Goal: Answer question/provide support: Share knowledge or assist other users

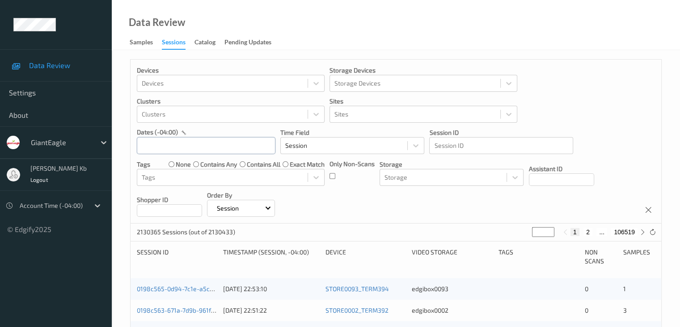
click at [184, 145] on input "text" at bounding box center [206, 145] width 139 height 17
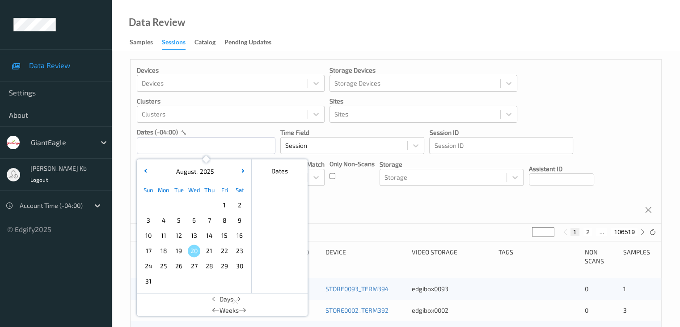
click at [227, 234] on span "15" at bounding box center [224, 235] width 13 height 13
click at [225, 235] on span "15" at bounding box center [224, 235] width 13 height 13
type input "[DATE] 00:00 -> [DATE] 23:59"
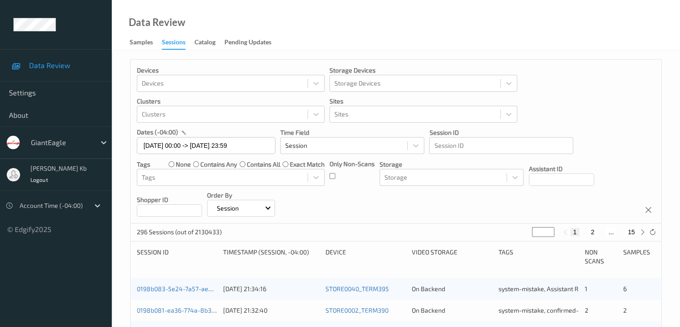
click at [592, 231] on button "2" at bounding box center [592, 232] width 9 height 8
type input "*"
click at [602, 231] on button "3" at bounding box center [601, 232] width 9 height 8
type input "*"
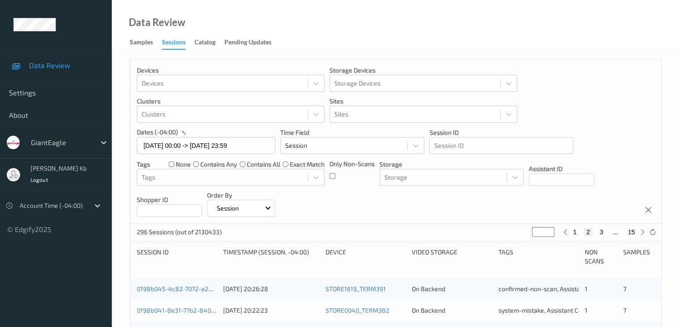
type input "*"
click at [607, 231] on button "4" at bounding box center [607, 232] width 9 height 8
type input "*"
click at [610, 231] on button "5" at bounding box center [610, 232] width 9 height 8
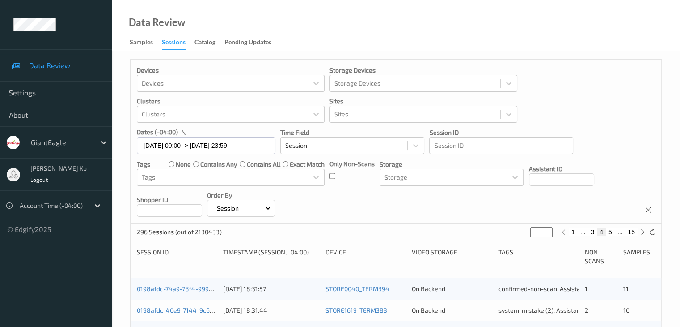
type input "*"
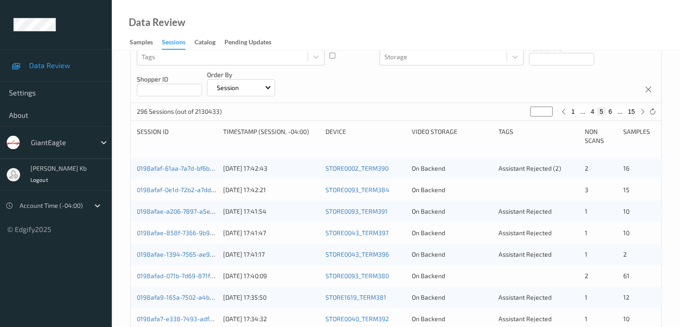
scroll to position [134, 0]
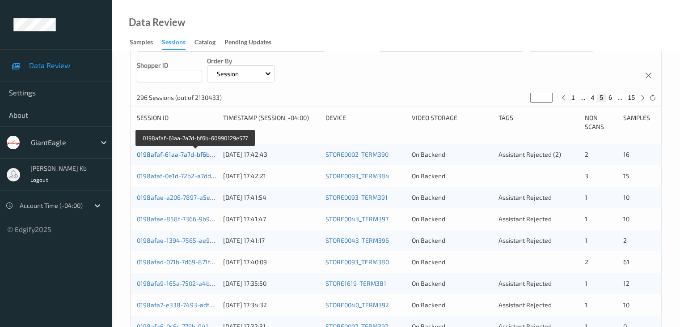
click at [187, 155] on link "0198afaf-61aa-7a7d-bf6b-60990129e577" at bounding box center [195, 154] width 117 height 8
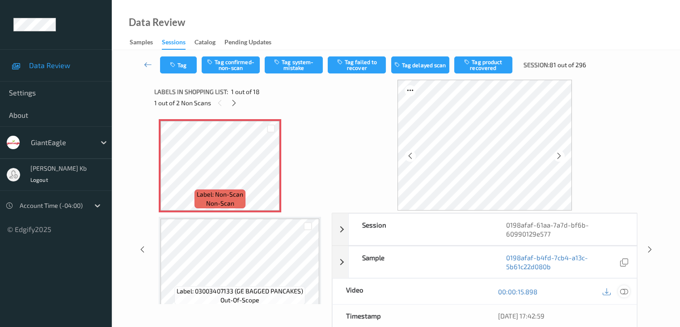
click at [627, 291] on icon at bounding box center [624, 291] width 8 height 8
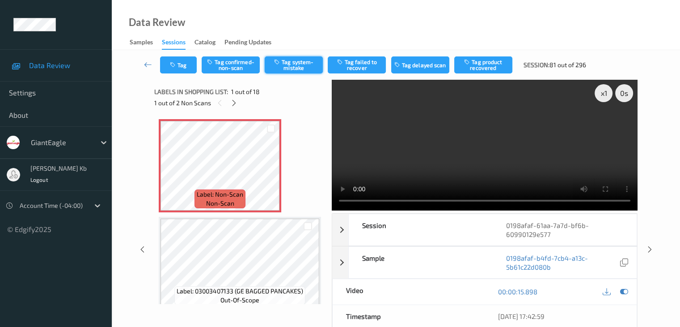
click at [300, 68] on button "Tag system-mistake" at bounding box center [294, 64] width 58 height 17
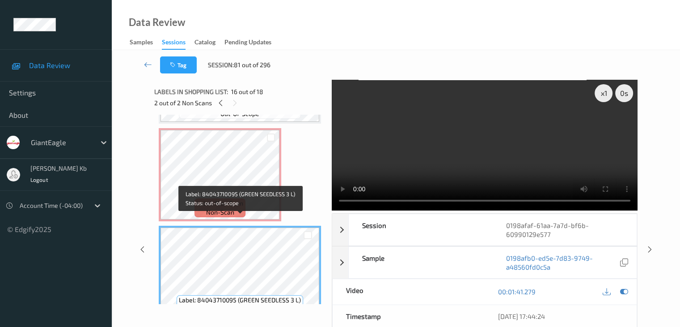
scroll to position [1347, 0]
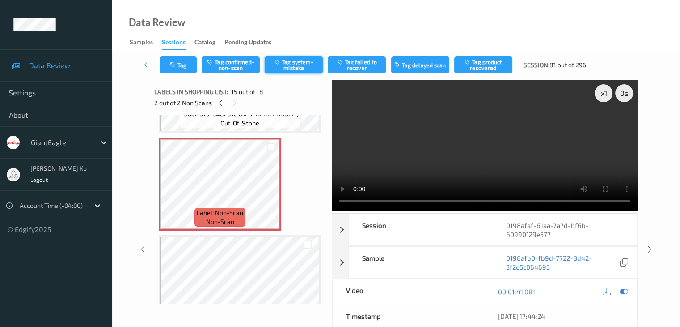
click at [295, 62] on button "Tag system-mistake" at bounding box center [294, 64] width 58 height 17
drag, startPoint x: 148, startPoint y: 65, endPoint x: 152, endPoint y: 55, distance: 10.6
click at [148, 65] on icon at bounding box center [148, 64] width 8 height 9
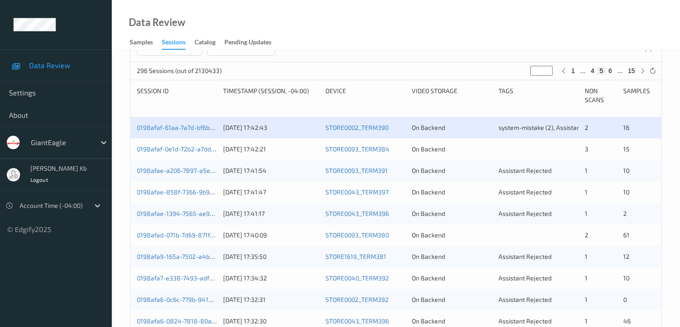
scroll to position [179, 0]
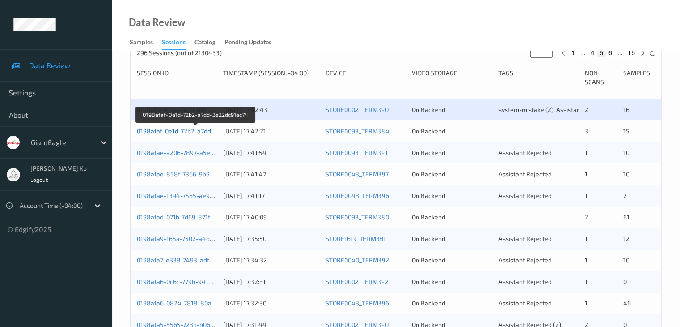
click at [183, 132] on link "0198afaf-0e1d-72b2-a7dd-3e22dc91ec74" at bounding box center [196, 131] width 118 height 8
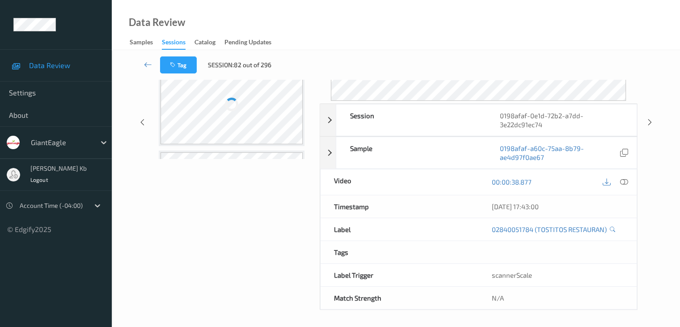
scroll to position [109, 0]
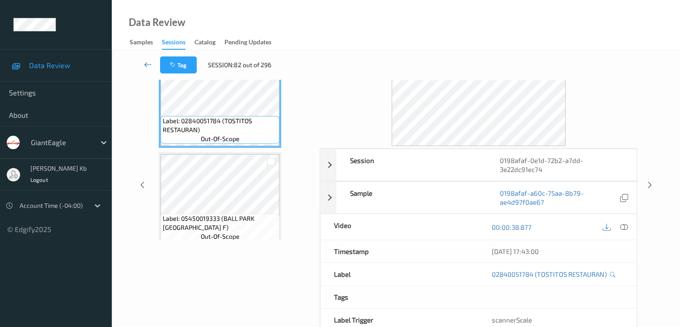
click at [146, 61] on icon at bounding box center [148, 64] width 8 height 9
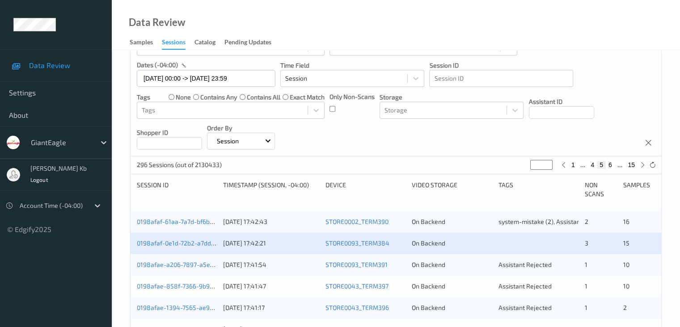
scroll to position [134, 0]
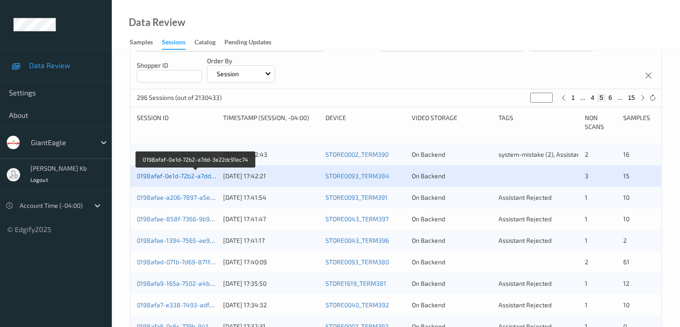
click at [198, 175] on link "0198afaf-0e1d-72b2-a7dd-3e22dc91ec74" at bounding box center [196, 176] width 118 height 8
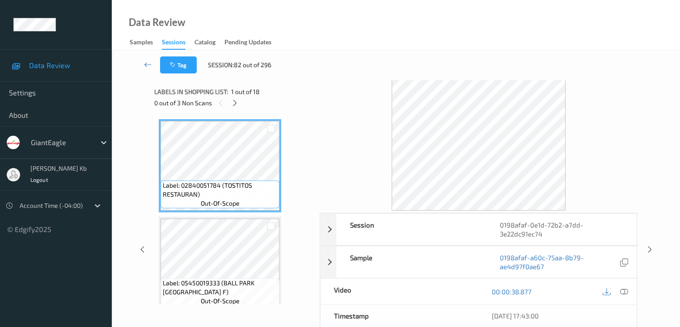
click at [236, 104] on icon at bounding box center [235, 103] width 8 height 8
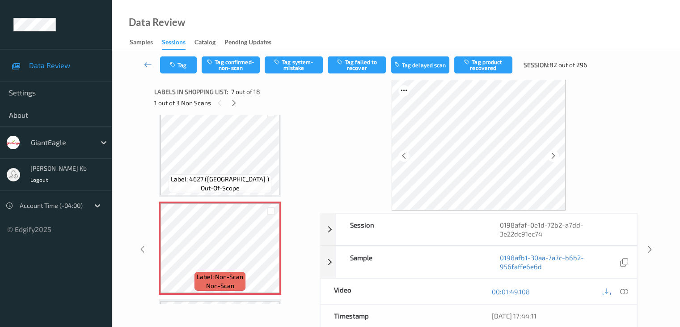
scroll to position [537, 0]
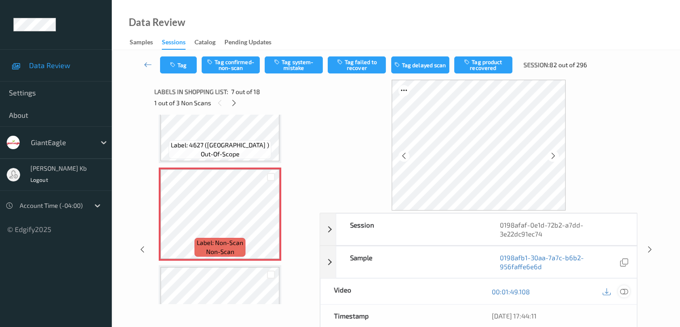
click at [626, 291] on icon at bounding box center [624, 291] width 8 height 8
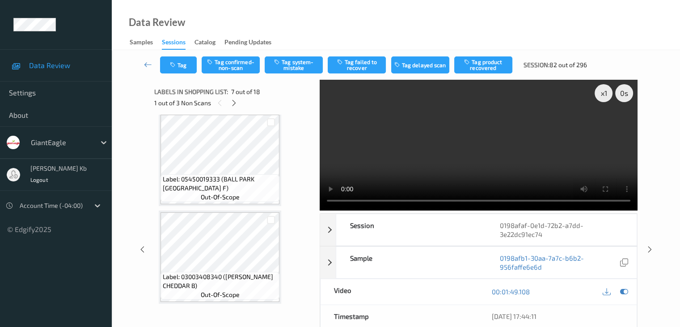
scroll to position [89, 0]
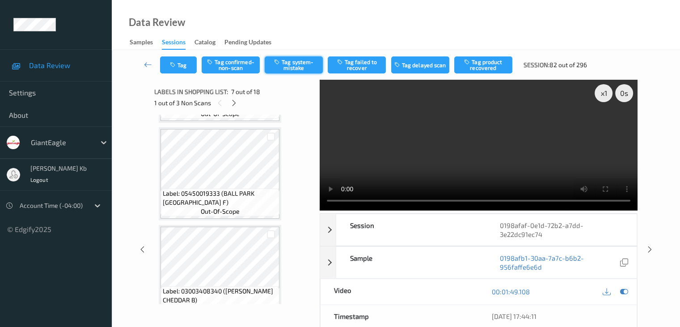
click at [298, 67] on button "Tag system-mistake" at bounding box center [294, 64] width 58 height 17
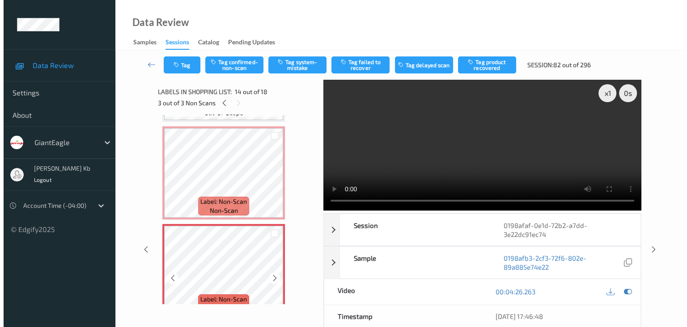
scroll to position [1208, 0]
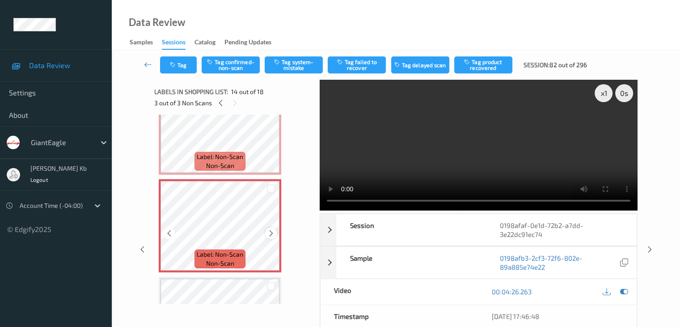
click at [273, 230] on icon at bounding box center [272, 233] width 8 height 8
click at [271, 231] on icon at bounding box center [272, 233] width 8 height 8
click at [270, 234] on icon at bounding box center [272, 233] width 8 height 8
click at [299, 65] on button "Tag system-mistake" at bounding box center [294, 64] width 58 height 17
click at [186, 63] on button "Tag" at bounding box center [178, 64] width 37 height 17
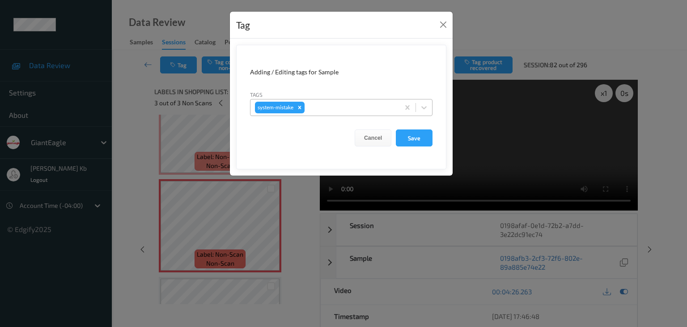
click at [322, 104] on div at bounding box center [350, 107] width 89 height 11
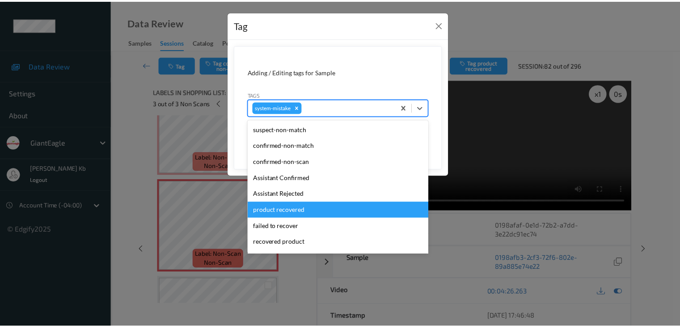
scroll to position [89, 0]
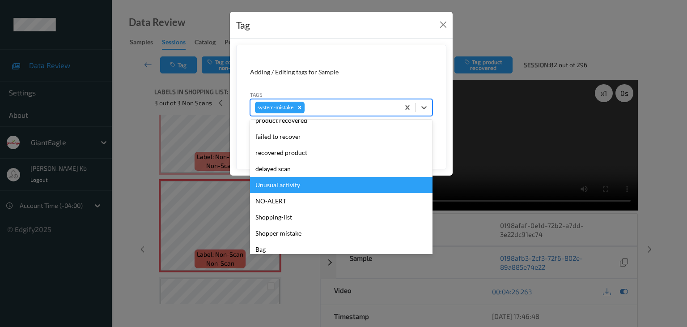
click at [283, 184] on div "Unusual activity" at bounding box center [341, 185] width 183 height 16
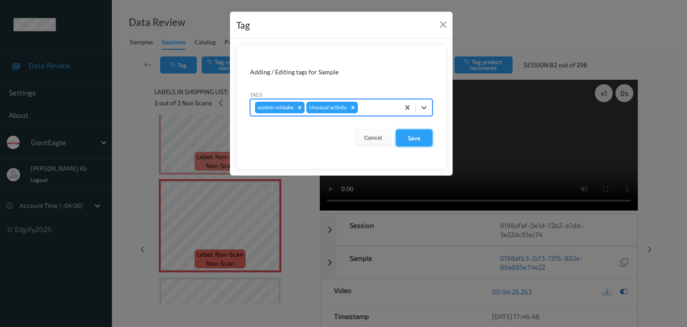
click at [422, 138] on button "Save" at bounding box center [414, 137] width 37 height 17
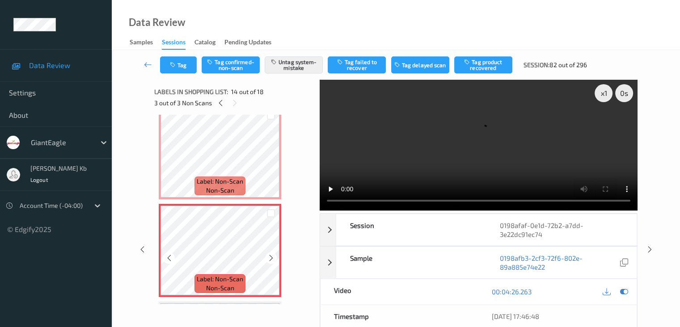
scroll to position [1168, 0]
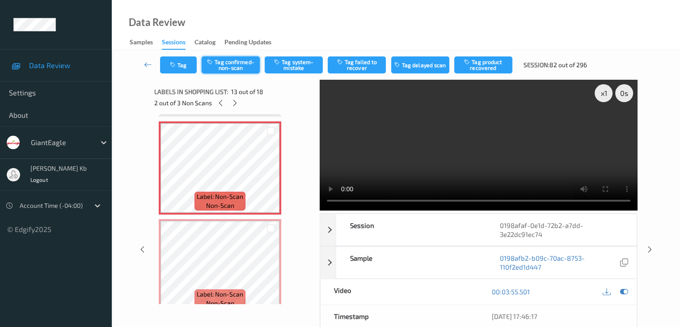
click at [232, 65] on button "Tag confirmed-non-scan" at bounding box center [231, 64] width 58 height 17
click at [361, 67] on button "Tag failed to recover" at bounding box center [357, 64] width 58 height 17
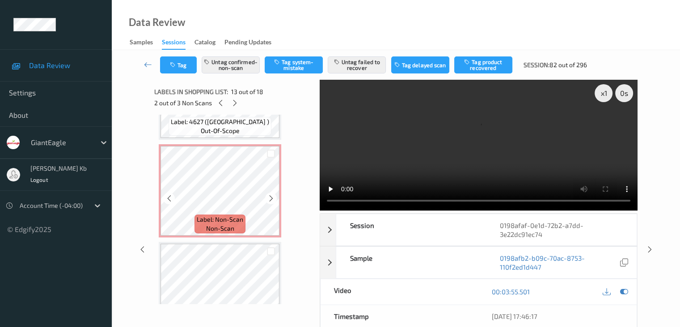
scroll to position [542, 0]
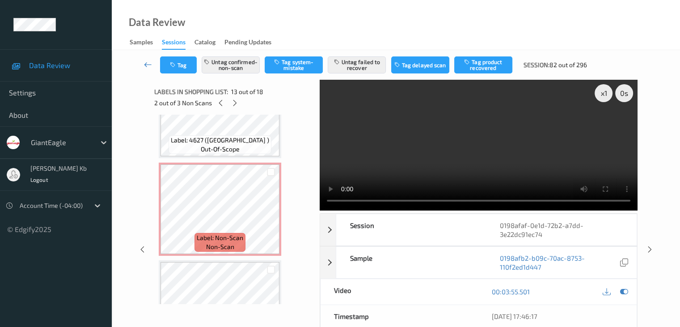
click at [148, 63] on icon at bounding box center [148, 64] width 8 height 9
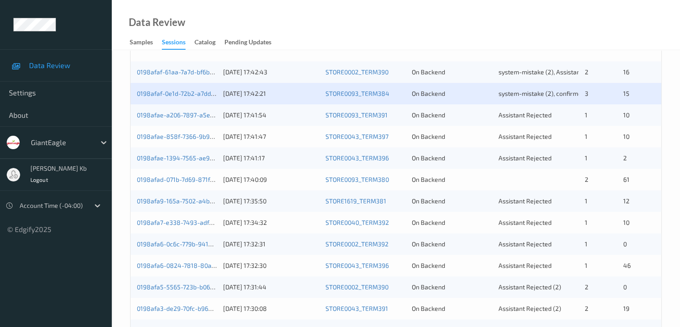
scroll to position [224, 0]
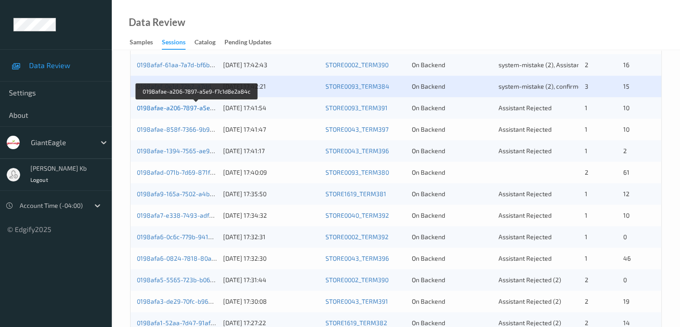
click at [197, 107] on link "0198afae-a206-7897-a5e9-f7c1d8e2a84c" at bounding box center [197, 108] width 120 height 8
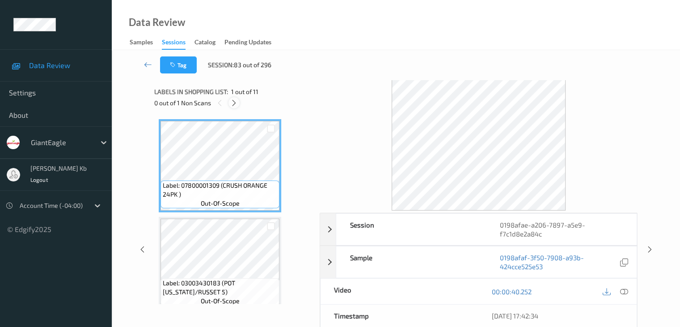
click at [235, 101] on icon at bounding box center [234, 103] width 8 height 8
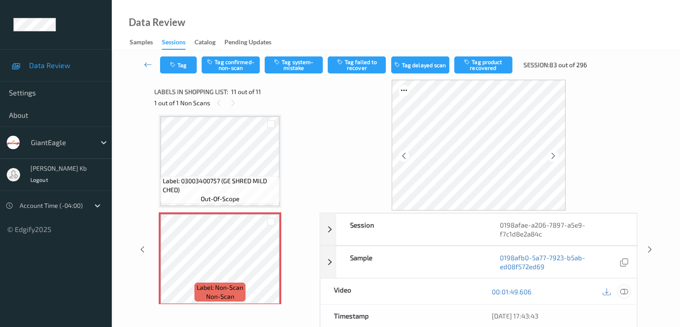
click at [625, 289] on icon at bounding box center [624, 291] width 8 height 8
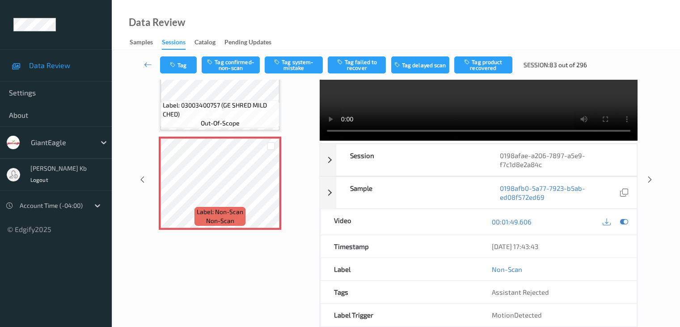
scroll to position [0, 0]
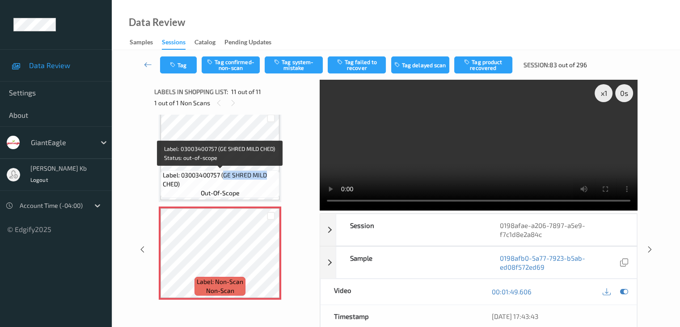
drag, startPoint x: 224, startPoint y: 174, endPoint x: 268, endPoint y: 174, distance: 44.3
click at [268, 174] on span "Label: 03003400757 (GE SHRED MILD CHED)" at bounding box center [220, 179] width 115 height 18
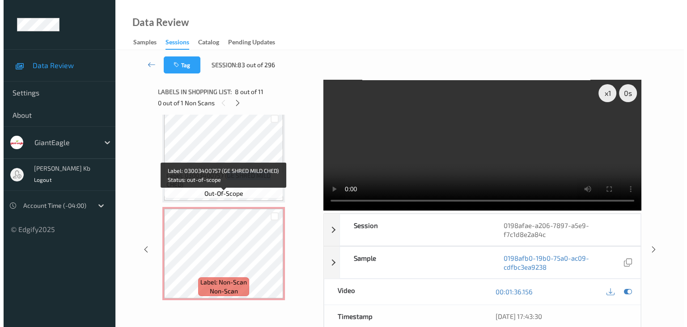
scroll to position [888, 0]
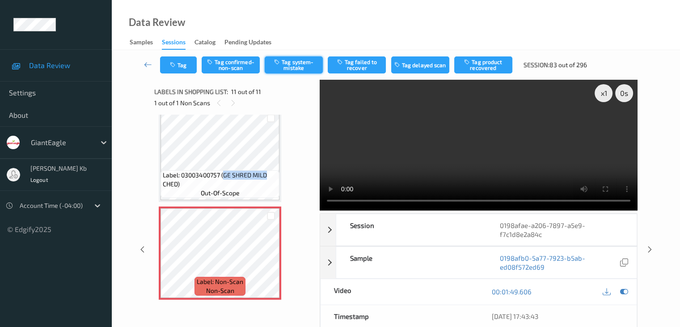
click at [302, 66] on button "Tag system-mistake" at bounding box center [294, 64] width 58 height 17
click at [183, 62] on button "Tag" at bounding box center [178, 64] width 37 height 17
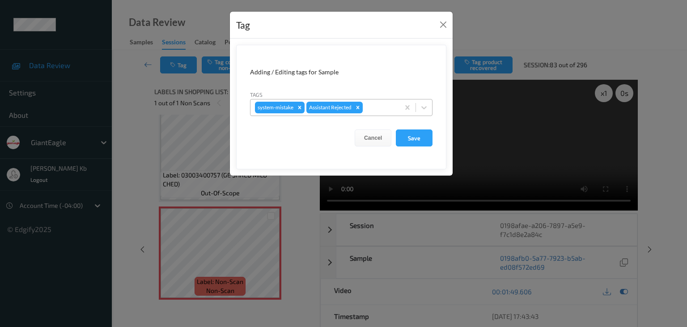
click at [387, 106] on div at bounding box center [380, 107] width 30 height 11
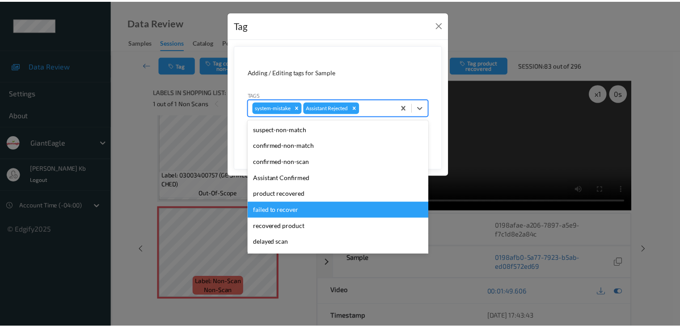
scroll to position [79, 0]
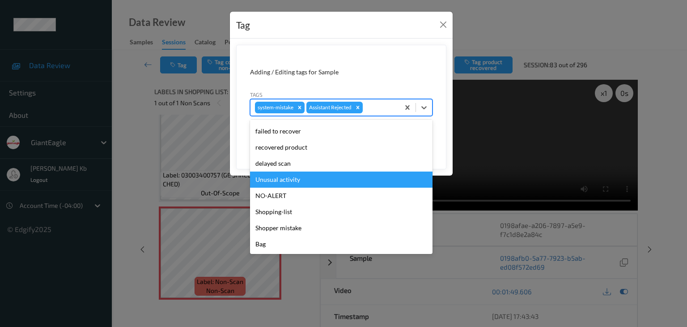
click at [291, 181] on div "Unusual activity" at bounding box center [341, 179] width 183 height 16
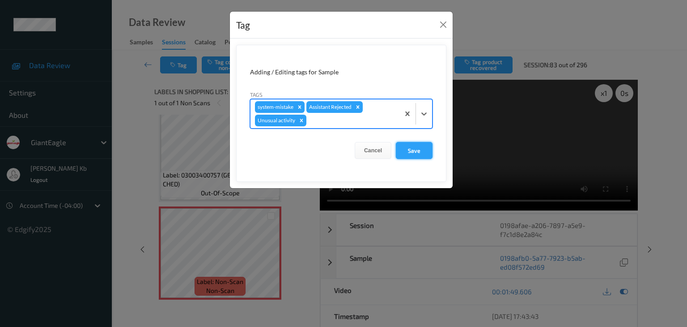
click at [419, 150] on button "Save" at bounding box center [414, 150] width 37 height 17
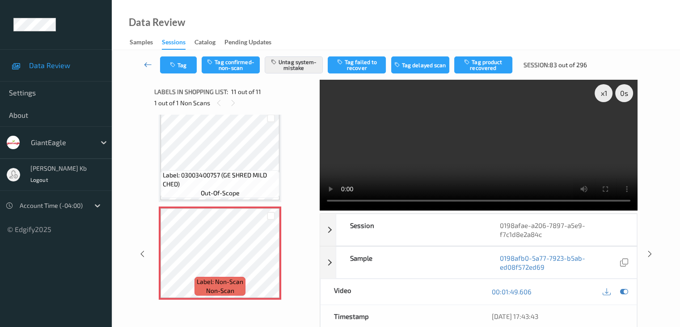
click at [148, 62] on icon at bounding box center [148, 64] width 8 height 9
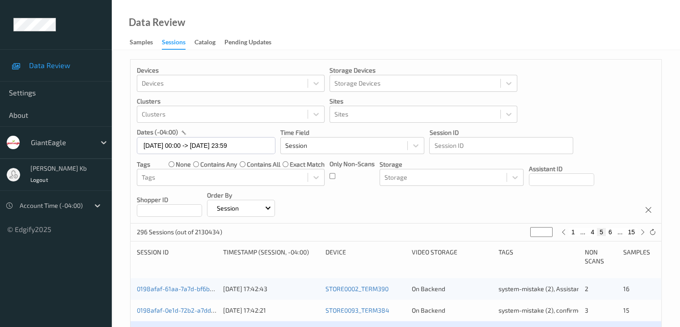
scroll to position [179, 0]
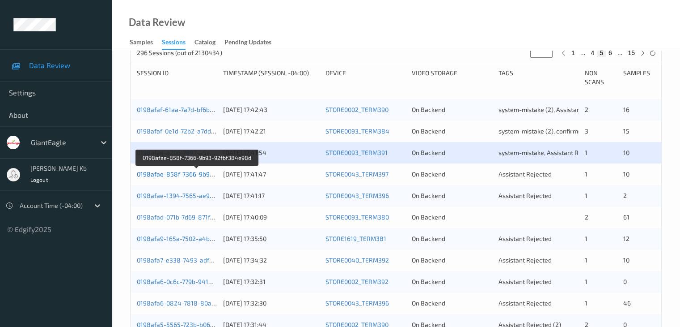
click at [184, 173] on link "0198afae-858f-7366-9b93-92fbf384e98d" at bounding box center [197, 174] width 121 height 8
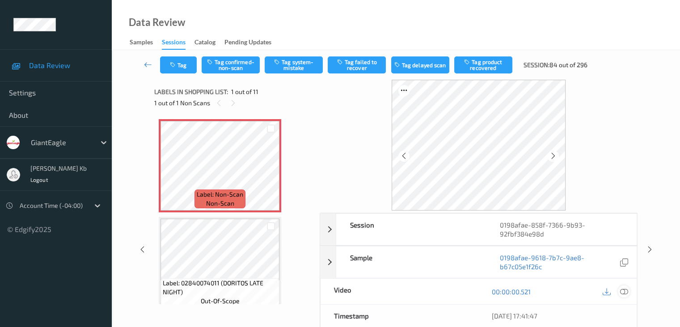
click at [627, 292] on icon at bounding box center [624, 291] width 8 height 8
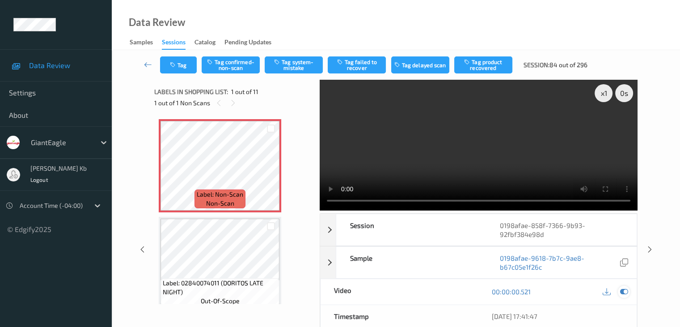
click at [626, 287] on icon at bounding box center [624, 291] width 8 height 8
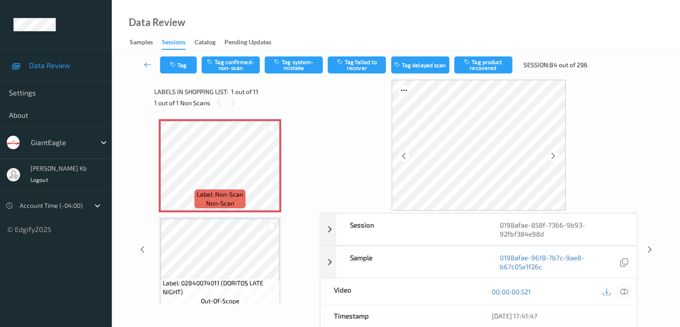
click at [623, 291] on icon at bounding box center [624, 291] width 8 height 8
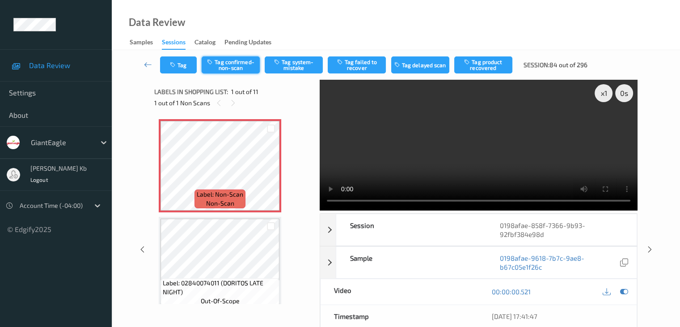
click at [231, 63] on button "Tag confirmed-non-scan" at bounding box center [231, 64] width 58 height 17
click at [489, 66] on button "Tag product recovered" at bounding box center [484, 64] width 58 height 17
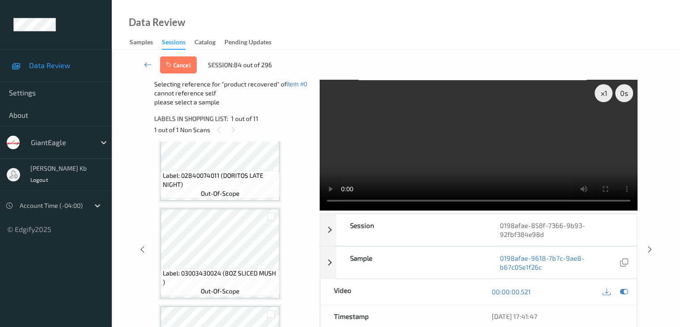
scroll to position [89, 0]
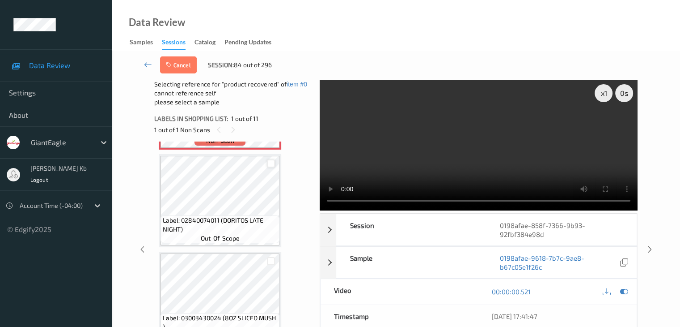
click at [271, 163] on div at bounding box center [271, 163] width 9 height 9
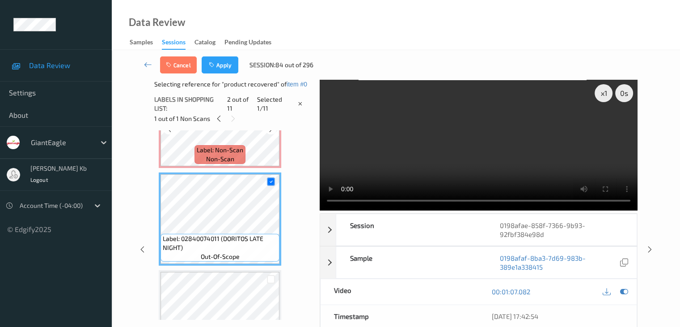
scroll to position [45, 0]
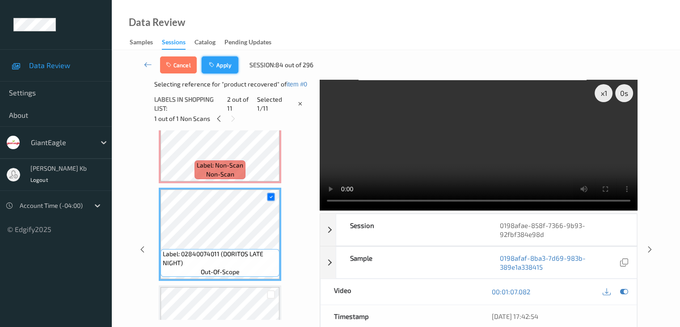
click at [227, 60] on button "Apply" at bounding box center [220, 64] width 37 height 17
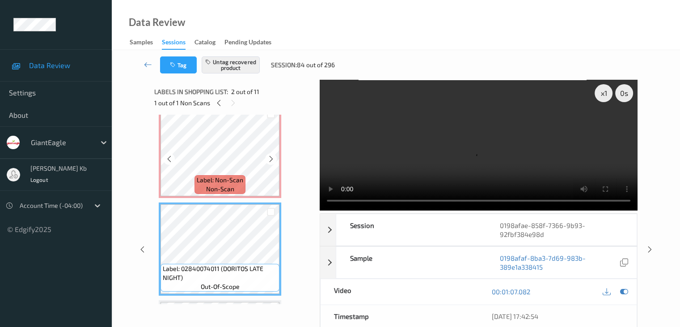
scroll to position [0, 0]
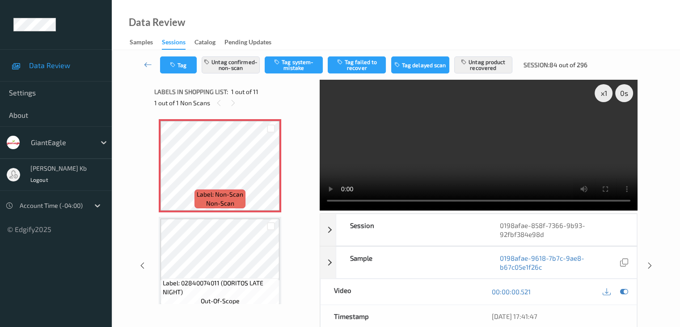
click at [149, 64] on icon at bounding box center [148, 64] width 8 height 9
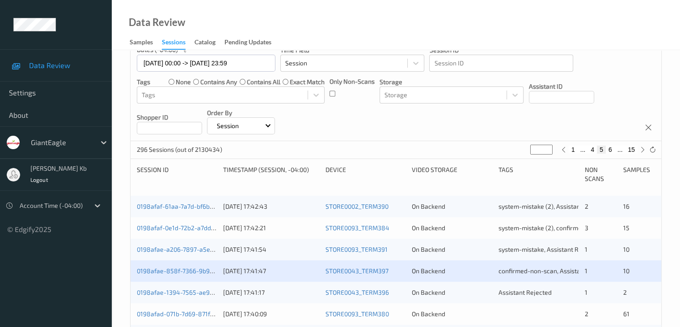
scroll to position [179, 0]
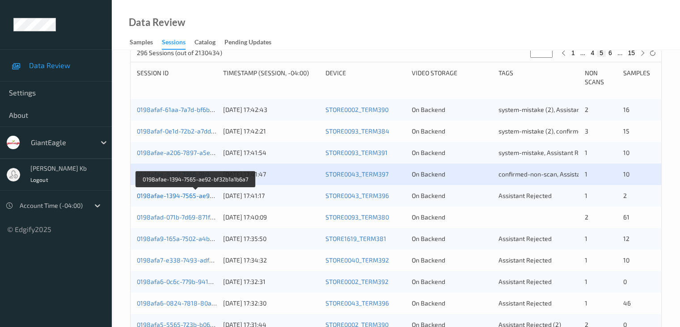
click at [191, 196] on link "0198afae-1394-7565-ae92-bf32b1a1b6a7" at bounding box center [196, 195] width 119 height 8
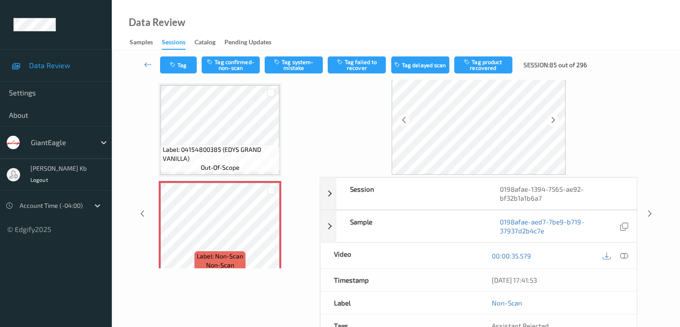
scroll to position [20, 0]
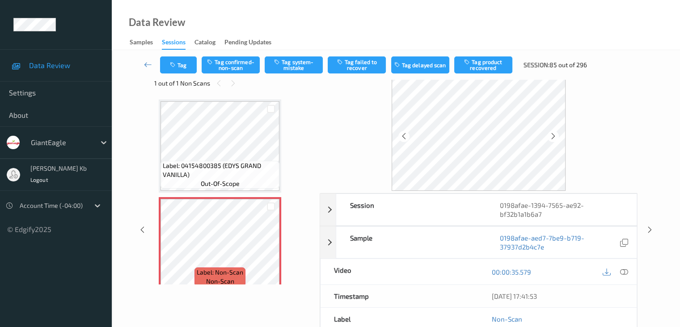
click at [624, 272] on icon at bounding box center [624, 272] width 8 height 8
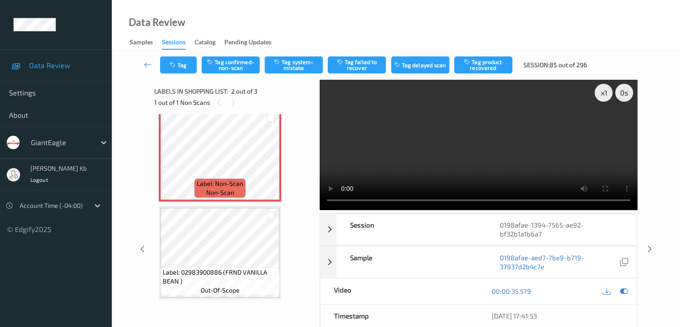
scroll to position [0, 0]
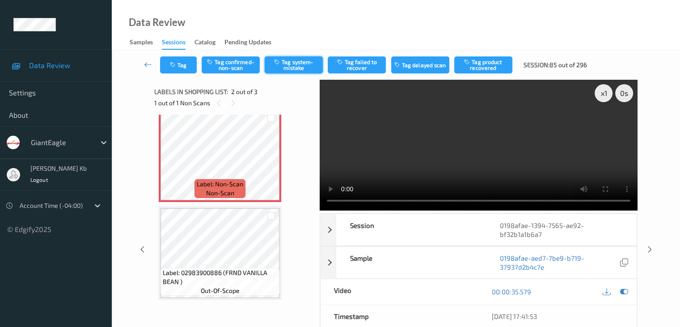
click at [301, 67] on button "Tag system-mistake" at bounding box center [294, 64] width 58 height 17
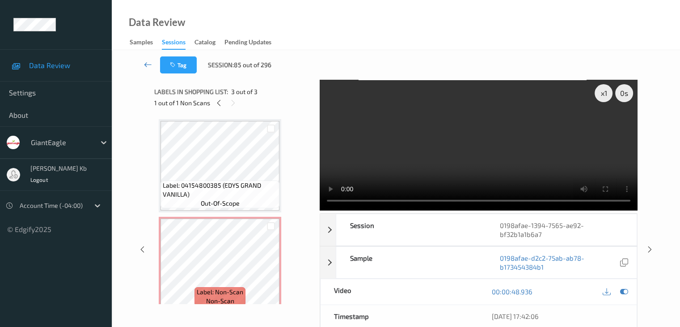
click at [145, 63] on icon at bounding box center [148, 64] width 8 height 9
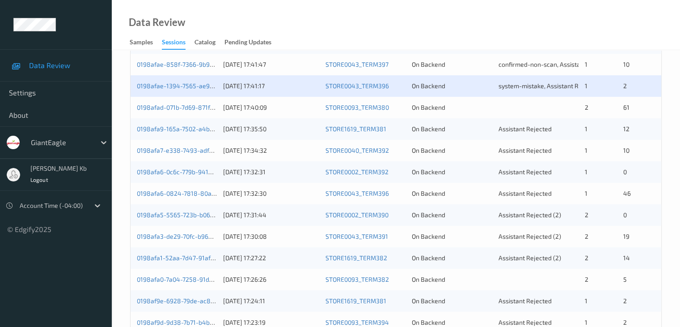
scroll to position [268, 0]
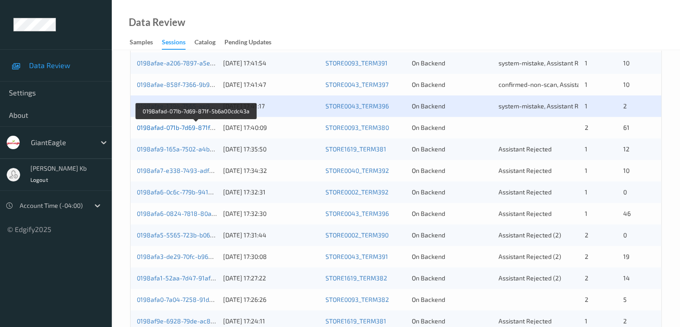
click at [184, 128] on link "0198afad-071b-7d69-871f-5b6a00cdc43a" at bounding box center [196, 127] width 119 height 8
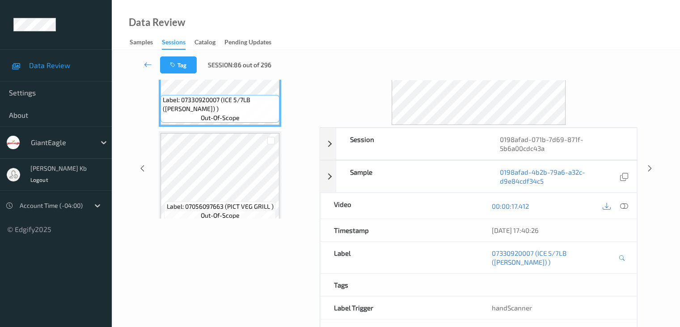
scroll to position [64, 0]
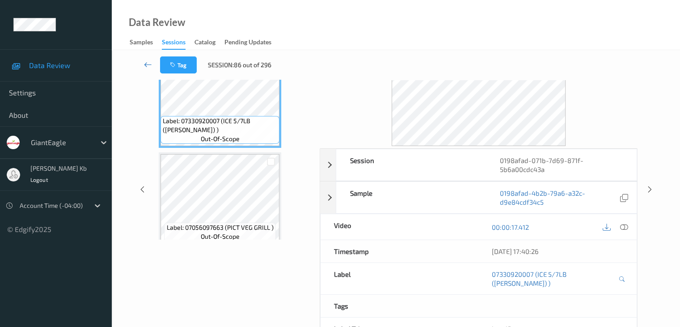
click at [149, 65] on icon at bounding box center [148, 64] width 8 height 9
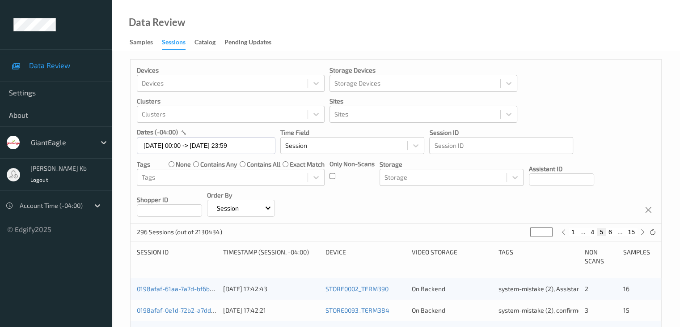
scroll to position [134, 0]
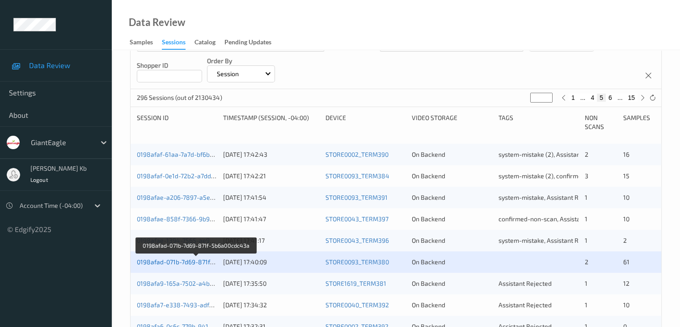
click at [198, 260] on link "0198afad-071b-7d69-871f-5b6a00cdc43a" at bounding box center [196, 262] width 119 height 8
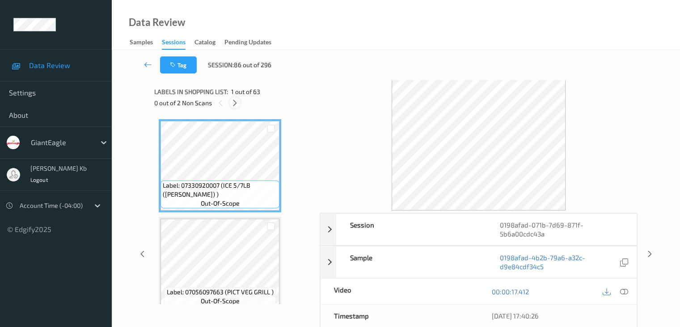
click at [238, 102] on icon at bounding box center [235, 103] width 8 height 8
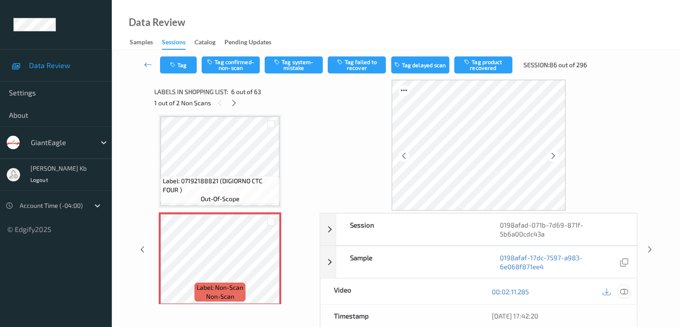
click at [625, 291] on icon at bounding box center [624, 291] width 8 height 8
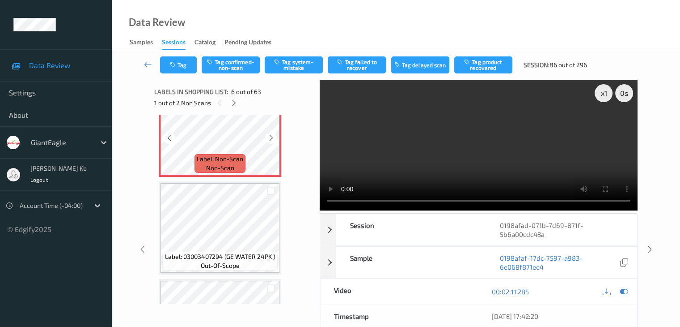
scroll to position [529, 0]
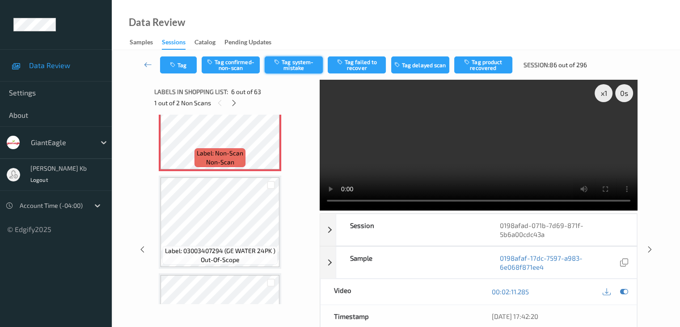
click at [303, 63] on button "Tag system-mistake" at bounding box center [294, 64] width 58 height 17
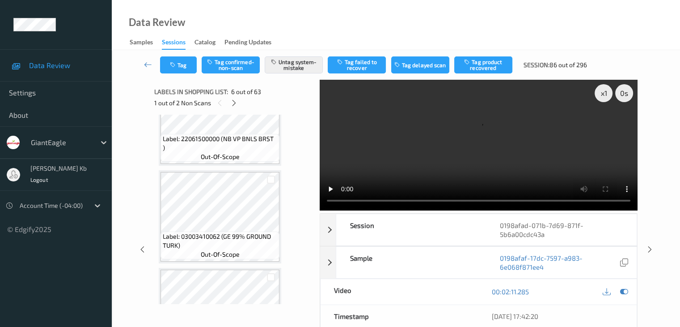
scroll to position [3526, 0]
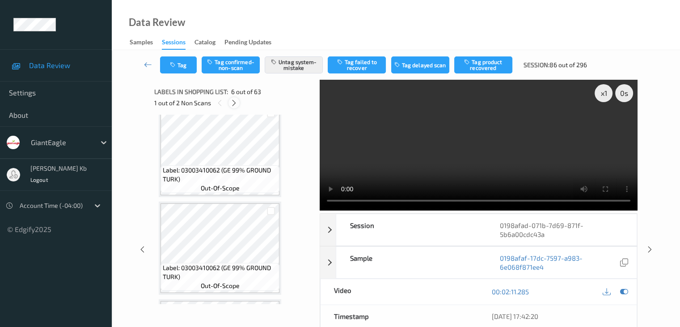
click at [236, 102] on icon at bounding box center [234, 103] width 8 height 8
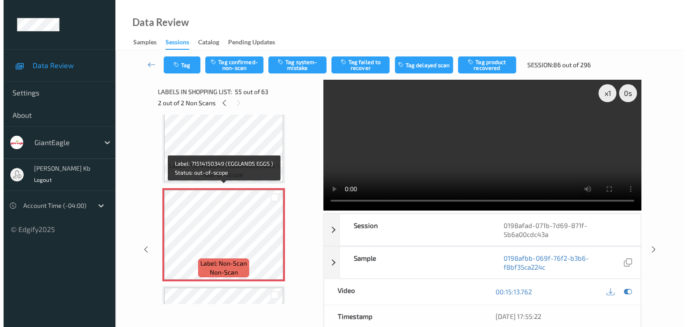
scroll to position [5218, 0]
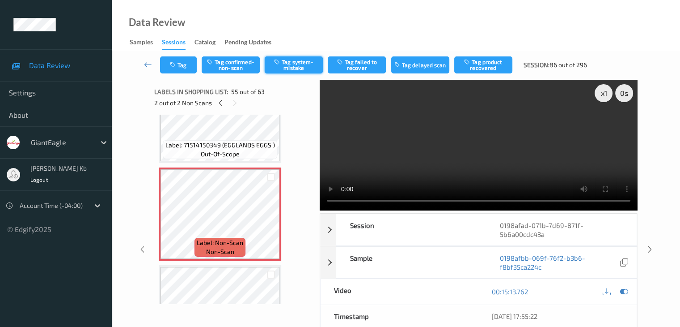
click at [295, 67] on button "Tag system-mistake" at bounding box center [294, 64] width 58 height 17
click at [189, 65] on button "Tag" at bounding box center [178, 64] width 37 height 17
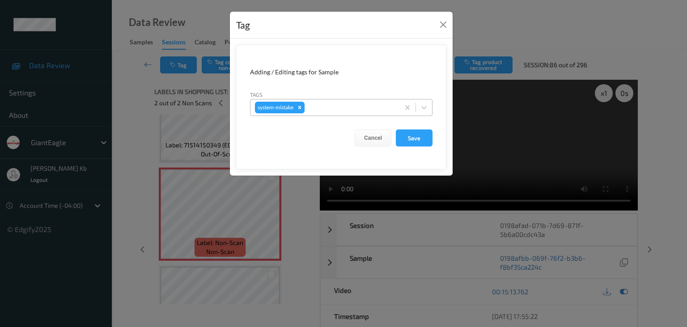
click at [327, 106] on div at bounding box center [350, 107] width 89 height 11
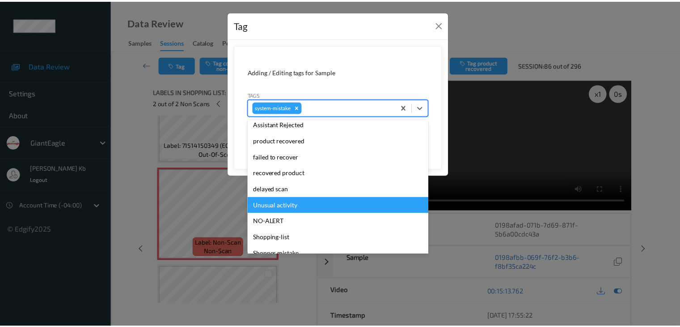
scroll to position [89, 0]
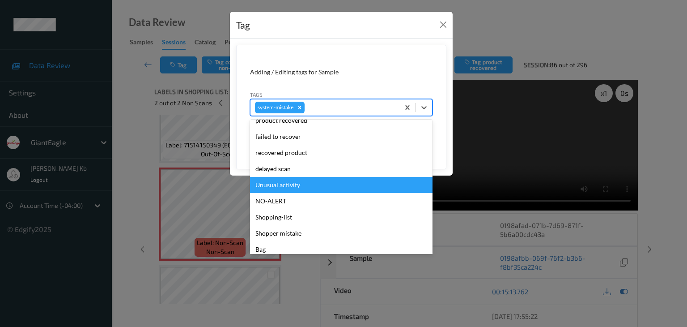
click at [288, 186] on div "Unusual activity" at bounding box center [341, 185] width 183 height 16
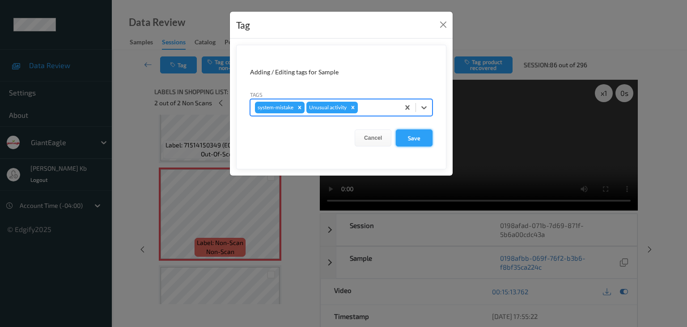
click at [412, 136] on button "Save" at bounding box center [414, 137] width 37 height 17
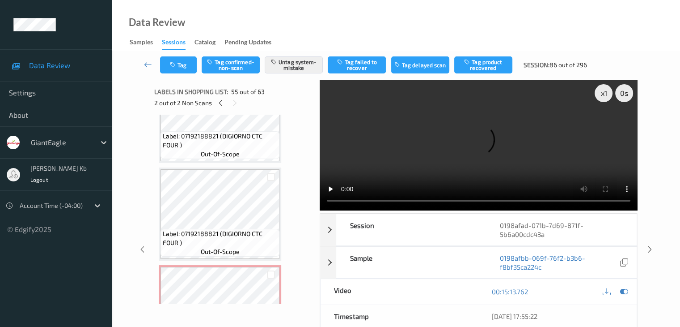
scroll to position [476, 0]
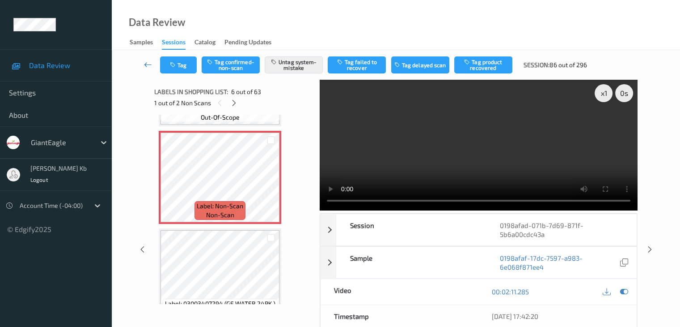
click at [148, 63] on icon at bounding box center [148, 64] width 8 height 9
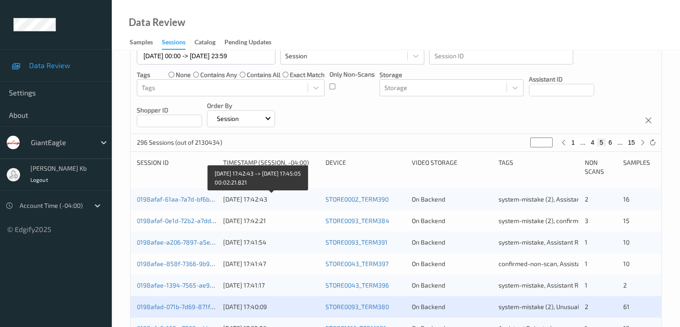
scroll to position [134, 0]
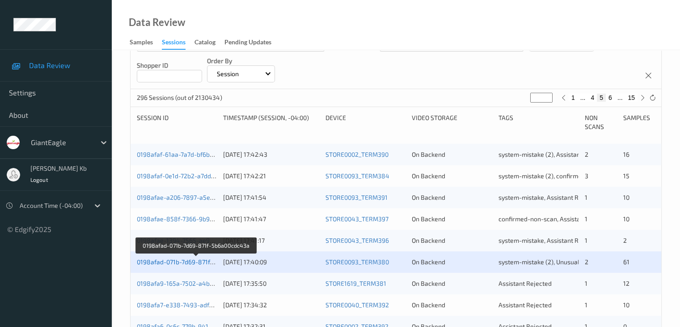
click at [186, 262] on link "0198afad-071b-7d69-871f-5b6a00cdc43a" at bounding box center [196, 262] width 119 height 8
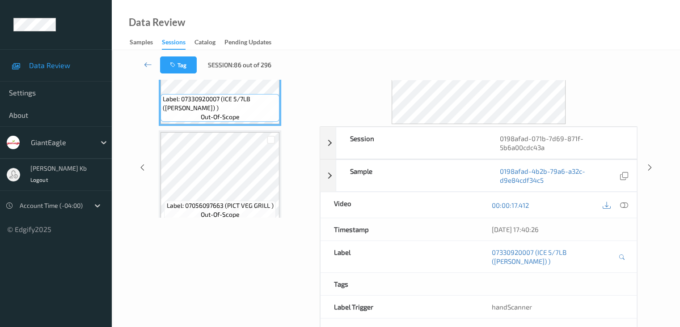
scroll to position [20, 0]
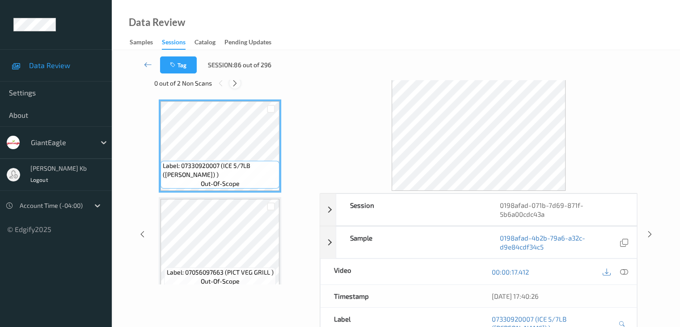
click at [235, 82] on icon at bounding box center [235, 83] width 8 height 8
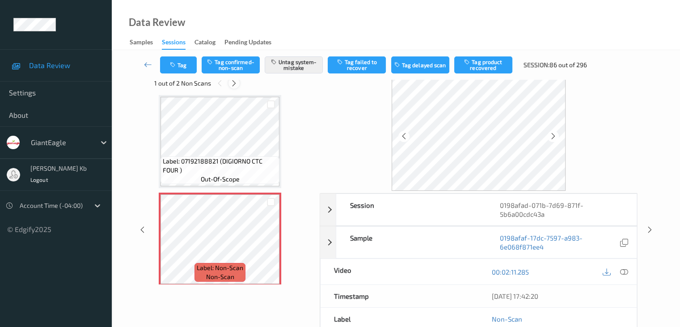
click at [235, 83] on icon at bounding box center [234, 83] width 8 height 8
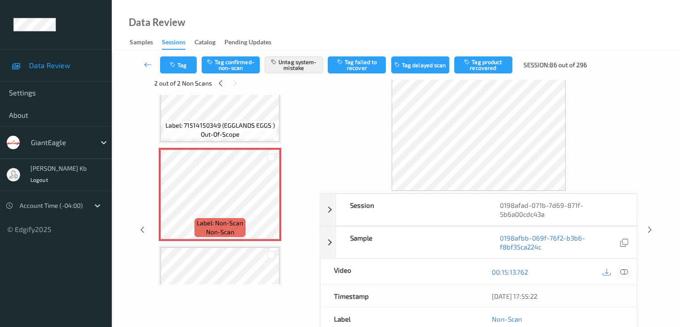
click at [625, 269] on icon at bounding box center [624, 272] width 8 height 8
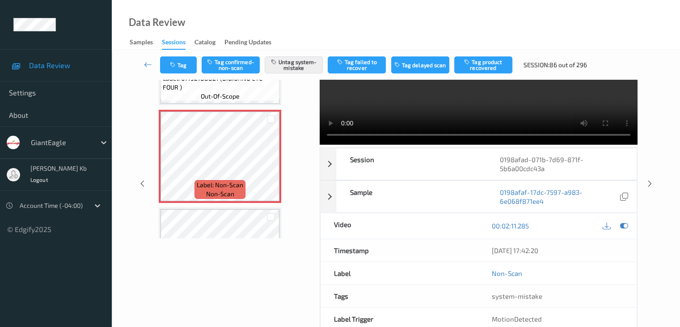
scroll to position [64, 0]
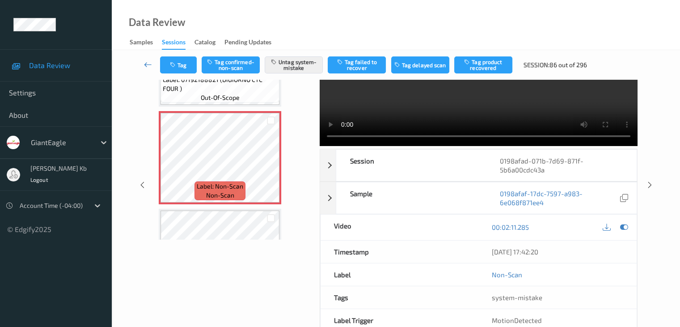
click at [147, 64] on icon at bounding box center [148, 64] width 8 height 9
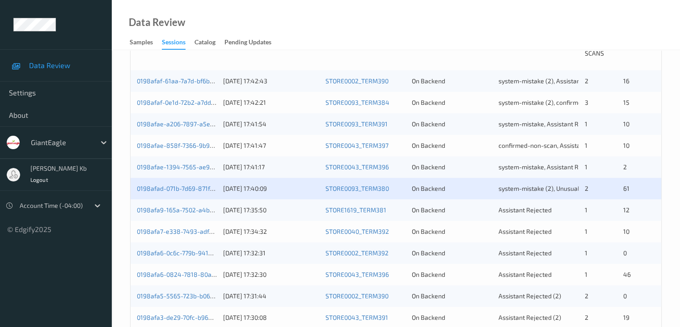
scroll to position [224, 0]
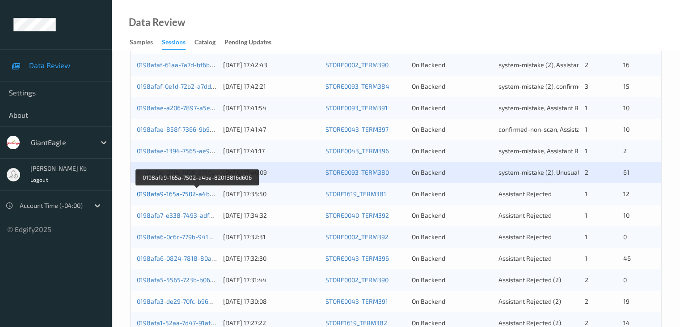
click at [176, 192] on link "0198afa9-165a-7502-a4be-82013816d606" at bounding box center [197, 194] width 121 height 8
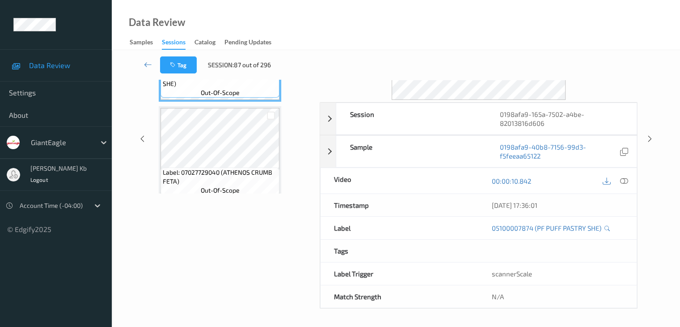
scroll to position [109, 0]
drag, startPoint x: 190, startPoint y: 0, endPoint x: 422, endPoint y: 28, distance: 233.8
click at [483, 31] on div "Data Review Samples Sessions Catalog Pending Updates" at bounding box center [396, 25] width 569 height 50
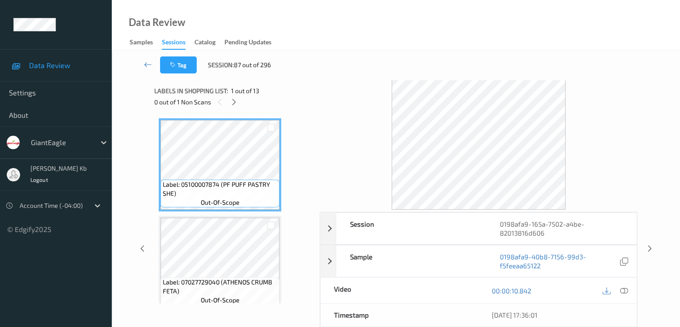
scroll to position [0, 0]
drag, startPoint x: 236, startPoint y: 103, endPoint x: 241, endPoint y: 107, distance: 6.7
click at [236, 103] on icon at bounding box center [234, 103] width 8 height 8
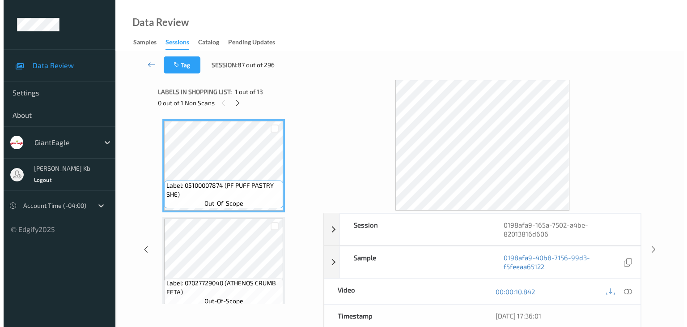
scroll to position [590, 0]
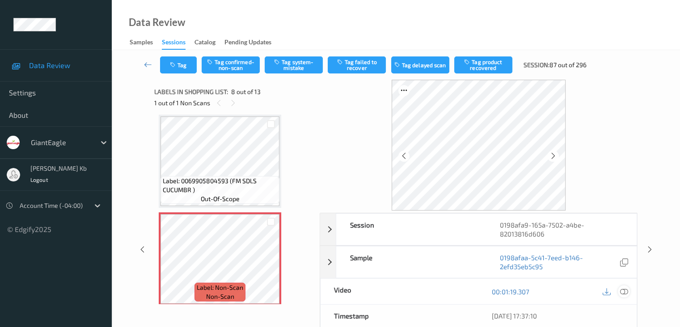
click at [625, 290] on icon at bounding box center [624, 291] width 8 height 8
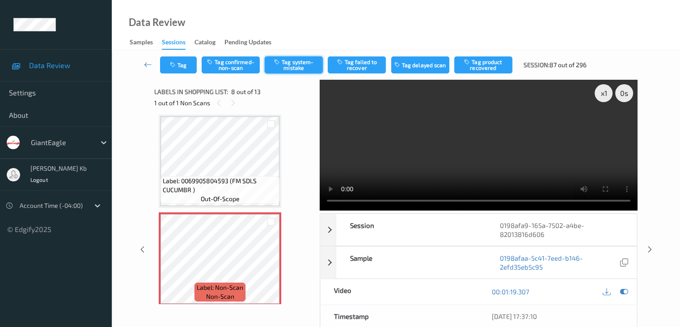
click at [299, 65] on button "Tag system-mistake" at bounding box center [294, 64] width 58 height 17
click at [183, 62] on button "Tag" at bounding box center [178, 64] width 37 height 17
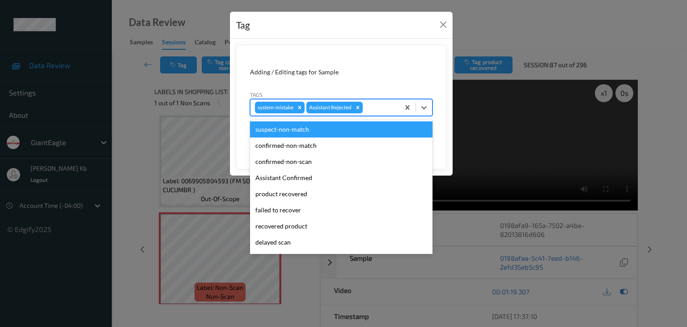
click at [378, 106] on div at bounding box center [380, 107] width 30 height 11
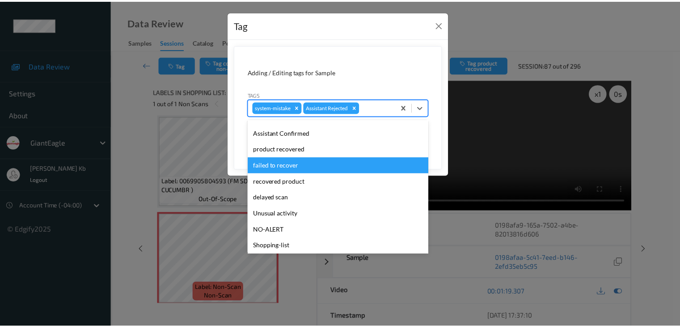
scroll to position [79, 0]
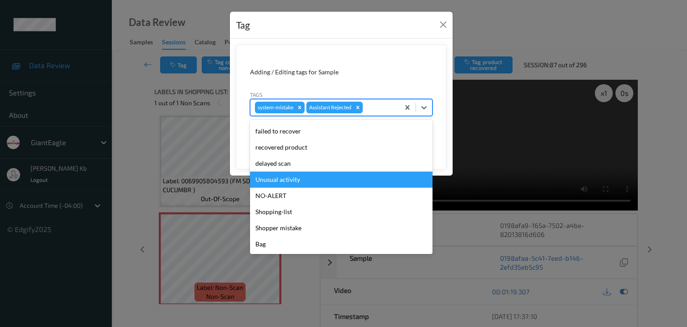
click at [293, 179] on div "Unusual activity" at bounding box center [341, 179] width 183 height 16
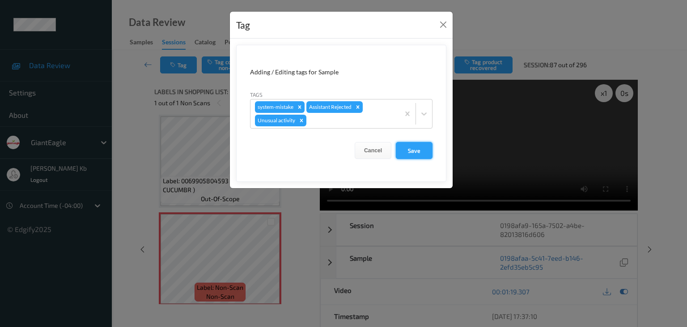
click at [418, 149] on button "Save" at bounding box center [414, 150] width 37 height 17
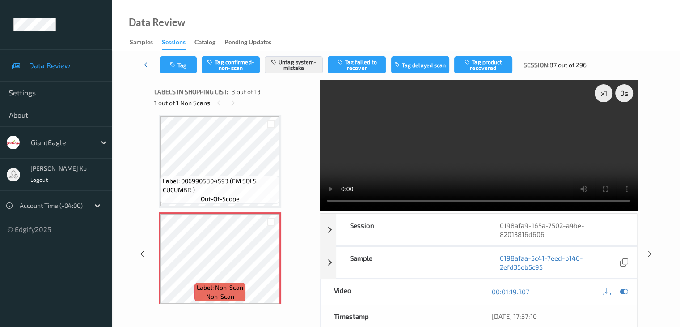
click at [149, 66] on icon at bounding box center [148, 64] width 8 height 9
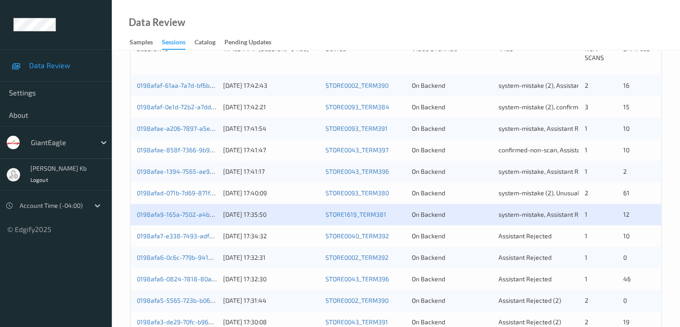
scroll to position [224, 0]
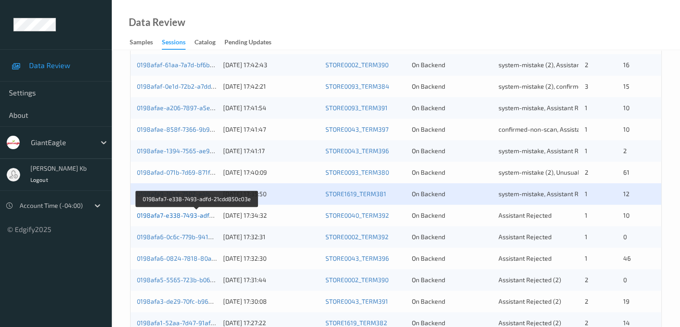
click at [179, 213] on link "0198afa7-e338-7493-adfd-21cdd850c03e" at bounding box center [197, 215] width 120 height 8
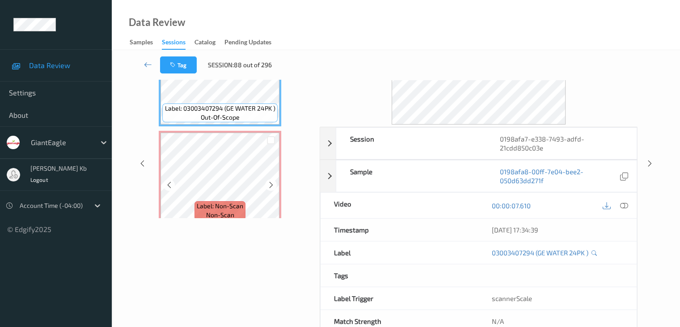
scroll to position [64, 0]
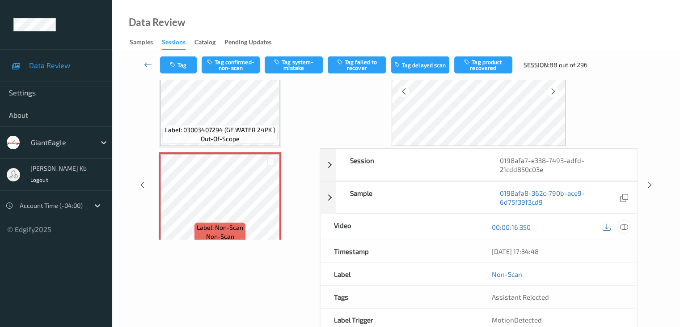
click at [623, 225] on icon at bounding box center [624, 227] width 8 height 8
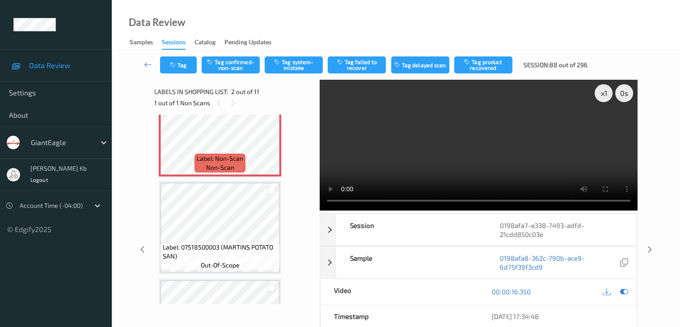
scroll to position [89, 0]
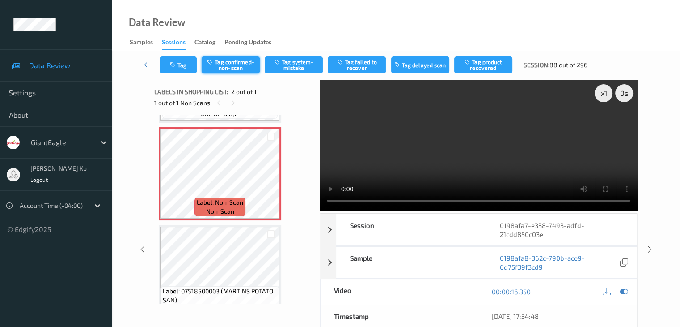
click at [242, 64] on button "Tag confirmed-non-scan" at bounding box center [231, 64] width 58 height 17
click at [483, 63] on button "Tag product recovered" at bounding box center [484, 64] width 58 height 17
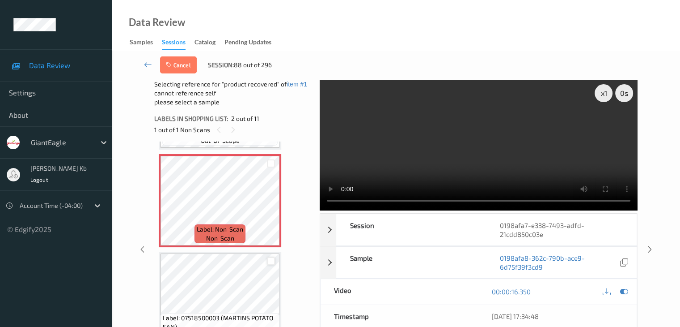
click at [271, 261] on div at bounding box center [271, 261] width 9 height 9
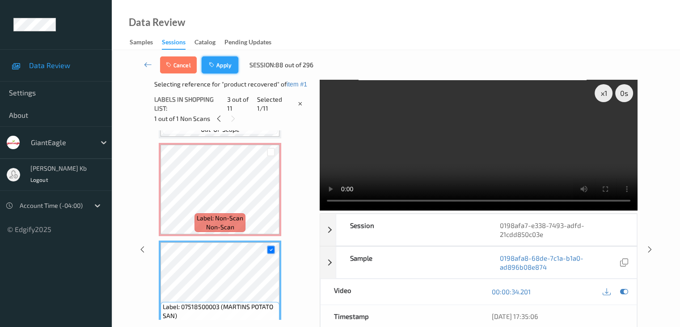
click at [224, 67] on button "Apply" at bounding box center [220, 64] width 37 height 17
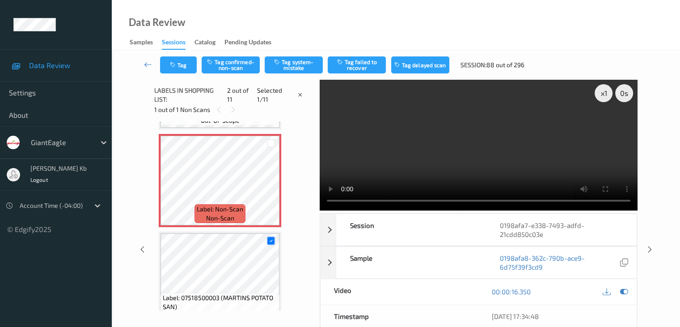
scroll to position [4, 0]
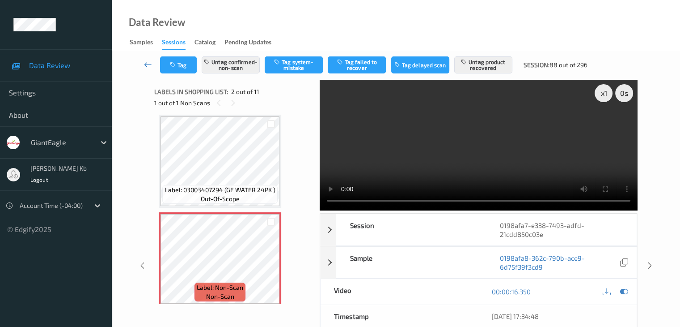
click at [147, 65] on icon at bounding box center [148, 64] width 8 height 9
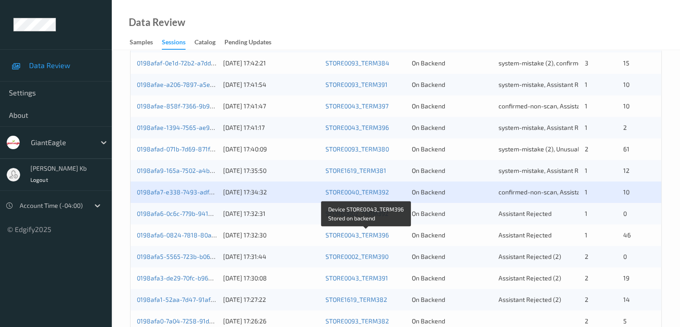
scroll to position [268, 0]
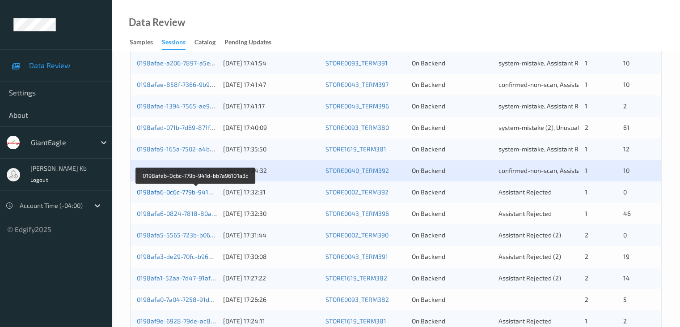
click at [181, 192] on link "0198afa6-0c6c-779b-941d-bb7a96101a3c" at bounding box center [196, 192] width 118 height 8
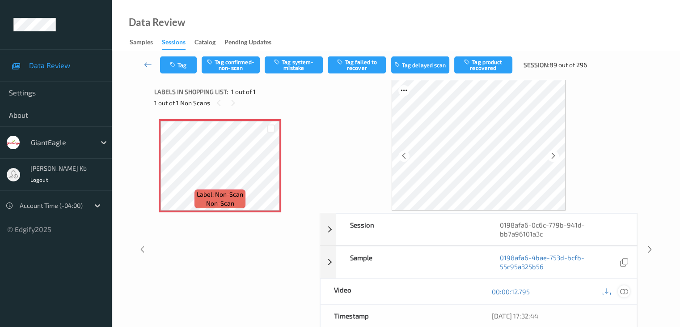
click at [625, 291] on icon at bounding box center [624, 291] width 8 height 8
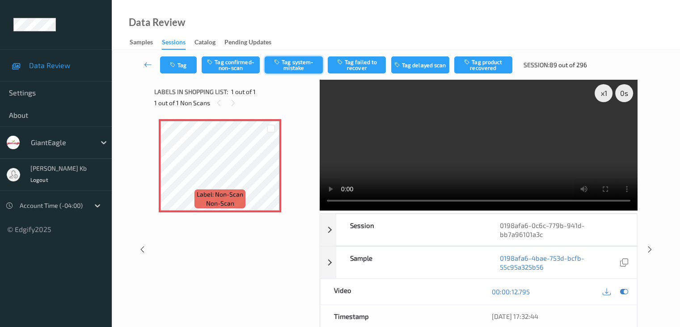
click at [294, 63] on button "Tag system-mistake" at bounding box center [294, 64] width 58 height 17
drag, startPoint x: 147, startPoint y: 63, endPoint x: 168, endPoint y: 36, distance: 34.4
click at [147, 63] on icon at bounding box center [148, 64] width 8 height 9
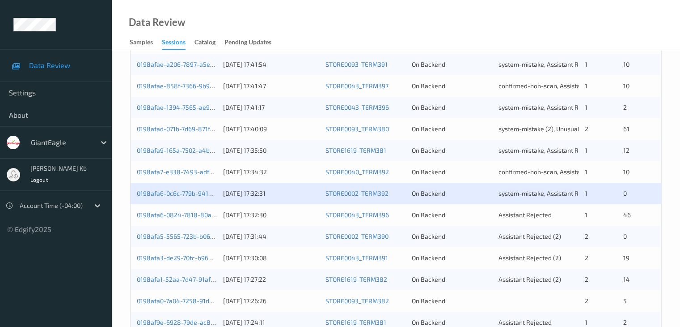
scroll to position [268, 0]
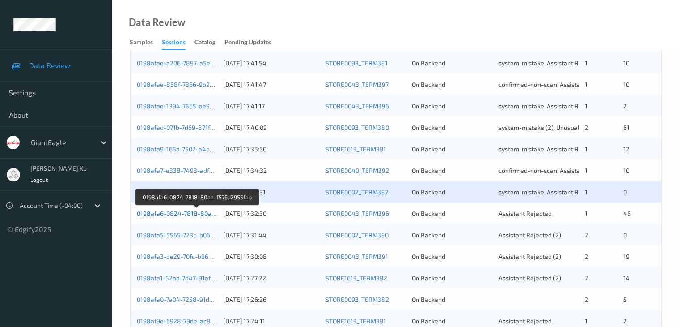
click at [173, 212] on link "0198afa6-0824-7818-80aa-f576d2955fab" at bounding box center [197, 213] width 121 height 8
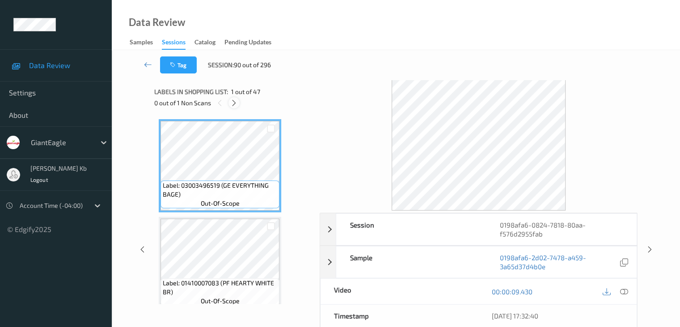
click at [236, 101] on icon at bounding box center [234, 103] width 8 height 8
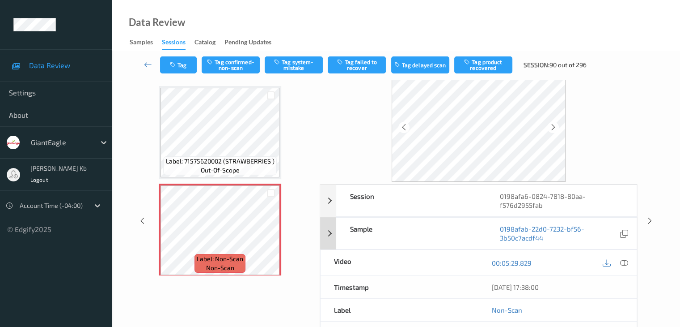
scroll to position [45, 0]
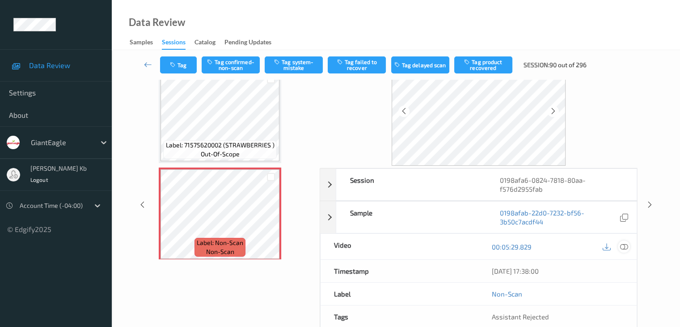
click at [623, 246] on icon at bounding box center [624, 246] width 8 height 8
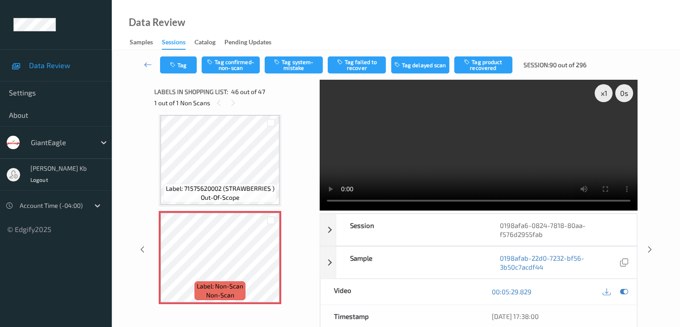
scroll to position [4265, 0]
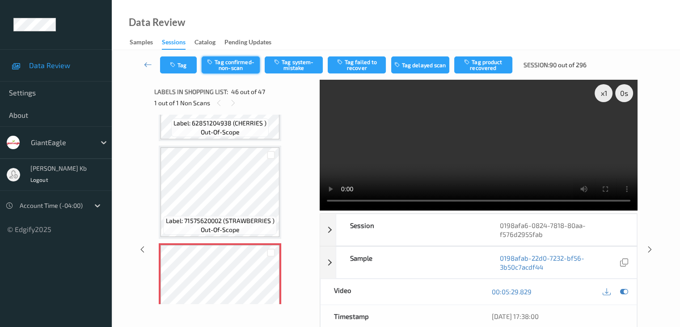
click at [235, 66] on button "Tag confirmed-non-scan" at bounding box center [231, 64] width 58 height 17
click at [367, 67] on button "Tag failed to recover" at bounding box center [357, 64] width 58 height 17
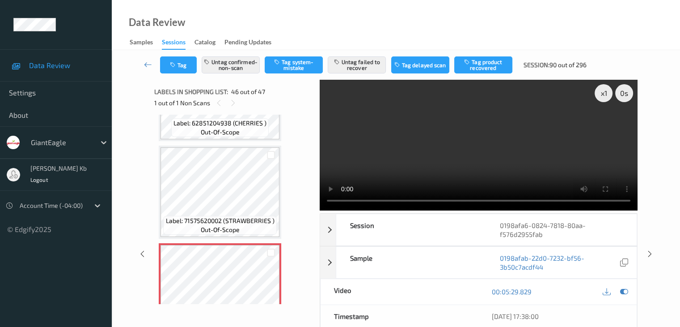
drag, startPoint x: 145, startPoint y: 64, endPoint x: 157, endPoint y: 51, distance: 18.7
click at [145, 64] on icon at bounding box center [148, 64] width 8 height 9
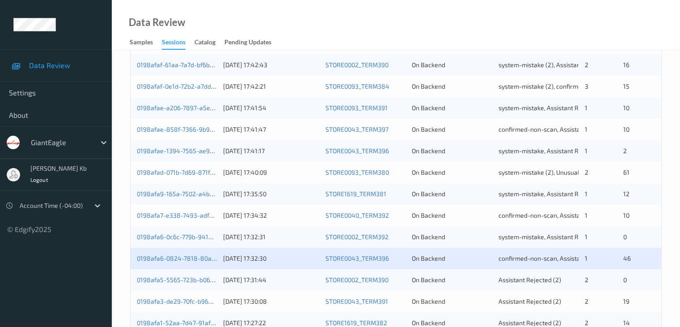
scroll to position [313, 0]
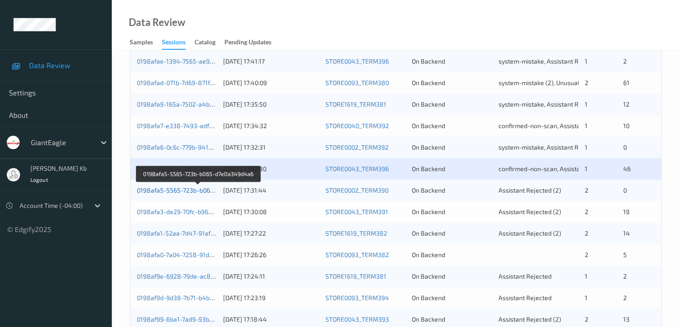
click at [191, 190] on link "0198afa5-5565-723b-b065-d7e0a349d4a6" at bounding box center [198, 190] width 123 height 8
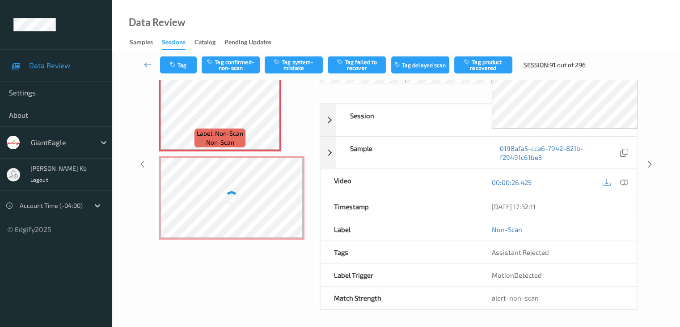
scroll to position [59, 0]
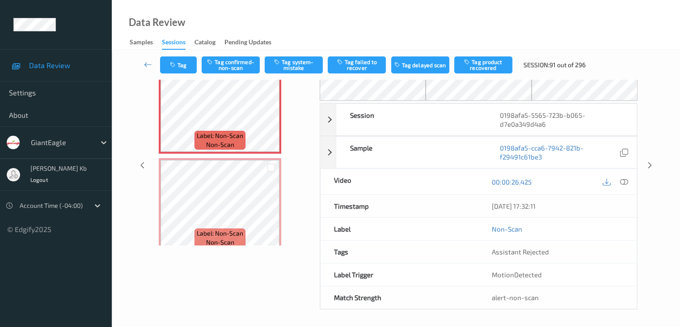
drag, startPoint x: 275, startPoint y: 0, endPoint x: 467, endPoint y: 18, distance: 192.8
click at [467, 18] on div "Data Review Samples Sessions Catalog Pending Updates" at bounding box center [396, 25] width 569 height 50
drag, startPoint x: 388, startPoint y: 0, endPoint x: 429, endPoint y: 17, distance: 44.2
click at [471, 19] on div "Data Review Samples Sessions Catalog Pending Updates" at bounding box center [396, 25] width 569 height 50
drag, startPoint x: 369, startPoint y: 0, endPoint x: 502, endPoint y: 23, distance: 135.7
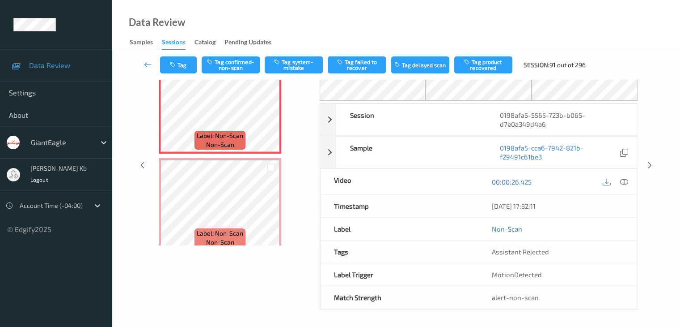
click at [512, 24] on div "Data Review Samples Sessions Catalog Pending Updates" at bounding box center [396, 25] width 569 height 50
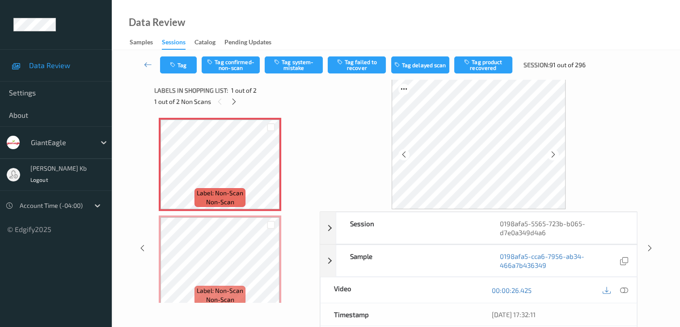
scroll to position [0, 0]
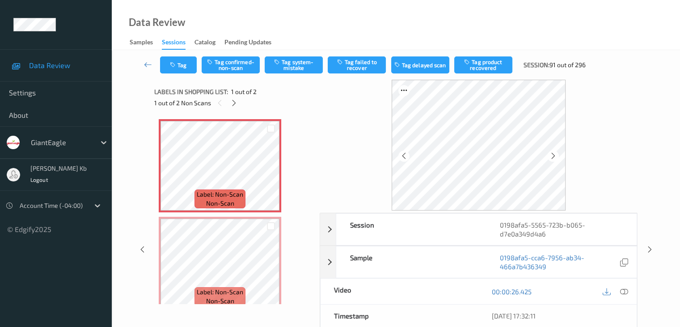
click at [625, 289] on icon at bounding box center [624, 291] width 8 height 8
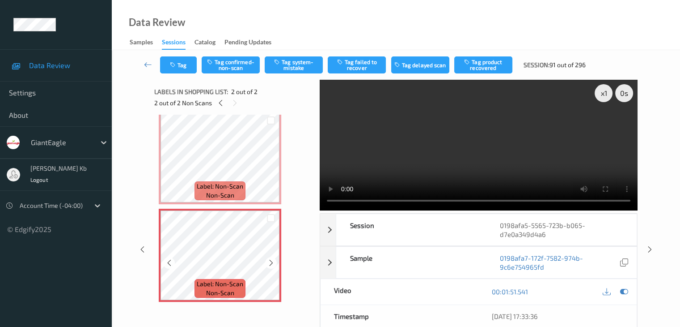
scroll to position [10, 0]
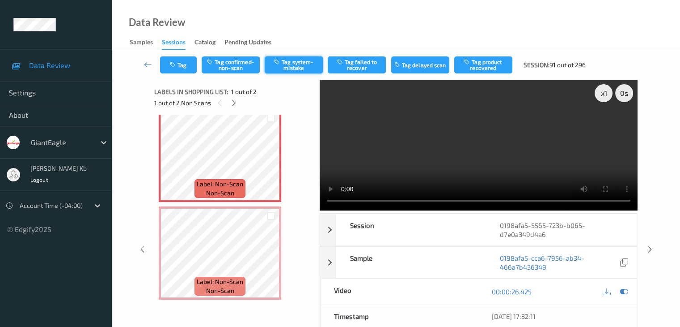
click at [282, 67] on button "Tag system-mistake" at bounding box center [294, 64] width 58 height 17
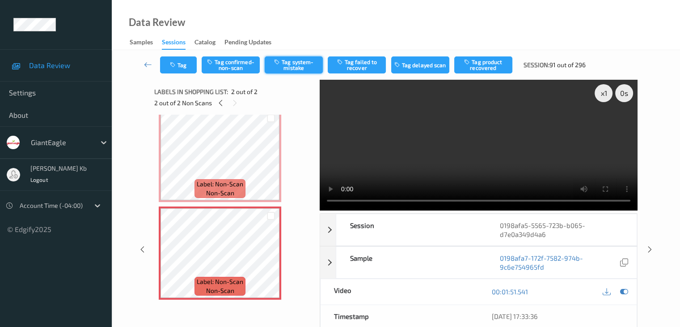
click at [286, 64] on button "Tag system-mistake" at bounding box center [294, 64] width 58 height 17
click at [147, 65] on icon at bounding box center [148, 64] width 8 height 9
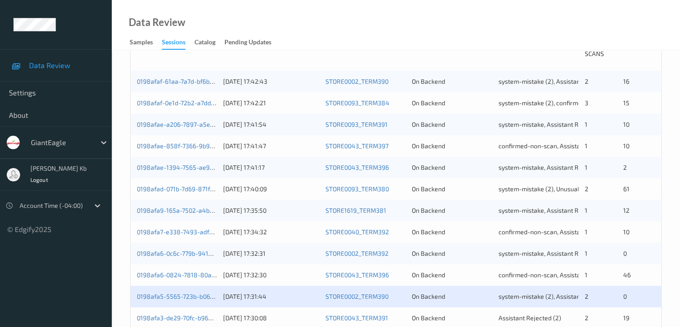
scroll to position [313, 0]
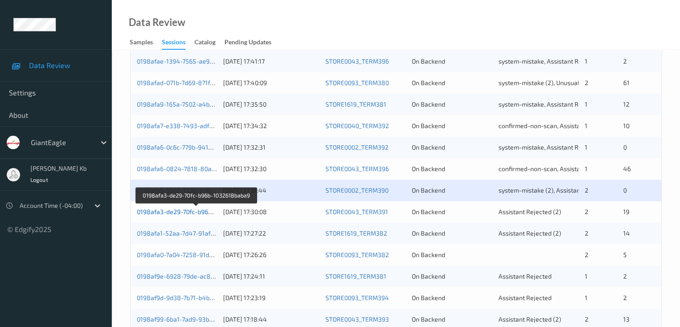
click at [170, 212] on link "0198afa3-de29-70fc-b96b-1032618baba9" at bounding box center [196, 212] width 119 height 8
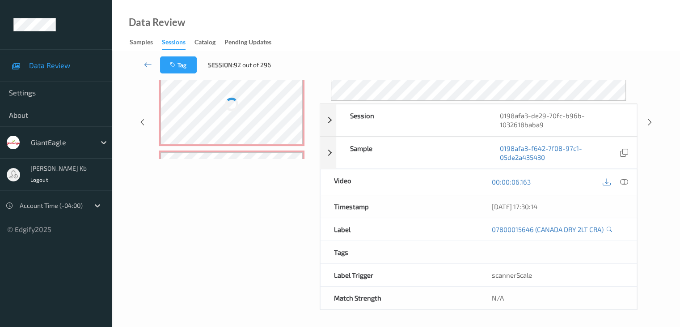
scroll to position [109, 0]
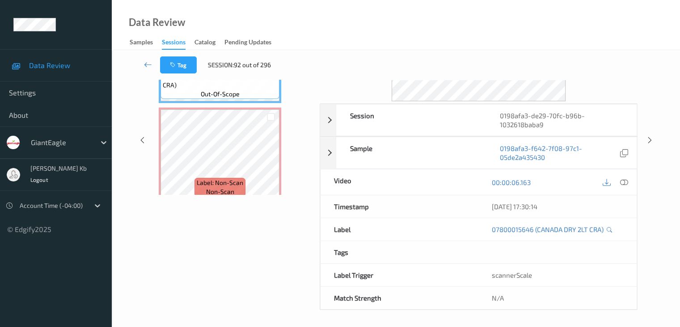
drag, startPoint x: 228, startPoint y: 0, endPoint x: 387, endPoint y: 11, distance: 159.1
click at [472, 13] on div "Data Review Samples Sessions Catalog Pending Updates" at bounding box center [396, 25] width 569 height 50
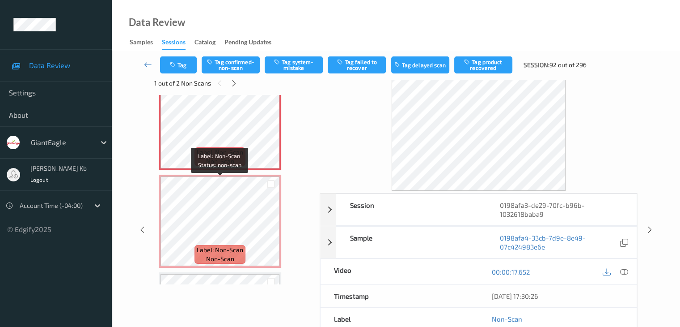
scroll to position [134, 0]
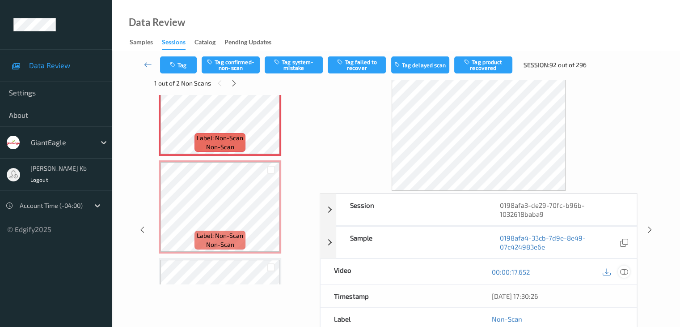
click at [625, 271] on icon at bounding box center [624, 272] width 8 height 8
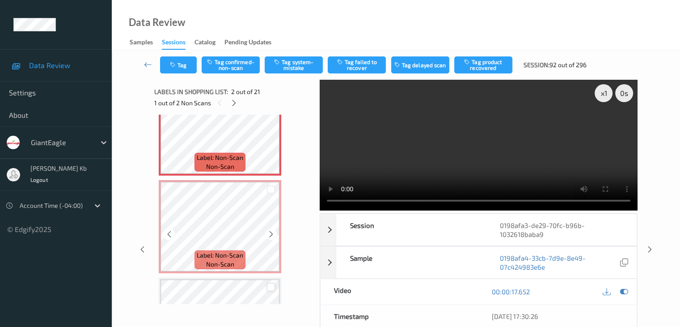
scroll to position [89, 0]
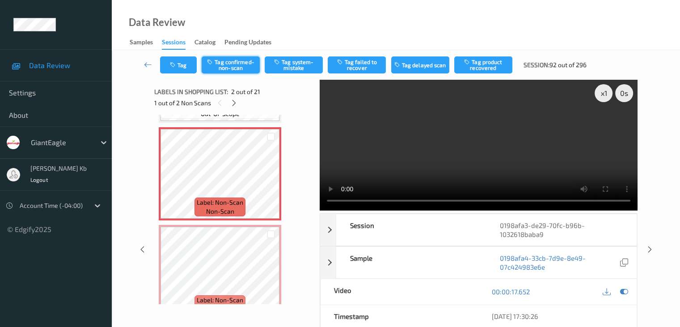
click at [236, 68] on button "Tag confirmed-non-scan" at bounding box center [231, 64] width 58 height 17
click at [485, 66] on button "Tag product recovered" at bounding box center [484, 64] width 58 height 17
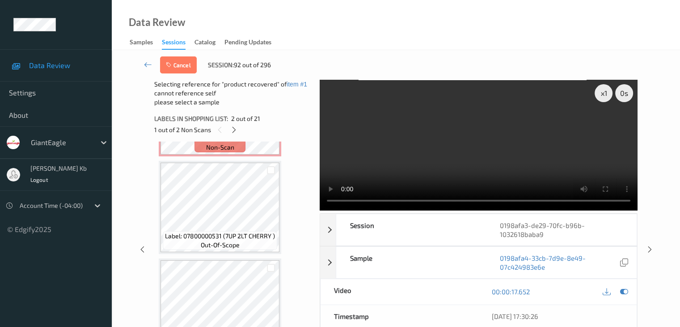
scroll to position [268, 0]
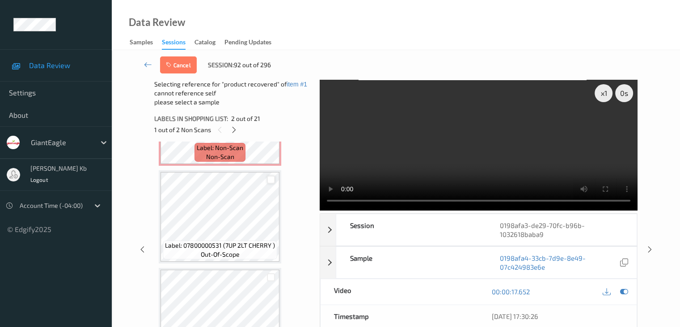
click at [271, 179] on div at bounding box center [271, 179] width 9 height 9
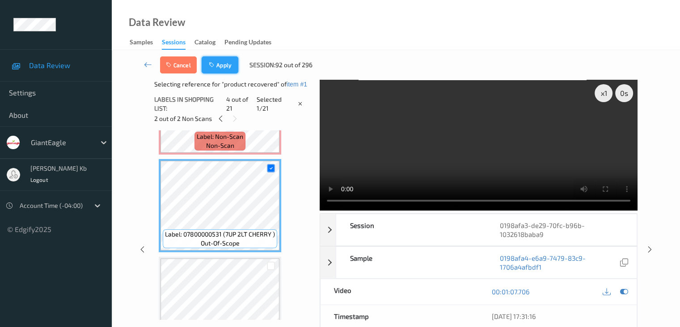
click at [220, 63] on button "Apply" at bounding box center [220, 64] width 37 height 17
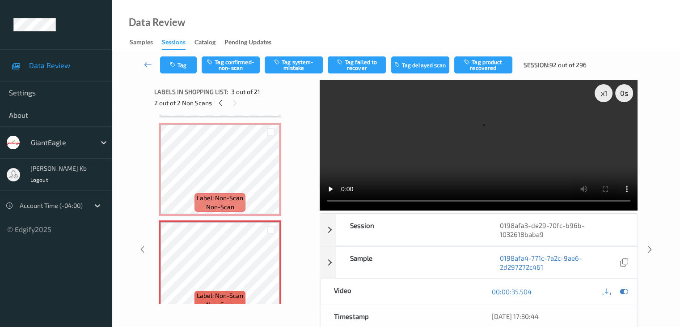
scroll to position [139, 0]
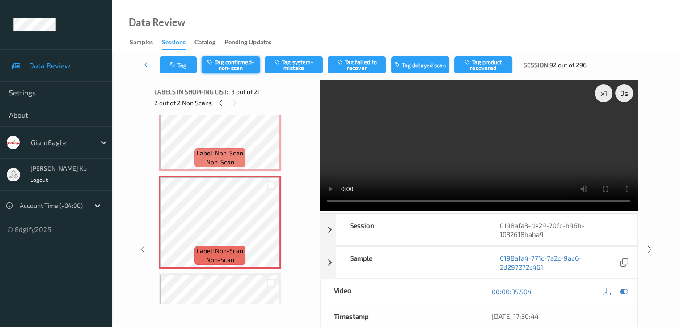
click at [235, 64] on button "Tag confirmed-non-scan" at bounding box center [231, 64] width 58 height 17
click at [486, 67] on button "Tag product recovered" at bounding box center [484, 64] width 58 height 17
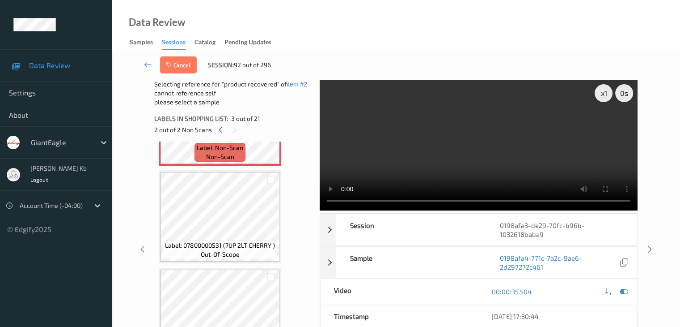
scroll to position [273, 0]
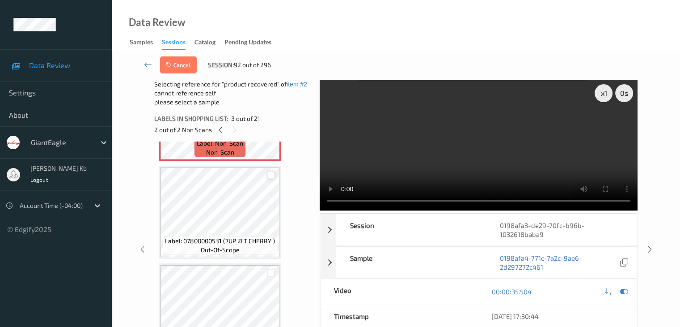
click at [268, 176] on div at bounding box center [271, 175] width 9 height 9
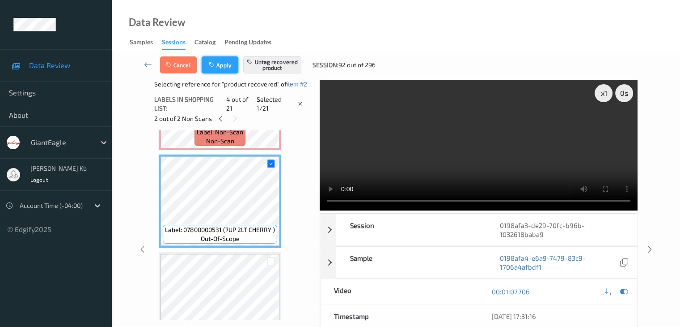
click at [224, 67] on button "Apply" at bounding box center [220, 64] width 37 height 17
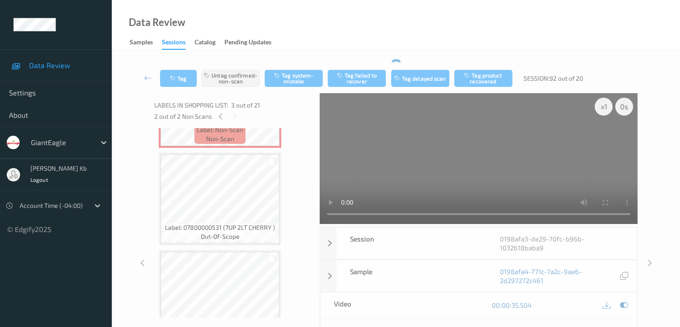
scroll to position [102, 0]
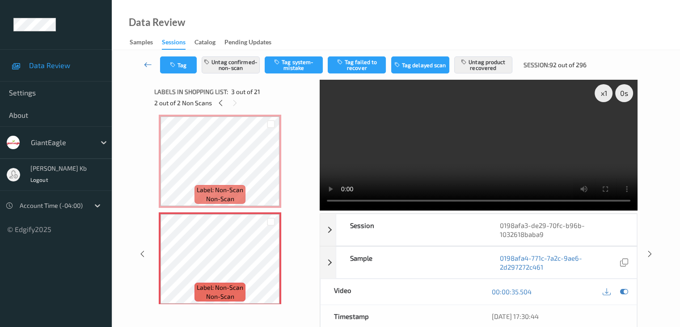
click at [145, 63] on icon at bounding box center [148, 64] width 8 height 9
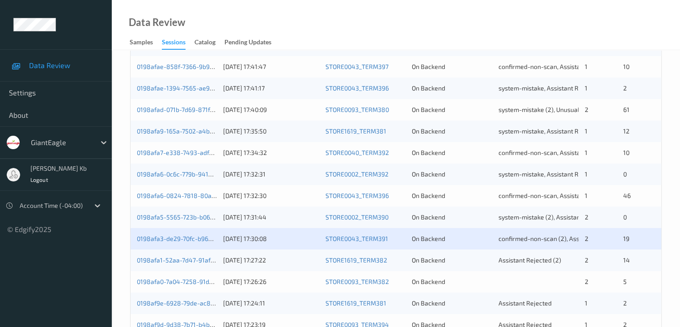
scroll to position [358, 0]
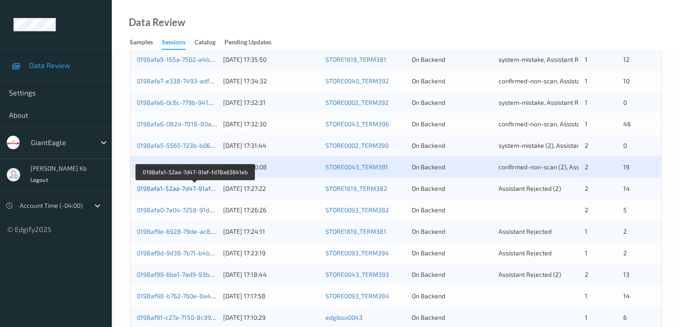
click at [175, 188] on link "0198afa1-52aa-7d47-91af-fd78a63641eb" at bounding box center [196, 188] width 118 height 8
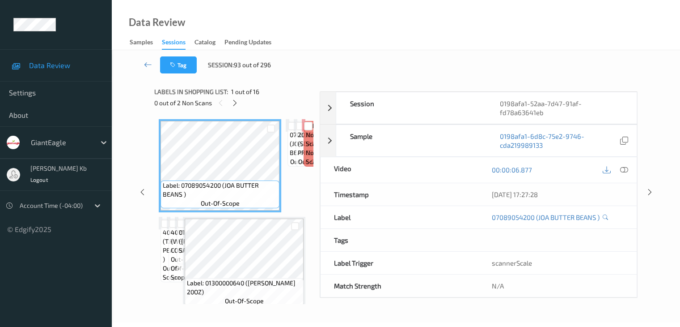
scroll to position [109, 0]
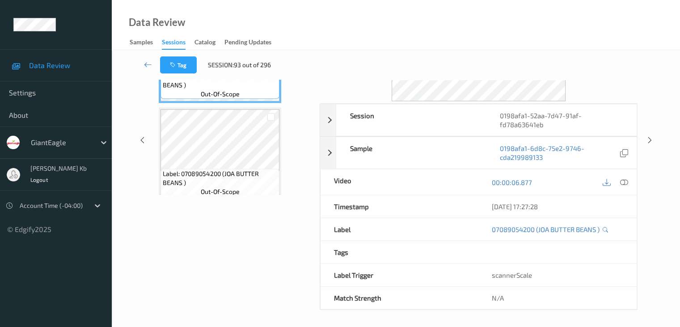
drag, startPoint x: 206, startPoint y: 2, endPoint x: 415, endPoint y: 13, distance: 209.2
click at [464, 22] on div "Data Review Samples Sessions Catalog Pending Updates" at bounding box center [396, 25] width 569 height 50
click at [150, 65] on icon at bounding box center [148, 64] width 8 height 9
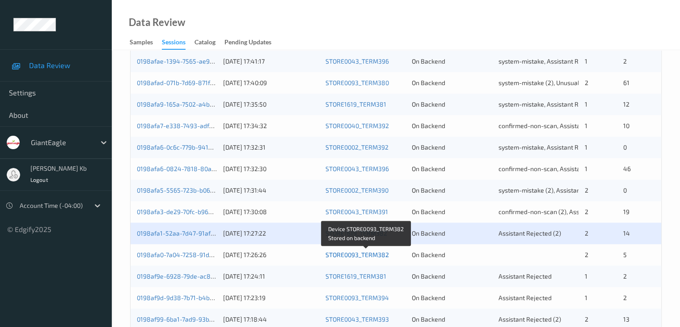
scroll to position [358, 0]
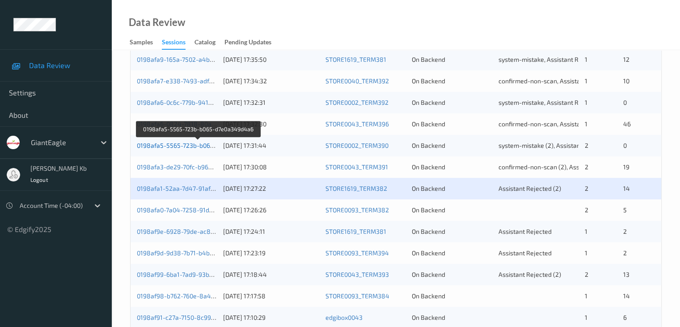
click at [187, 146] on link "0198afa5-5565-723b-b065-d7e0a349d4a6" at bounding box center [198, 145] width 123 height 8
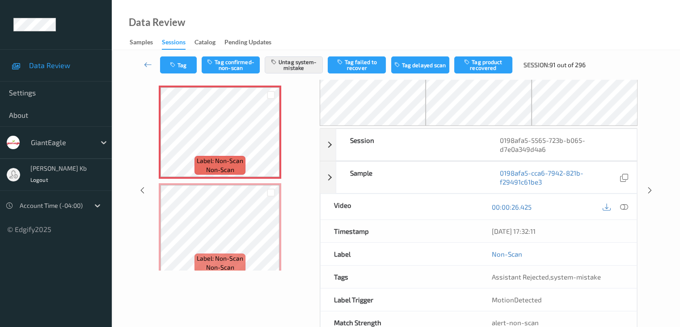
scroll to position [14, 0]
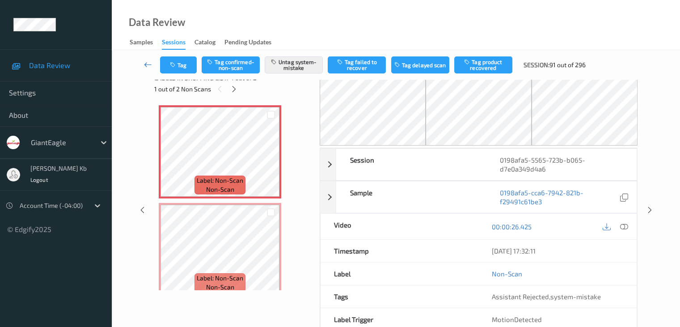
click at [148, 63] on icon at bounding box center [148, 64] width 8 height 9
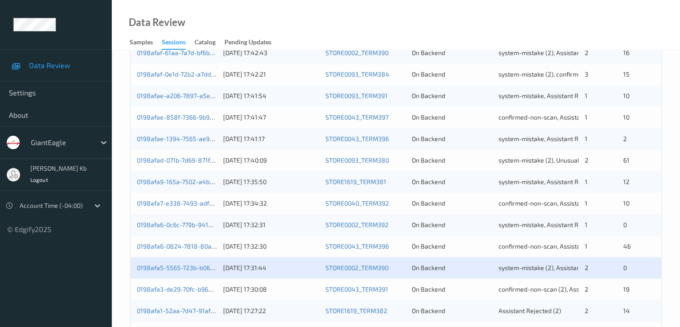
scroll to position [313, 0]
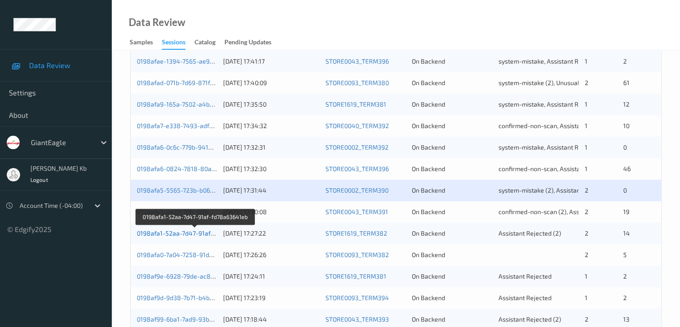
click at [189, 232] on link "0198afa1-52aa-7d47-91af-fd78a63641eb" at bounding box center [196, 233] width 118 height 8
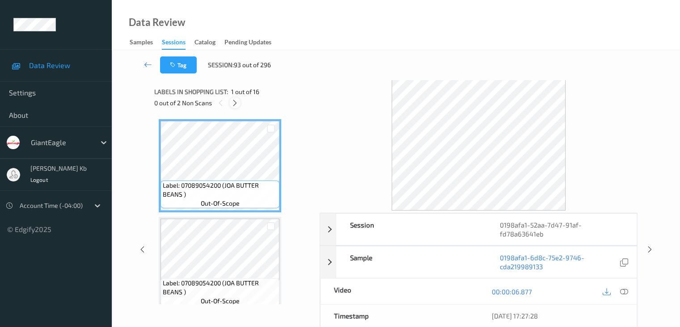
click at [237, 102] on icon at bounding box center [235, 103] width 8 height 8
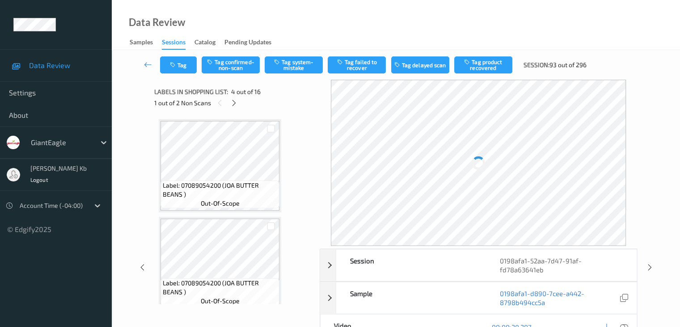
scroll to position [200, 0]
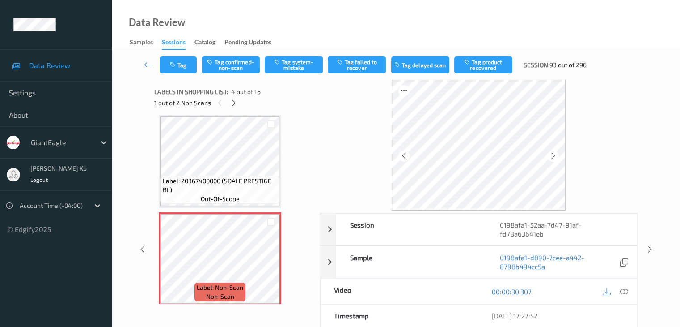
click at [627, 291] on icon at bounding box center [624, 291] width 8 height 8
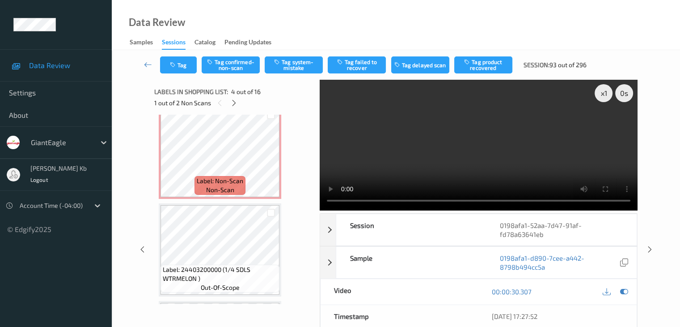
scroll to position [871, 0]
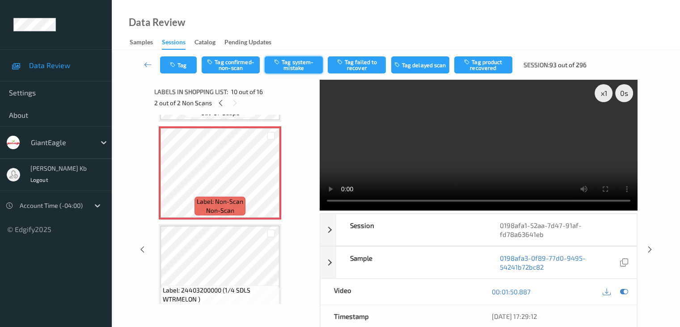
click at [297, 64] on button "Tag system-mistake" at bounding box center [294, 64] width 58 height 17
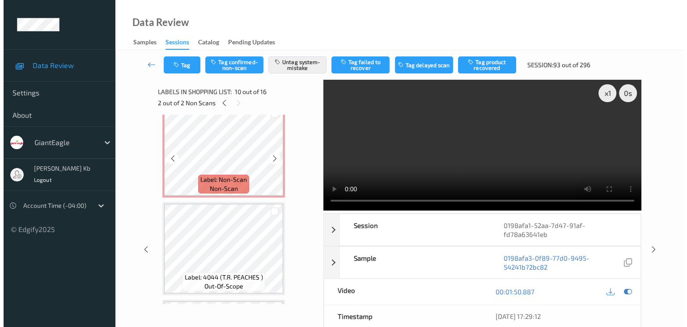
scroll to position [313, 0]
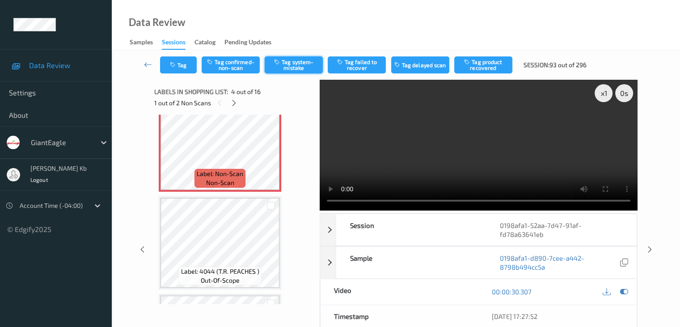
click at [303, 61] on button "Tag system-mistake" at bounding box center [294, 64] width 58 height 17
click at [185, 63] on button "Tag" at bounding box center [178, 64] width 37 height 17
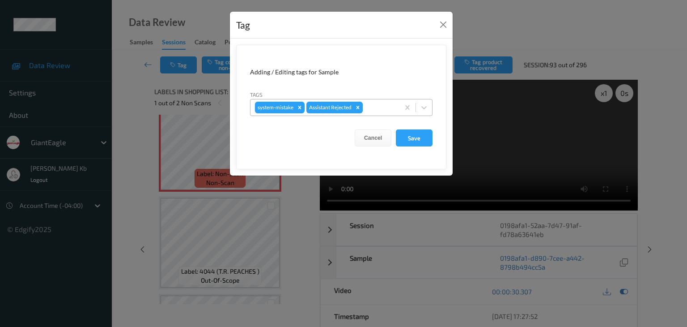
click at [371, 108] on div at bounding box center [380, 107] width 30 height 11
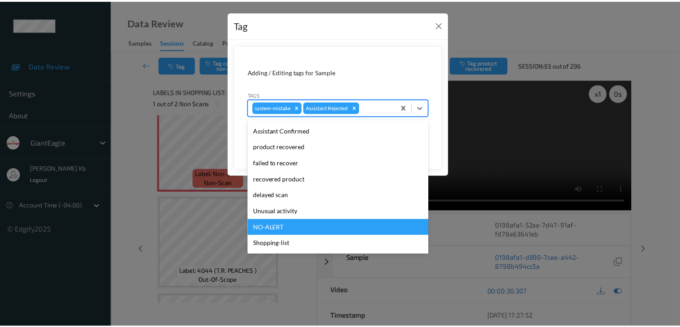
scroll to position [79, 0]
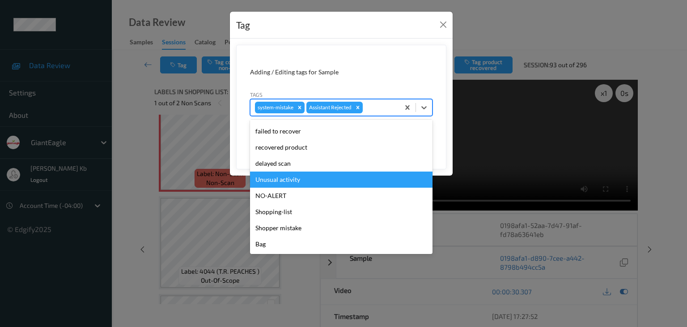
click at [294, 180] on div "Unusual activity" at bounding box center [341, 179] width 183 height 16
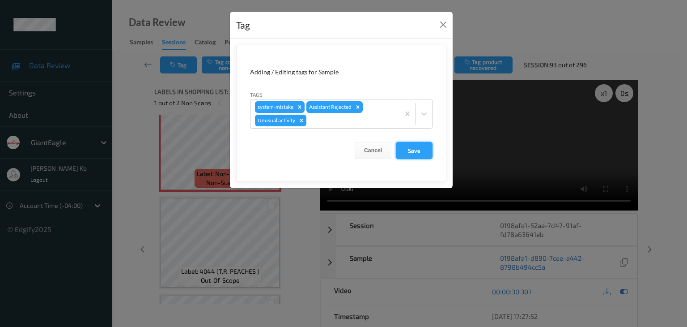
click at [422, 152] on button "Save" at bounding box center [414, 150] width 37 height 17
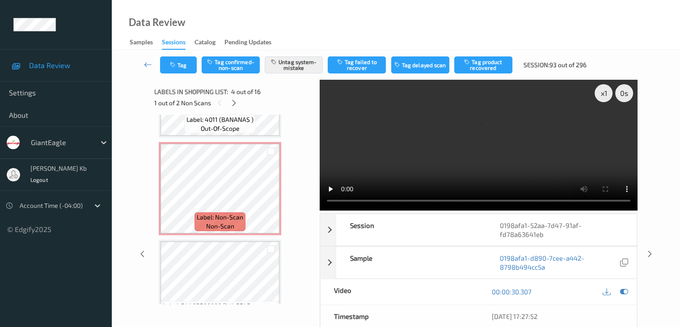
scroll to position [895, 0]
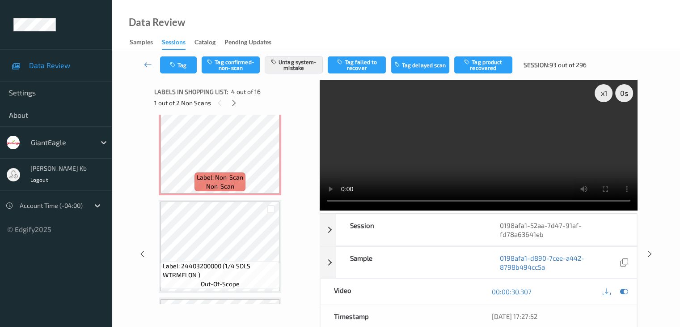
drag, startPoint x: 148, startPoint y: 67, endPoint x: 155, endPoint y: 55, distance: 13.4
click at [148, 67] on icon at bounding box center [148, 64] width 8 height 9
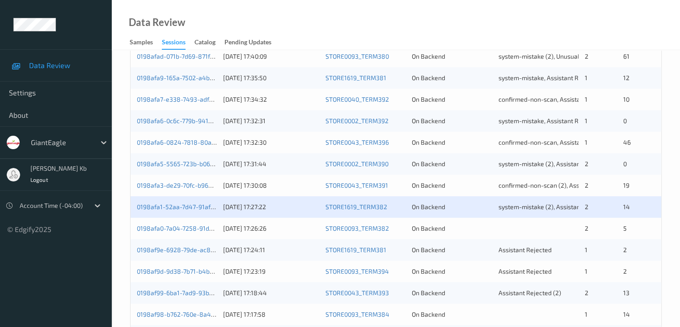
scroll to position [358, 0]
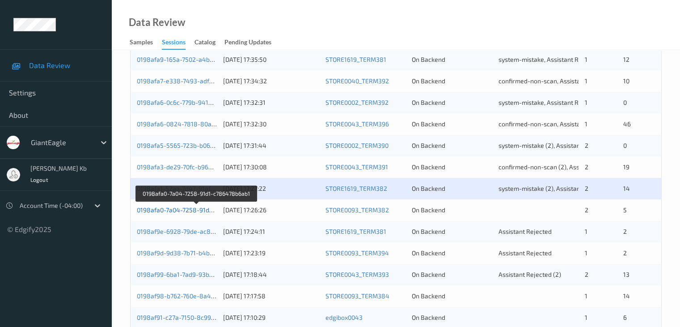
click at [172, 210] on link "0198afa0-7a04-7258-91d1-c786478b6ab1" at bounding box center [197, 210] width 120 height 8
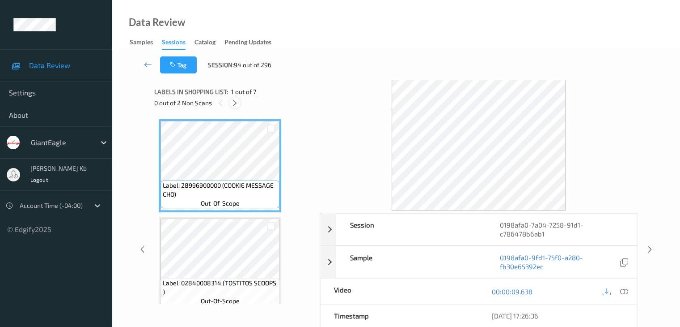
click at [236, 105] on icon at bounding box center [235, 103] width 8 height 8
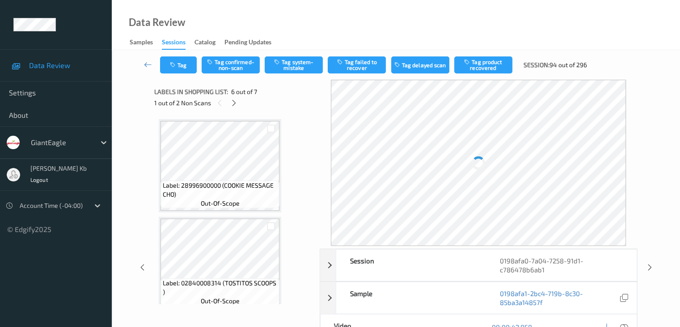
scroll to position [395, 0]
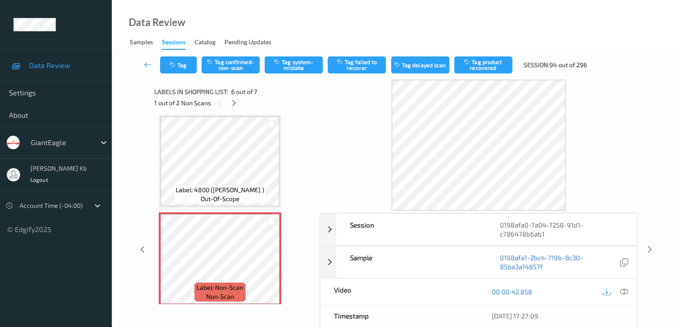
click at [626, 290] on icon at bounding box center [624, 291] width 8 height 8
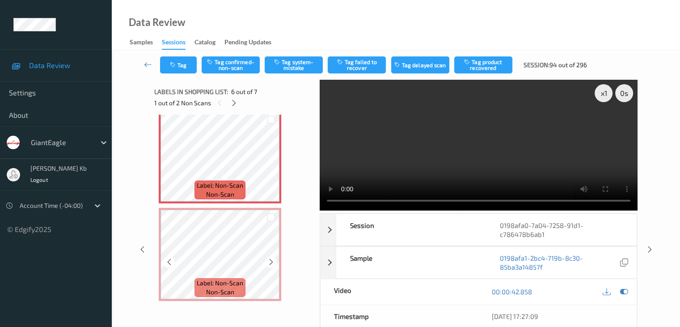
scroll to position [498, 0]
click at [299, 61] on button "Tag system-mistake" at bounding box center [294, 64] width 58 height 17
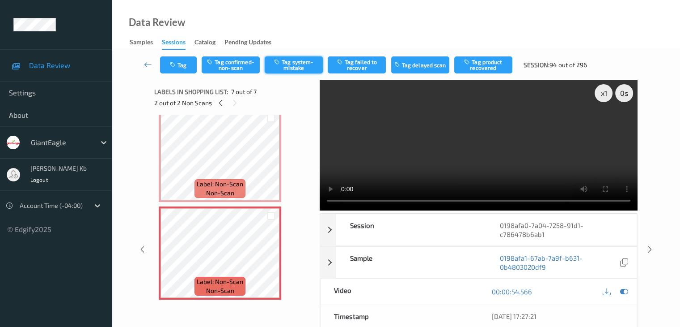
click at [291, 65] on button "Tag system-mistake" at bounding box center [294, 64] width 58 height 17
click at [150, 64] on icon at bounding box center [148, 64] width 8 height 9
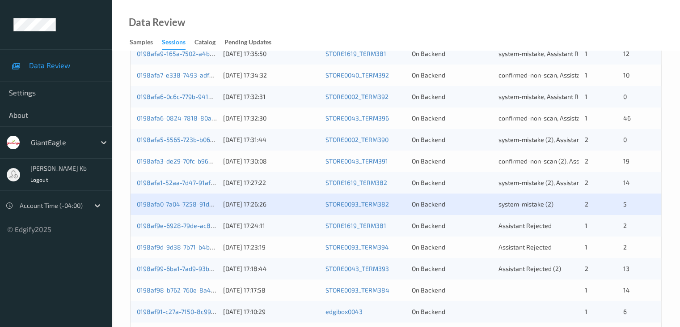
scroll to position [403, 0]
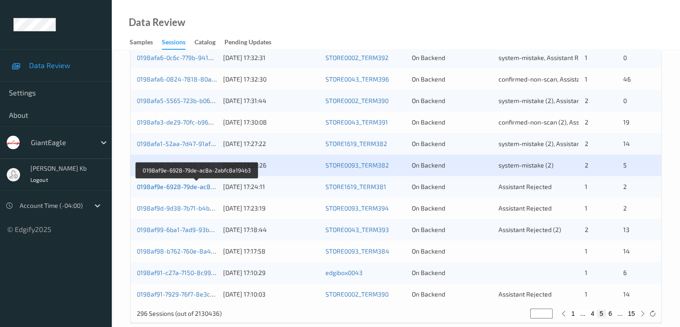
click at [172, 186] on link "0198af9e-6928-79de-ac8a-2abfc8a194b3" at bounding box center [197, 187] width 121 height 8
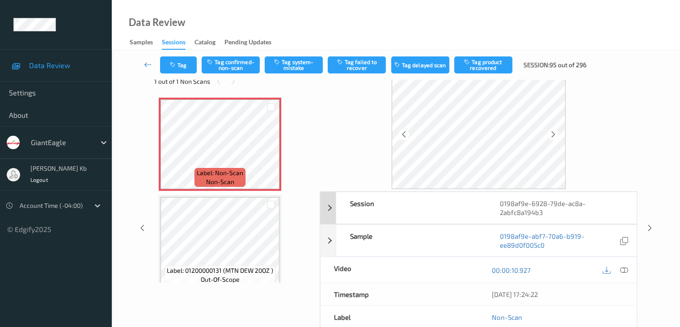
scroll to position [20, 0]
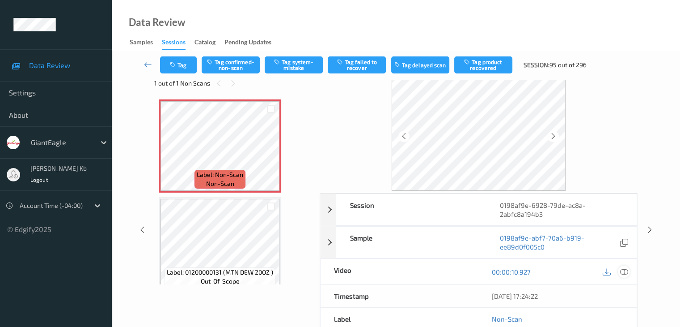
click at [625, 271] on icon at bounding box center [624, 272] width 8 height 8
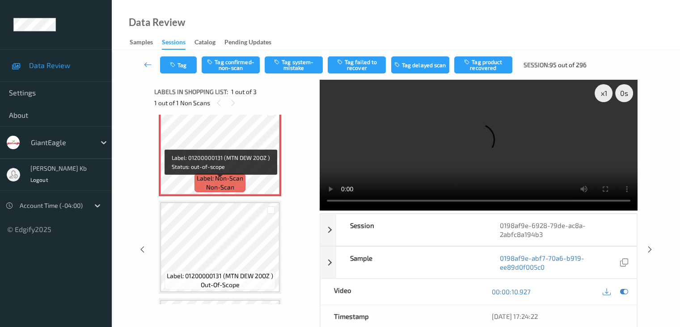
scroll to position [0, 0]
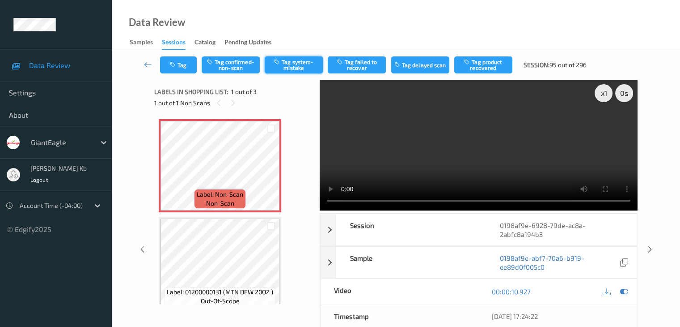
click at [297, 64] on button "Tag system-mistake" at bounding box center [294, 64] width 58 height 17
click at [148, 64] on icon at bounding box center [148, 64] width 8 height 9
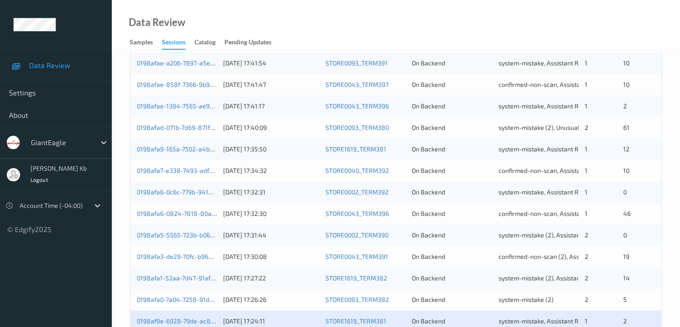
scroll to position [403, 0]
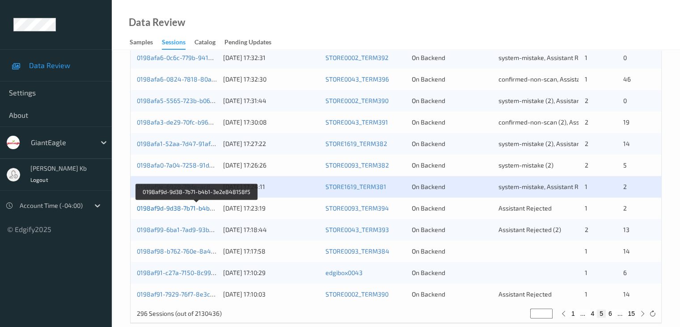
click at [177, 210] on link "0198af9d-9d38-7b71-b4b1-3e2e848158f5" at bounding box center [197, 208] width 121 height 8
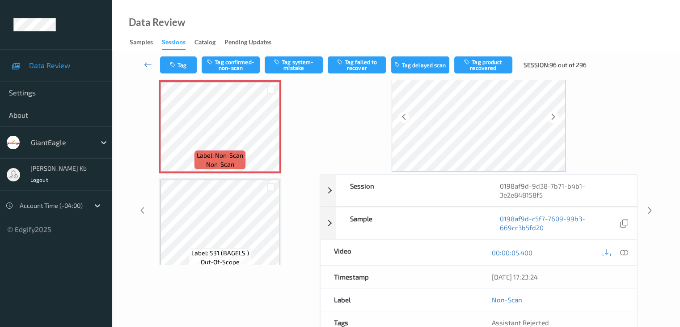
scroll to position [20, 0]
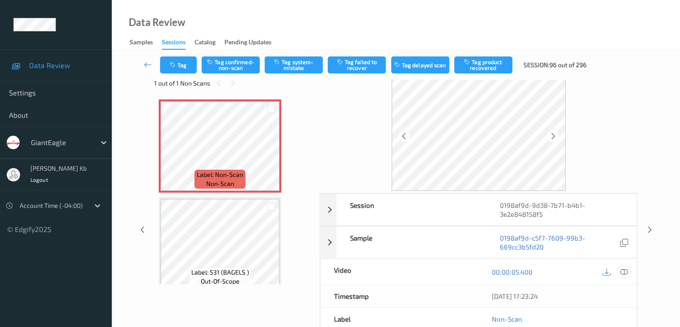
click at [627, 270] on icon at bounding box center [624, 272] width 8 height 8
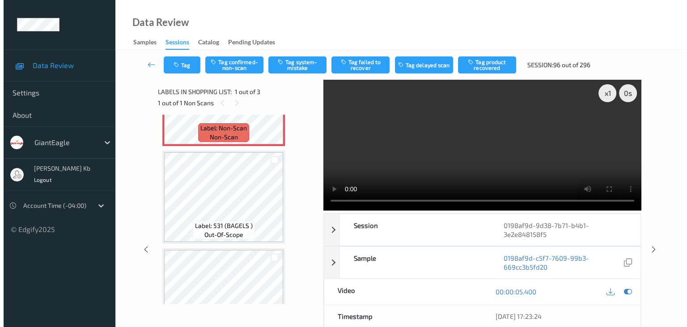
scroll to position [89, 0]
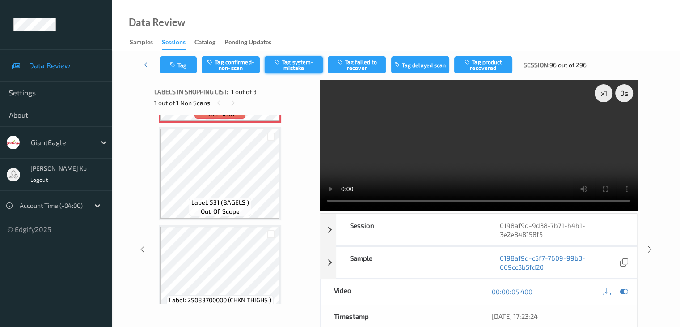
click at [295, 63] on button "Tag system-mistake" at bounding box center [294, 64] width 58 height 17
click at [188, 65] on button "Tag" at bounding box center [178, 64] width 37 height 17
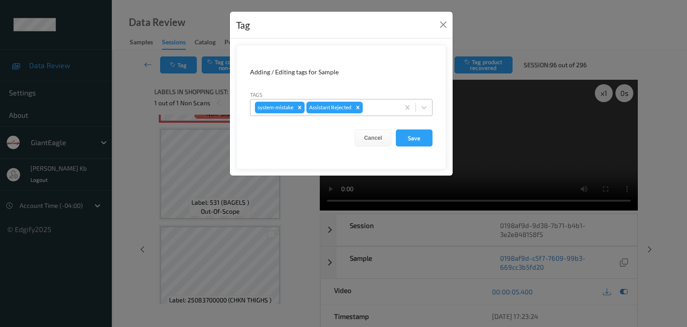
click at [388, 107] on div at bounding box center [380, 107] width 30 height 11
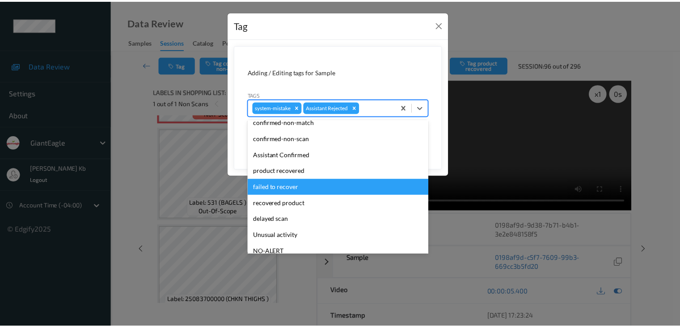
scroll to position [45, 0]
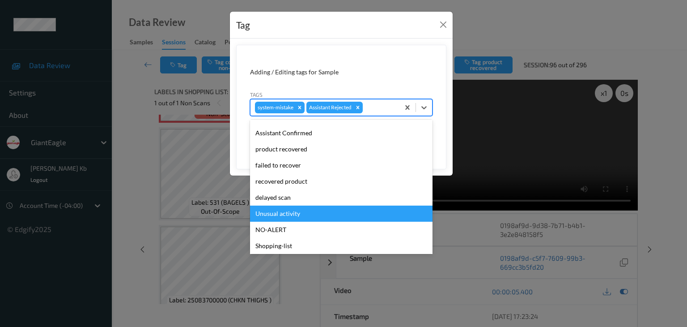
click at [287, 212] on div "Unusual activity" at bounding box center [341, 213] width 183 height 16
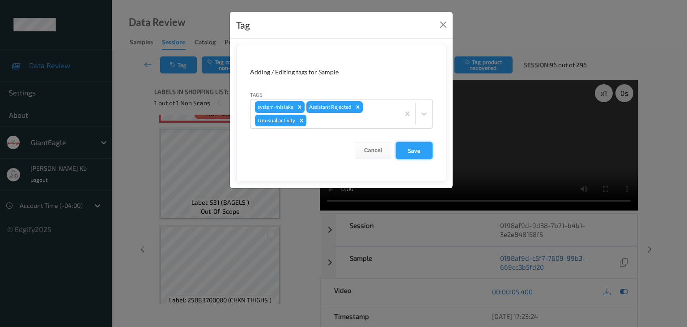
click at [421, 148] on button "Save" at bounding box center [414, 150] width 37 height 17
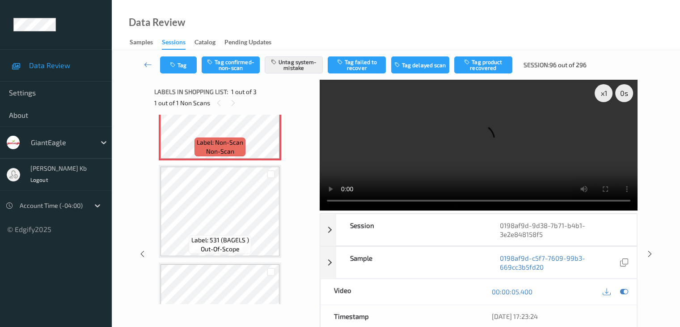
scroll to position [0, 0]
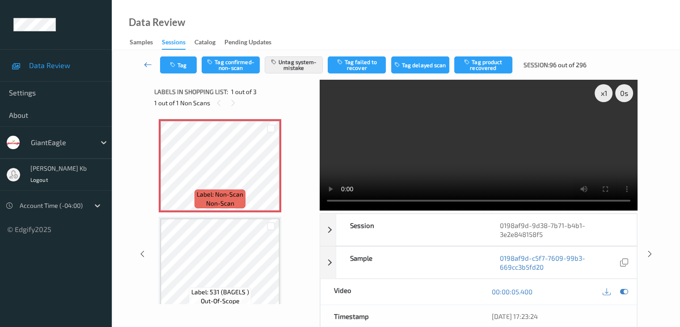
click at [147, 64] on icon at bounding box center [148, 64] width 8 height 9
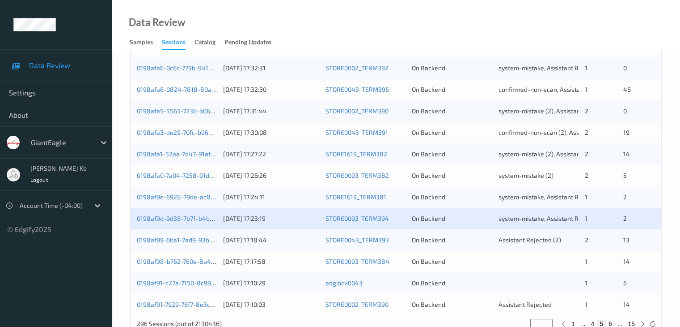
scroll to position [417, 0]
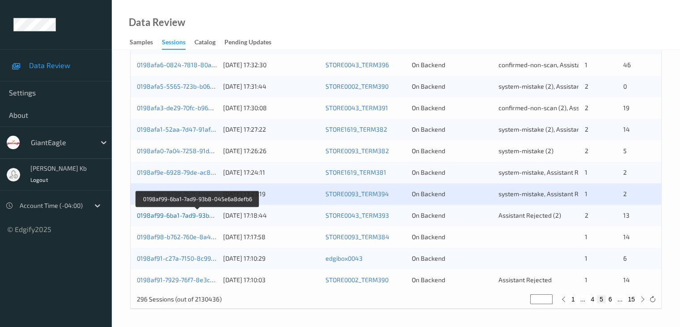
click at [195, 214] on link "0198af99-6ba1-7ad9-93b8-045e6a8defb6" at bounding box center [198, 215] width 122 height 8
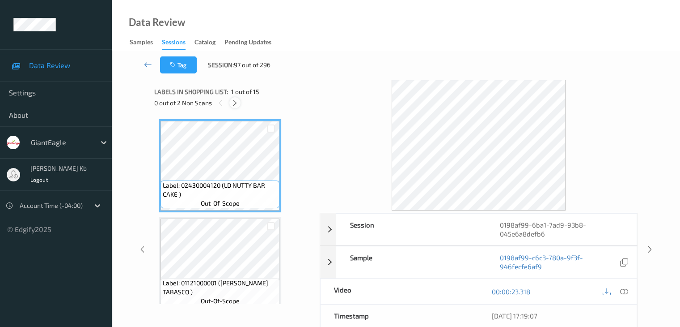
click at [236, 103] on icon at bounding box center [235, 103] width 8 height 8
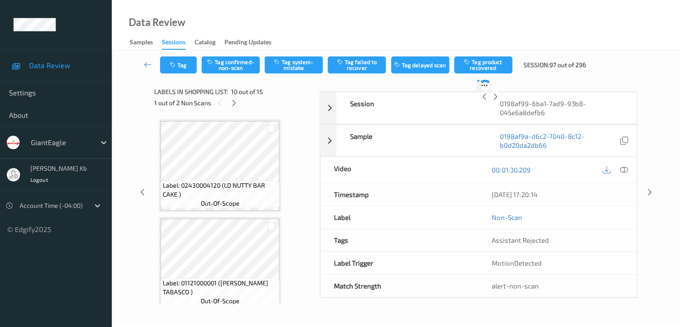
scroll to position [785, 0]
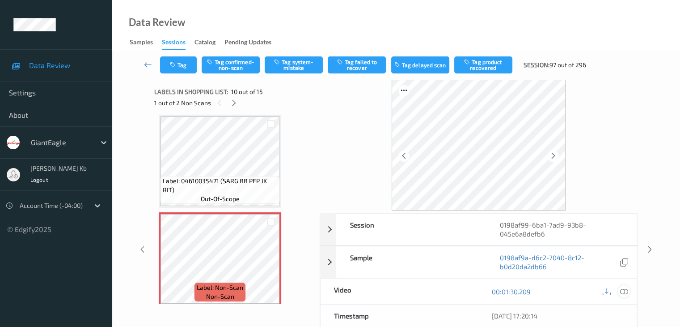
click at [625, 290] on icon at bounding box center [624, 291] width 8 height 8
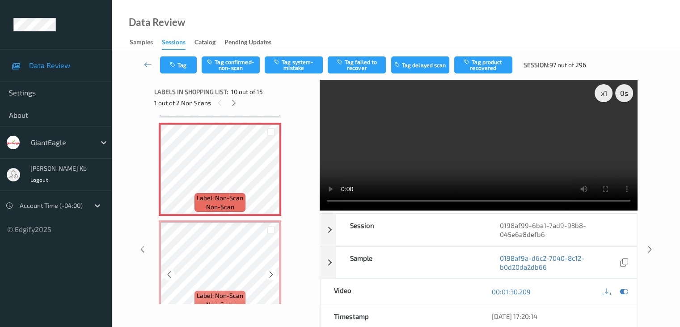
scroll to position [829, 0]
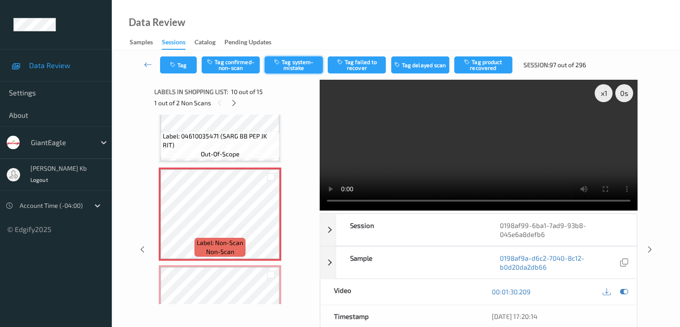
click at [293, 64] on button "Tag system-mistake" at bounding box center [294, 64] width 58 height 17
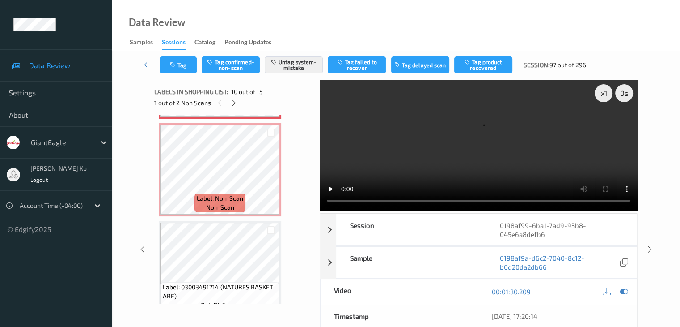
scroll to position [919, 0]
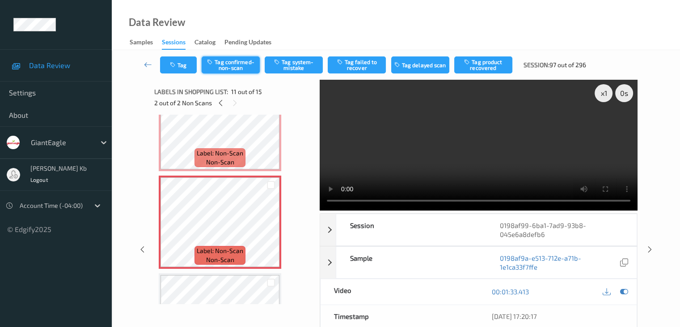
click at [238, 63] on button "Tag confirmed-non-scan" at bounding box center [231, 64] width 58 height 17
click at [354, 66] on button "Tag failed to recover" at bounding box center [357, 64] width 58 height 17
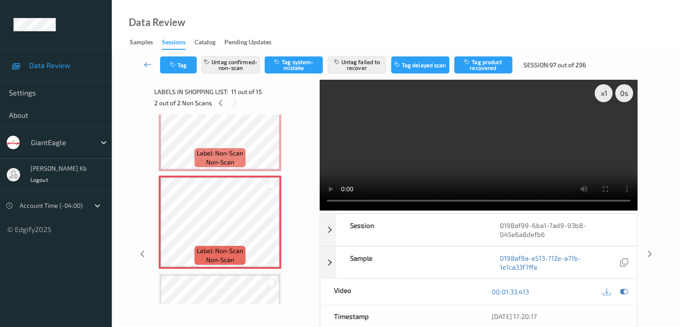
click at [148, 64] on icon at bounding box center [148, 64] width 8 height 9
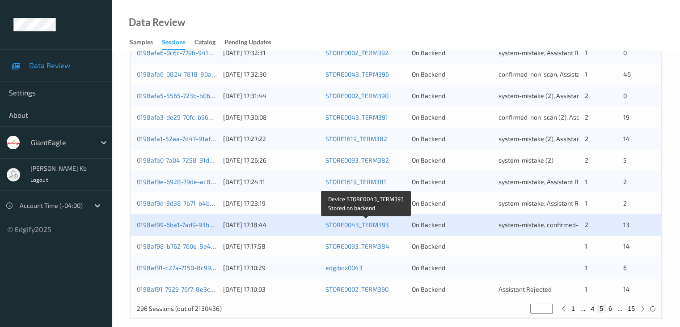
scroll to position [417, 0]
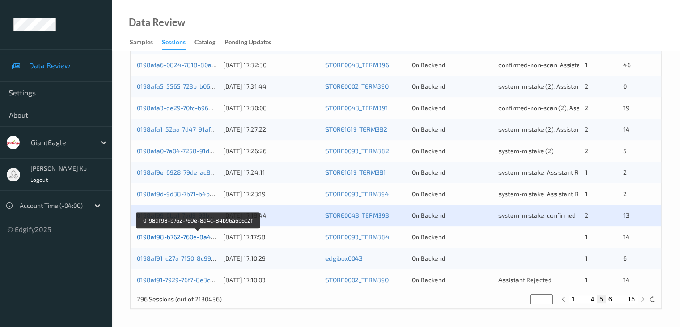
click at [170, 238] on link "0198af98-b762-760e-8a4c-84b96a6b6c2f" at bounding box center [198, 237] width 122 height 8
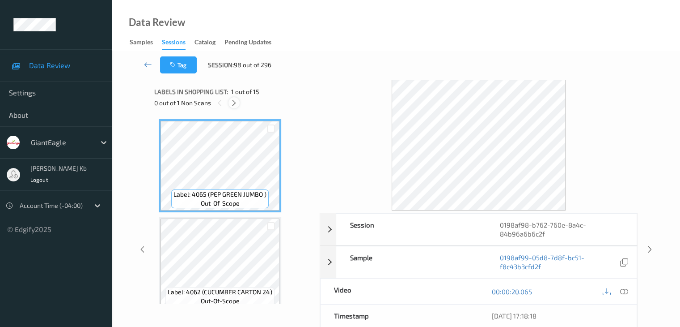
click at [238, 101] on icon at bounding box center [234, 103] width 8 height 8
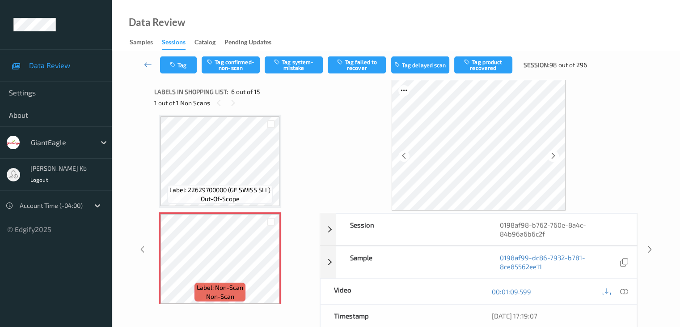
click at [628, 290] on icon at bounding box center [624, 291] width 8 height 8
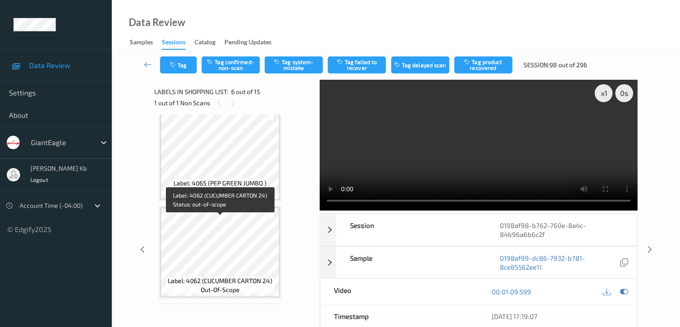
scroll to position [0, 0]
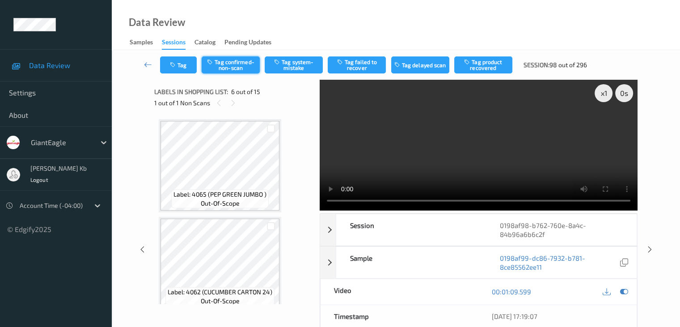
click at [242, 67] on button "Tag confirmed-non-scan" at bounding box center [231, 64] width 58 height 17
click at [357, 64] on button "Tag failed to recover" at bounding box center [357, 64] width 58 height 17
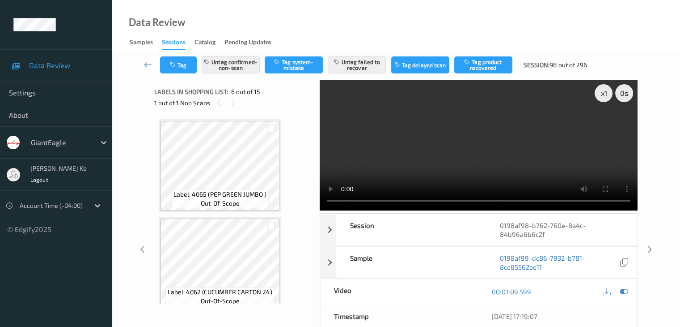
drag, startPoint x: 145, startPoint y: 65, endPoint x: 156, endPoint y: 45, distance: 22.6
click at [146, 65] on icon at bounding box center [148, 64] width 8 height 9
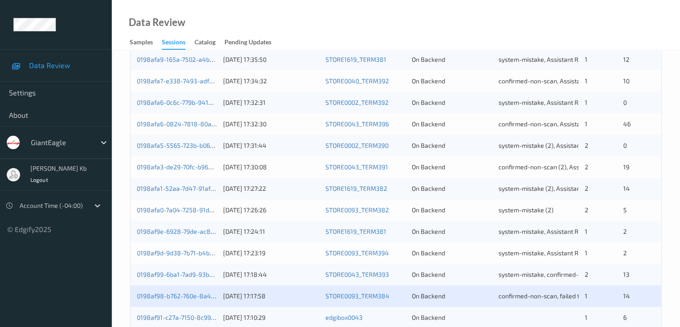
scroll to position [417, 0]
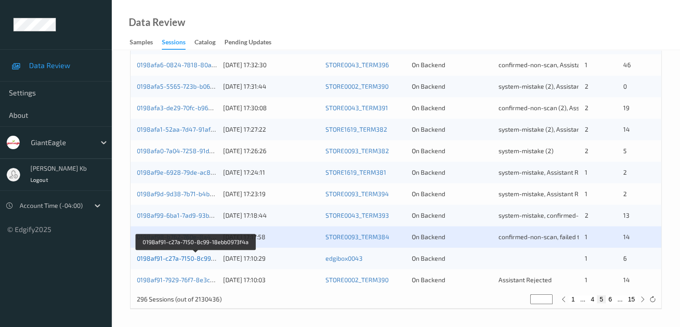
click at [190, 260] on link "0198af91-c27a-7150-8c99-18ebb0973f4a" at bounding box center [196, 258] width 118 height 8
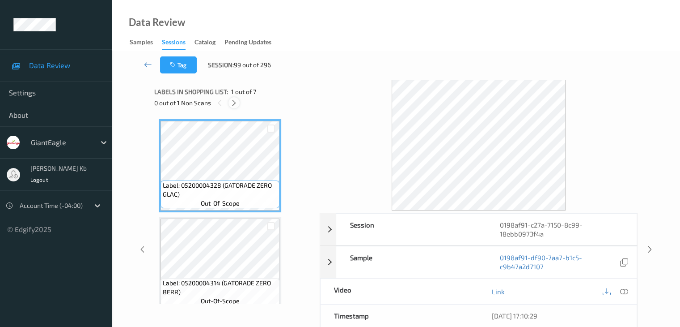
click at [236, 104] on icon at bounding box center [234, 103] width 8 height 8
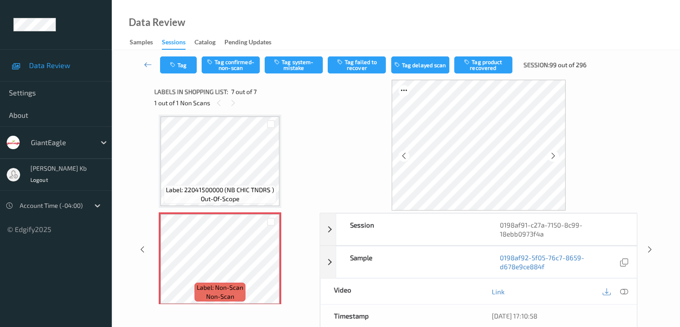
click at [623, 290] on icon at bounding box center [624, 291] width 8 height 8
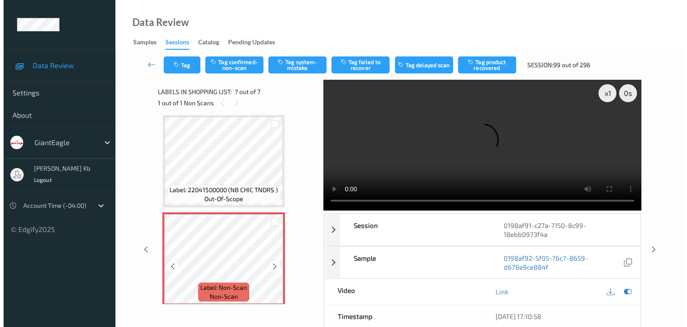
scroll to position [498, 0]
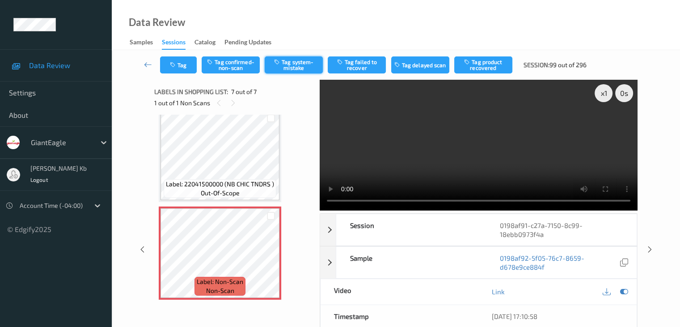
click at [301, 68] on button "Tag system-mistake" at bounding box center [294, 64] width 58 height 17
click at [188, 64] on button "Tag" at bounding box center [178, 64] width 37 height 17
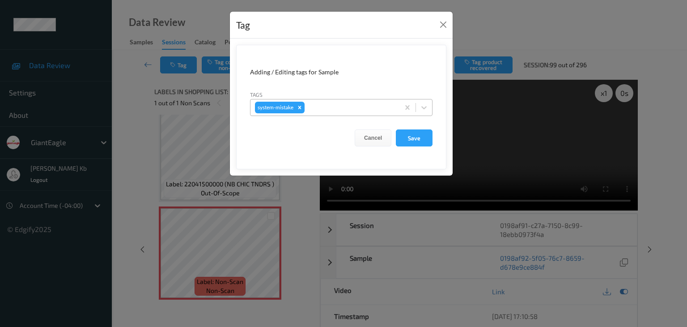
drag, startPoint x: 327, startPoint y: 109, endPoint x: 330, endPoint y: 113, distance: 4.6
click at [328, 109] on div at bounding box center [350, 107] width 89 height 11
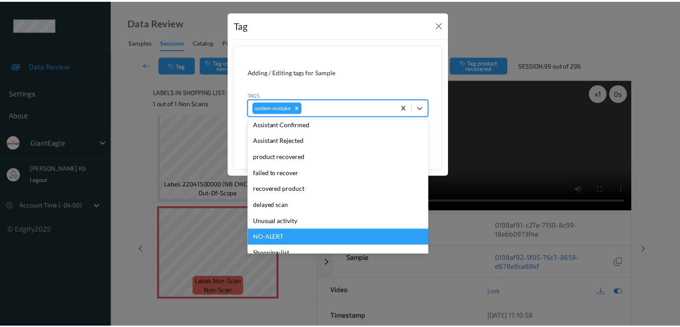
scroll to position [95, 0]
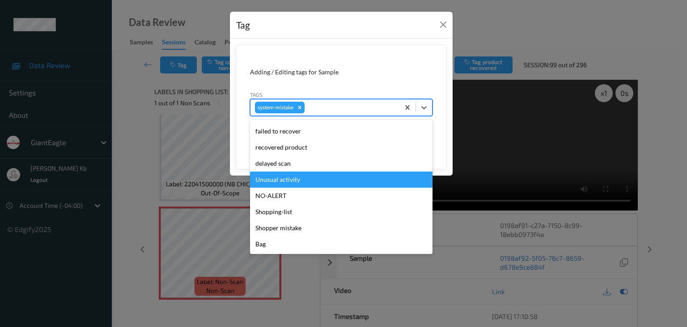
click at [296, 176] on div "Unusual activity" at bounding box center [341, 179] width 183 height 16
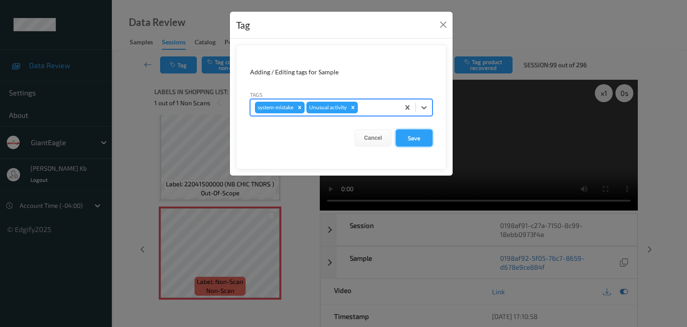
click at [417, 136] on button "Save" at bounding box center [414, 137] width 37 height 17
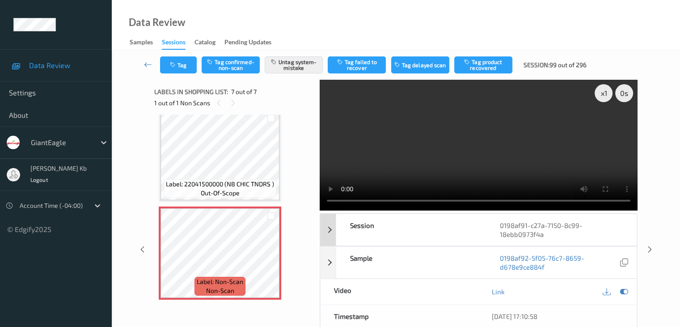
scroll to position [89, 0]
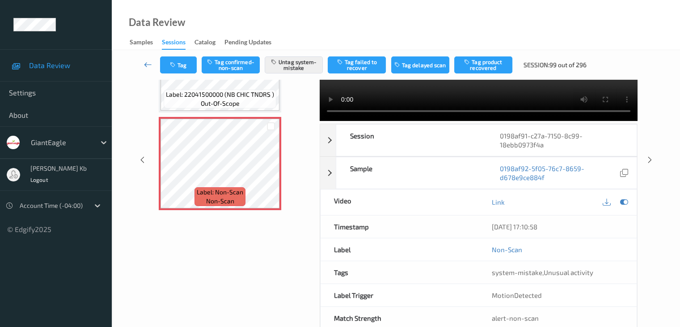
click at [145, 64] on icon at bounding box center [148, 64] width 8 height 9
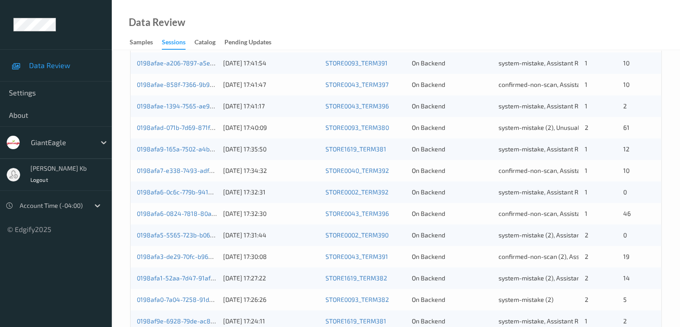
scroll to position [417, 0]
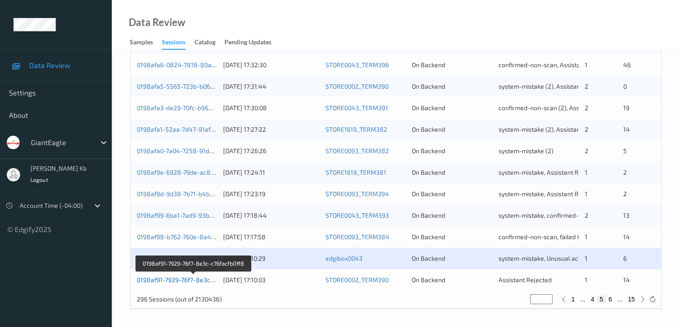
click at [183, 280] on link "0198af91-7929-76f7-8e3c-c76facfb0ff8" at bounding box center [193, 280] width 113 height 8
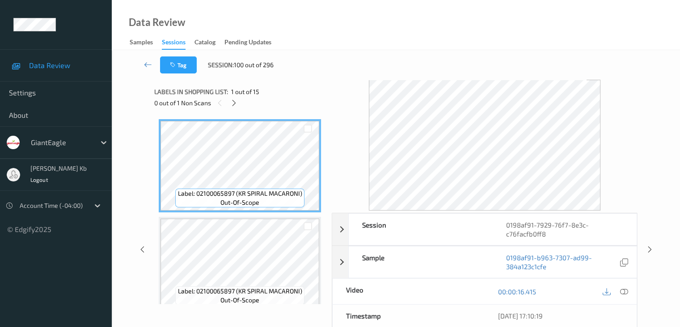
drag, startPoint x: 234, startPoint y: 102, endPoint x: 239, endPoint y: 104, distance: 4.8
click at [235, 102] on icon at bounding box center [234, 103] width 8 height 8
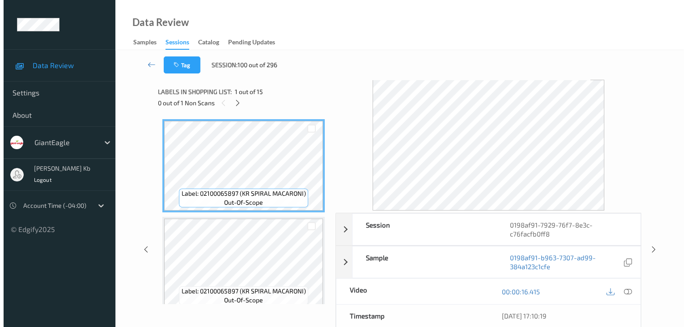
scroll to position [1175, 0]
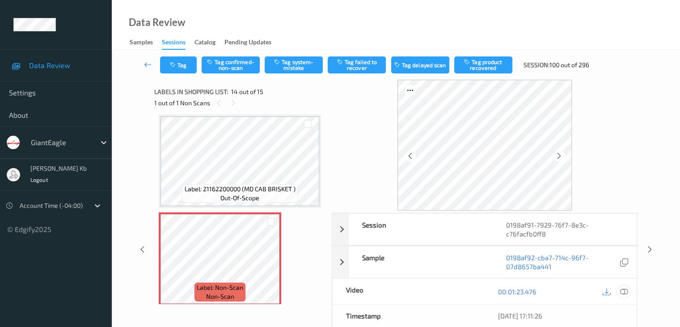
click at [628, 291] on icon at bounding box center [624, 291] width 8 height 8
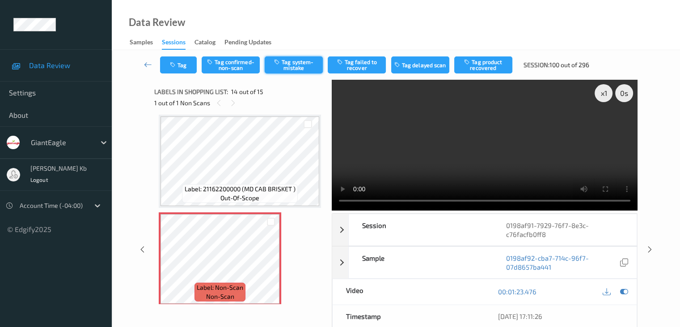
click at [297, 67] on button "Tag system-mistake" at bounding box center [294, 64] width 58 height 17
click at [186, 63] on button "Tag" at bounding box center [178, 64] width 37 height 17
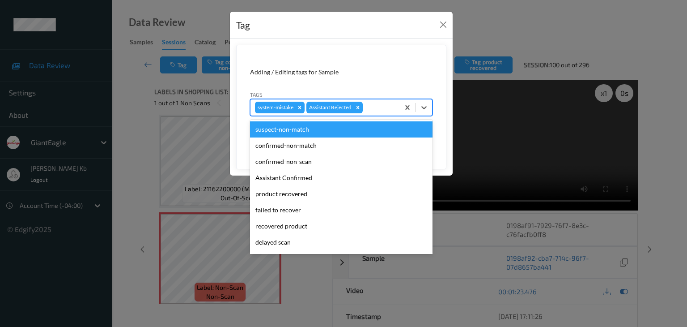
click at [387, 106] on div at bounding box center [380, 107] width 30 height 11
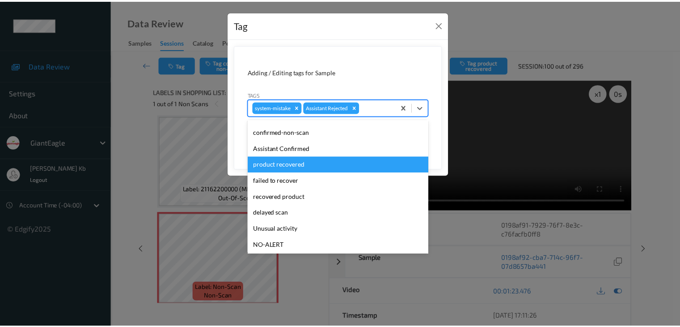
scroll to position [45, 0]
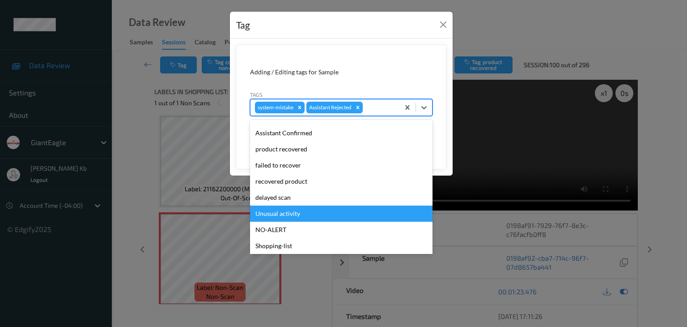
click at [286, 213] on div "Unusual activity" at bounding box center [341, 213] width 183 height 16
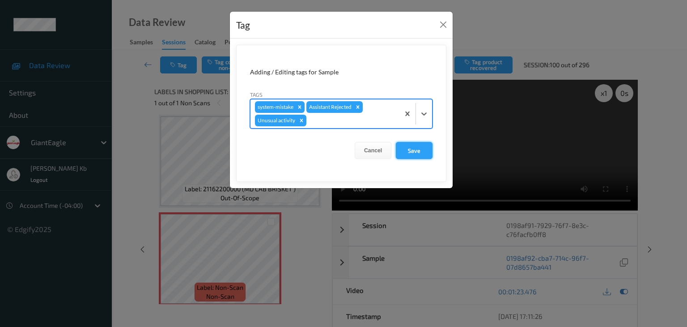
click at [408, 149] on button "Save" at bounding box center [414, 150] width 37 height 17
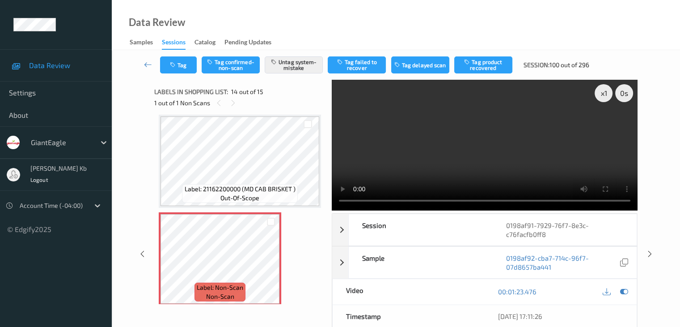
drag, startPoint x: 149, startPoint y: 64, endPoint x: 161, endPoint y: 10, distance: 55.5
click at [149, 64] on icon at bounding box center [148, 64] width 8 height 9
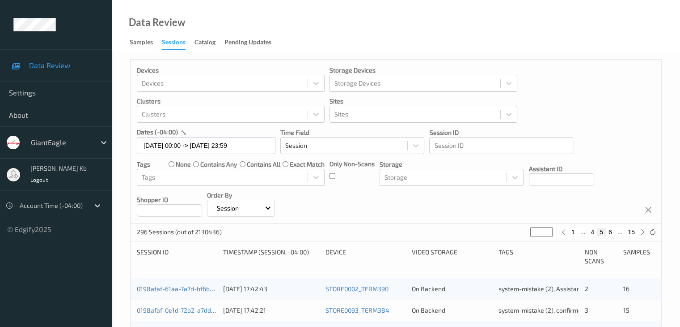
click at [593, 232] on button "4" at bounding box center [592, 232] width 9 height 8
type input "*"
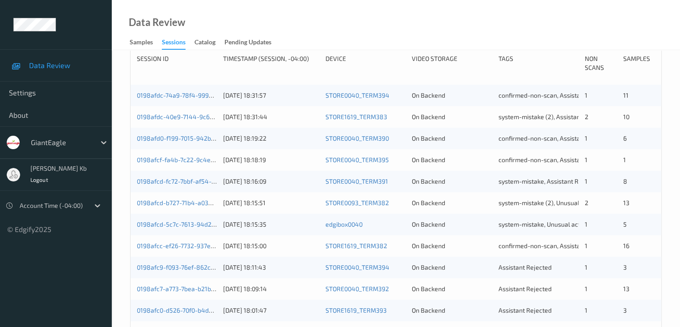
scroll to position [238, 0]
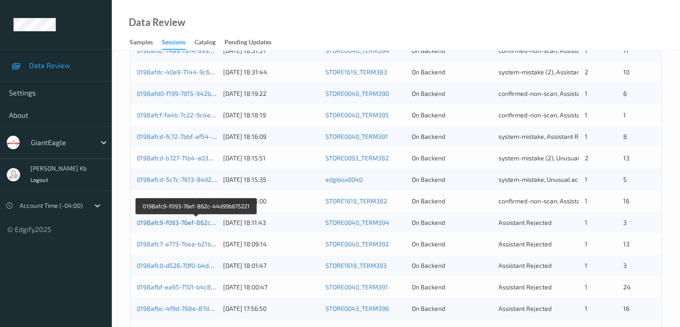
click at [174, 224] on link "0198afc9-f093-76ef-862c-44d99b675221" at bounding box center [196, 222] width 119 height 8
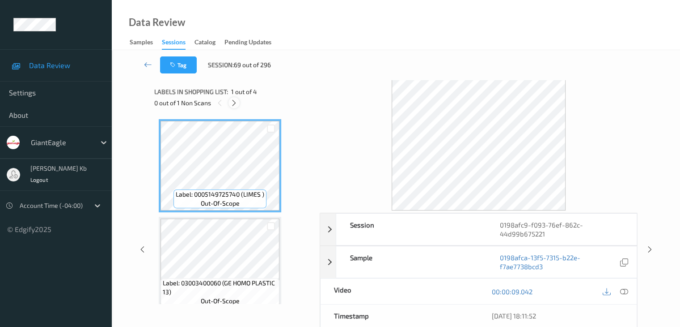
click at [234, 102] on icon at bounding box center [234, 103] width 8 height 8
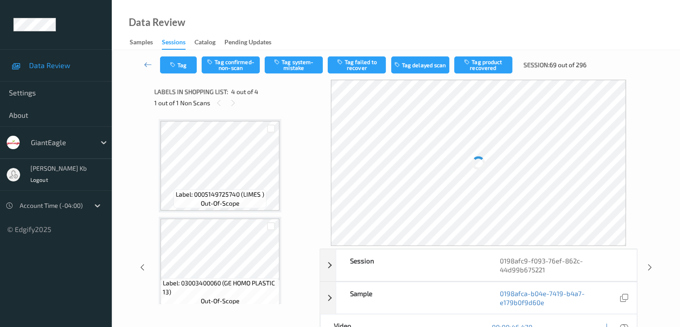
scroll to position [200, 0]
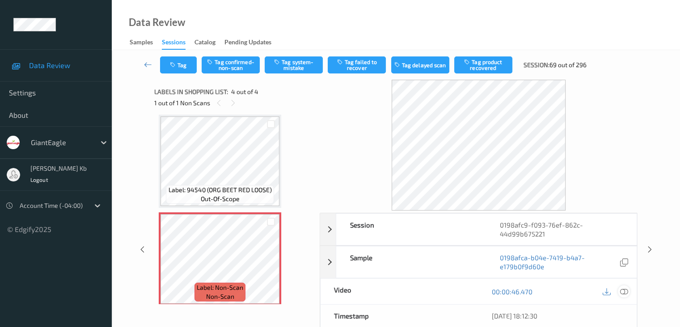
click at [624, 290] on icon at bounding box center [624, 291] width 8 height 8
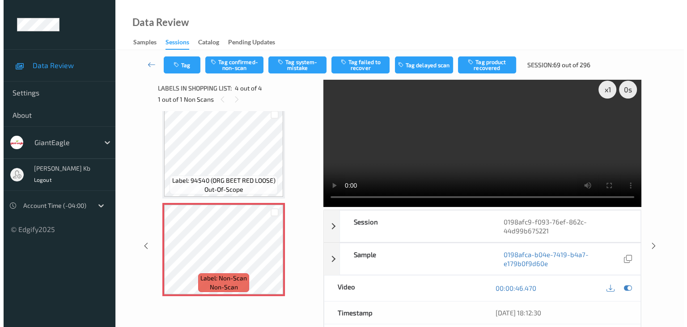
scroll to position [0, 0]
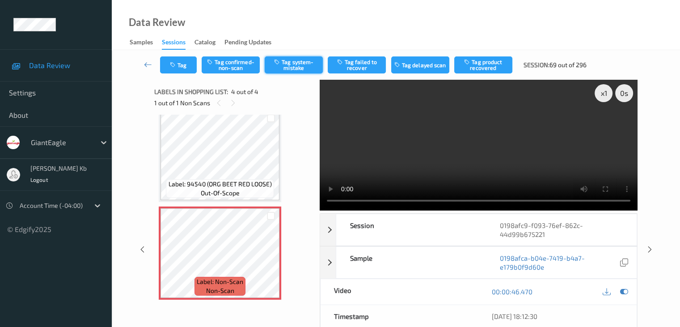
click at [292, 62] on button "Tag system-mistake" at bounding box center [294, 64] width 58 height 17
click at [187, 64] on button "Tag" at bounding box center [178, 64] width 37 height 17
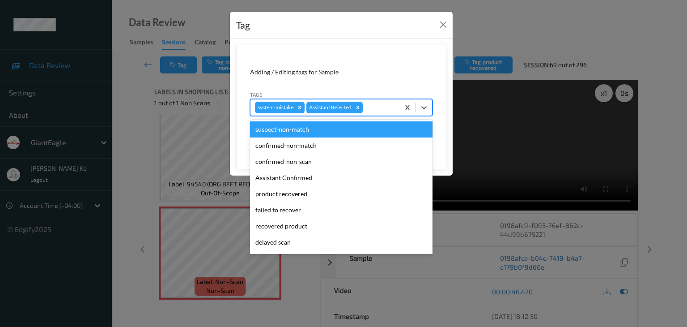
click at [377, 106] on div at bounding box center [380, 107] width 30 height 11
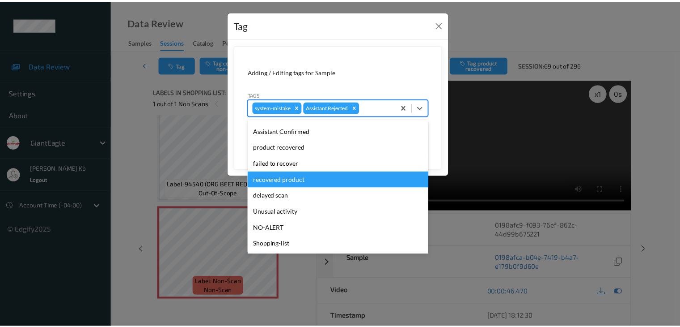
scroll to position [79, 0]
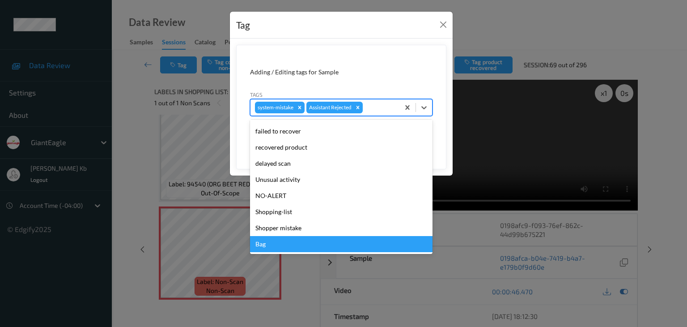
click at [270, 246] on div "Bag" at bounding box center [341, 244] width 183 height 16
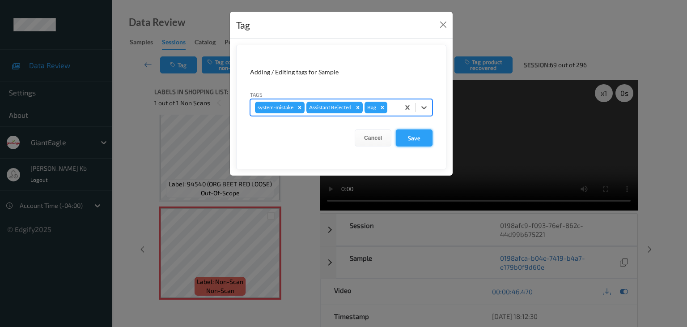
click at [415, 137] on button "Save" at bounding box center [414, 137] width 37 height 17
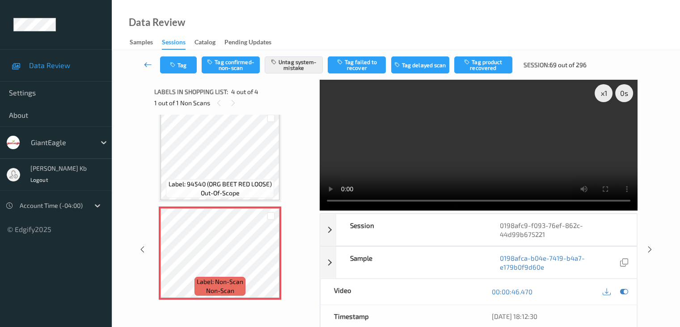
click at [147, 64] on icon at bounding box center [148, 64] width 8 height 9
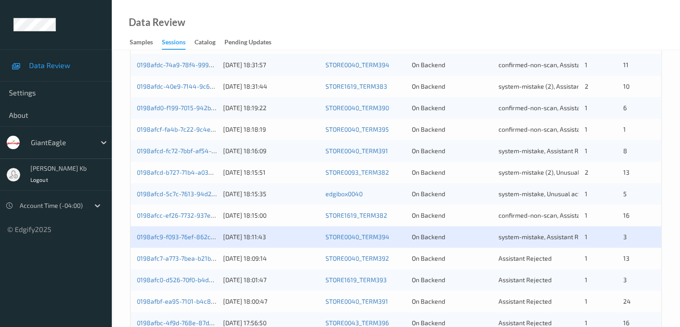
scroll to position [268, 0]
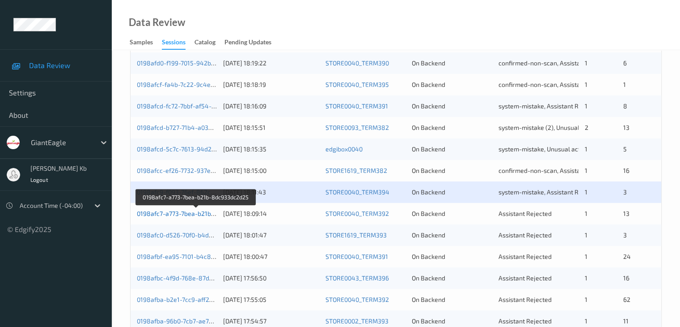
click at [191, 214] on link "0198afc7-a773-7bea-b21b-8dc933dc2d25" at bounding box center [196, 213] width 119 height 8
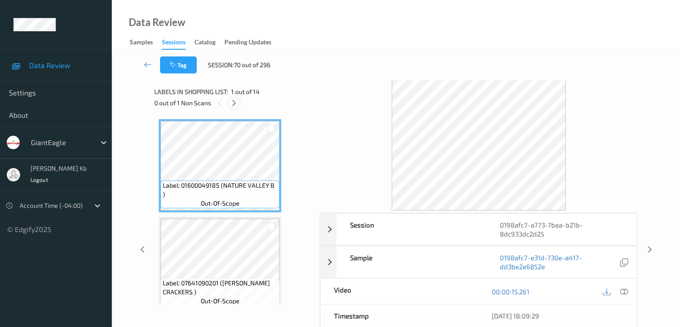
click at [236, 104] on icon at bounding box center [234, 103] width 8 height 8
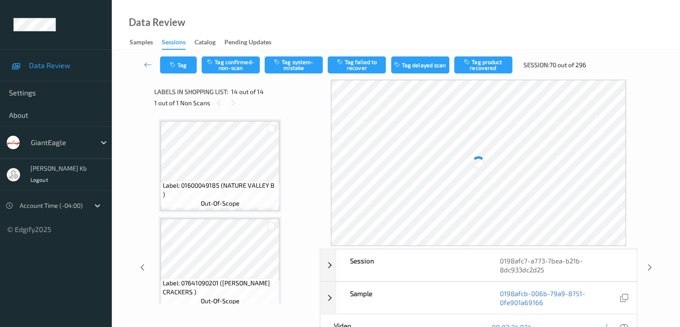
scroll to position [1175, 0]
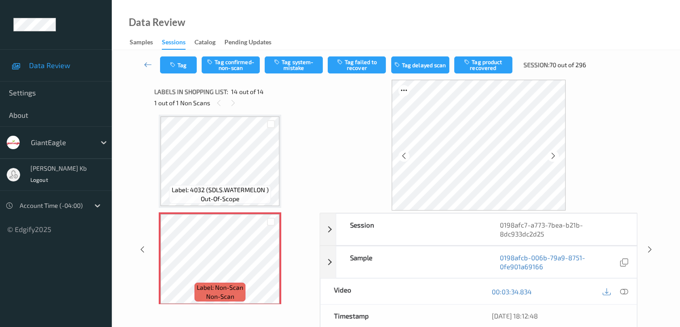
click at [627, 292] on icon at bounding box center [624, 291] width 8 height 8
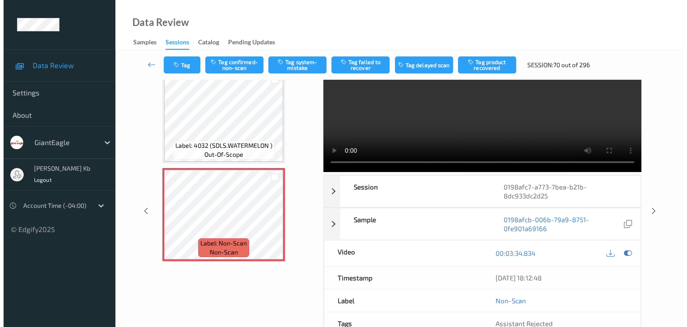
scroll to position [0, 0]
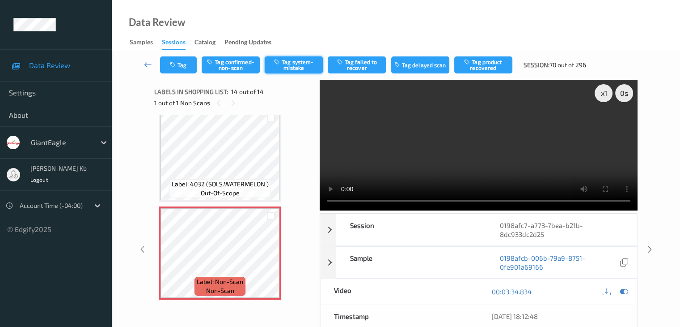
click at [299, 65] on button "Tag system-mistake" at bounding box center [294, 64] width 58 height 17
click at [188, 64] on button "Tag" at bounding box center [178, 64] width 37 height 17
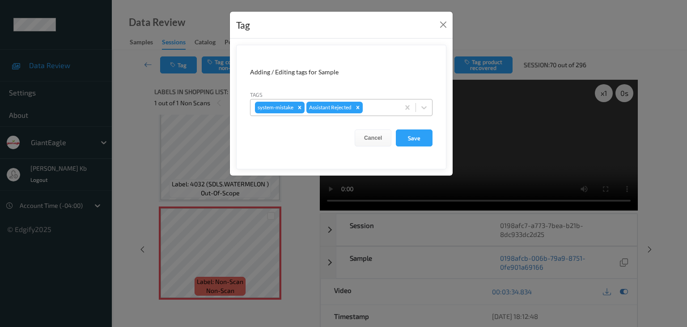
click at [378, 102] on div at bounding box center [380, 107] width 30 height 11
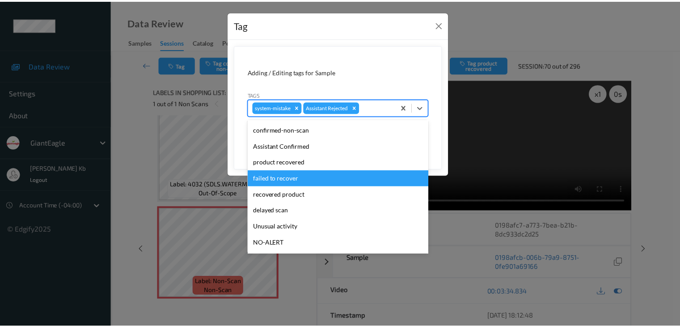
scroll to position [45, 0]
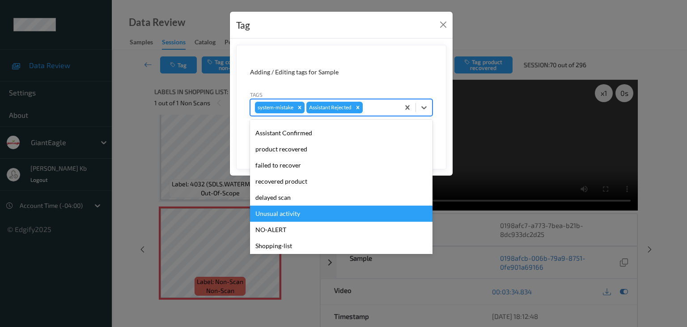
click at [291, 213] on div "Unusual activity" at bounding box center [341, 213] width 183 height 16
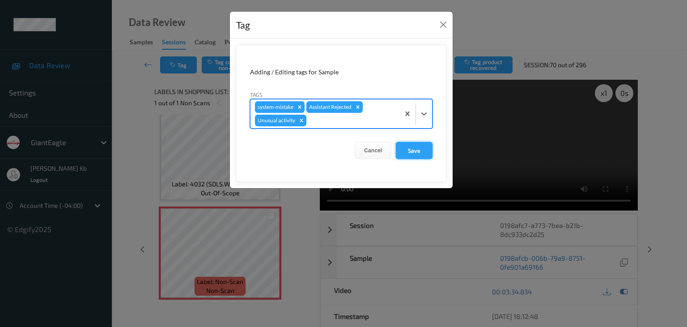
click at [422, 149] on button "Save" at bounding box center [414, 150] width 37 height 17
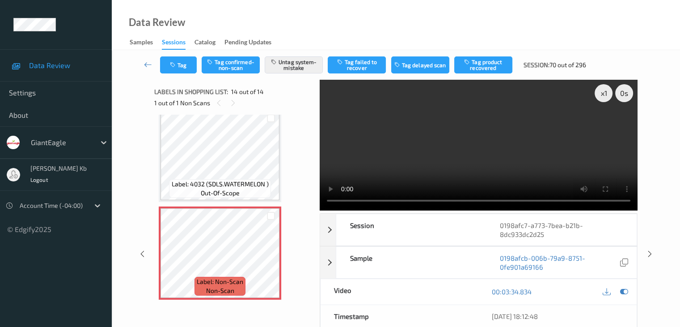
click at [145, 77] on div "Tag Tag confirmed-non-scan Untag system-mistake Tag failed to recover Tag delay…" at bounding box center [396, 65] width 532 height 30
click at [145, 63] on icon at bounding box center [148, 64] width 8 height 9
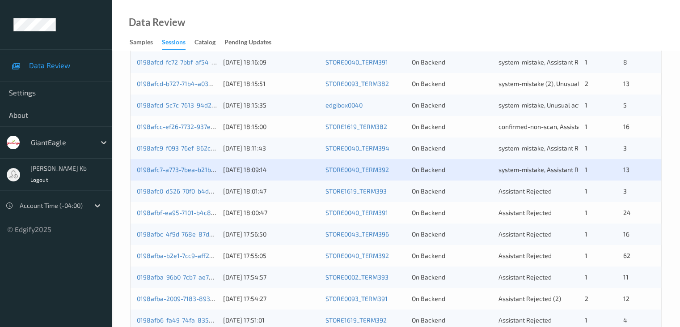
scroll to position [313, 0]
click at [192, 189] on link "0198afc0-d526-70f0-b4d0-278fe945ab68" at bounding box center [197, 190] width 121 height 8
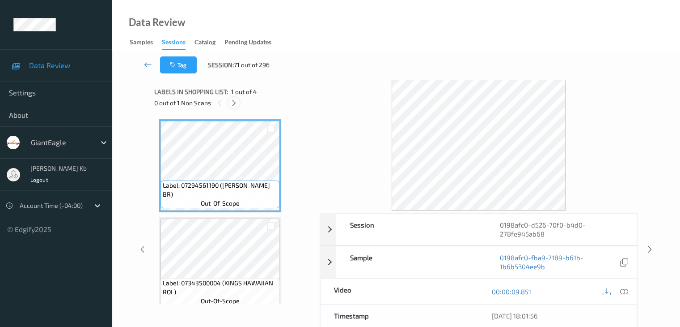
click at [237, 102] on icon at bounding box center [234, 103] width 8 height 8
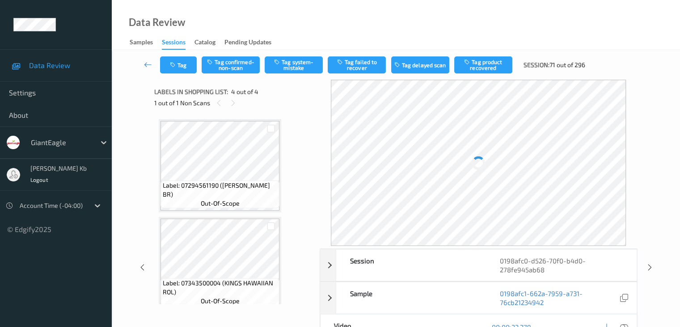
scroll to position [200, 0]
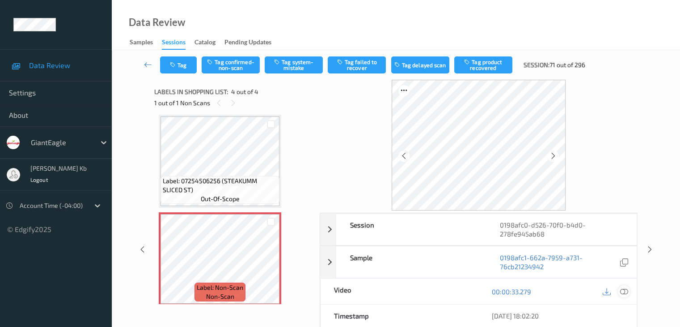
click at [625, 292] on icon at bounding box center [624, 291] width 8 height 8
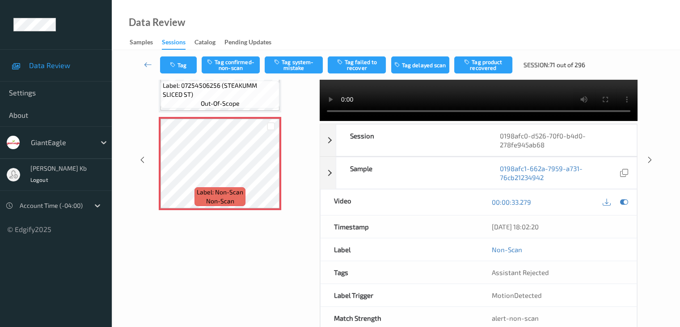
scroll to position [0, 0]
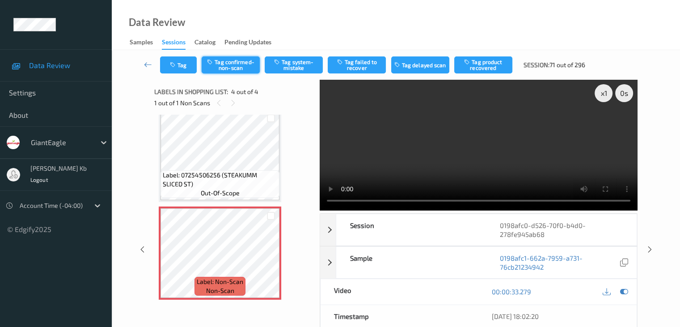
click at [238, 67] on button "Tag confirmed-non-scan" at bounding box center [231, 64] width 58 height 17
click at [355, 68] on button "Tag failed to recover" at bounding box center [357, 64] width 58 height 17
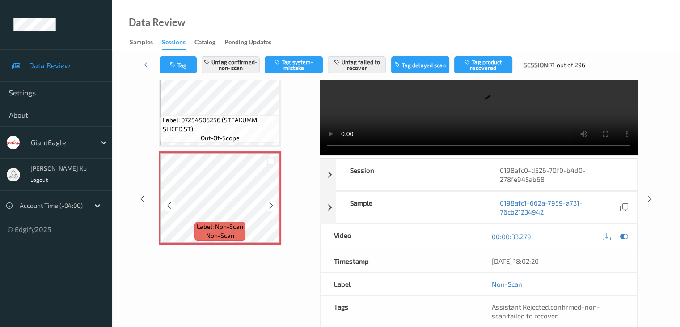
scroll to position [26, 0]
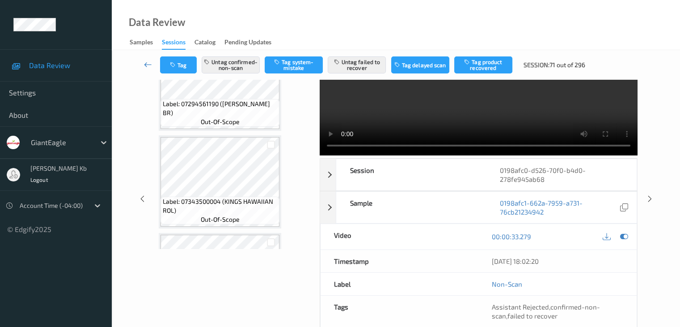
click at [146, 65] on icon at bounding box center [148, 64] width 8 height 9
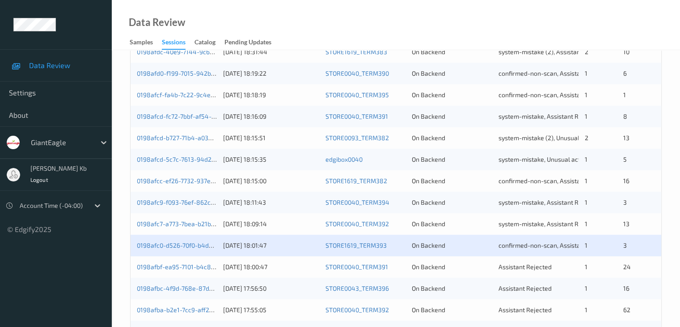
scroll to position [313, 0]
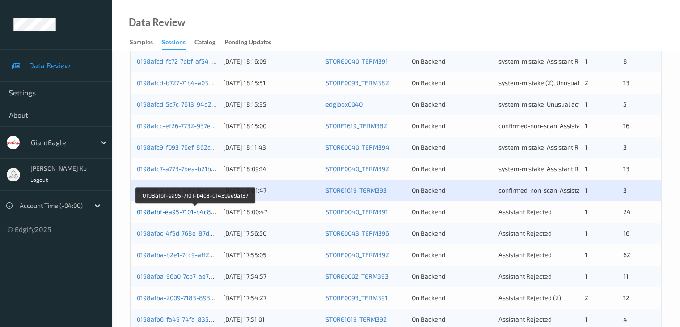
click at [179, 212] on link "0198afbf-ea95-7101-b4c8-d1439ee9a137" at bounding box center [196, 212] width 118 height 8
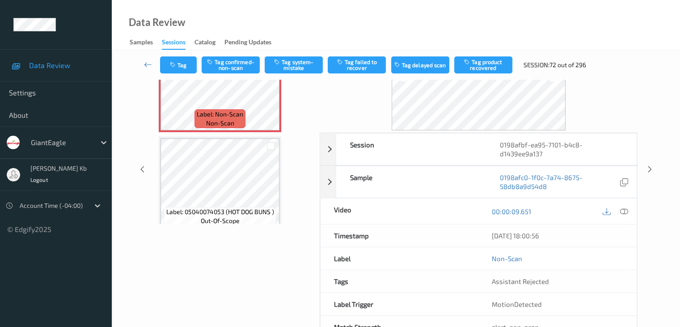
scroll to position [64, 0]
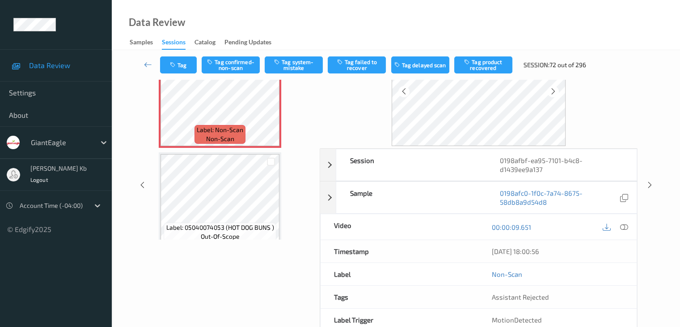
click at [625, 224] on icon at bounding box center [624, 227] width 8 height 8
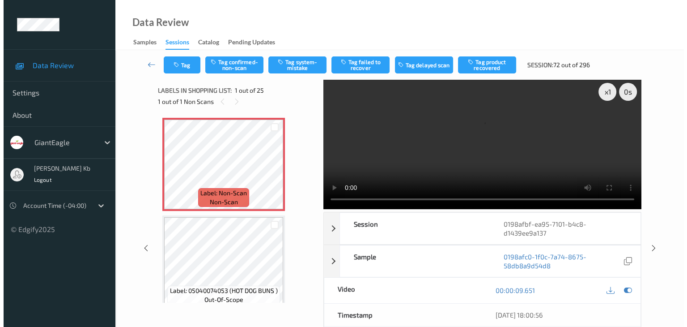
scroll to position [0, 0]
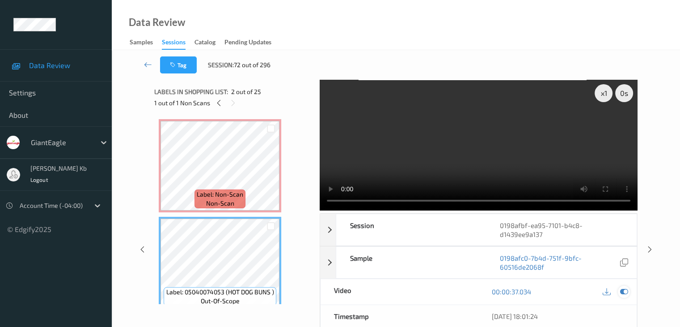
click at [625, 289] on icon at bounding box center [624, 291] width 8 height 8
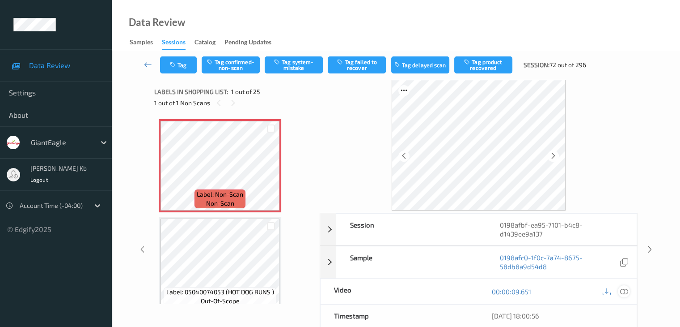
click at [625, 289] on icon at bounding box center [624, 291] width 8 height 8
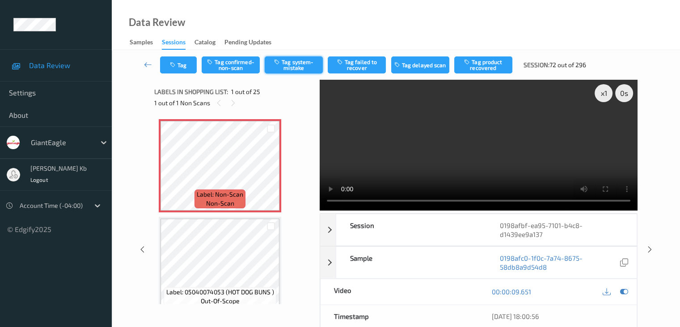
click at [293, 64] on button "Tag system-mistake" at bounding box center [294, 64] width 58 height 17
click at [184, 67] on button "Tag" at bounding box center [178, 64] width 37 height 17
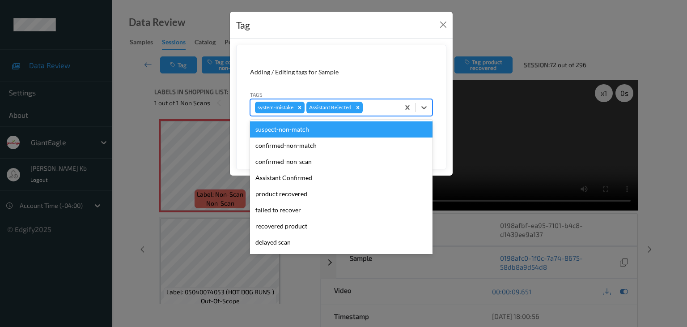
click at [388, 109] on div at bounding box center [380, 107] width 30 height 11
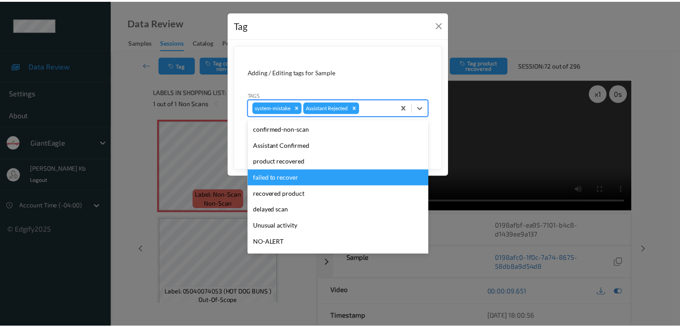
scroll to position [79, 0]
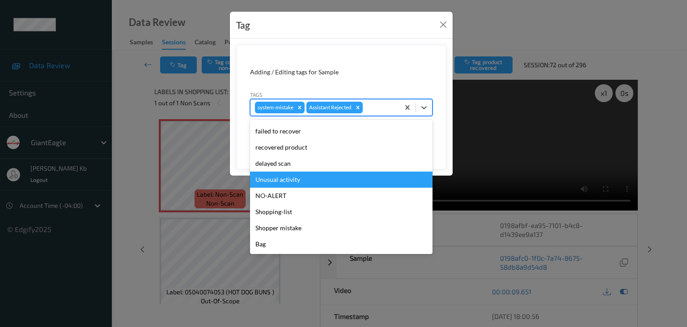
click at [287, 176] on div "Unusual activity" at bounding box center [341, 179] width 183 height 16
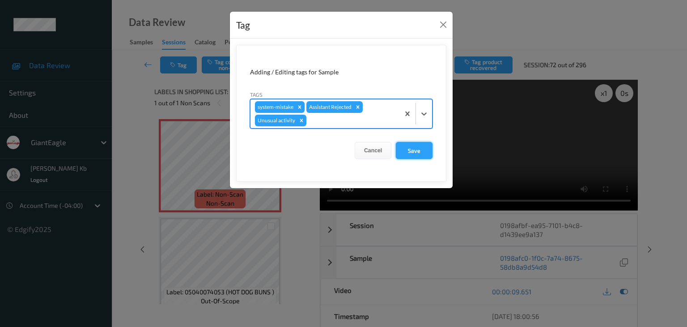
click at [404, 147] on button "Save" at bounding box center [414, 150] width 37 height 17
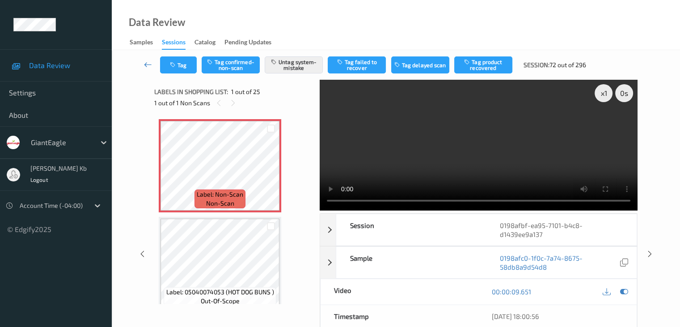
click at [150, 63] on icon at bounding box center [148, 64] width 8 height 9
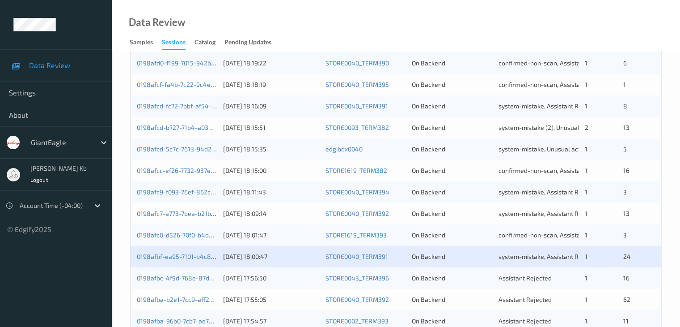
scroll to position [403, 0]
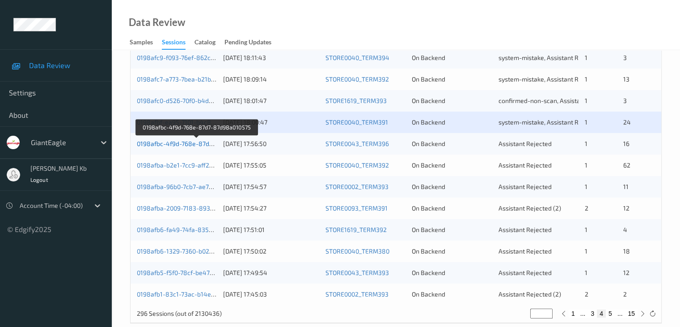
click at [180, 144] on link "0198afbc-4f9d-768e-87d7-87d98a010575" at bounding box center [197, 144] width 120 height 8
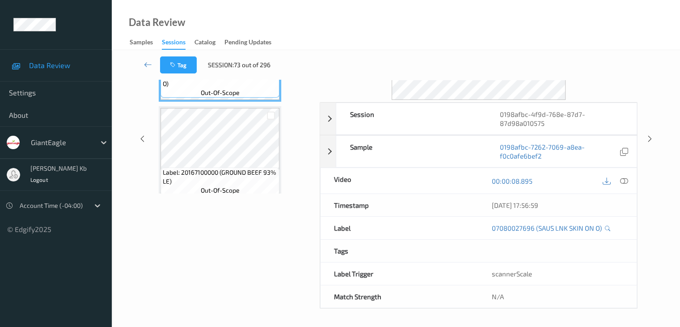
scroll to position [109, 0]
drag, startPoint x: 220, startPoint y: 0, endPoint x: 385, endPoint y: 14, distance: 165.7
click at [472, 18] on div "Data Review Samples Sessions Catalog Pending Updates" at bounding box center [396, 25] width 569 height 50
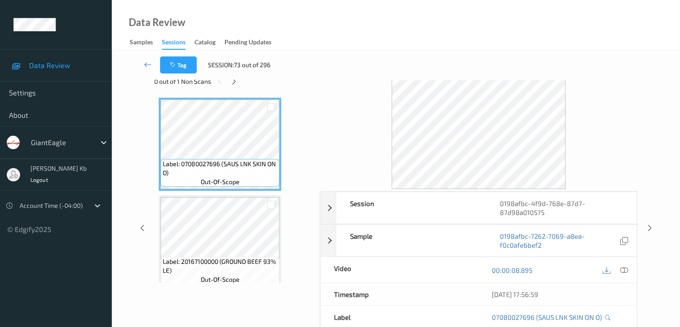
scroll to position [20, 0]
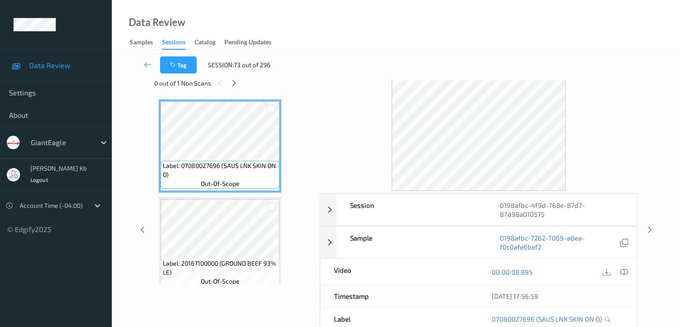
drag, startPoint x: 235, startPoint y: 84, endPoint x: 242, endPoint y: 95, distance: 13.0
click at [235, 84] on icon at bounding box center [234, 83] width 8 height 8
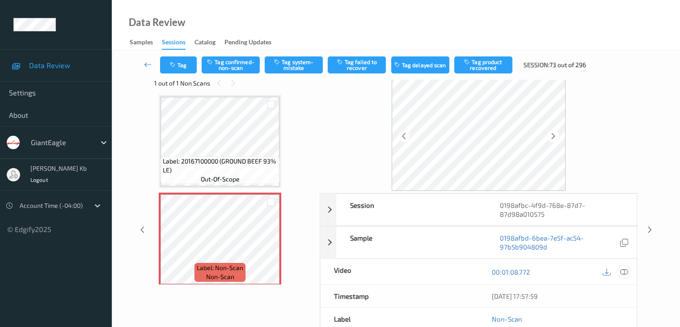
click at [623, 271] on icon at bounding box center [624, 272] width 8 height 8
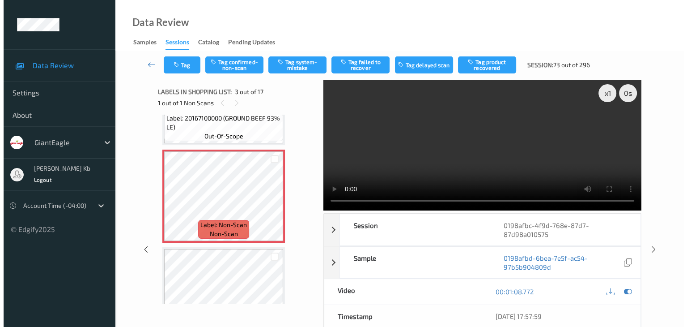
scroll to position [179, 0]
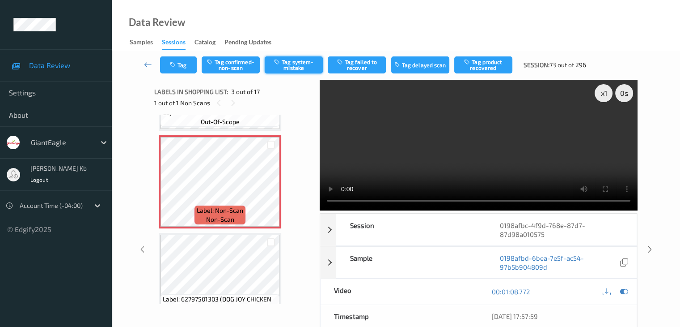
click at [292, 66] on button "Tag system-mistake" at bounding box center [294, 64] width 58 height 17
click at [187, 65] on button "Tag" at bounding box center [178, 64] width 37 height 17
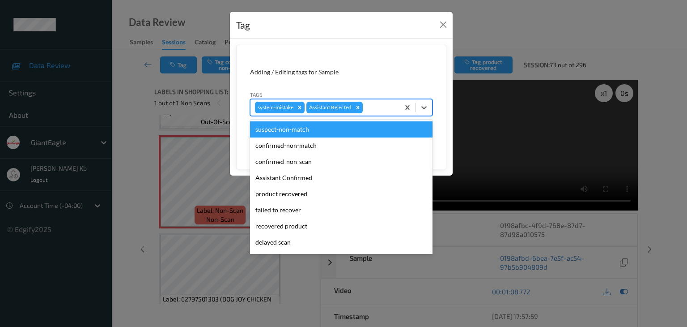
click at [383, 110] on div at bounding box center [380, 107] width 30 height 11
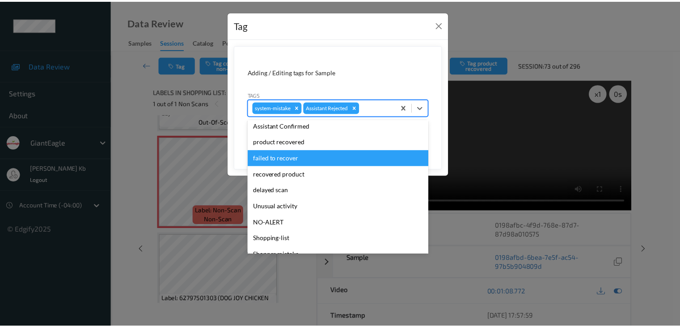
scroll to position [79, 0]
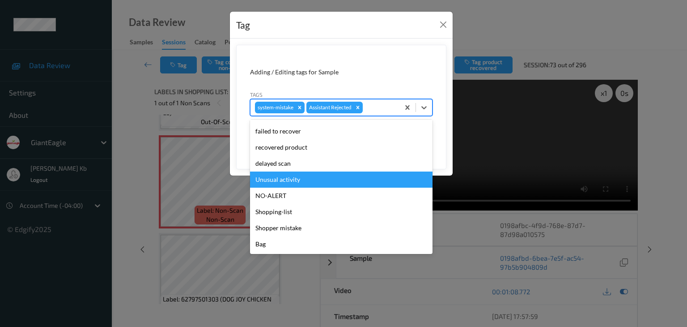
click at [284, 181] on div "Unusual activity" at bounding box center [341, 179] width 183 height 16
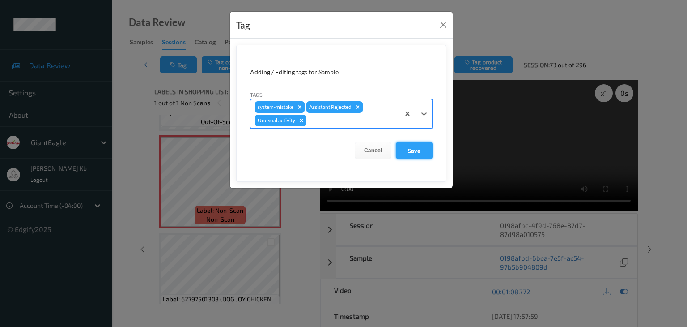
click at [417, 149] on button "Save" at bounding box center [414, 150] width 37 height 17
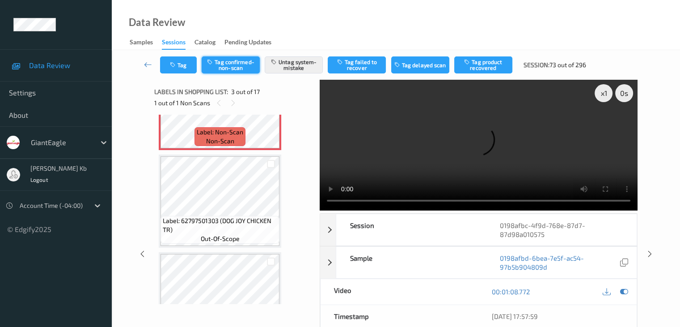
scroll to position [224, 0]
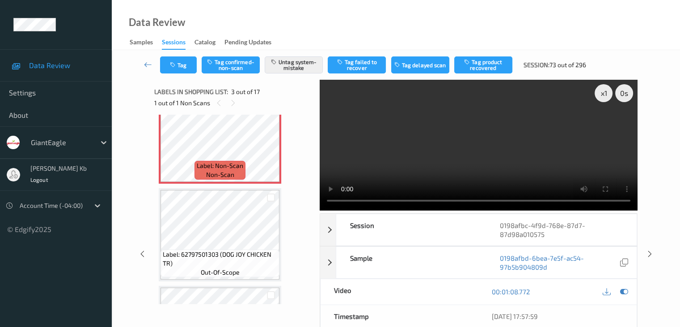
click at [152, 63] on link at bounding box center [148, 64] width 24 height 17
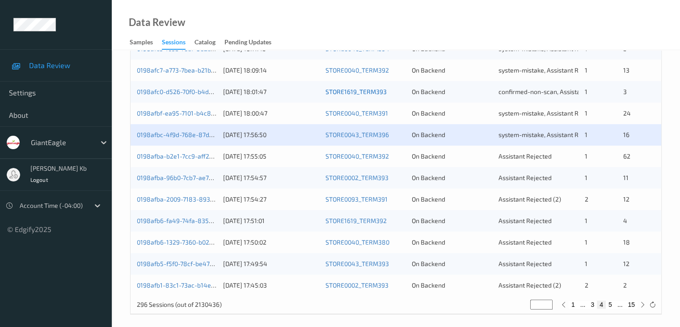
scroll to position [417, 0]
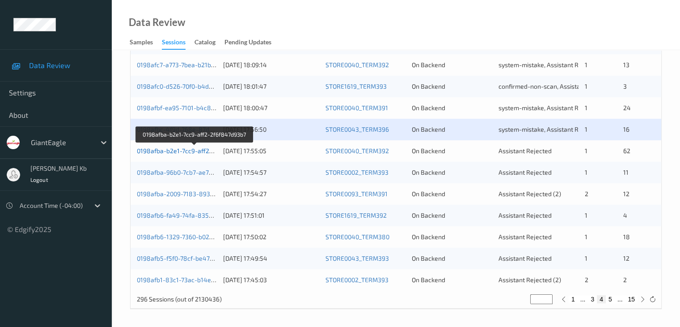
click at [171, 151] on link "0198afba-b2e1-7cc9-aff2-2f6f847d93b7" at bounding box center [194, 151] width 115 height 8
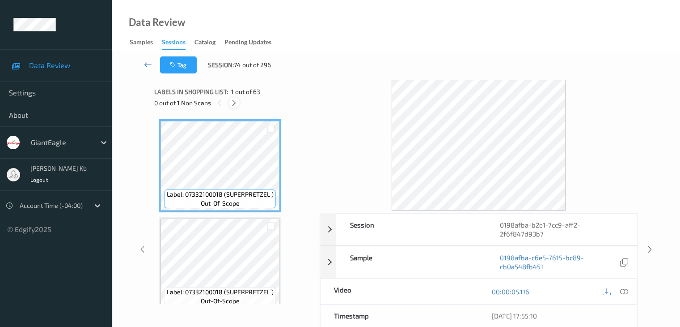
click at [237, 102] on icon at bounding box center [234, 103] width 8 height 8
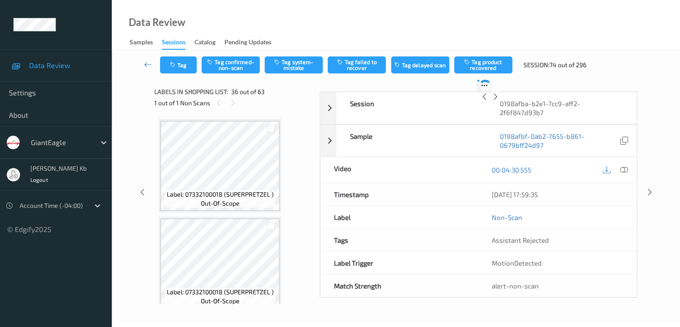
scroll to position [3320, 0]
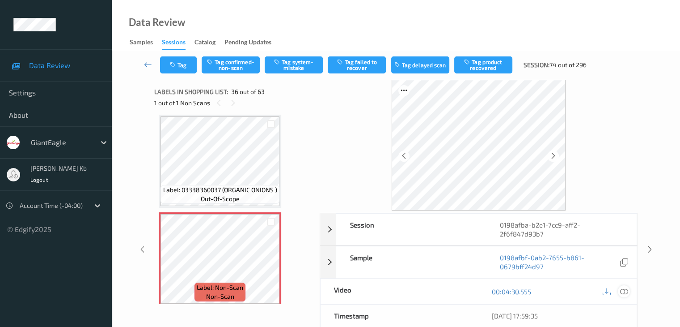
click at [623, 287] on icon at bounding box center [624, 291] width 8 height 8
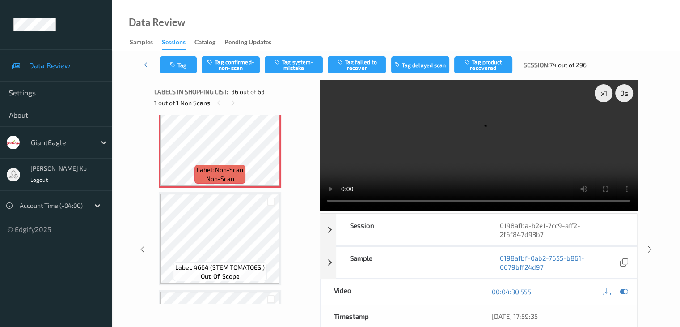
scroll to position [3410, 0]
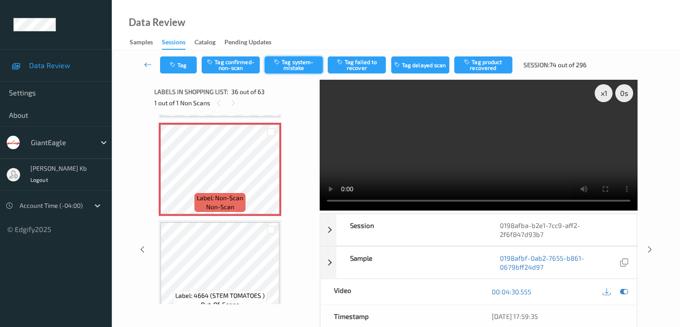
click at [302, 65] on button "Tag system-mistake" at bounding box center [294, 64] width 58 height 17
click at [144, 62] on icon at bounding box center [148, 64] width 8 height 9
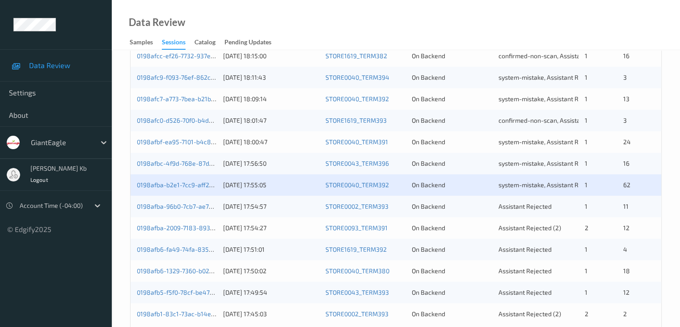
scroll to position [403, 0]
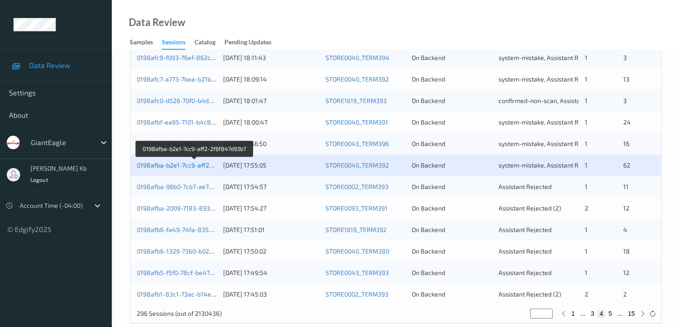
click at [188, 165] on link "0198afba-b2e1-7cc9-aff2-2f6f847d93b7" at bounding box center [194, 165] width 115 height 8
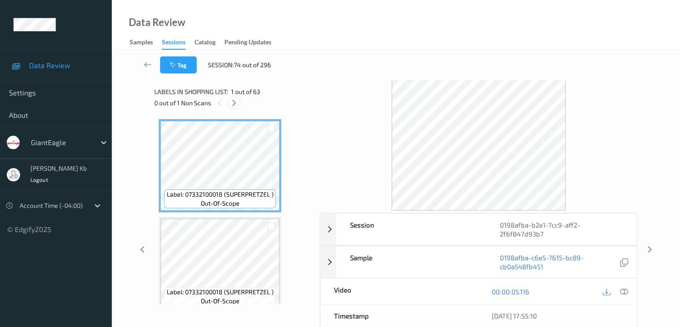
click at [234, 101] on icon at bounding box center [234, 103] width 8 height 8
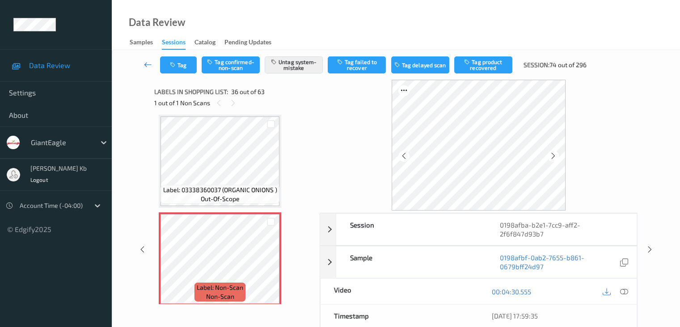
click at [146, 64] on icon at bounding box center [148, 64] width 8 height 9
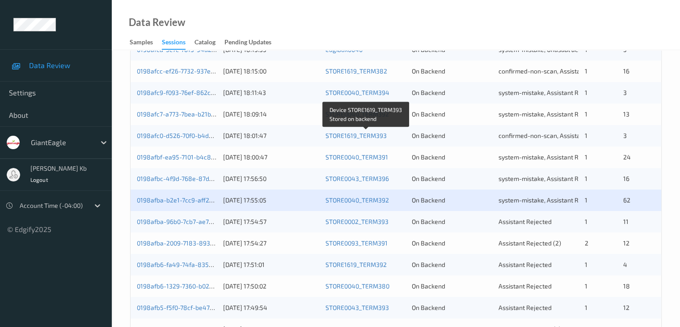
scroll to position [417, 0]
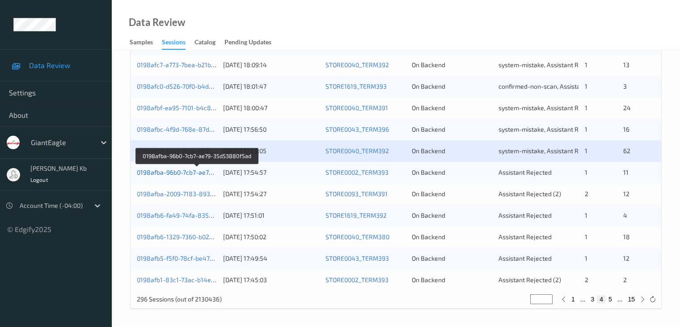
click at [195, 172] on link "0198afba-96b0-7cb7-ae79-35d53880f5ad" at bounding box center [197, 172] width 121 height 8
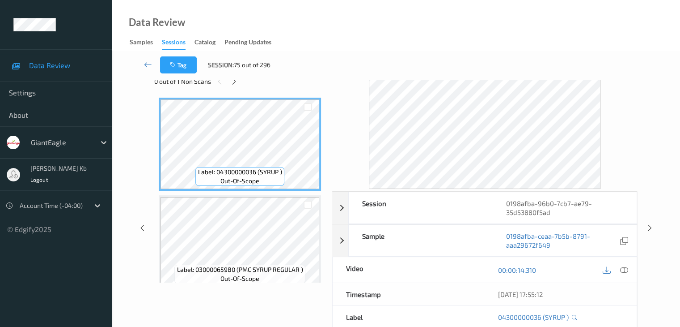
scroll to position [20, 0]
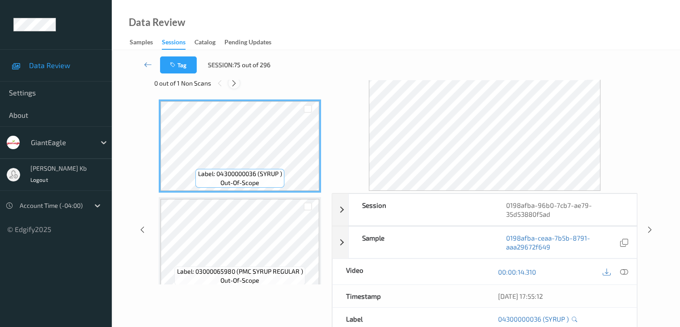
click at [234, 81] on icon at bounding box center [234, 83] width 8 height 8
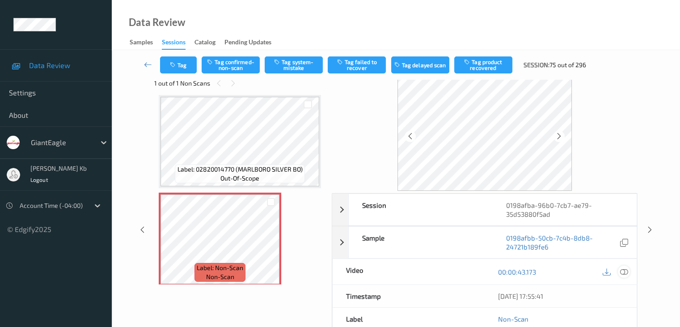
click at [625, 270] on icon at bounding box center [624, 272] width 8 height 8
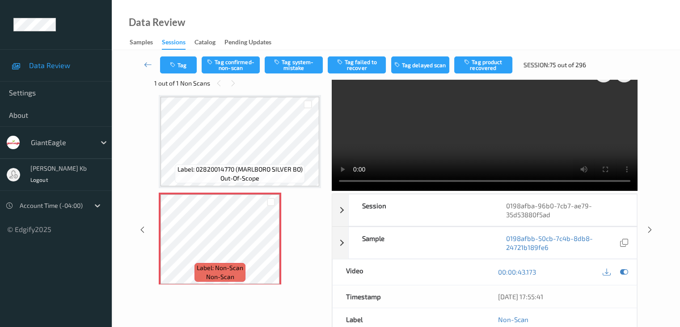
click at [347, 104] on video at bounding box center [485, 125] width 306 height 131
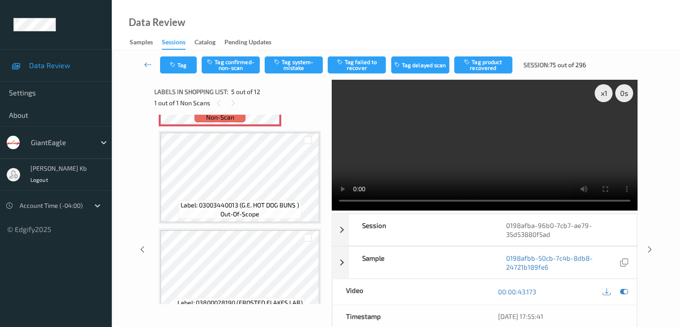
scroll to position [387, 0]
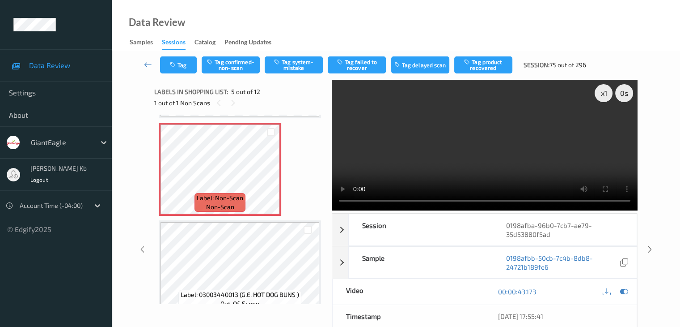
click at [451, 200] on video at bounding box center [485, 145] width 306 height 131
click at [294, 65] on button "Tag system-mistake" at bounding box center [294, 64] width 58 height 17
click at [180, 61] on button "Tag" at bounding box center [178, 64] width 37 height 17
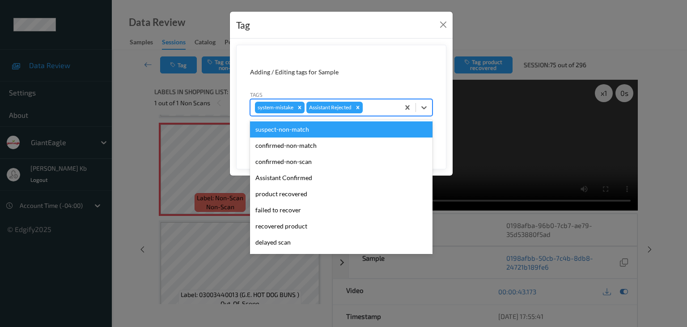
click at [376, 109] on div at bounding box center [380, 107] width 30 height 11
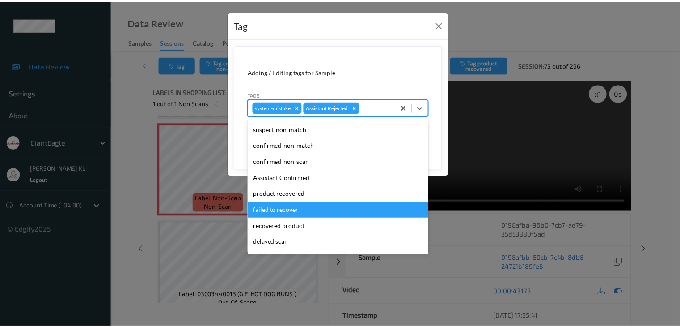
scroll to position [45, 0]
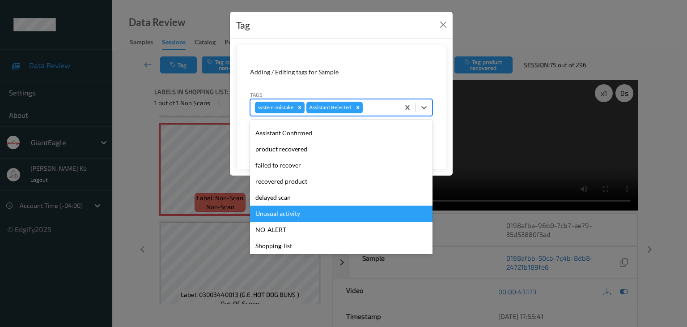
click at [291, 213] on div "Unusual activity" at bounding box center [341, 213] width 183 height 16
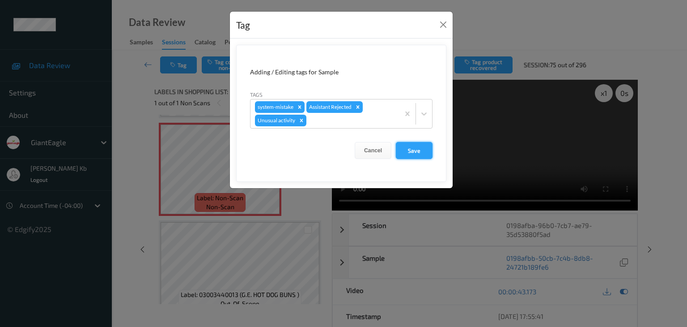
click at [420, 148] on button "Save" at bounding box center [414, 150] width 37 height 17
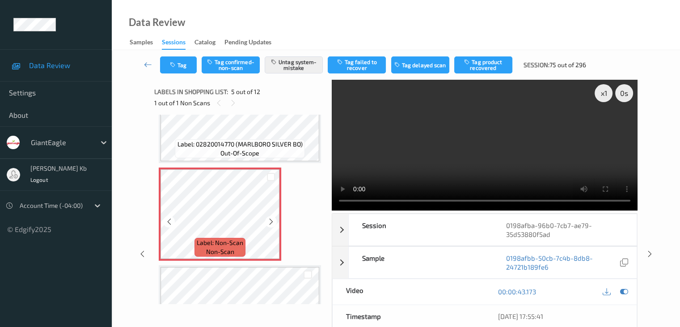
scroll to position [297, 0]
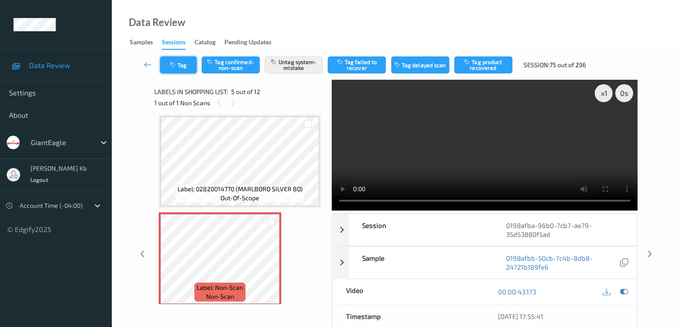
click at [181, 63] on button "Tag" at bounding box center [178, 64] width 37 height 17
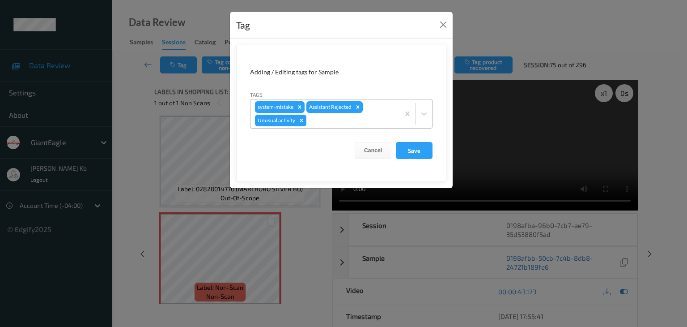
click at [301, 120] on icon "Remove Unusual activity" at bounding box center [301, 120] width 3 height 3
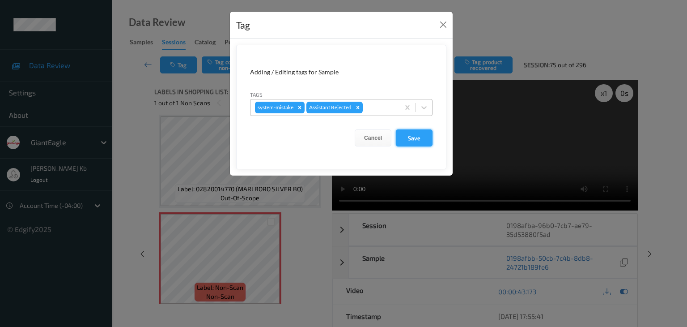
click at [420, 139] on button "Save" at bounding box center [414, 137] width 37 height 17
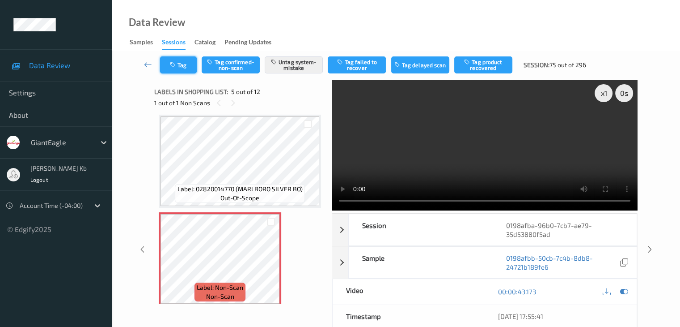
click at [182, 63] on button "Tag" at bounding box center [178, 64] width 37 height 17
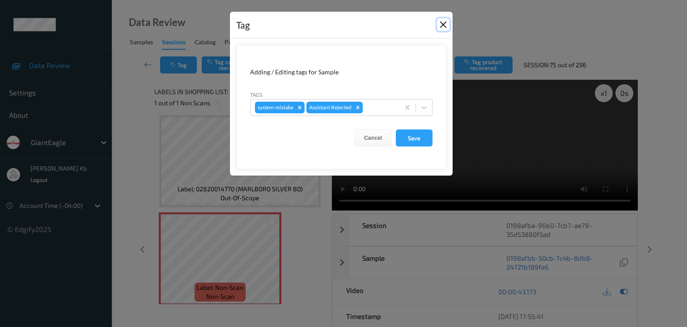
click at [443, 24] on button "Close" at bounding box center [443, 24] width 13 height 13
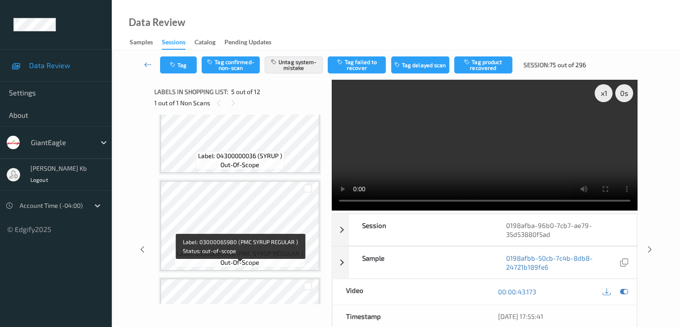
scroll to position [0, 0]
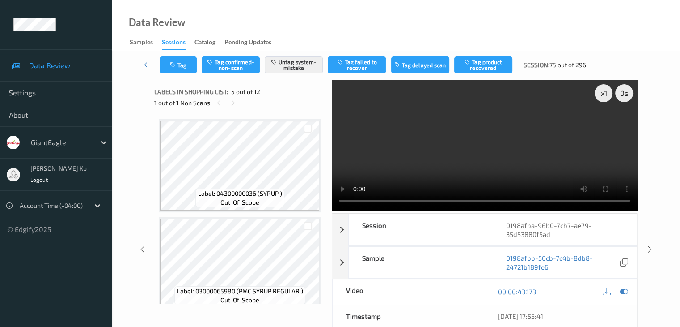
drag, startPoint x: 150, startPoint y: 63, endPoint x: 153, endPoint y: 49, distance: 14.7
click at [149, 63] on icon at bounding box center [148, 64] width 8 height 9
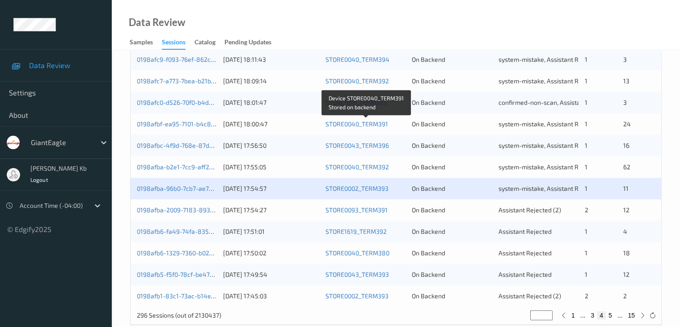
scroll to position [417, 0]
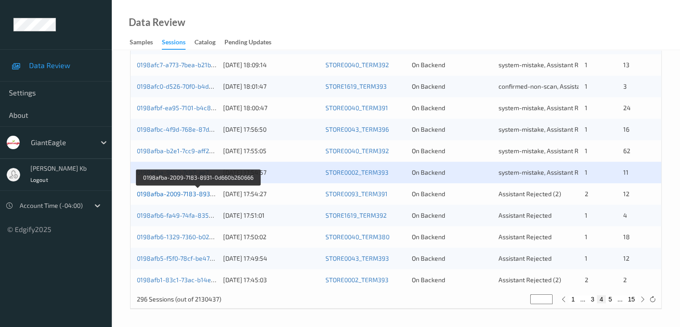
click at [191, 194] on link "0198afba-2009-7183-8931-0d660b260666" at bounding box center [198, 194] width 122 height 8
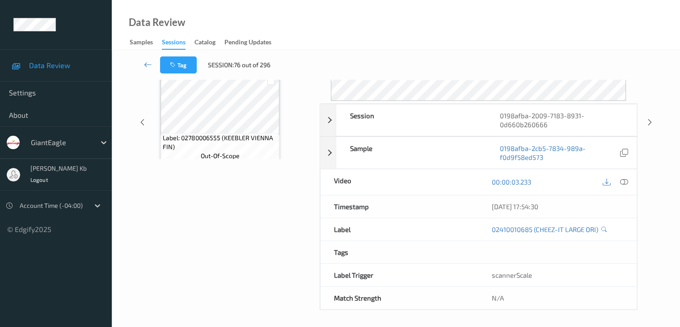
scroll to position [109, 0]
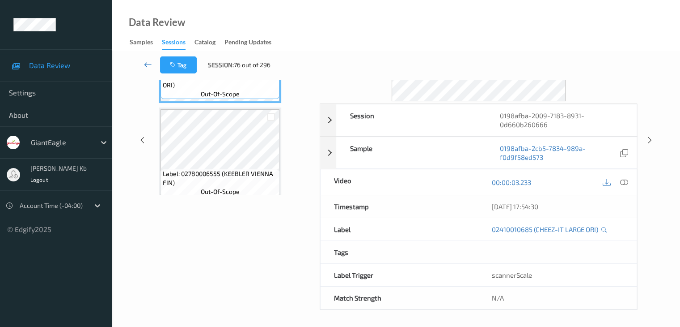
click at [147, 63] on icon at bounding box center [148, 64] width 8 height 9
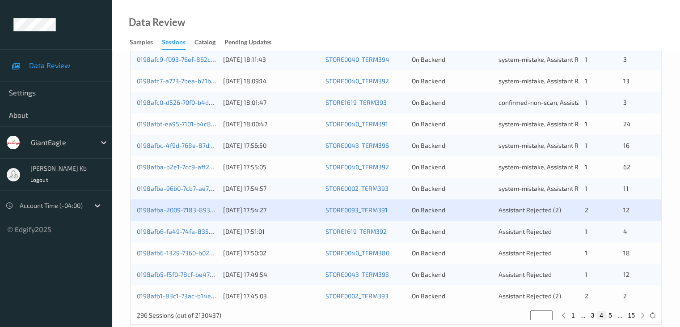
scroll to position [403, 0]
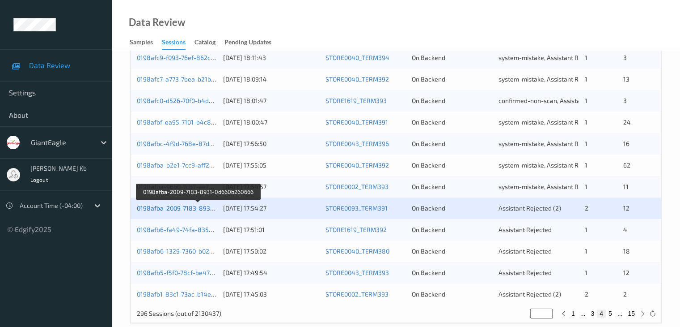
click at [173, 208] on link "0198afba-2009-7183-8931-0d660b260666" at bounding box center [198, 208] width 122 height 8
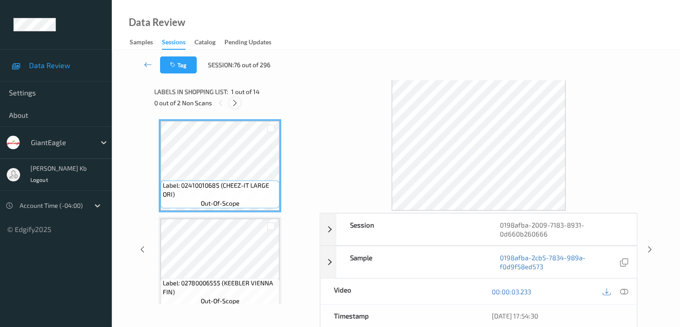
click at [236, 103] on icon at bounding box center [235, 103] width 8 height 8
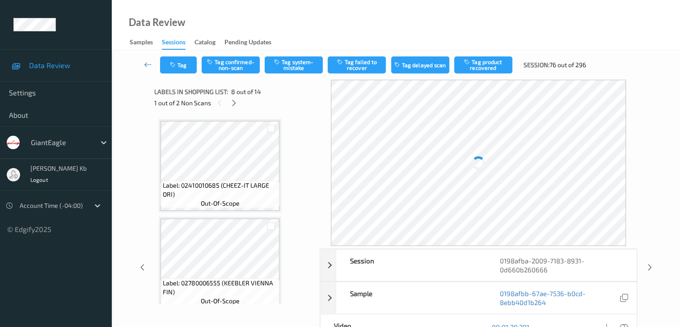
scroll to position [590, 0]
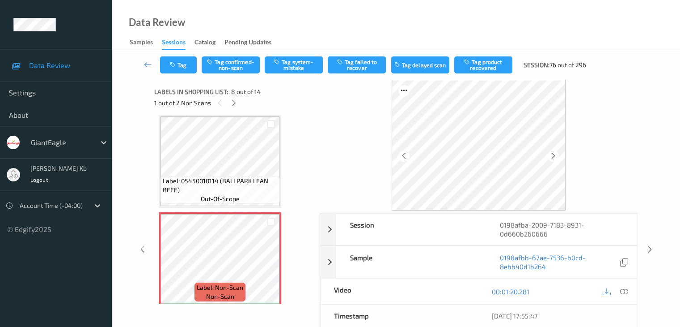
click at [625, 290] on icon at bounding box center [624, 291] width 8 height 8
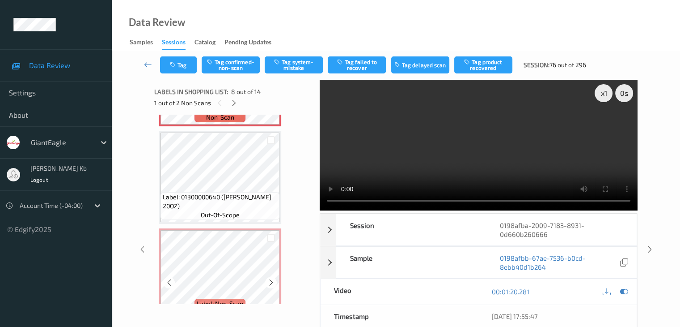
scroll to position [813, 0]
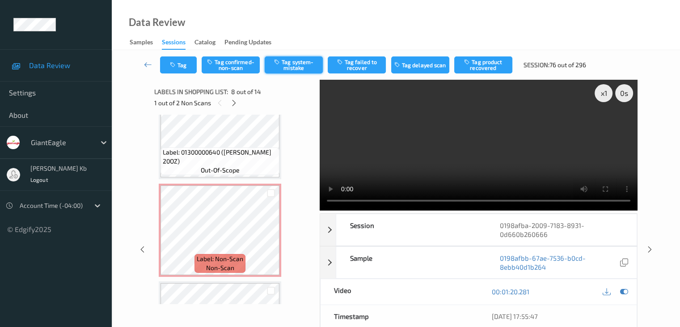
click at [288, 65] on button "Tag system-mistake" at bounding box center [294, 64] width 58 height 17
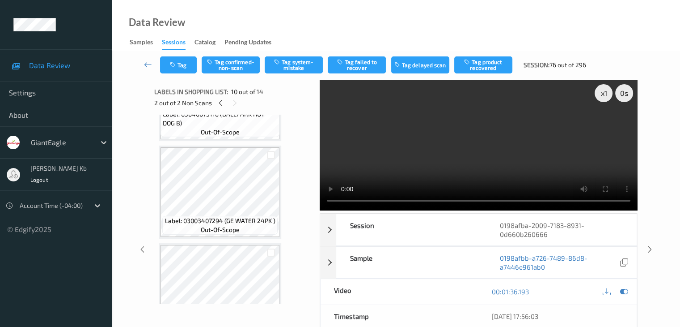
scroll to position [1002, 0]
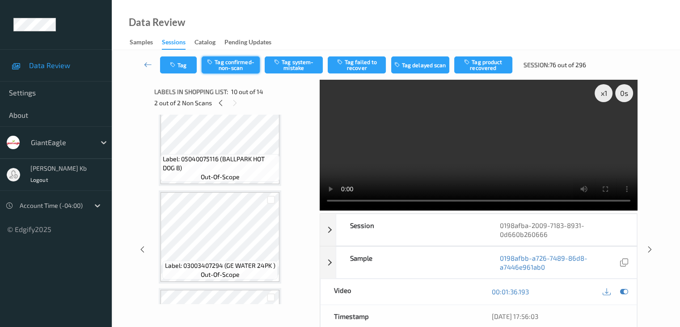
click at [232, 67] on button "Tag confirmed-non-scan" at bounding box center [231, 64] width 58 height 17
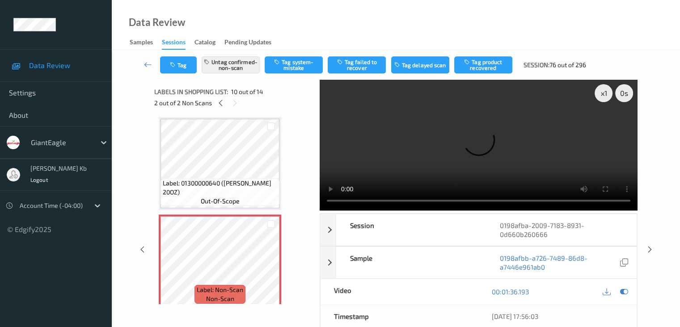
scroll to position [778, 0]
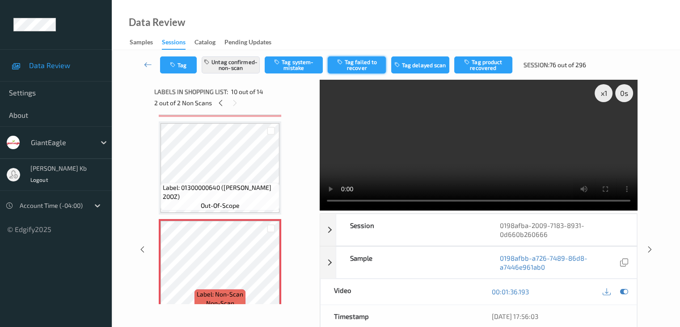
click at [370, 64] on button "Tag failed to recover" at bounding box center [357, 64] width 58 height 17
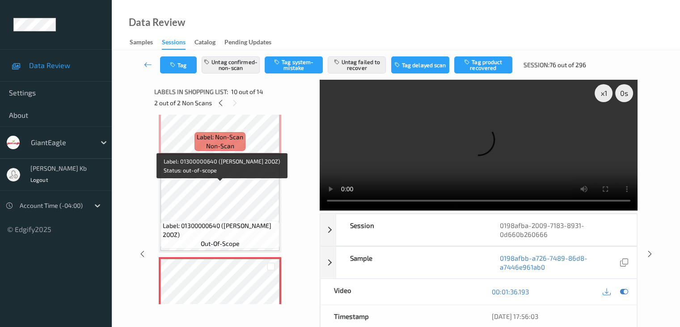
scroll to position [689, 0]
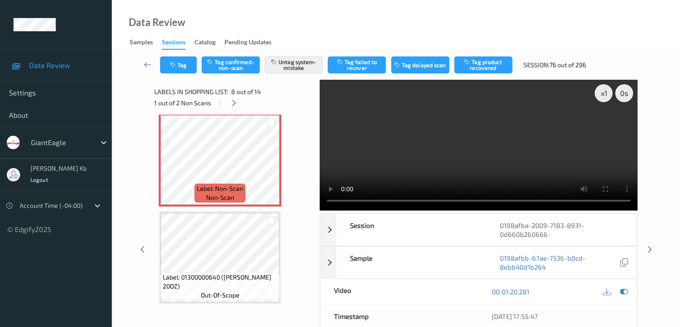
click at [147, 64] on icon at bounding box center [148, 64] width 8 height 9
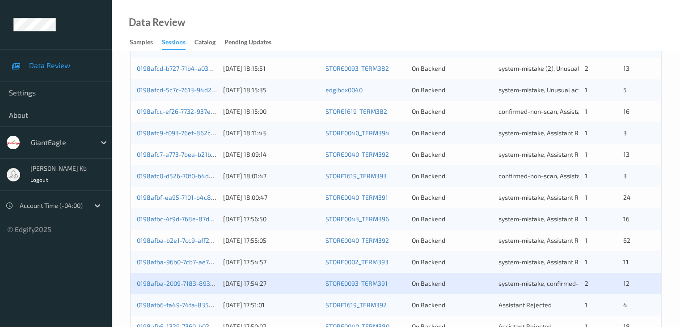
scroll to position [403, 0]
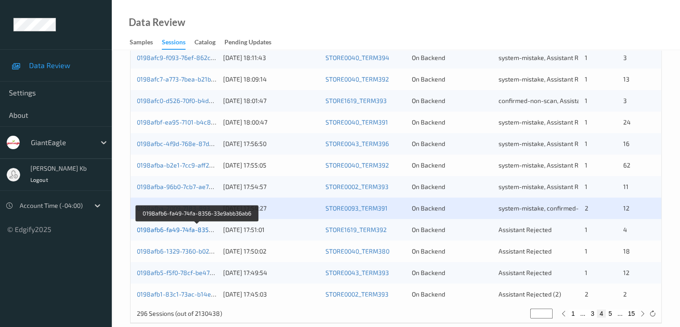
click at [181, 230] on link "0198afb6-fa49-74fa-8356-33e9abb36ab6" at bounding box center [197, 229] width 121 height 8
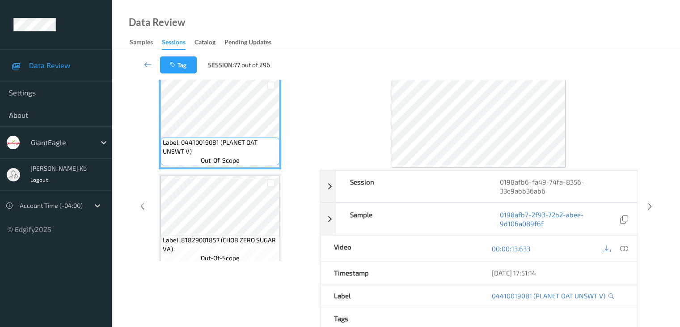
scroll to position [20, 0]
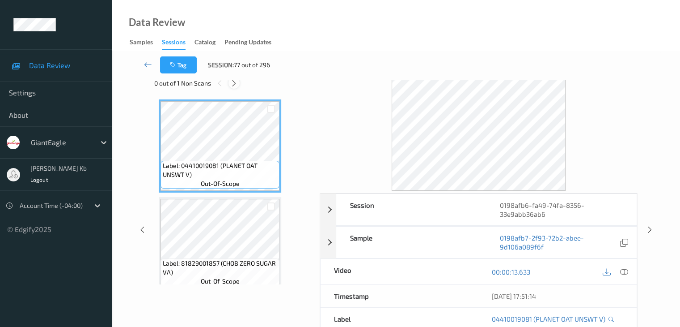
drag, startPoint x: 234, startPoint y: 81, endPoint x: 238, endPoint y: 85, distance: 4.8
click at [234, 81] on icon at bounding box center [234, 83] width 8 height 8
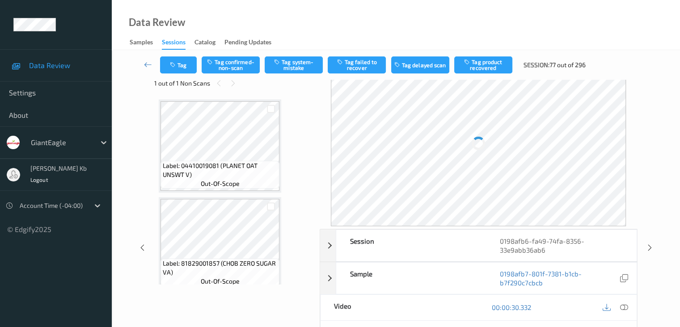
scroll to position [102, 0]
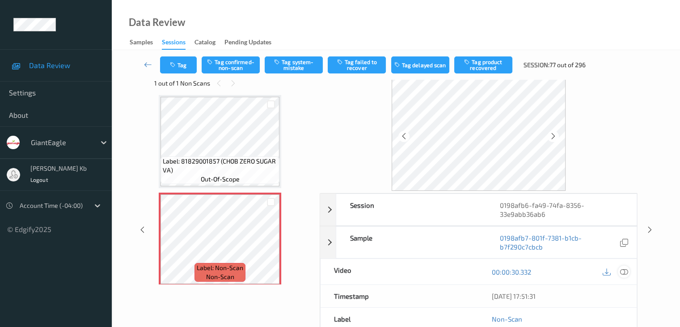
click at [627, 271] on icon at bounding box center [624, 272] width 8 height 8
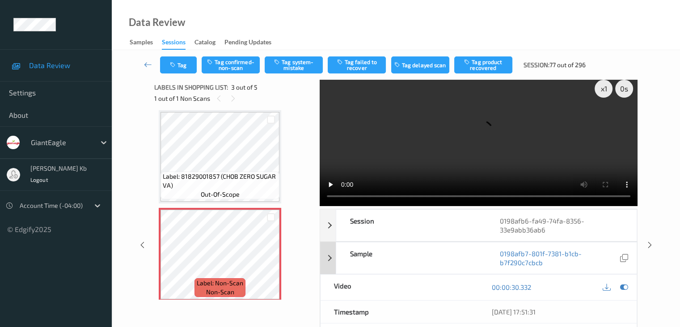
scroll to position [0, 0]
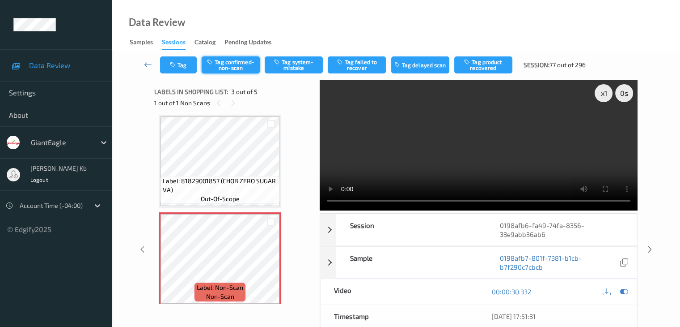
click at [240, 67] on button "Tag confirmed-non-scan" at bounding box center [231, 64] width 58 height 17
click at [490, 67] on button "Tag product recovered" at bounding box center [484, 64] width 58 height 17
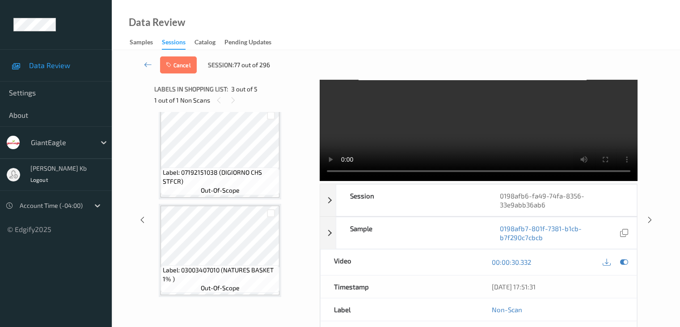
scroll to position [45, 0]
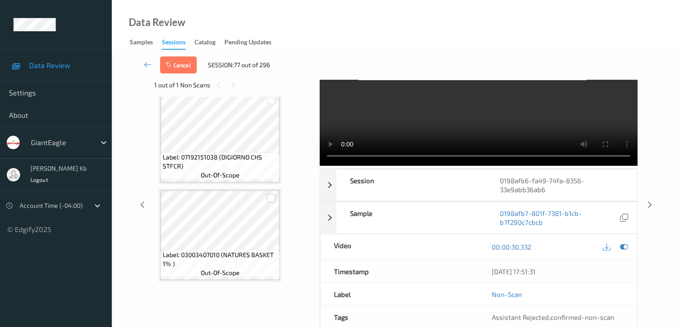
click at [270, 199] on div at bounding box center [271, 198] width 9 height 9
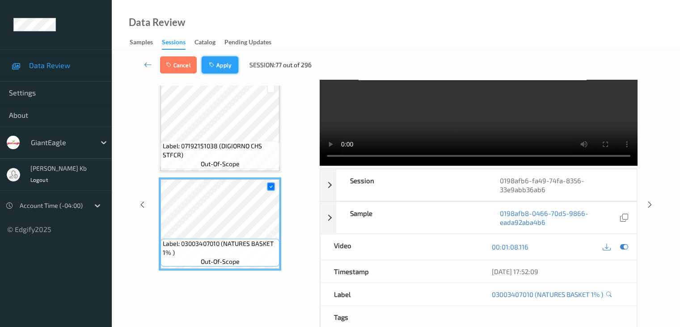
click at [230, 66] on button "Apply" at bounding box center [220, 64] width 37 height 17
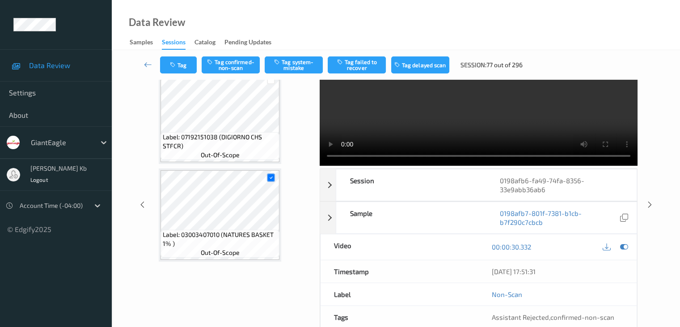
scroll to position [102, 0]
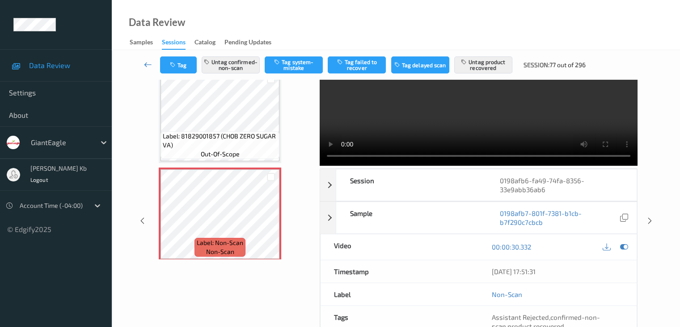
click at [150, 63] on icon at bounding box center [148, 64] width 8 height 9
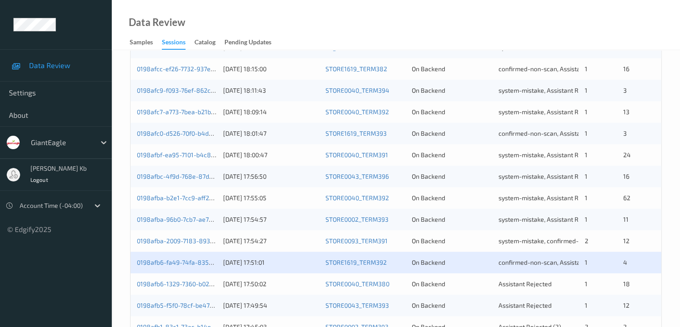
scroll to position [417, 0]
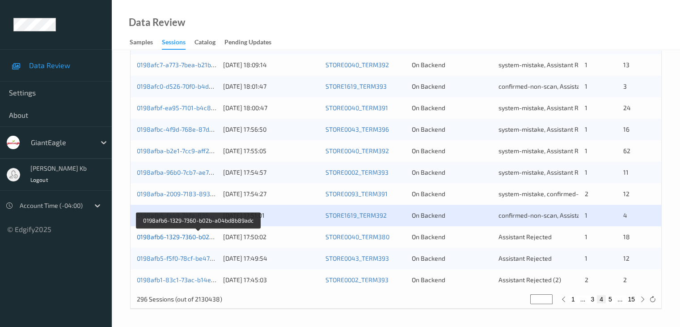
click at [176, 238] on link "0198afb6-1329-7360-b02b-a04bd8b89adc" at bounding box center [198, 237] width 123 height 8
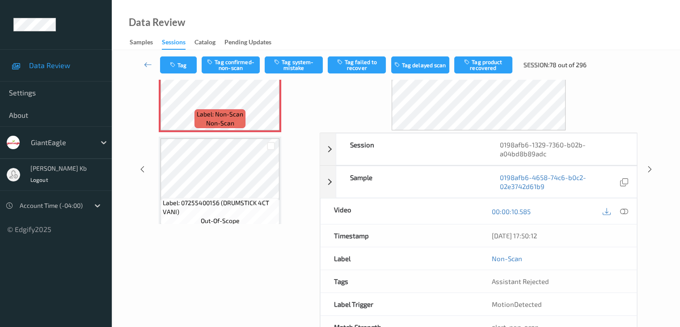
scroll to position [20, 0]
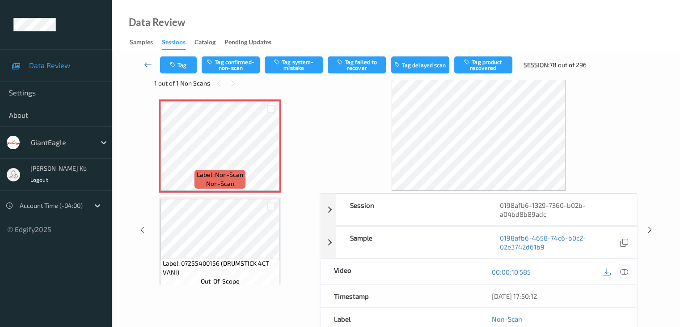
click at [625, 270] on icon at bounding box center [624, 272] width 8 height 8
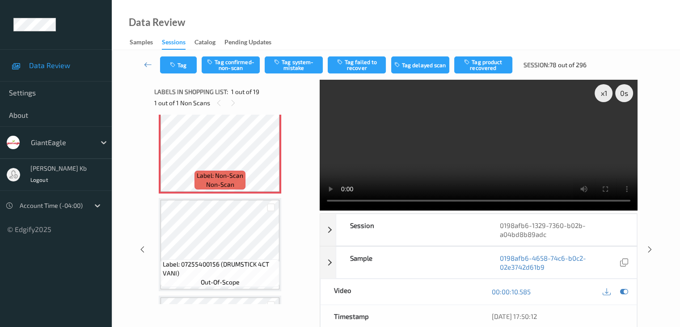
scroll to position [0, 0]
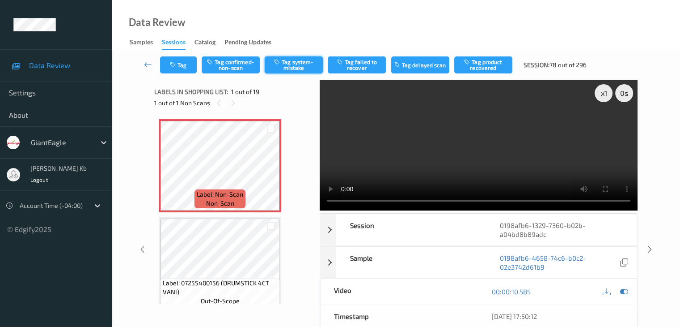
click at [300, 63] on button "Tag system-mistake" at bounding box center [294, 64] width 58 height 17
click at [145, 63] on icon at bounding box center [148, 64] width 8 height 9
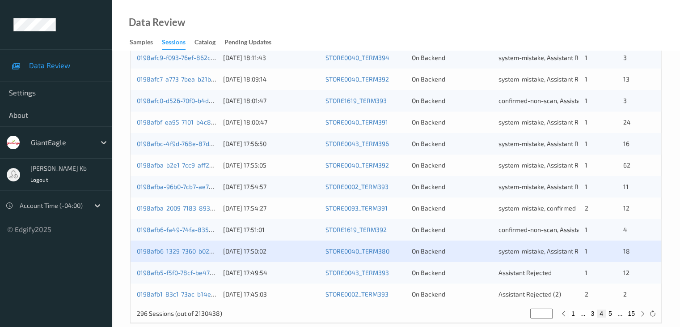
scroll to position [417, 0]
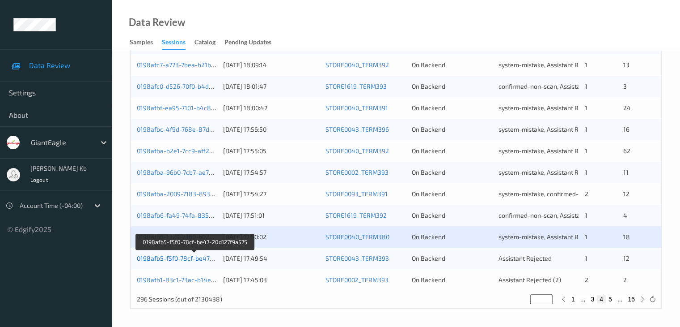
click at [169, 255] on link "0198afb5-f5f0-78cf-be47-20d127f9a575" at bounding box center [194, 258] width 115 height 8
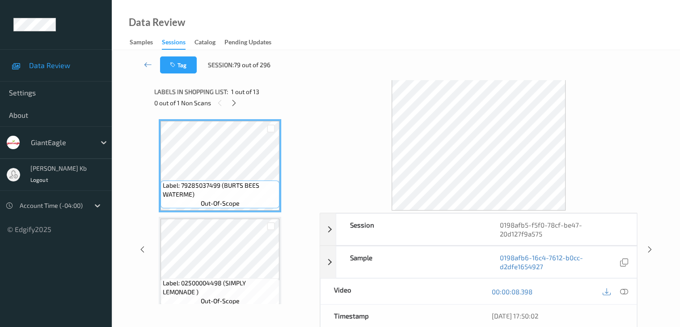
drag, startPoint x: 236, startPoint y: 104, endPoint x: 238, endPoint y: 111, distance: 7.5
click at [236, 104] on icon at bounding box center [234, 103] width 8 height 8
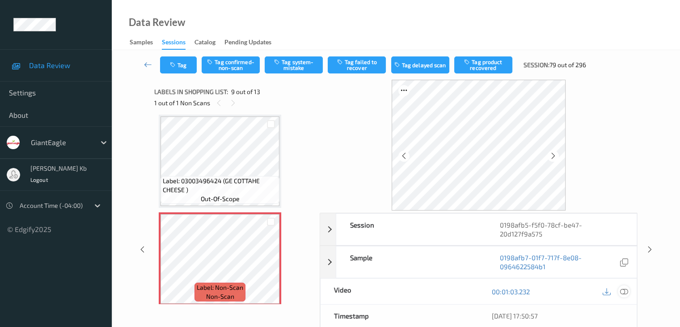
click at [625, 287] on icon at bounding box center [624, 291] width 8 height 8
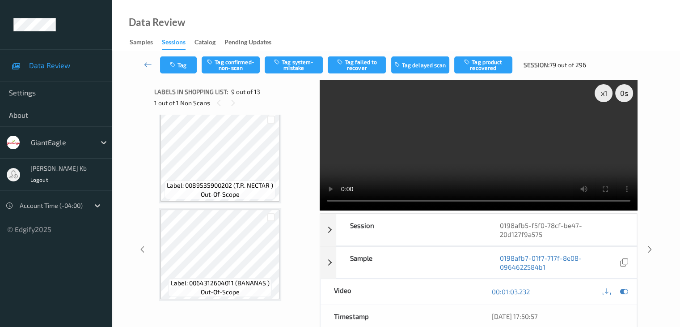
scroll to position [866, 0]
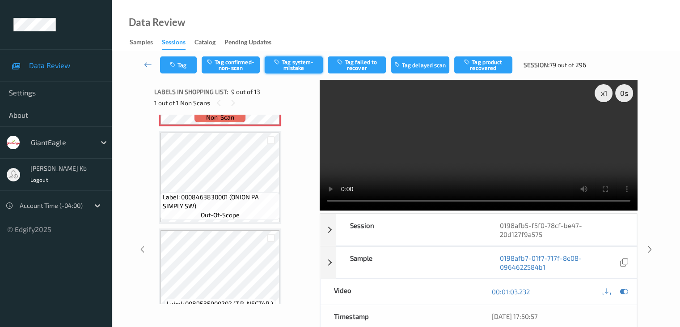
click at [301, 66] on button "Tag system-mistake" at bounding box center [294, 64] width 58 height 17
click at [147, 64] on icon at bounding box center [148, 64] width 8 height 9
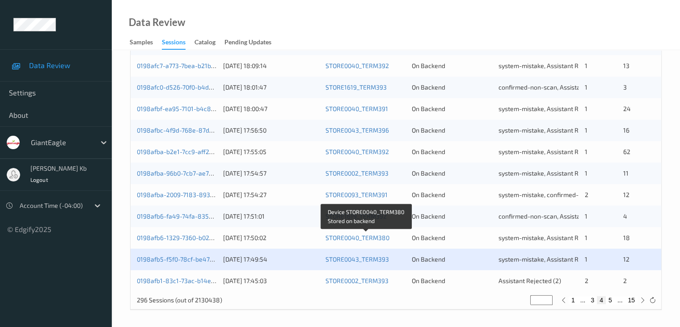
scroll to position [417, 0]
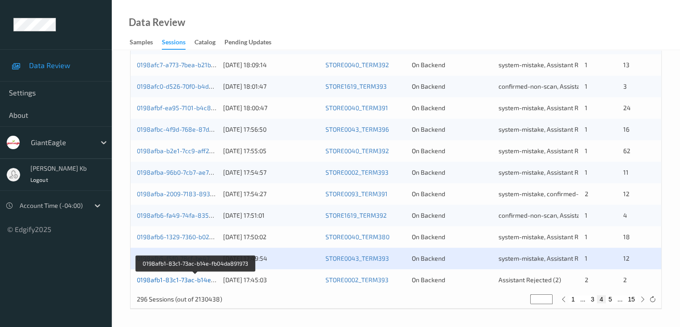
click at [184, 280] on link "0198afb1-83c1-73ac-b14e-fb04da891973" at bounding box center [196, 280] width 118 height 8
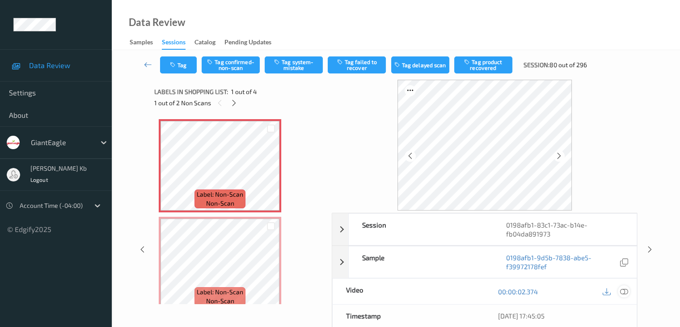
click at [624, 291] on icon at bounding box center [624, 291] width 8 height 8
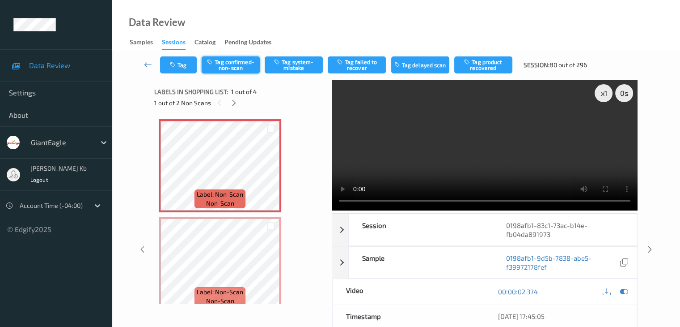
click at [236, 65] on button "Tag confirmed-non-scan" at bounding box center [231, 64] width 58 height 17
click at [478, 64] on button "Tag product recovered" at bounding box center [484, 64] width 58 height 17
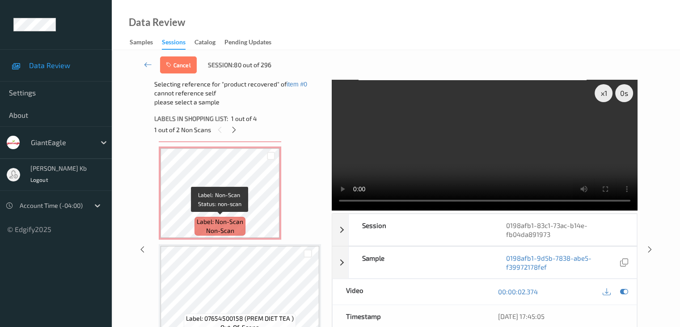
scroll to position [134, 0]
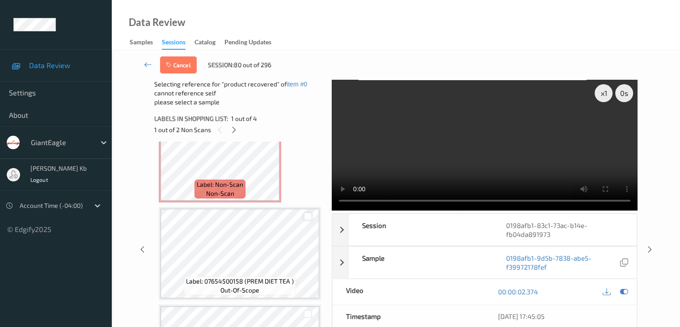
click at [309, 215] on div at bounding box center [308, 216] width 9 height 9
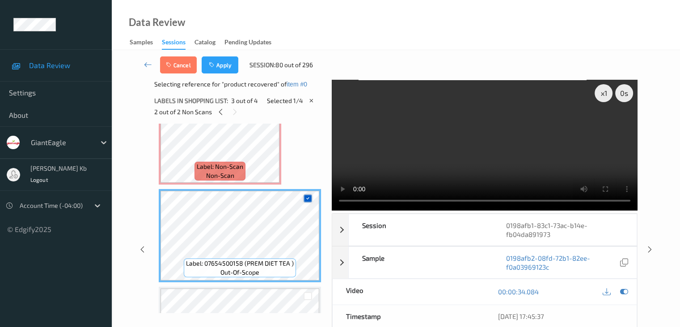
scroll to position [179, 0]
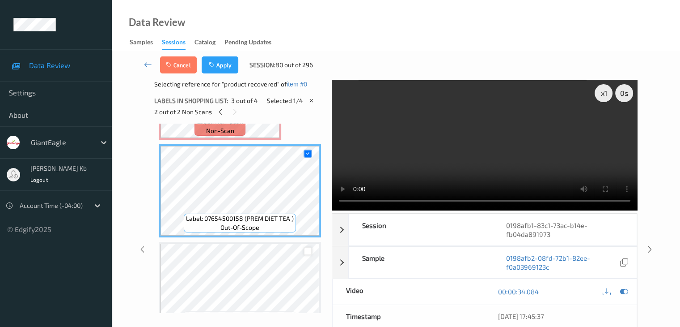
click at [309, 251] on div at bounding box center [308, 251] width 9 height 9
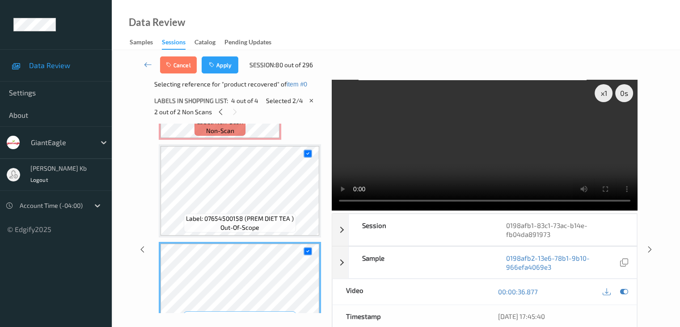
click at [221, 68] on button "Apply" at bounding box center [220, 64] width 37 height 17
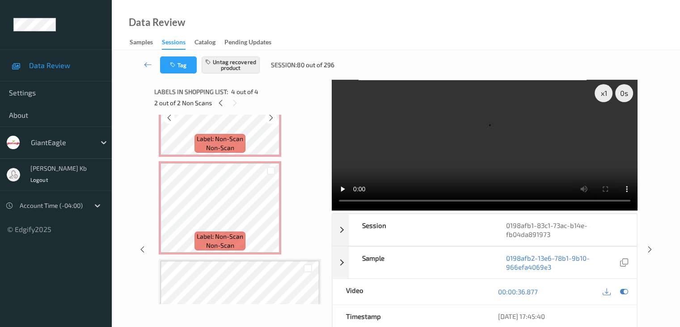
scroll to position [45, 0]
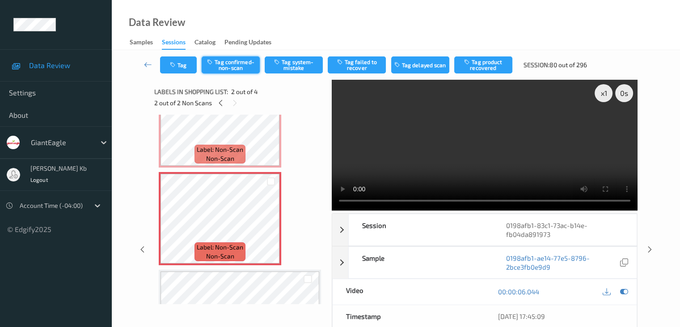
click at [242, 68] on button "Tag confirmed-non-scan" at bounding box center [231, 64] width 58 height 17
click at [485, 64] on button "Tag product recovered" at bounding box center [484, 64] width 58 height 17
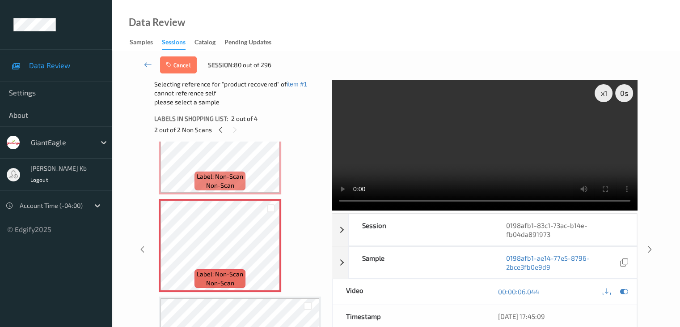
click at [485, 64] on div "Cancel Session: 80 out of 296" at bounding box center [396, 65] width 532 height 30
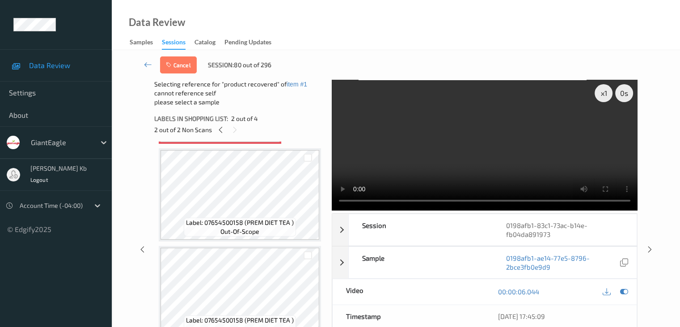
scroll to position [205, 0]
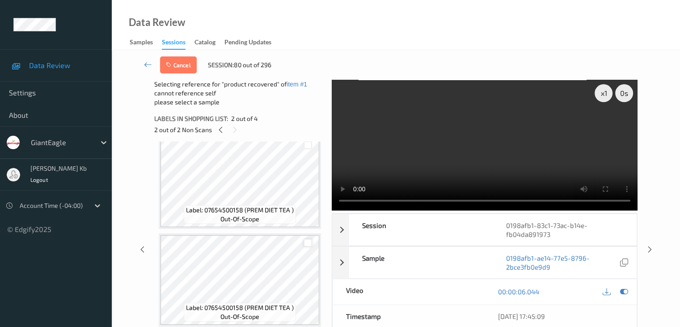
click at [308, 242] on div at bounding box center [308, 242] width 9 height 9
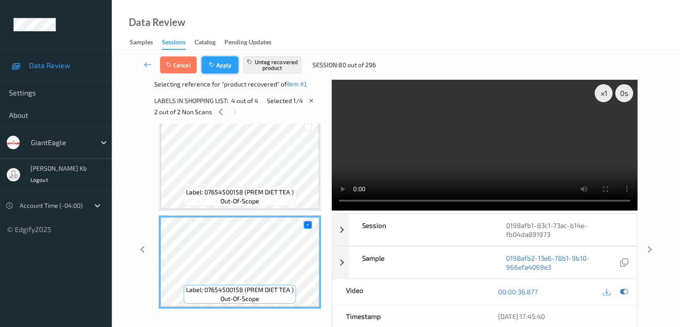
click at [221, 66] on button "Apply" at bounding box center [220, 64] width 37 height 17
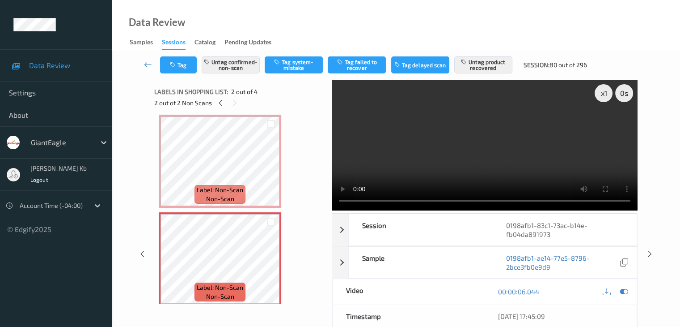
drag, startPoint x: 147, startPoint y: 64, endPoint x: 159, endPoint y: 47, distance: 20.5
click at [148, 64] on icon at bounding box center [148, 64] width 8 height 9
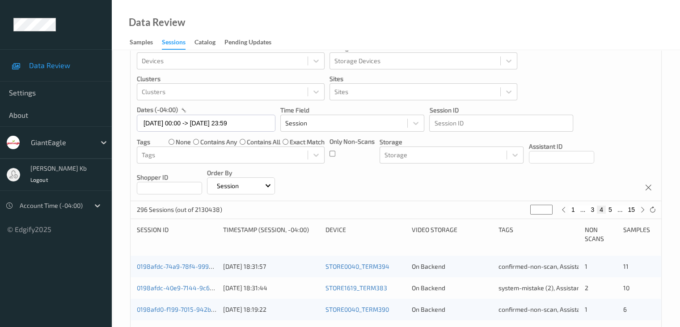
scroll to position [14, 0]
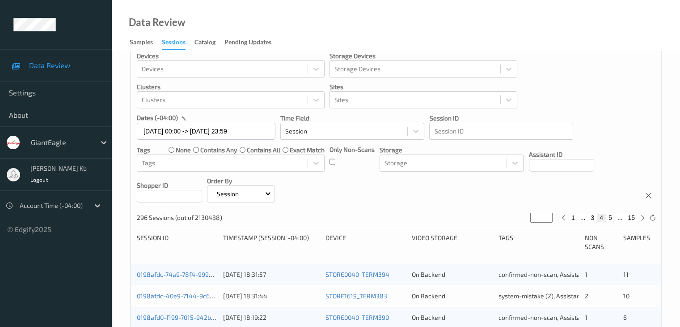
click at [610, 217] on button "5" at bounding box center [610, 217] width 9 height 8
type input "*"
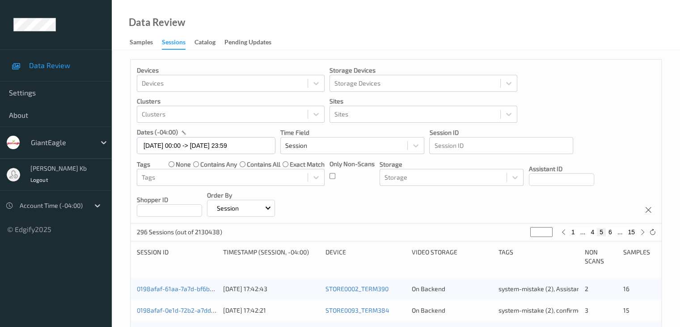
click at [611, 231] on button "6" at bounding box center [610, 232] width 9 height 8
type input "*"
click at [610, 231] on button "7" at bounding box center [610, 232] width 9 height 8
type input "*"
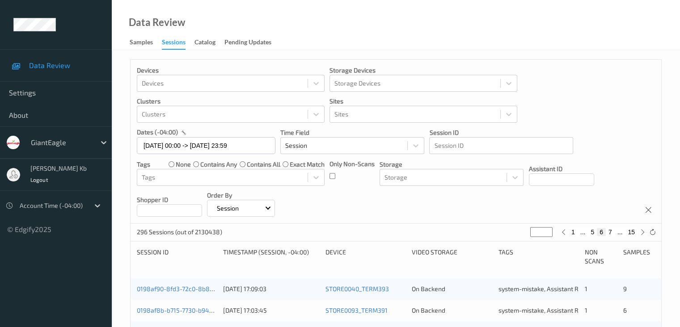
type input "*"
click at [610, 231] on button "8" at bounding box center [610, 232] width 9 height 8
type input "*"
click at [611, 232] on button "9" at bounding box center [610, 232] width 9 height 8
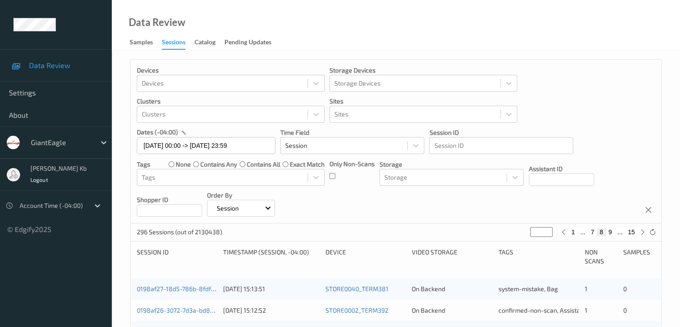
type input "*"
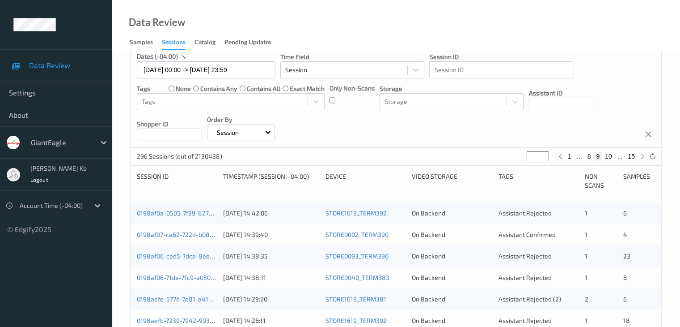
scroll to position [89, 0]
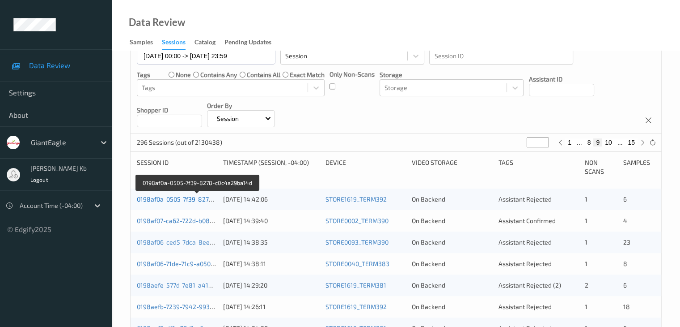
click at [193, 199] on link "0198af0a-0505-7f39-8278-c0c4a29ba14d" at bounding box center [197, 199] width 121 height 8
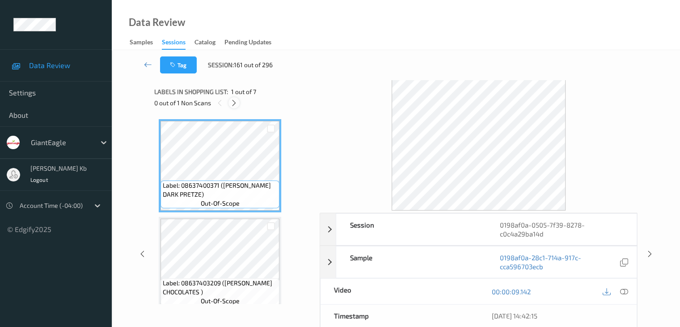
click at [233, 104] on icon at bounding box center [234, 103] width 8 height 8
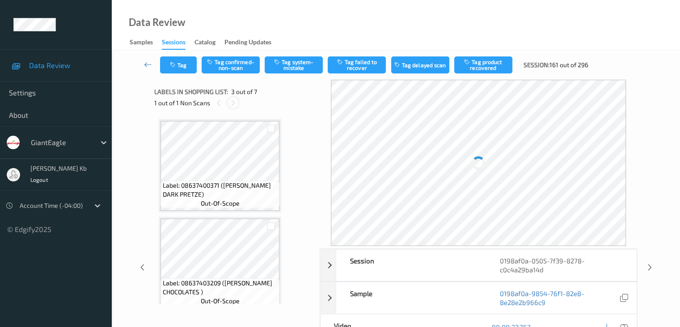
scroll to position [102, 0]
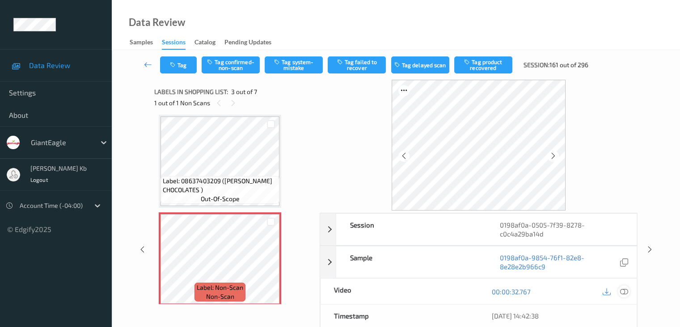
click at [625, 289] on icon at bounding box center [624, 291] width 8 height 8
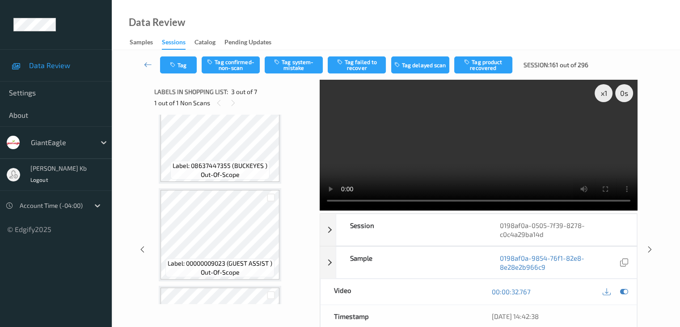
scroll to position [326, 0]
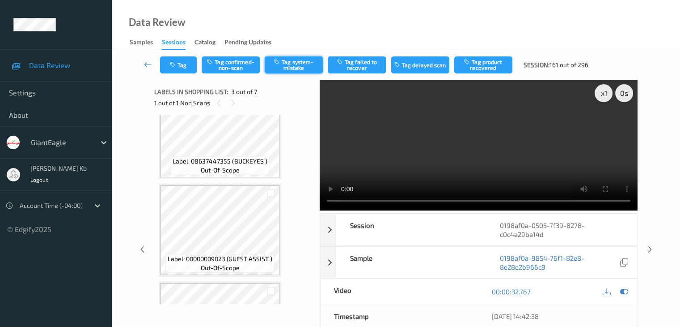
click at [293, 61] on button "Tag system-mistake" at bounding box center [294, 64] width 58 height 17
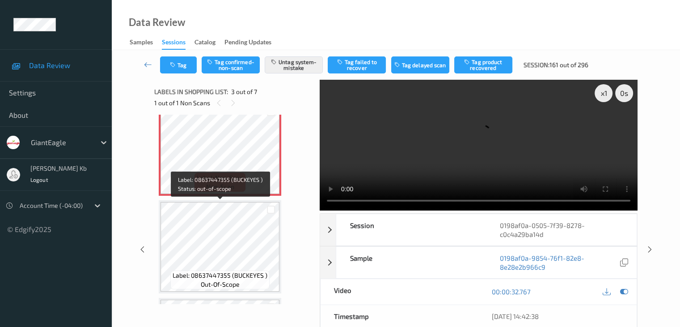
scroll to position [147, 0]
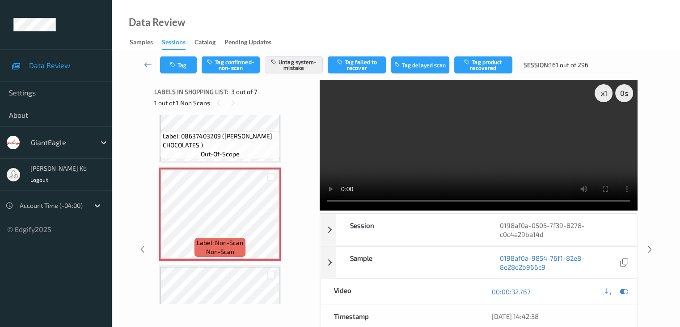
drag, startPoint x: 145, startPoint y: 64, endPoint x: 159, endPoint y: 43, distance: 25.1
click at [145, 64] on icon at bounding box center [148, 64] width 8 height 9
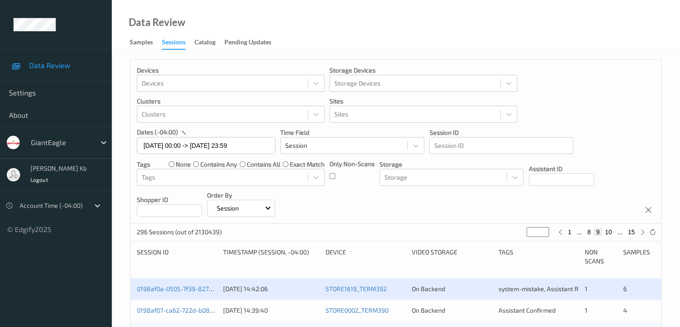
scroll to position [89, 0]
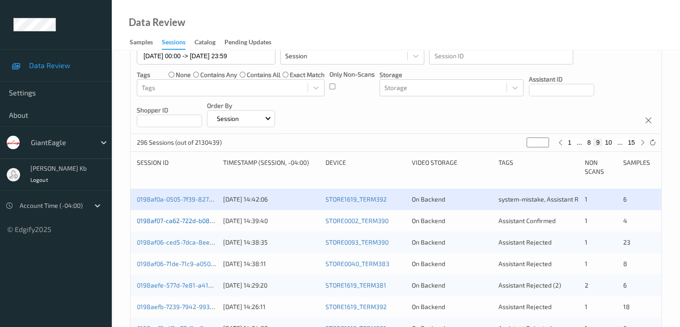
click at [182, 220] on link "0198af07-ca62-722d-b080-3313e3f19716" at bounding box center [196, 221] width 118 height 8
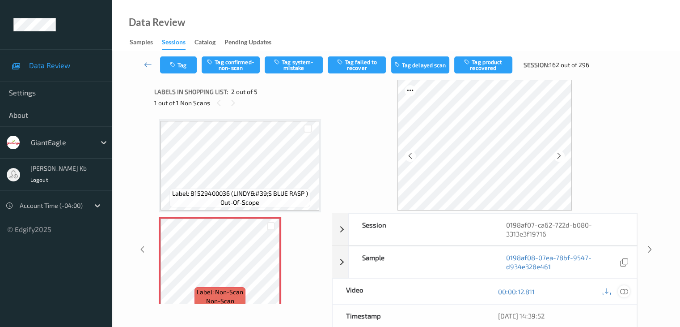
click at [626, 289] on icon at bounding box center [624, 291] width 8 height 8
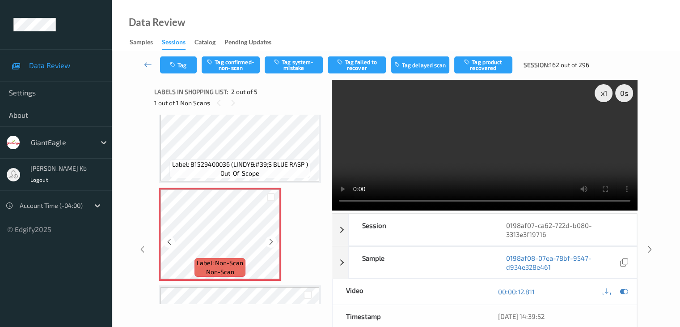
scroll to position [45, 0]
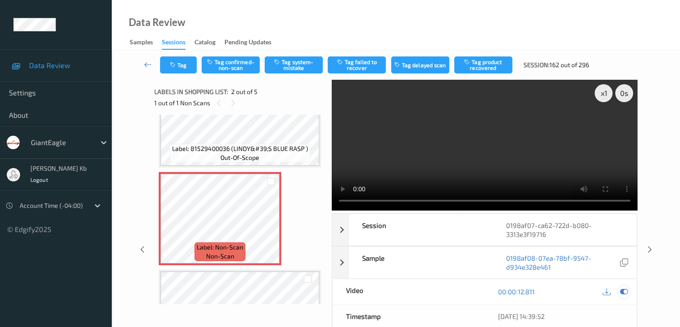
click at [627, 288] on icon at bounding box center [624, 291] width 8 height 8
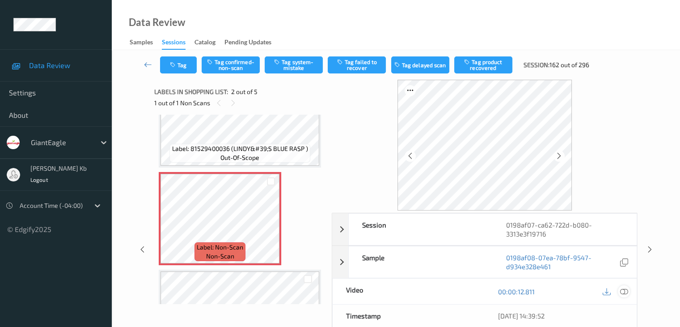
click at [625, 290] on icon at bounding box center [624, 291] width 8 height 8
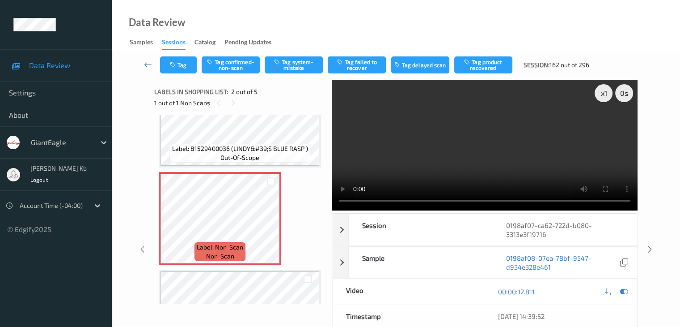
drag, startPoint x: 304, startPoint y: 64, endPoint x: 287, endPoint y: 79, distance: 22.2
click at [304, 65] on button "Tag system-mistake" at bounding box center [294, 64] width 58 height 17
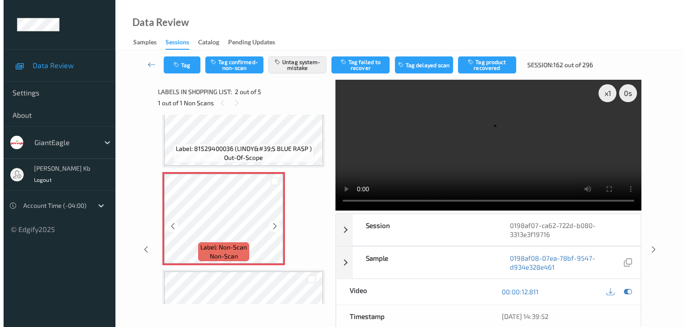
scroll to position [0, 0]
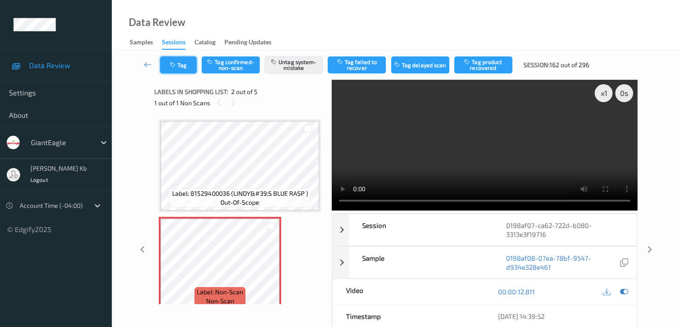
click at [183, 64] on button "Tag" at bounding box center [178, 64] width 37 height 17
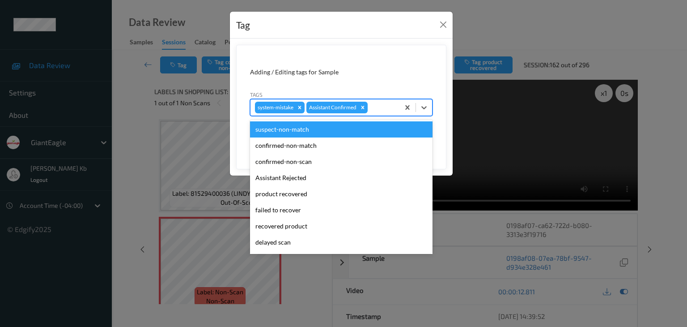
click at [386, 106] on div at bounding box center [383, 107] width 26 height 11
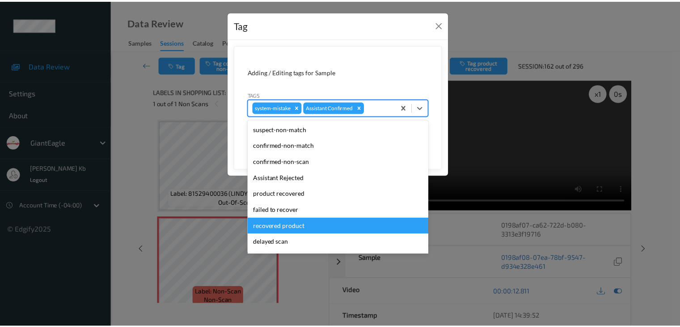
scroll to position [79, 0]
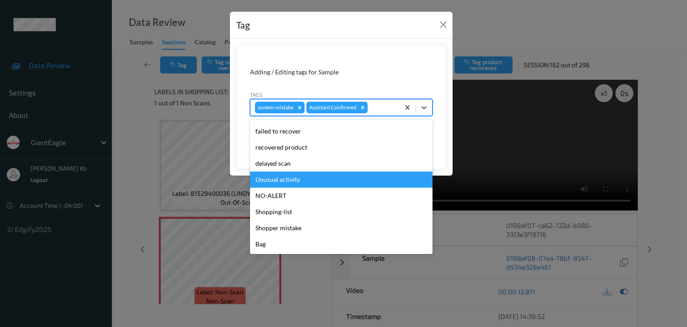
click at [285, 183] on div "Unusual activity" at bounding box center [341, 179] width 183 height 16
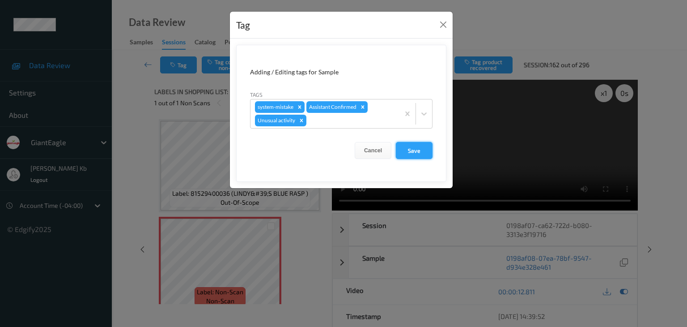
click at [418, 145] on button "Save" at bounding box center [414, 150] width 37 height 17
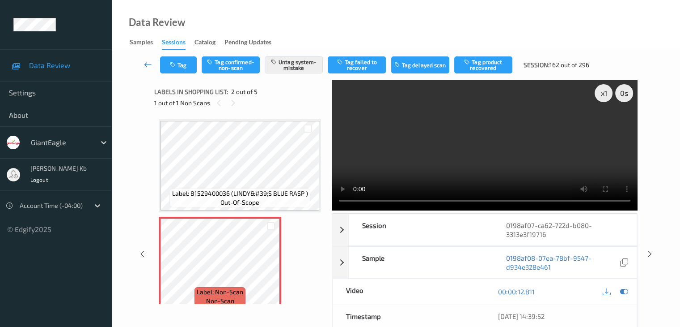
click at [145, 64] on icon at bounding box center [148, 64] width 8 height 9
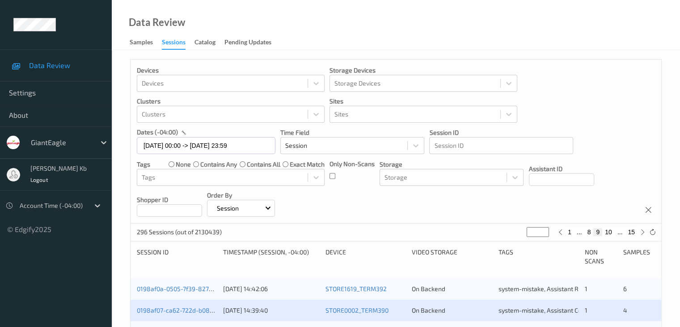
scroll to position [179, 0]
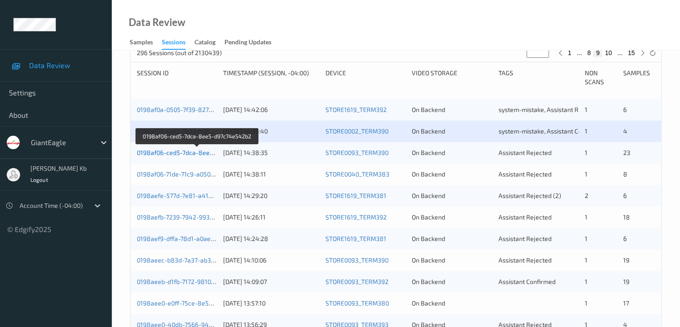
click at [179, 152] on link "0198af06-ced5-7dca-8ee5-d97c74e542b2" at bounding box center [198, 153] width 122 height 8
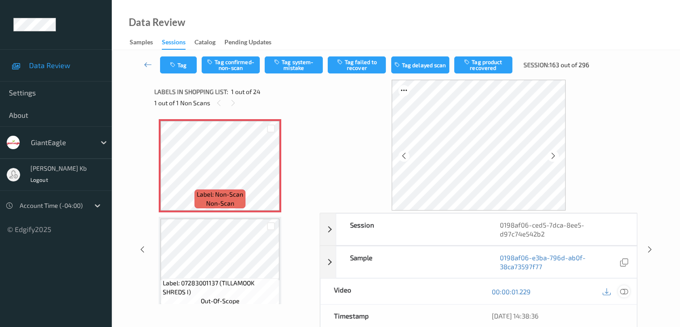
click at [626, 290] on icon at bounding box center [624, 291] width 8 height 8
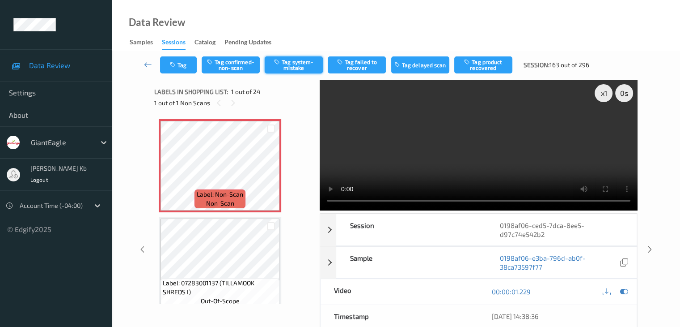
click at [291, 63] on button "Tag system-mistake" at bounding box center [294, 64] width 58 height 17
click at [147, 64] on icon at bounding box center [148, 64] width 8 height 9
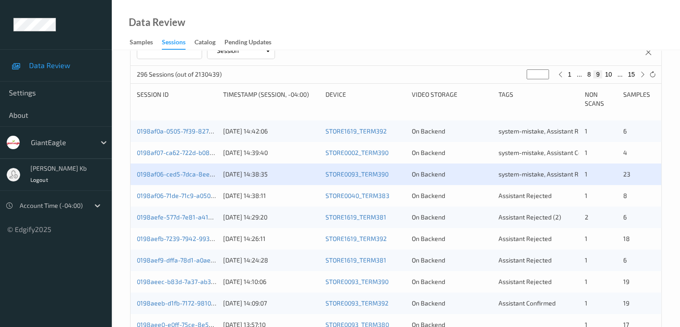
scroll to position [179, 0]
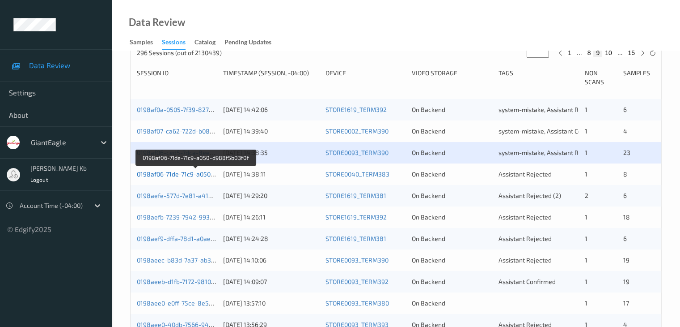
click at [175, 176] on link "0198af06-71de-71c9-a050-d988f5b03f0f" at bounding box center [195, 174] width 116 height 8
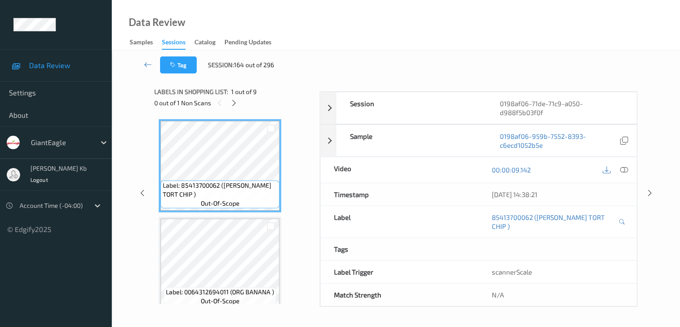
scroll to position [109, 0]
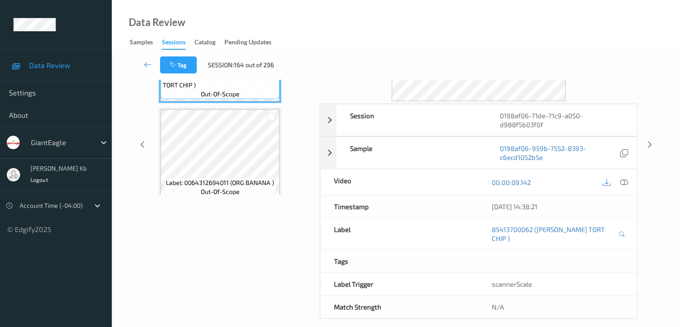
drag, startPoint x: 208, startPoint y: 1, endPoint x: 355, endPoint y: 10, distance: 147.9
click at [408, 17] on div "Data Review Samples Sessions Catalog Pending Updates" at bounding box center [396, 25] width 569 height 50
drag, startPoint x: 291, startPoint y: 0, endPoint x: 459, endPoint y: 26, distance: 170.1
click at [459, 26] on div "Data Review Samples Sessions Catalog Pending Updates" at bounding box center [396, 25] width 569 height 50
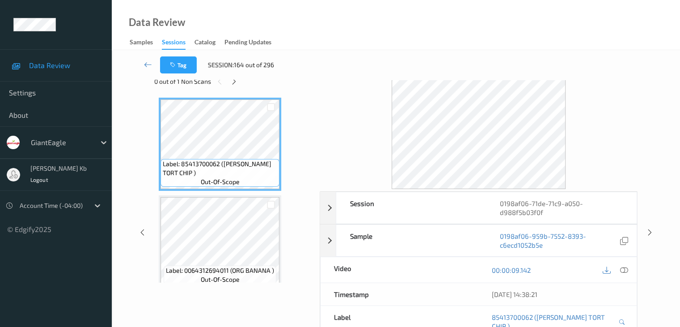
scroll to position [20, 0]
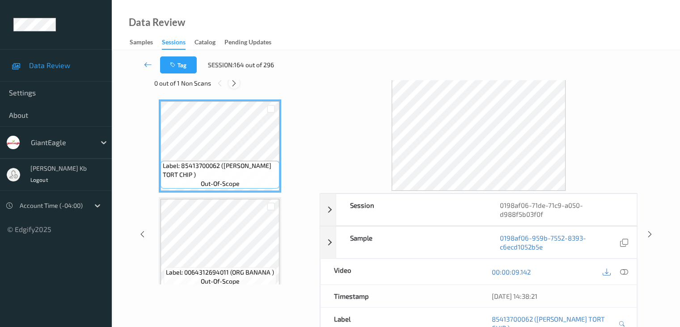
click at [234, 83] on icon at bounding box center [234, 83] width 8 height 8
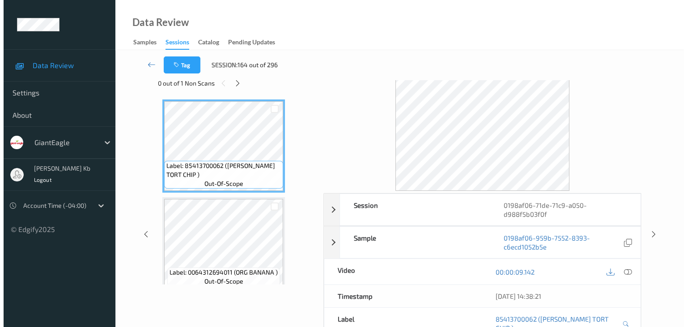
scroll to position [687, 0]
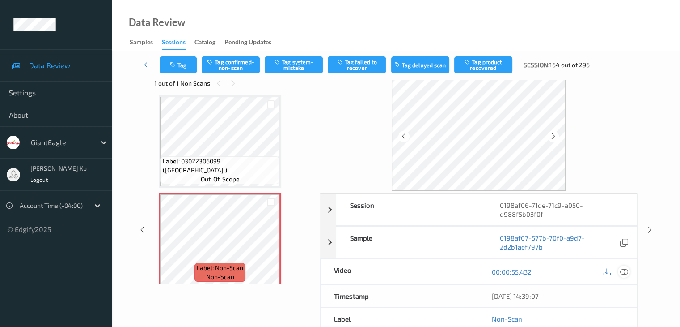
drag, startPoint x: 627, startPoint y: 270, endPoint x: 611, endPoint y: 267, distance: 16.4
click at [627, 270] on icon at bounding box center [624, 272] width 8 height 8
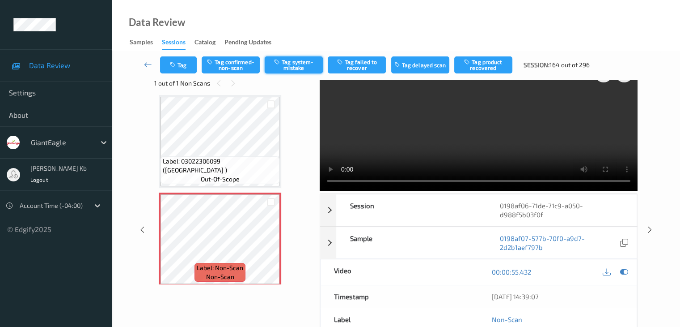
click at [300, 62] on button "Tag system-mistake" at bounding box center [294, 64] width 58 height 17
click at [182, 63] on button "Tag" at bounding box center [178, 64] width 37 height 17
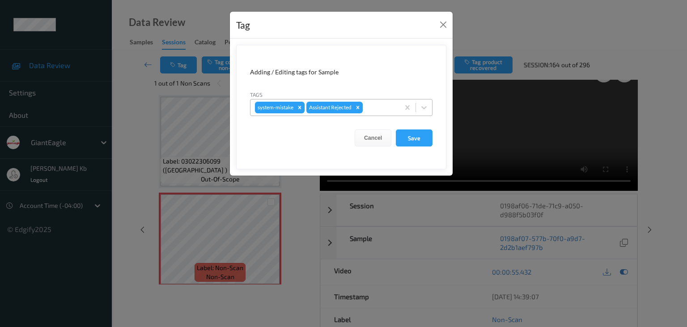
click at [378, 104] on div at bounding box center [380, 107] width 30 height 11
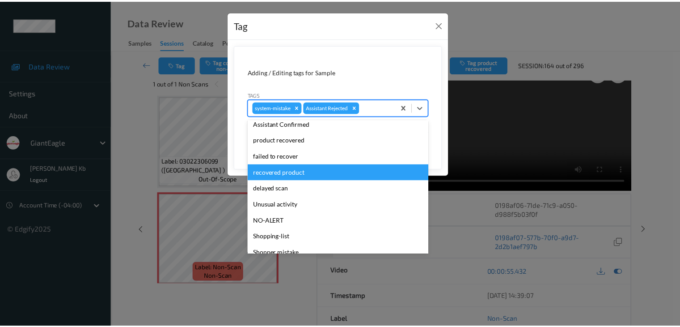
scroll to position [79, 0]
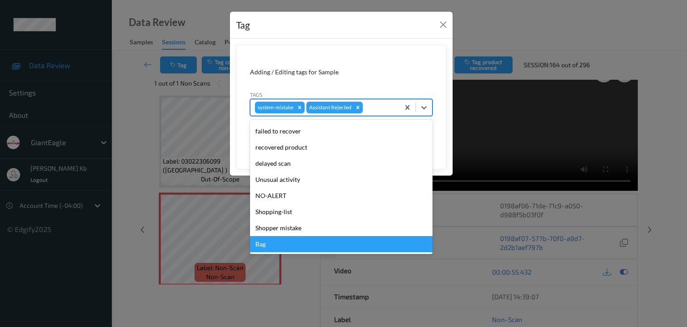
click at [268, 244] on div "Bag" at bounding box center [341, 244] width 183 height 16
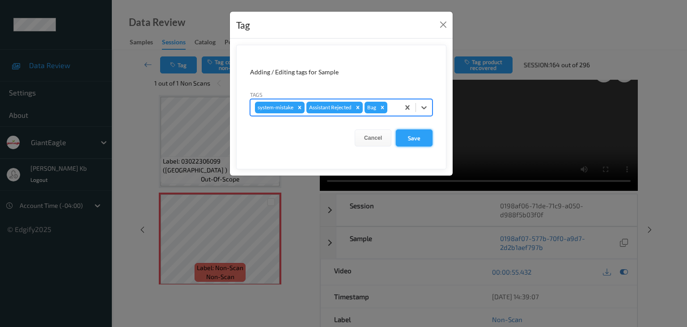
click at [420, 138] on button "Save" at bounding box center [414, 137] width 37 height 17
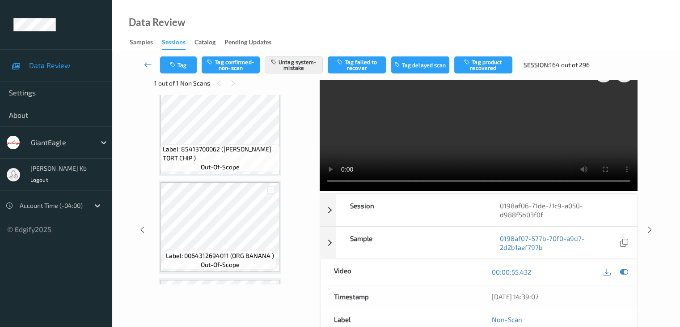
scroll to position [16, 0]
click at [152, 62] on icon at bounding box center [148, 64] width 8 height 9
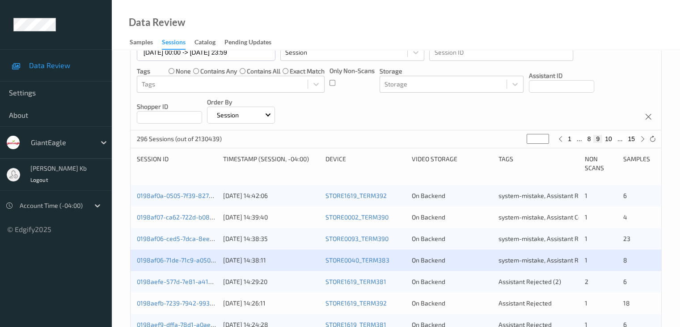
scroll to position [224, 0]
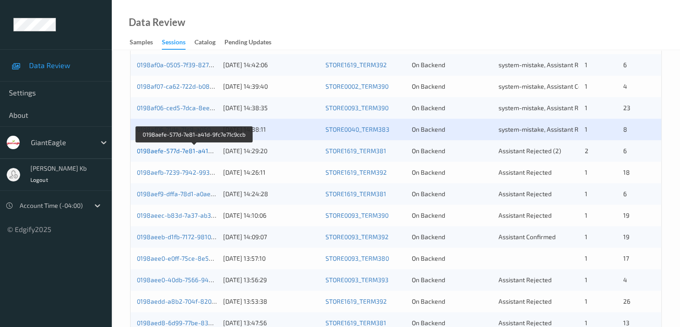
click at [184, 152] on link "0198aefe-577d-7e81-a41d-9fc7e71c9ccb" at bounding box center [195, 151] width 116 height 8
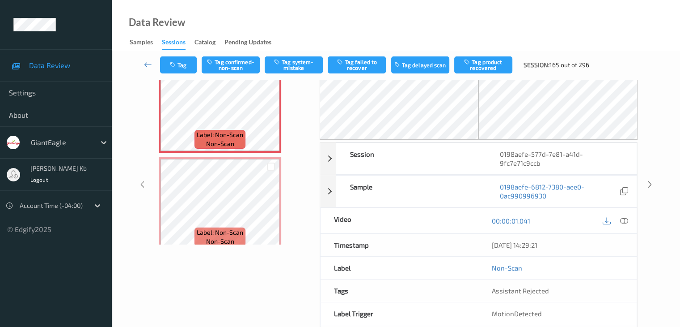
scroll to position [89, 0]
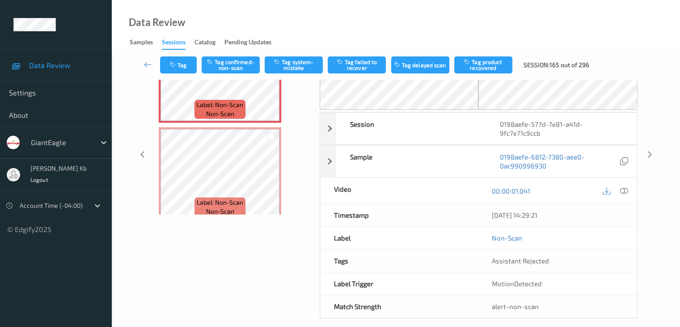
click at [244, 69] on button "Tag confirmed-non-scan" at bounding box center [231, 64] width 58 height 17
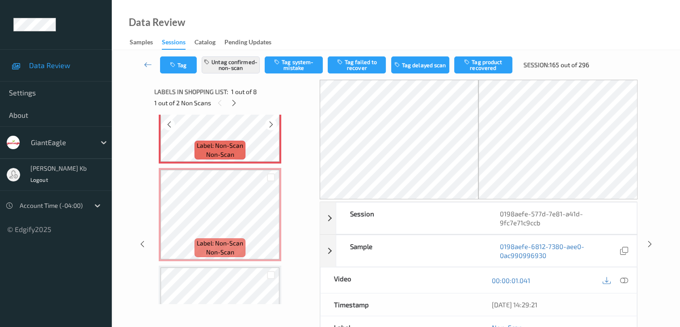
scroll to position [0, 0]
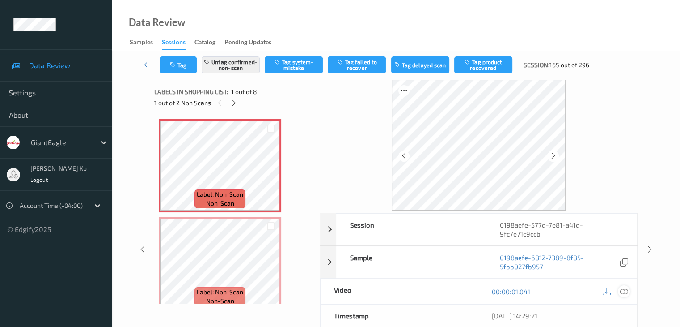
click at [624, 287] on icon at bounding box center [624, 291] width 8 height 8
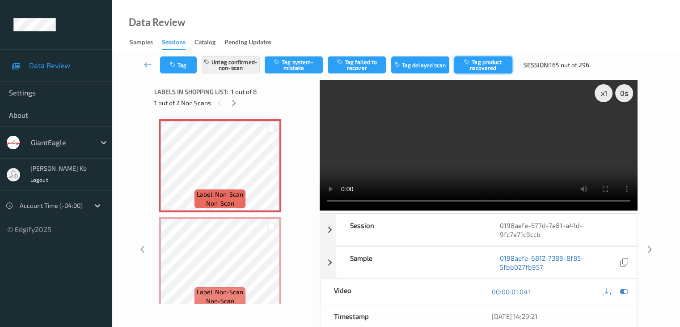
click at [476, 64] on button "Tag product recovered" at bounding box center [484, 64] width 58 height 17
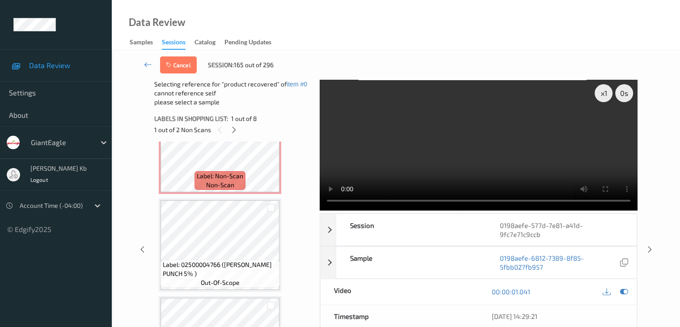
scroll to position [134, 0]
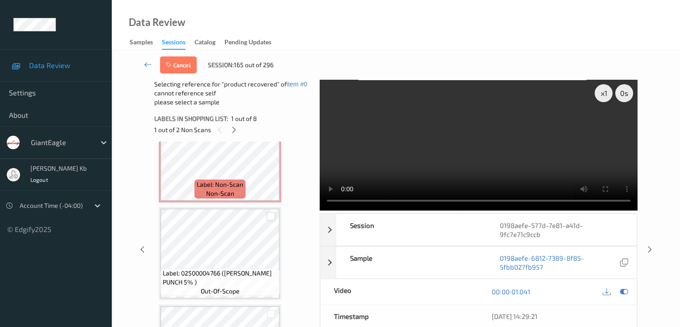
click at [270, 216] on div at bounding box center [271, 216] width 9 height 9
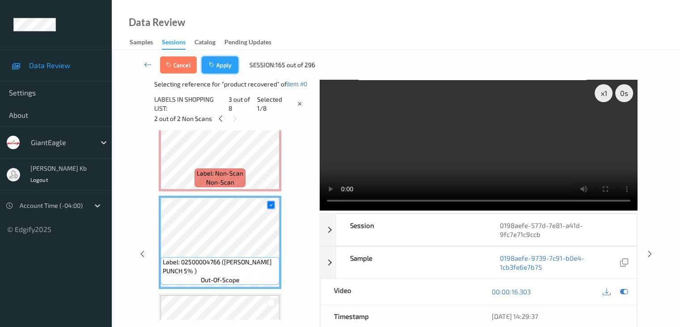
click at [219, 61] on button "Apply" at bounding box center [220, 64] width 37 height 17
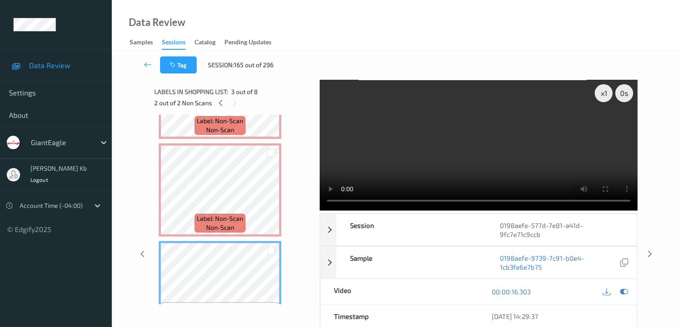
scroll to position [45, 0]
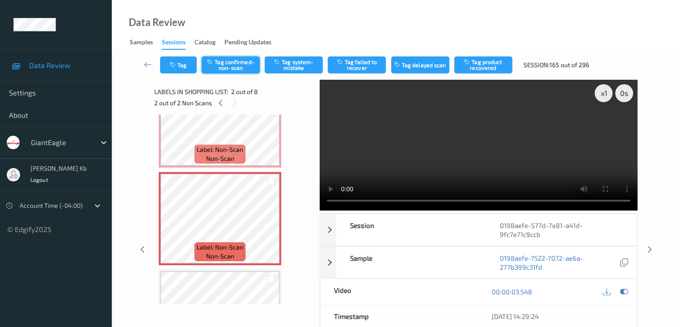
click at [243, 67] on button "Tag confirmed-non-scan" at bounding box center [231, 64] width 58 height 17
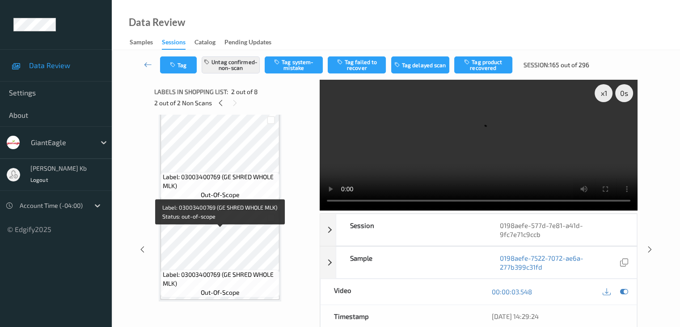
scroll to position [595, 0]
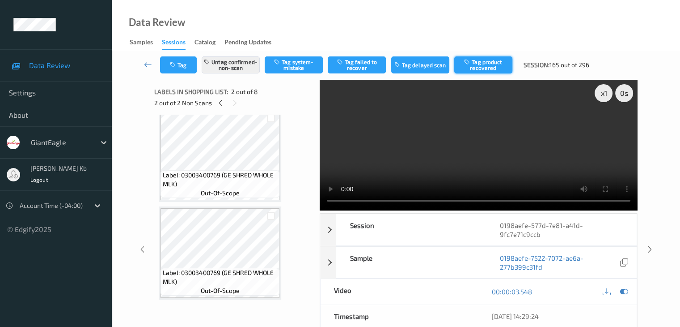
click at [490, 66] on button "Tag product recovered" at bounding box center [484, 64] width 58 height 17
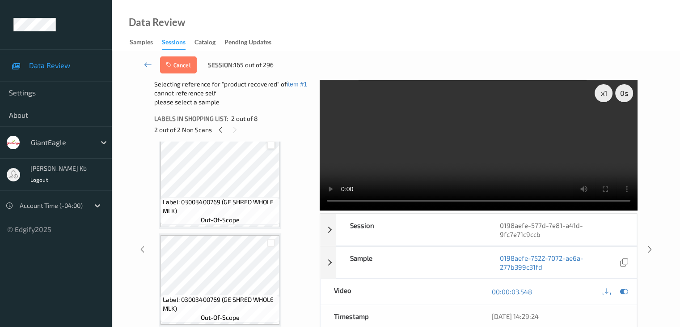
click at [272, 145] on div at bounding box center [271, 145] width 9 height 9
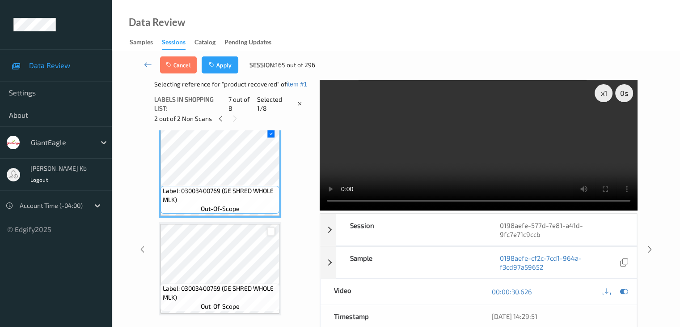
click at [272, 231] on div at bounding box center [271, 231] width 9 height 9
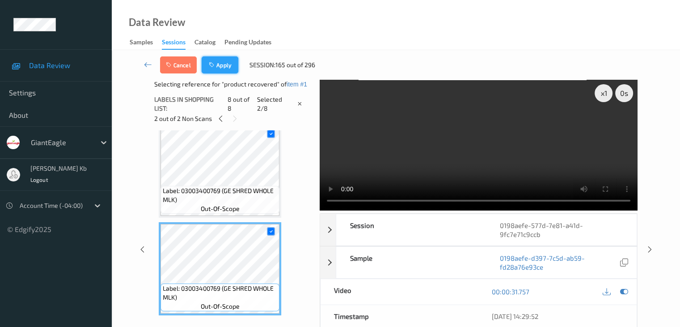
click at [226, 68] on button "Apply" at bounding box center [220, 64] width 37 height 17
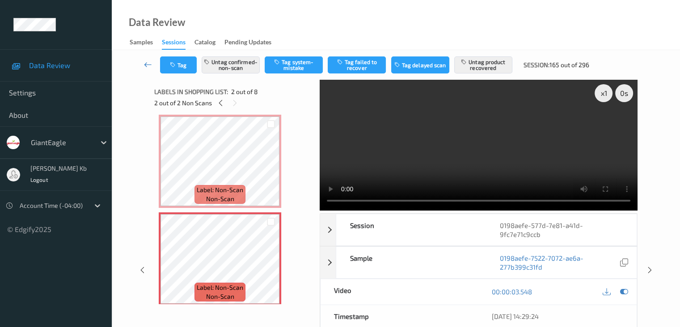
click at [147, 63] on icon at bounding box center [148, 64] width 8 height 9
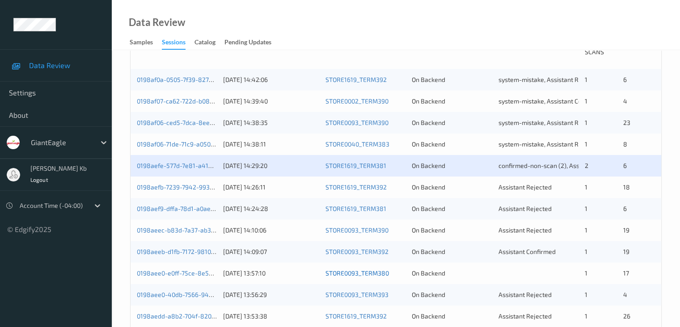
scroll to position [224, 0]
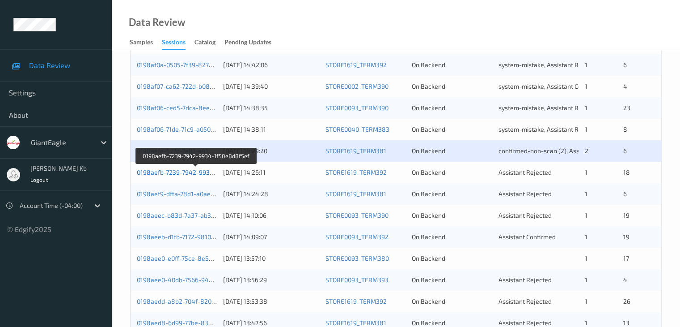
click at [171, 170] on link "0198aefb-7239-7942-9934-1f50e8d8f5ef" at bounding box center [196, 172] width 119 height 8
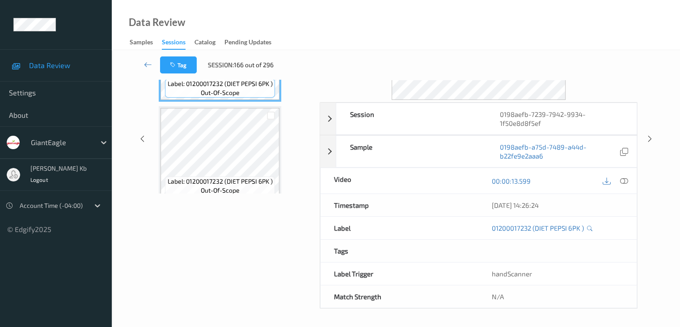
scroll to position [109, 0]
drag, startPoint x: 215, startPoint y: 2, endPoint x: 456, endPoint y: 8, distance: 241.7
click at [456, 8] on div "Data Review Samples Sessions Catalog Pending Updates" at bounding box center [396, 25] width 569 height 50
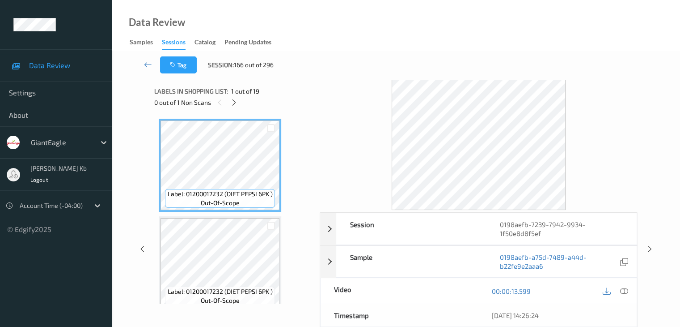
scroll to position [0, 0]
click at [234, 105] on icon at bounding box center [234, 103] width 8 height 8
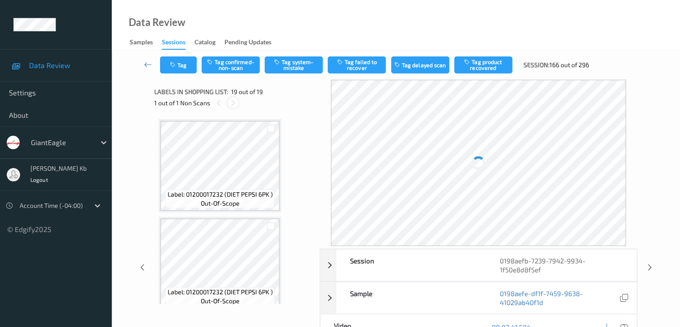
scroll to position [1662, 0]
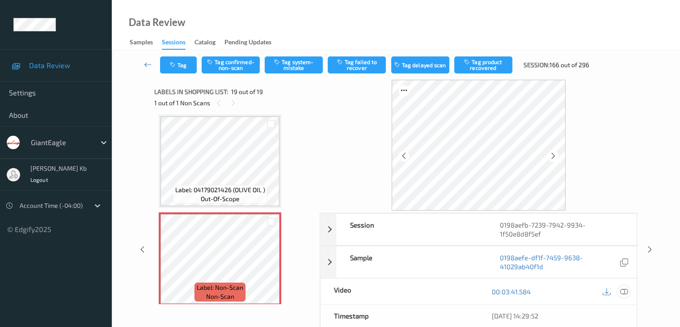
click at [623, 290] on icon at bounding box center [624, 291] width 8 height 8
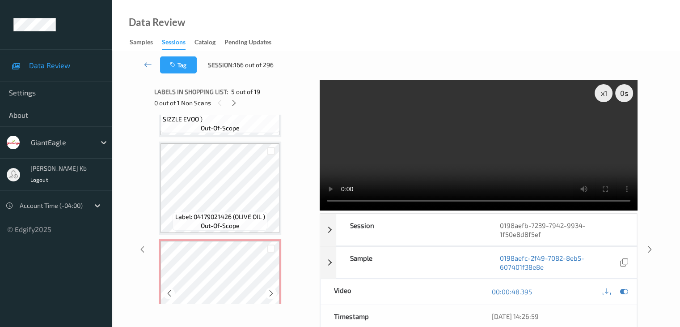
scroll to position [1668, 0]
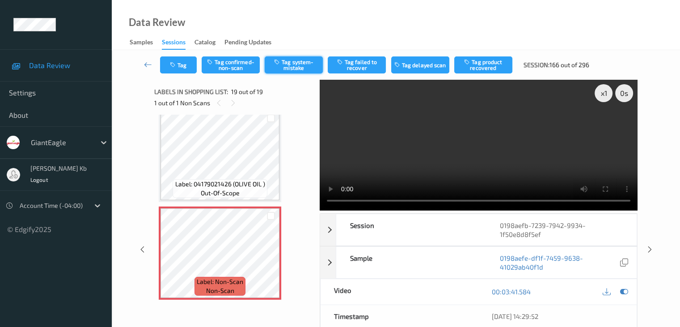
drag, startPoint x: 301, startPoint y: 62, endPoint x: 293, endPoint y: 64, distance: 7.8
click at [301, 62] on button "Tag system-mistake" at bounding box center [294, 64] width 58 height 17
click at [149, 61] on icon at bounding box center [148, 64] width 8 height 9
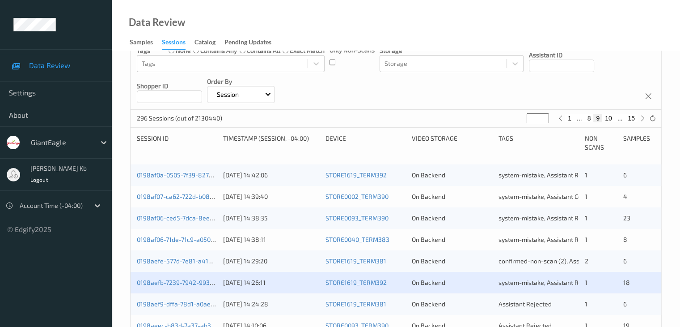
scroll to position [179, 0]
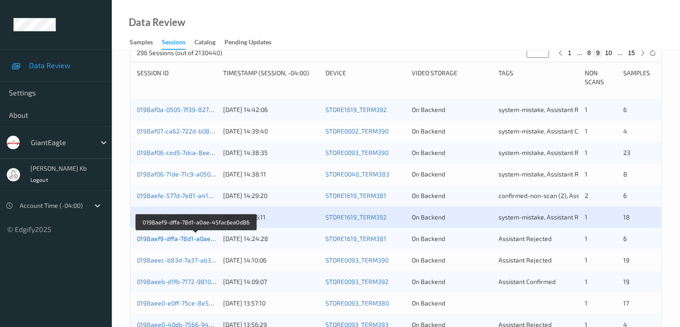
click at [173, 239] on link "0198aef9-dffa-78d1-a0ae-45fac6ea0d86" at bounding box center [196, 238] width 119 height 8
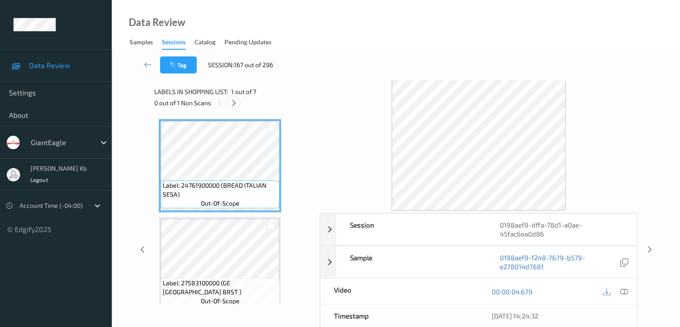
click at [237, 102] on icon at bounding box center [234, 103] width 8 height 8
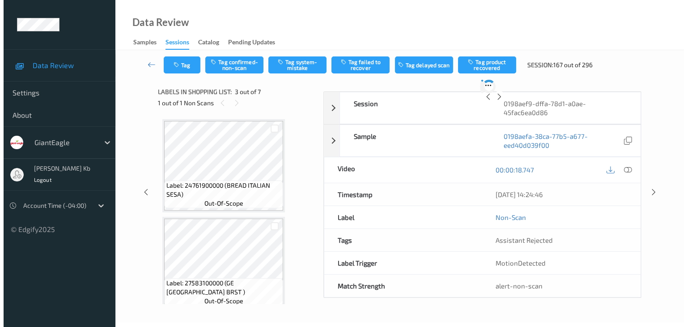
scroll to position [102, 0]
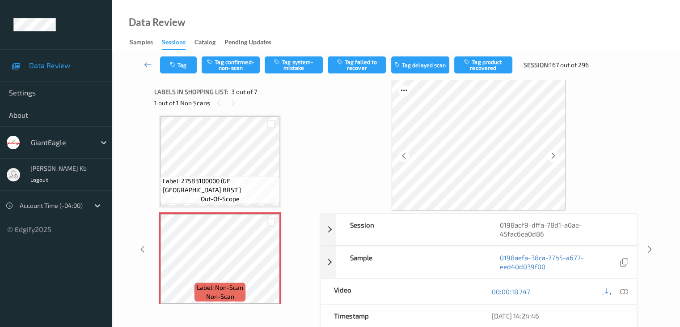
click at [625, 290] on icon at bounding box center [624, 291] width 8 height 8
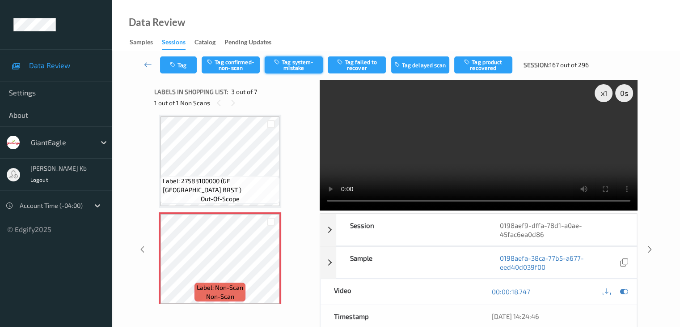
click at [297, 70] on button "Tag system-mistake" at bounding box center [294, 64] width 58 height 17
click at [182, 61] on button "Tag" at bounding box center [178, 64] width 37 height 17
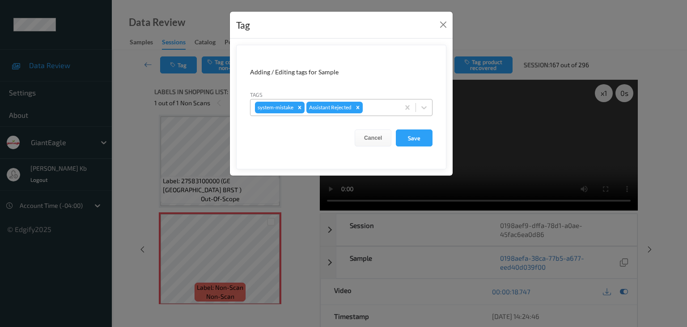
click at [383, 105] on div at bounding box center [380, 107] width 30 height 11
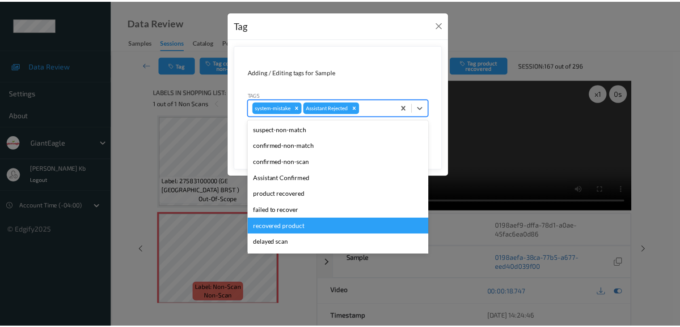
scroll to position [79, 0]
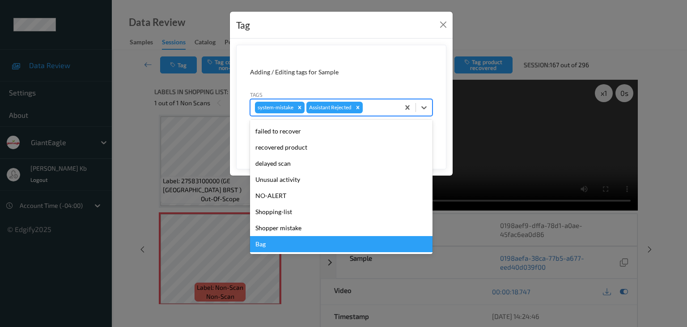
click at [274, 245] on div "Bag" at bounding box center [341, 244] width 183 height 16
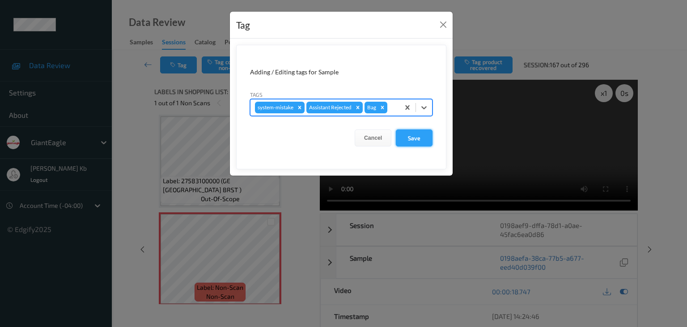
click at [413, 135] on button "Save" at bounding box center [414, 137] width 37 height 17
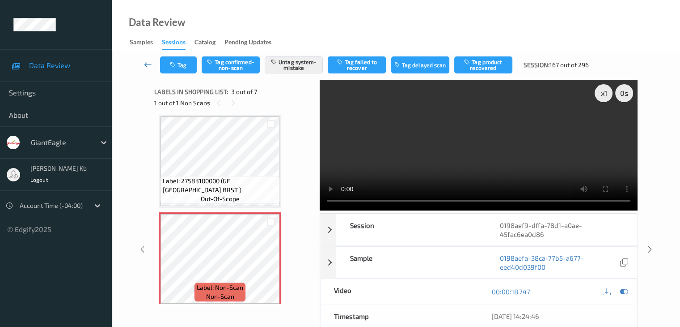
click at [150, 61] on icon at bounding box center [148, 64] width 8 height 9
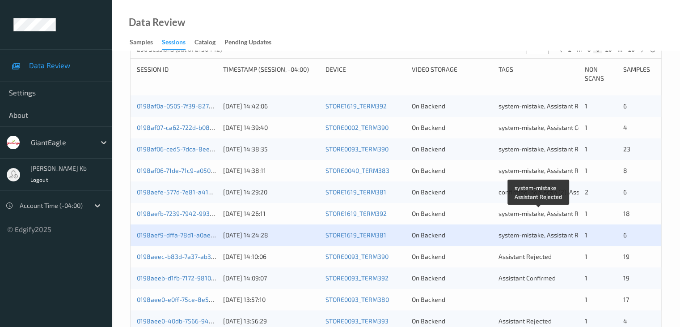
scroll to position [224, 0]
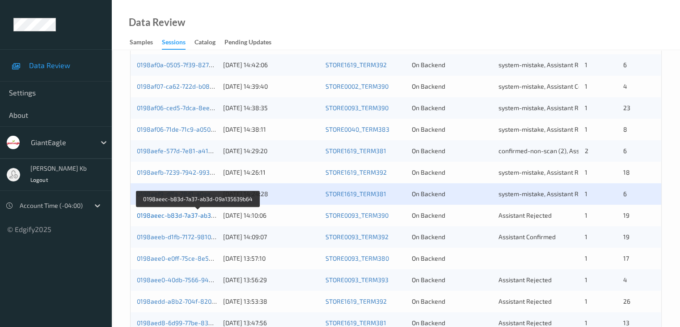
click at [178, 211] on link "0198aeec-b83d-7a37-ab3d-09a135639b64" at bounding box center [198, 215] width 123 height 8
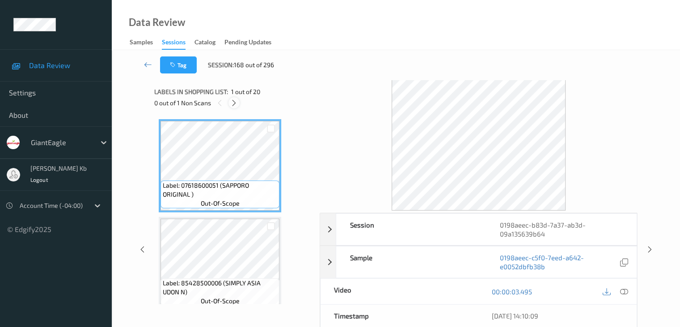
click at [234, 103] on icon at bounding box center [234, 103] width 8 height 8
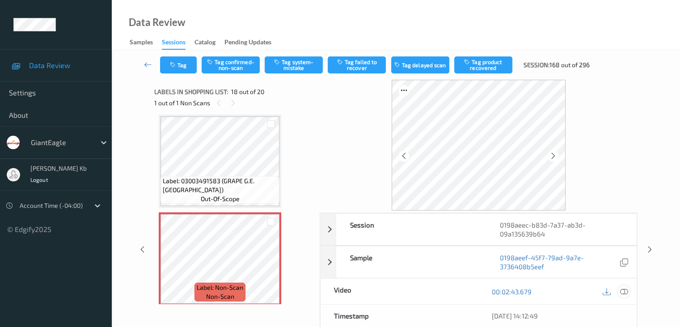
click at [623, 292] on icon at bounding box center [624, 291] width 8 height 8
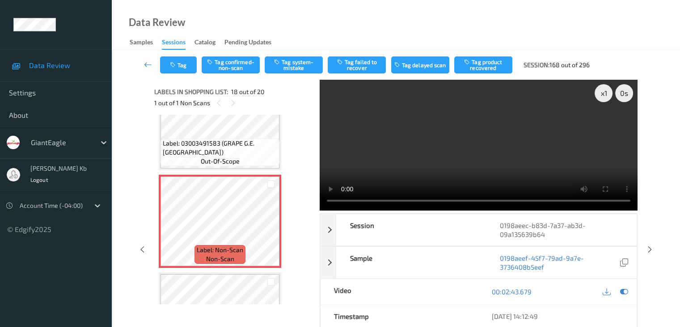
scroll to position [1587, 0]
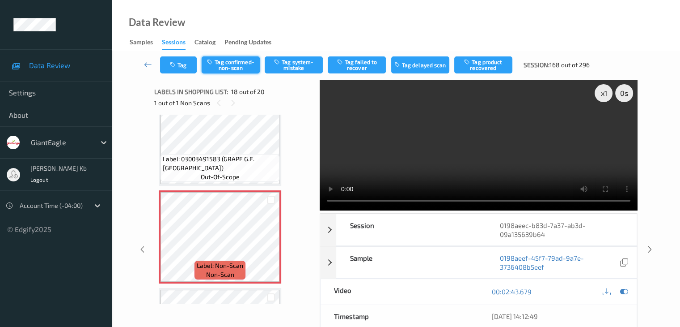
click at [238, 64] on button "Tag confirmed-non-scan" at bounding box center [231, 64] width 58 height 17
click at [482, 59] on button "Tag product recovered" at bounding box center [484, 64] width 58 height 17
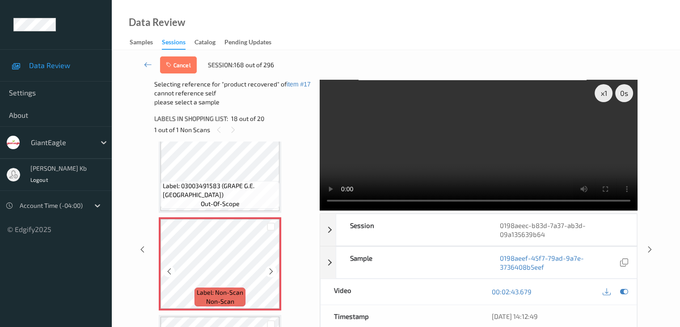
click at [270, 227] on div at bounding box center [271, 226] width 9 height 9
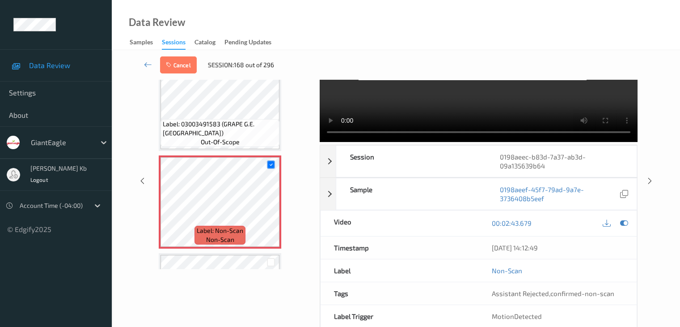
scroll to position [20, 0]
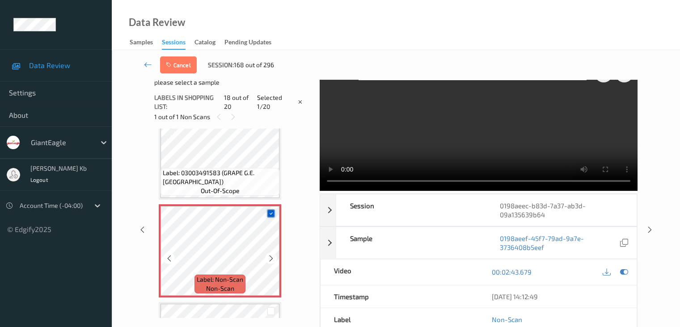
click at [270, 212] on icon at bounding box center [271, 213] width 6 height 6
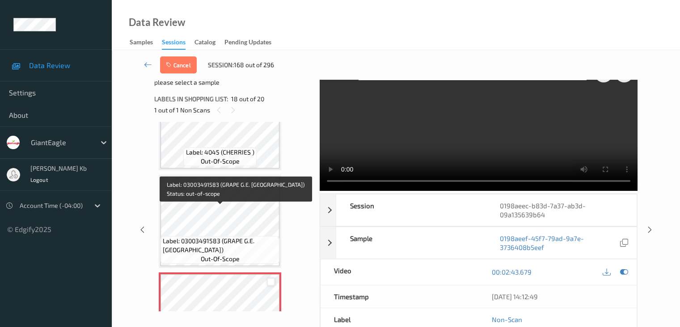
scroll to position [1497, 0]
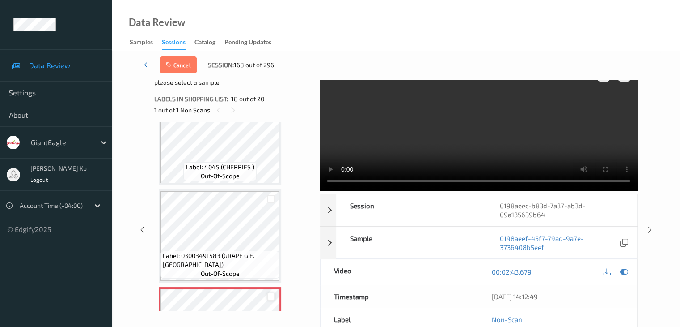
click at [147, 64] on icon at bounding box center [148, 64] width 8 height 9
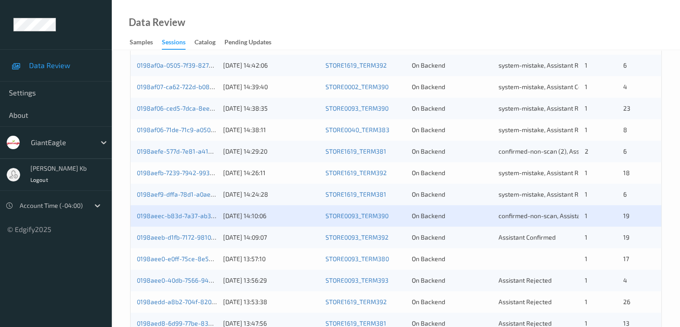
scroll to position [224, 0]
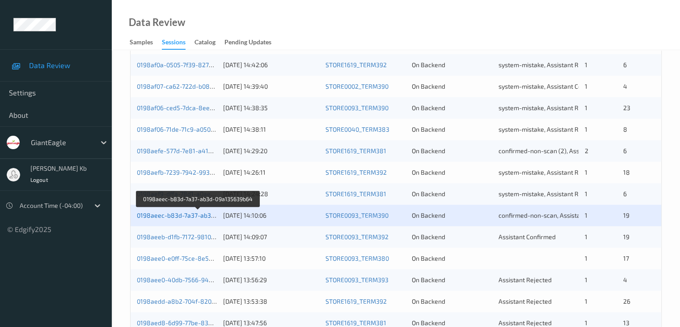
click at [190, 214] on link "0198aeec-b83d-7a37-ab3d-09a135639b64" at bounding box center [198, 215] width 123 height 8
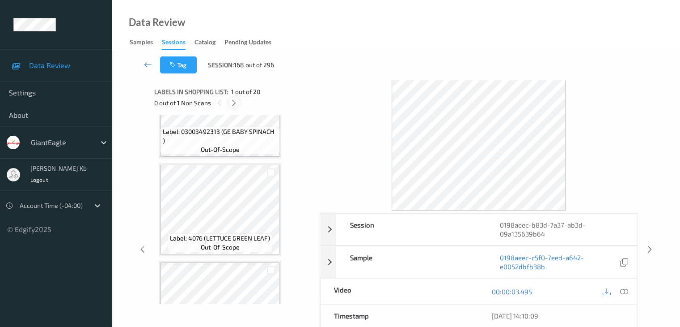
click at [235, 102] on icon at bounding box center [234, 103] width 8 height 8
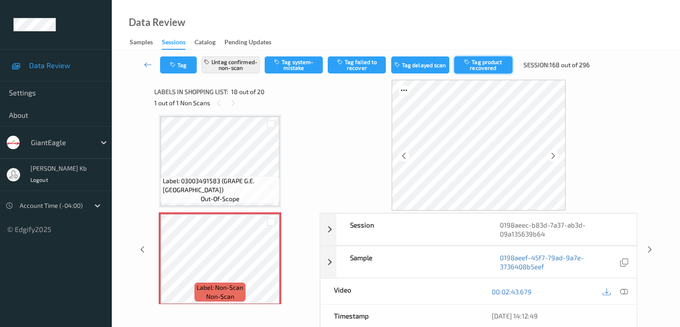
click at [482, 63] on button "Tag product recovered" at bounding box center [484, 64] width 58 height 17
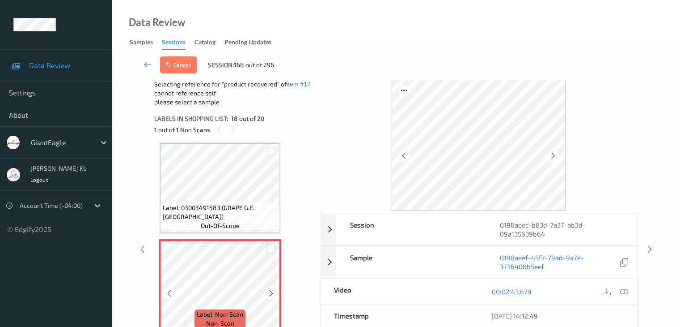
click at [271, 249] on div at bounding box center [271, 248] width 9 height 9
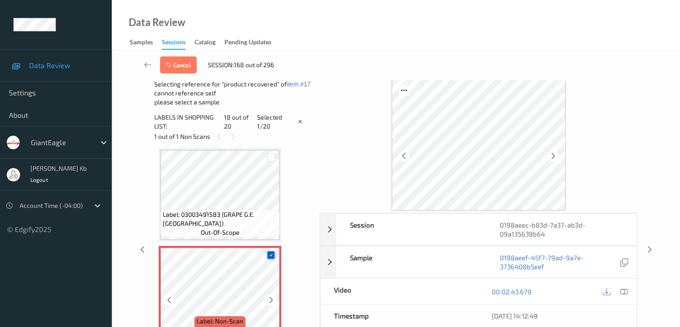
click at [271, 253] on icon at bounding box center [271, 255] width 6 height 6
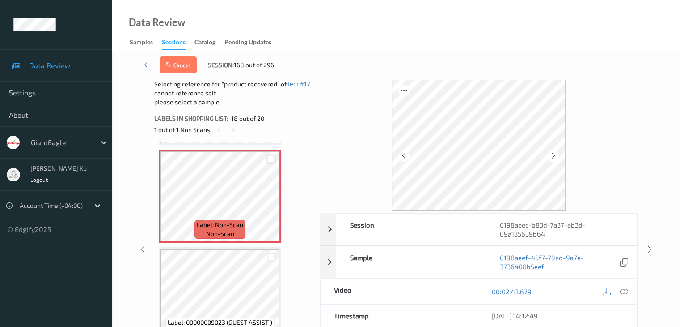
scroll to position [1699, 0]
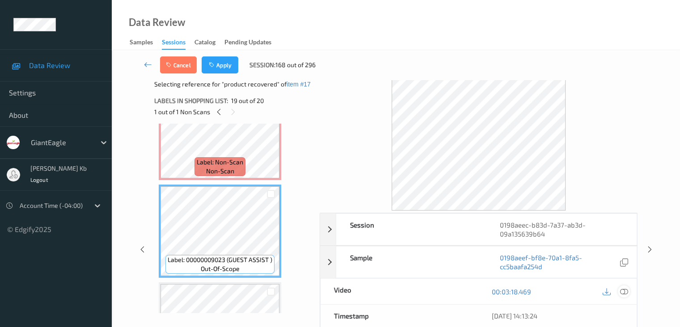
click at [625, 289] on icon at bounding box center [624, 291] width 8 height 8
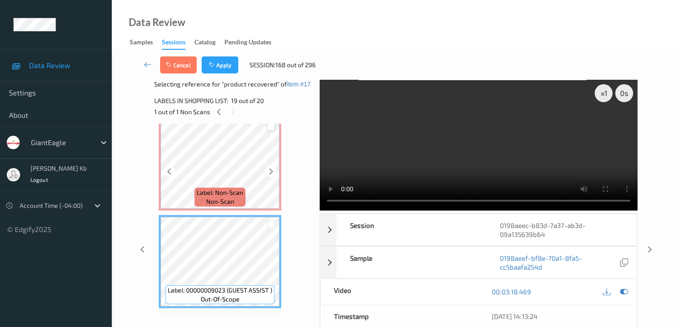
scroll to position [1654, 0]
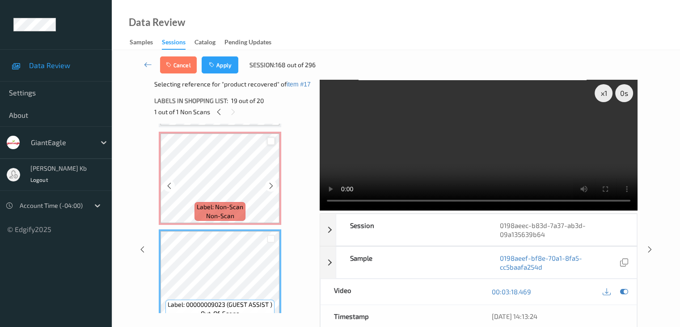
click at [272, 141] on div at bounding box center [271, 141] width 9 height 9
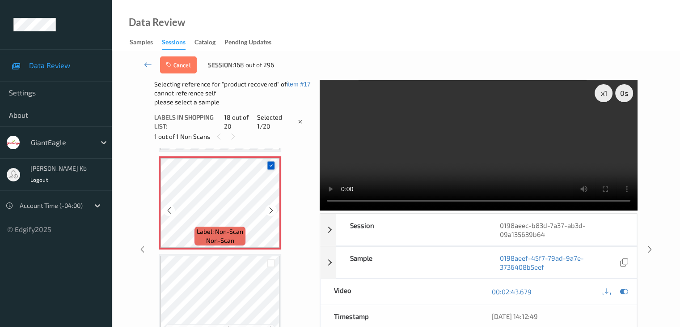
click at [272, 163] on icon at bounding box center [271, 165] width 6 height 6
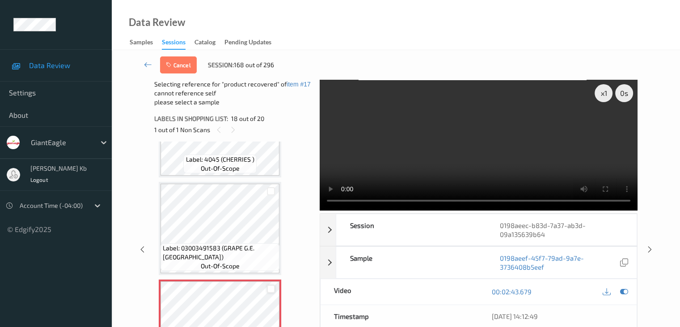
scroll to position [1520, 0]
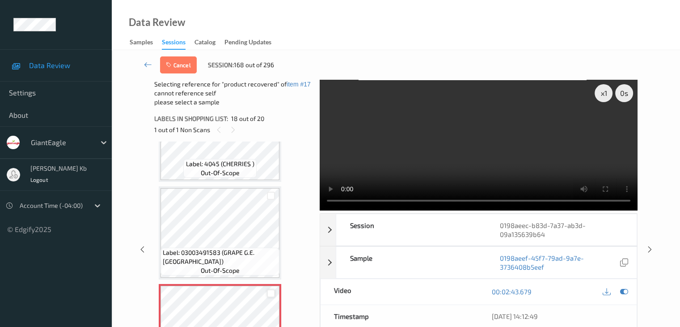
click at [238, 73] on div "Cancel Session: 168 out of 296" at bounding box center [220, 64] width 120 height 17
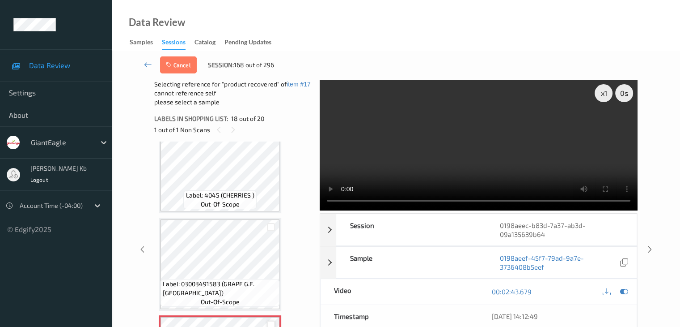
scroll to position [1475, 0]
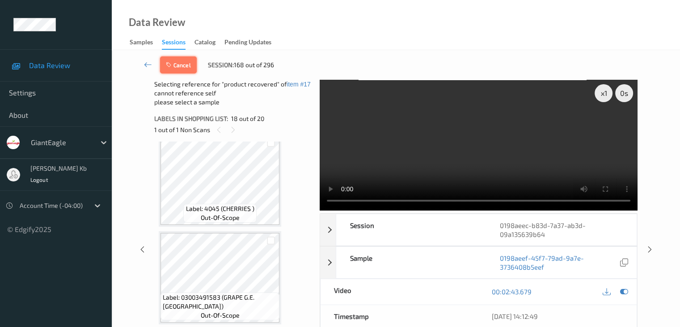
click at [187, 67] on button "Cancel" at bounding box center [178, 64] width 37 height 17
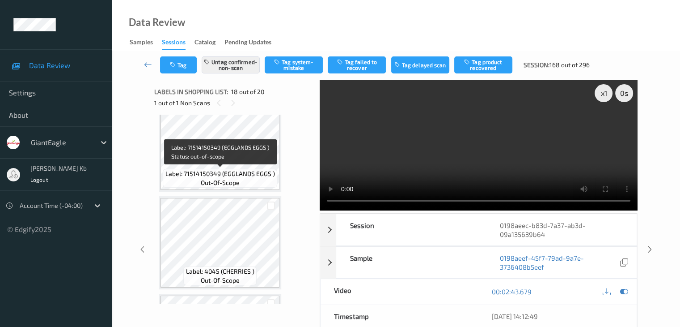
scroll to position [1341, 0]
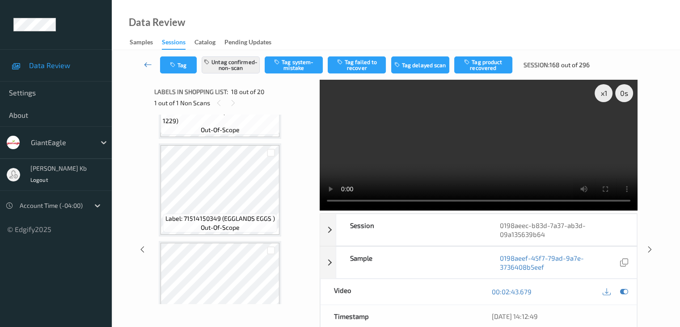
click at [149, 65] on icon at bounding box center [148, 64] width 8 height 9
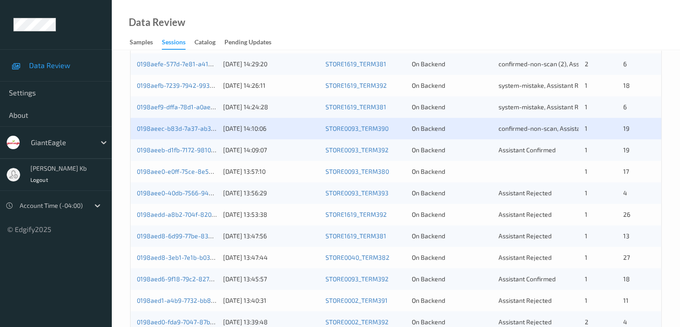
scroll to position [313, 0]
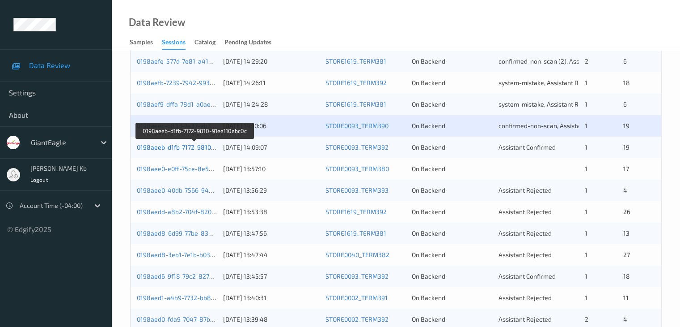
click at [181, 148] on link "0198aeeb-d1fb-7172-9810-91ee110ebc0c" at bounding box center [195, 147] width 116 height 8
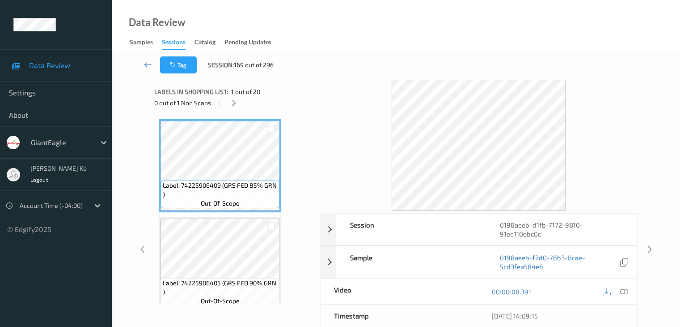
click at [149, 64] on icon at bounding box center [148, 64] width 8 height 9
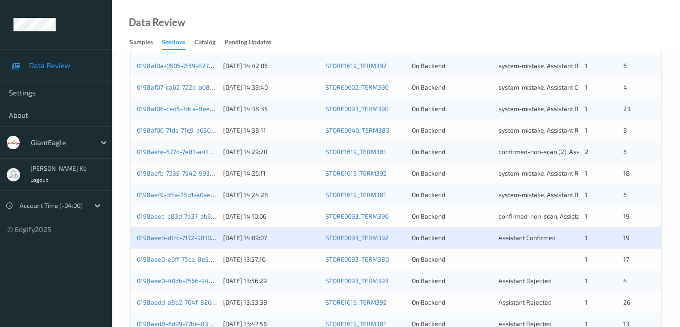
scroll to position [224, 0]
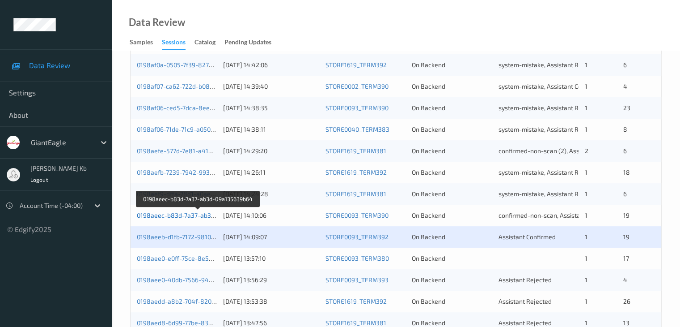
click at [180, 214] on link "0198aeec-b83d-7a37-ab3d-09a135639b64" at bounding box center [198, 215] width 123 height 8
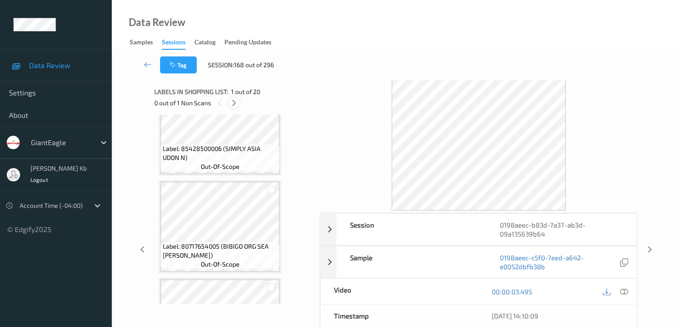
click at [238, 103] on div at bounding box center [234, 102] width 11 height 11
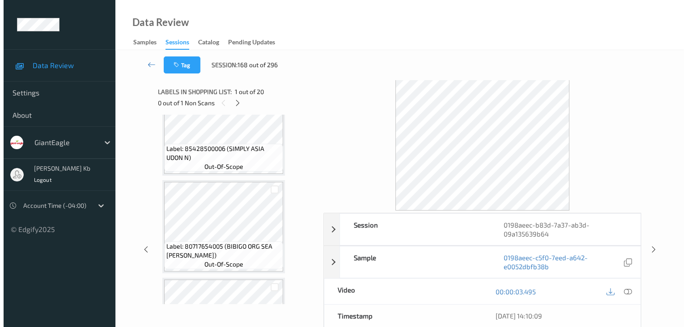
scroll to position [1565, 0]
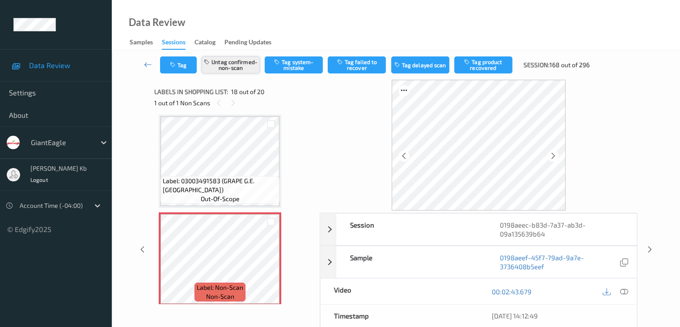
click at [245, 66] on button "Untag confirmed-non-scan" at bounding box center [231, 64] width 58 height 17
click at [305, 64] on button "Tag system-mistake" at bounding box center [294, 64] width 58 height 17
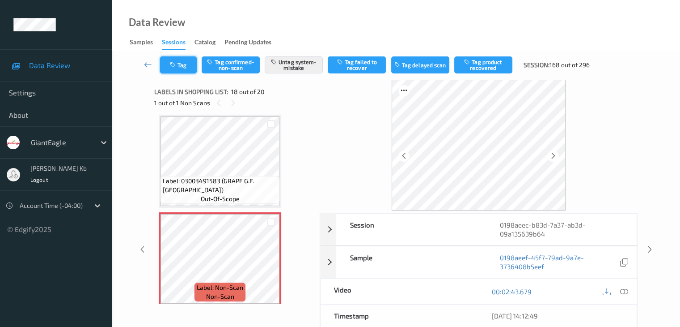
click at [187, 63] on button "Tag" at bounding box center [178, 64] width 37 height 17
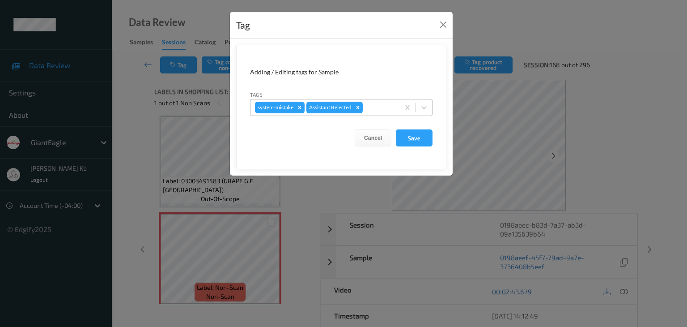
click at [383, 108] on div at bounding box center [380, 107] width 30 height 11
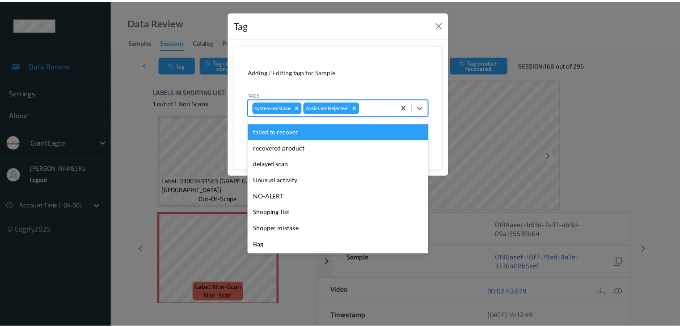
scroll to position [79, 0]
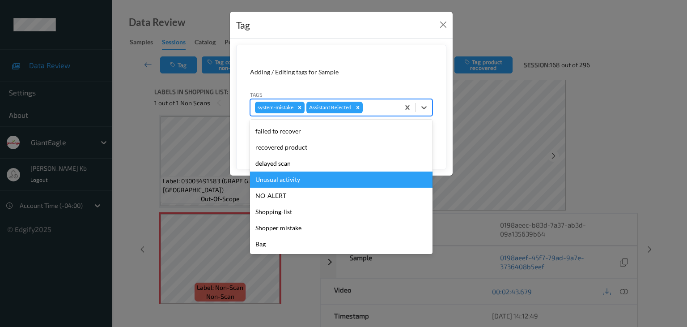
click at [296, 181] on div "Unusual activity" at bounding box center [341, 179] width 183 height 16
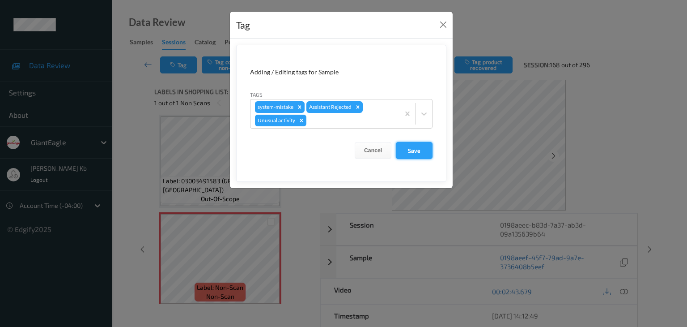
click at [419, 147] on button "Save" at bounding box center [414, 150] width 37 height 17
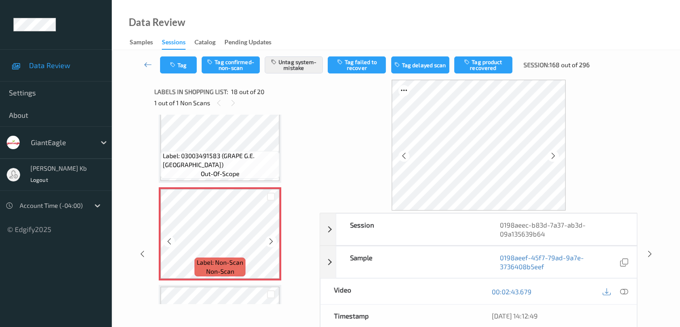
scroll to position [1610, 0]
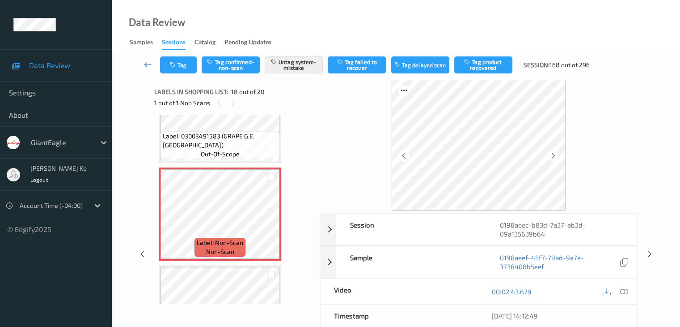
click at [144, 64] on icon at bounding box center [148, 64] width 8 height 9
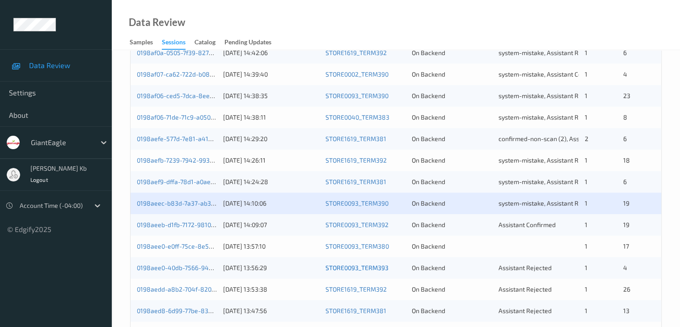
scroll to position [268, 0]
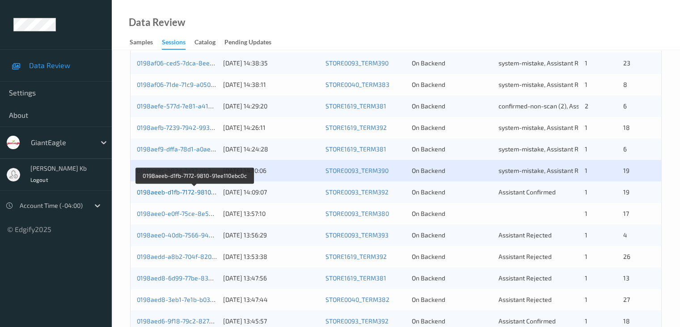
click at [208, 193] on link "0198aeeb-d1fb-7172-9810-91ee110ebc0c" at bounding box center [195, 192] width 116 height 8
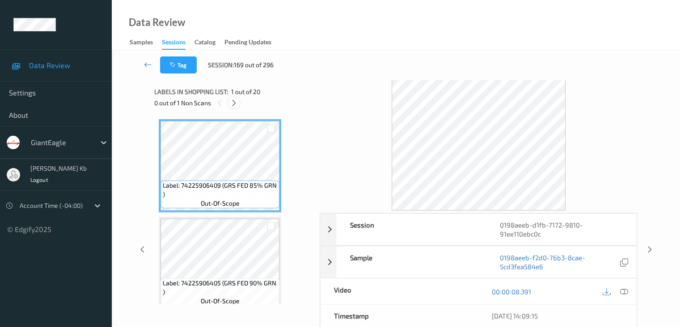
click at [234, 103] on icon at bounding box center [234, 103] width 8 height 8
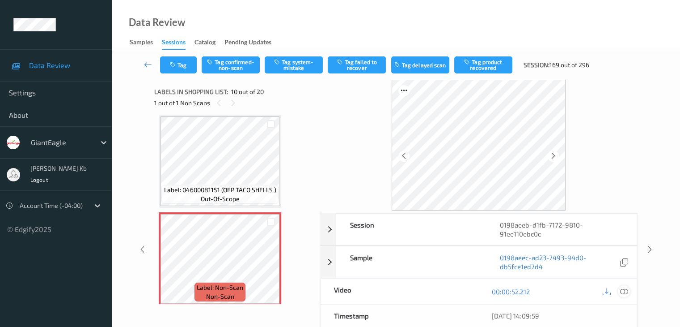
click at [624, 287] on icon at bounding box center [624, 291] width 8 height 8
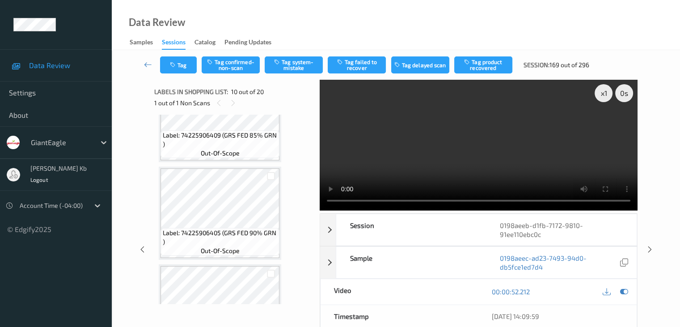
scroll to position [0, 0]
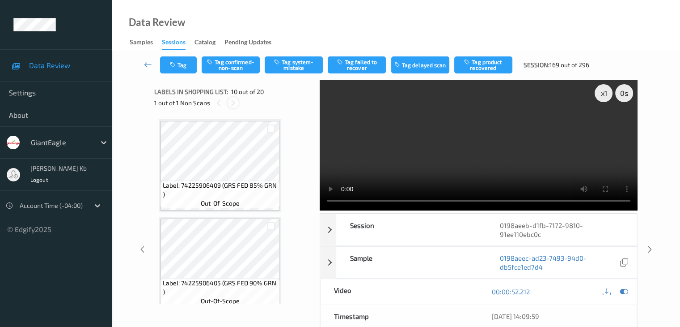
click at [234, 104] on icon at bounding box center [234, 103] width 8 height 8
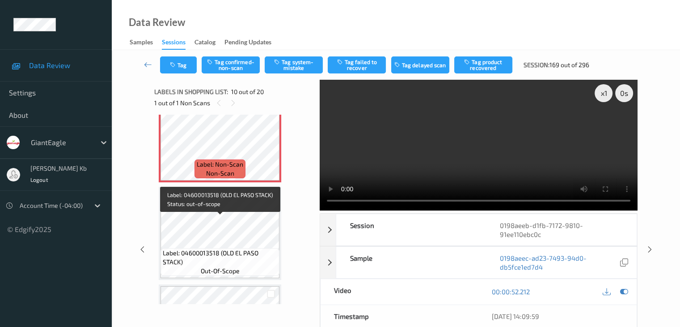
scroll to position [895, 0]
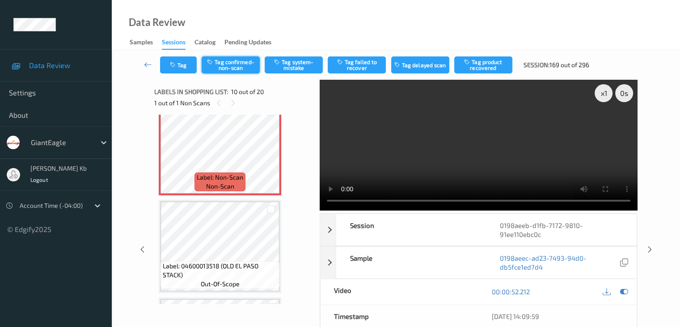
click at [232, 63] on button "Tag confirmed-non-scan" at bounding box center [231, 64] width 58 height 17
click at [481, 63] on button "Tag product recovered" at bounding box center [484, 64] width 58 height 17
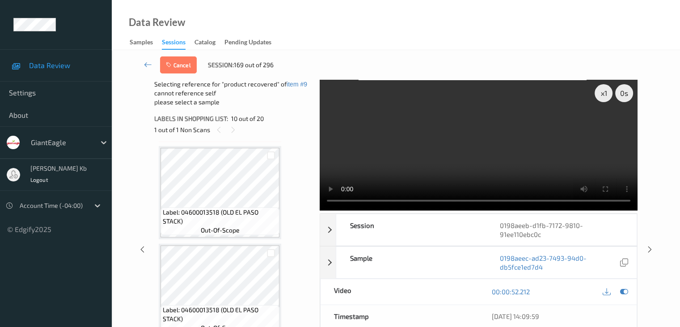
scroll to position [984, 0]
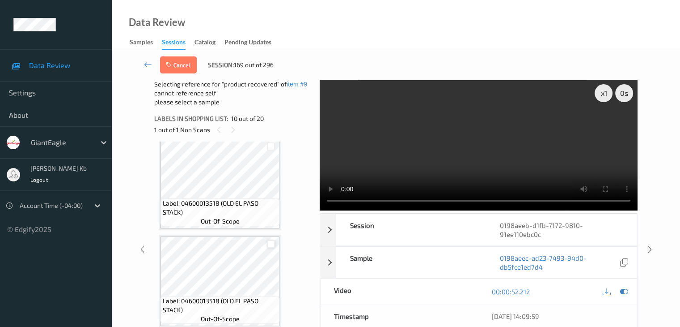
click at [274, 244] on div at bounding box center [271, 244] width 9 height 9
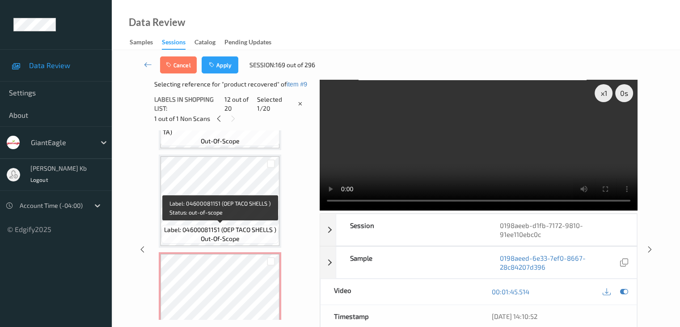
scroll to position [716, 0]
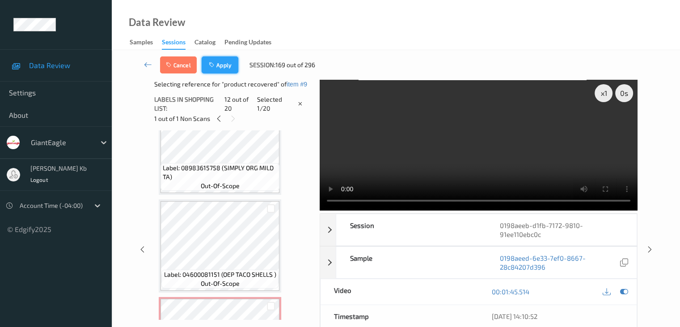
click at [225, 65] on button "Apply" at bounding box center [220, 64] width 37 height 17
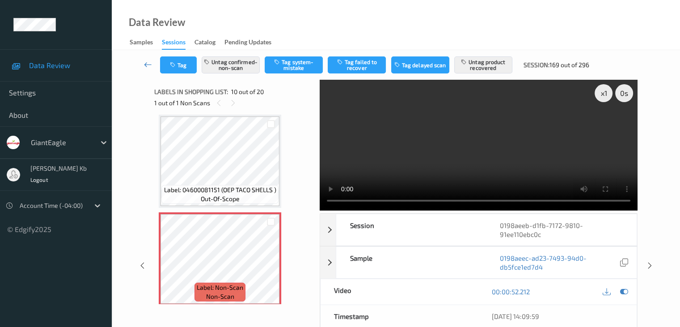
click at [149, 65] on icon at bounding box center [148, 64] width 8 height 9
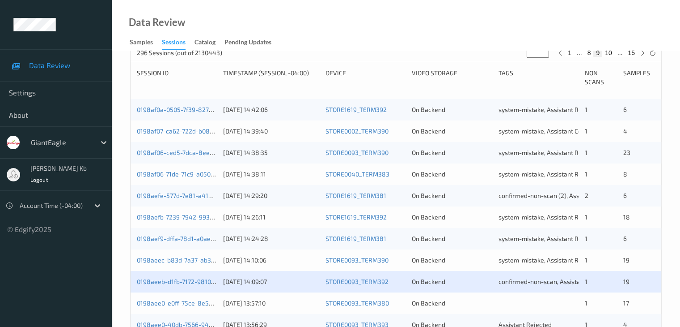
scroll to position [268, 0]
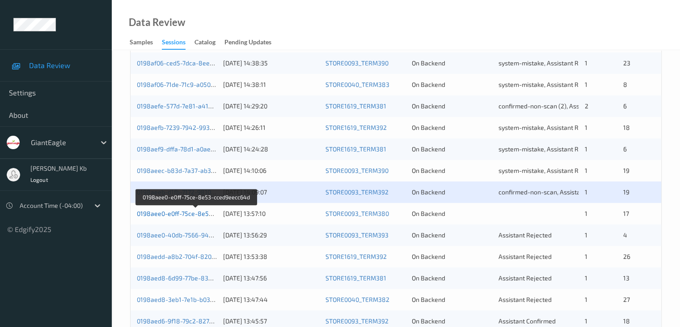
click at [174, 215] on link "0198aee0-e0ff-75ce-8e53-cced9eecc64d" at bounding box center [197, 213] width 120 height 8
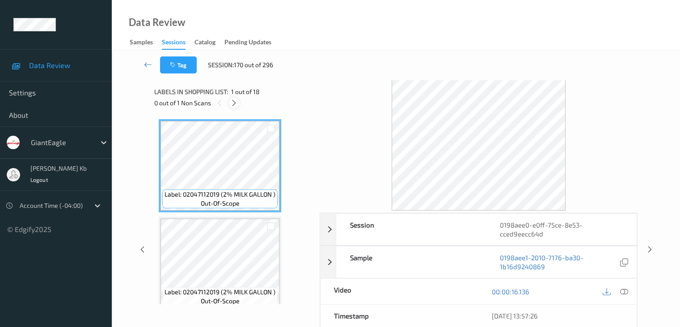
click at [235, 101] on icon at bounding box center [234, 103] width 8 height 8
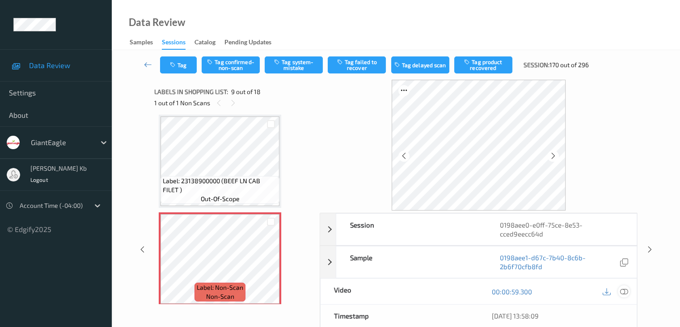
click at [625, 291] on icon at bounding box center [624, 291] width 8 height 8
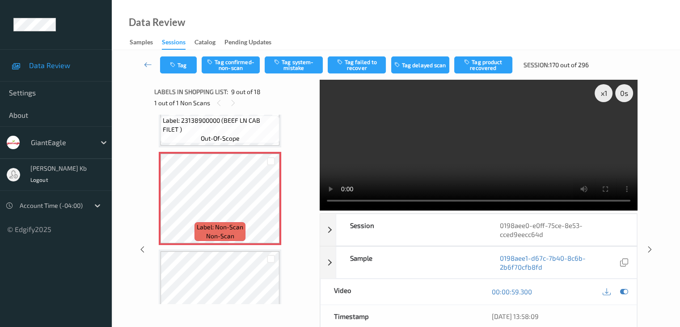
scroll to position [732, 0]
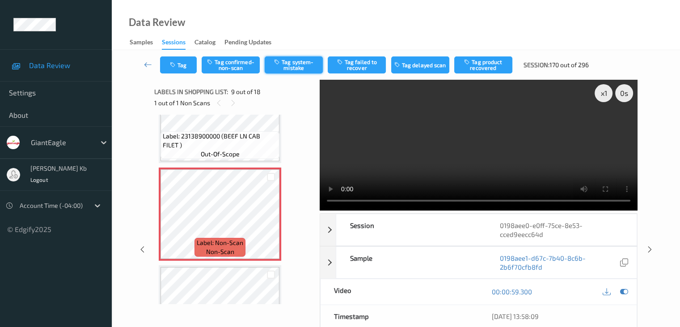
click at [306, 62] on button "Tag system-mistake" at bounding box center [294, 64] width 58 height 17
click at [145, 60] on icon at bounding box center [148, 64] width 8 height 9
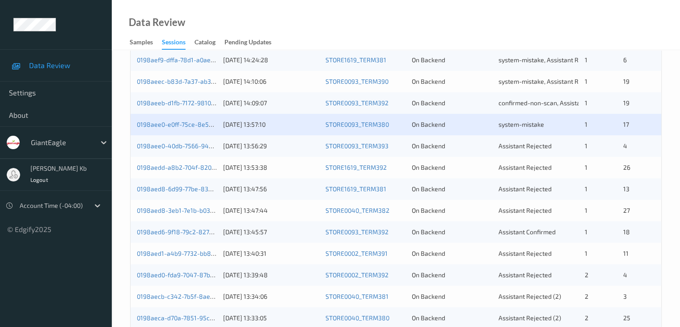
scroll to position [358, 0]
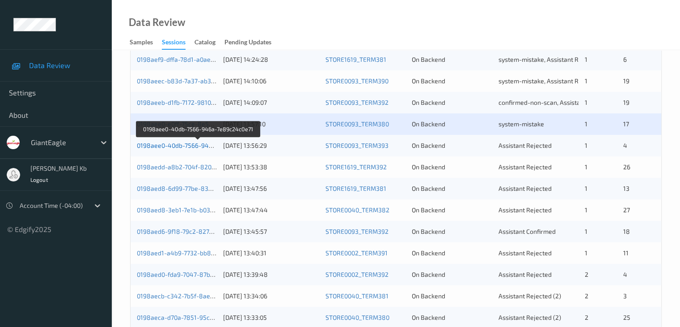
click at [166, 147] on link "0198aee0-40db-7566-946a-7e89c24c0e71" at bounding box center [198, 145] width 123 height 8
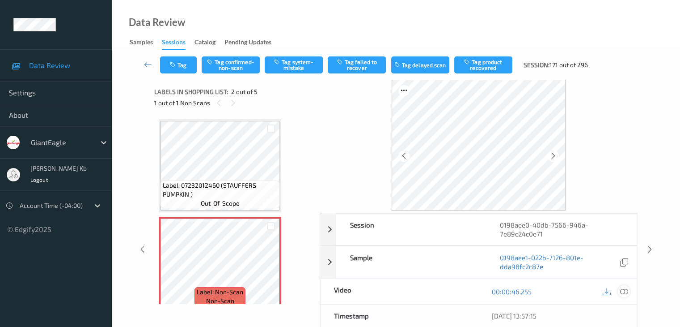
click at [626, 289] on icon at bounding box center [624, 291] width 8 height 8
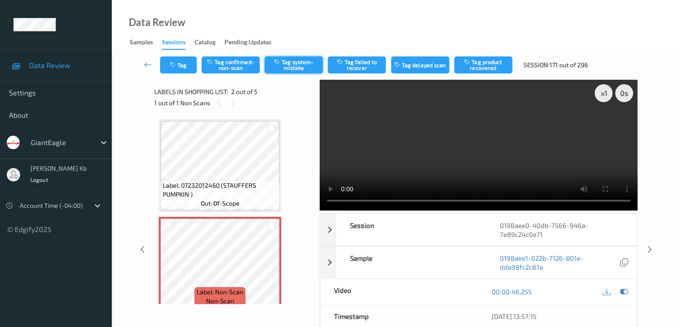
drag, startPoint x: 315, startPoint y: 62, endPoint x: 284, endPoint y: 68, distance: 31.8
click at [315, 62] on button "Tag system-mistake" at bounding box center [294, 64] width 58 height 17
click at [182, 64] on button "Tag" at bounding box center [178, 64] width 37 height 17
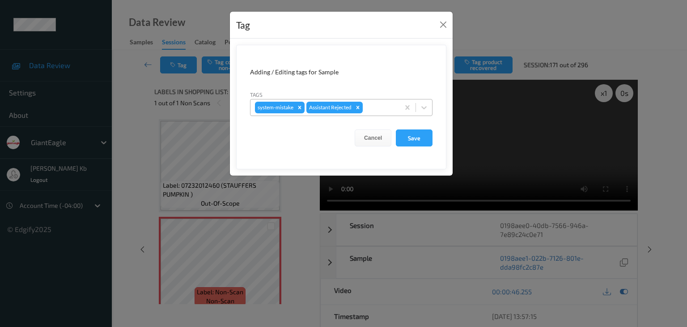
click at [390, 107] on div at bounding box center [380, 107] width 30 height 11
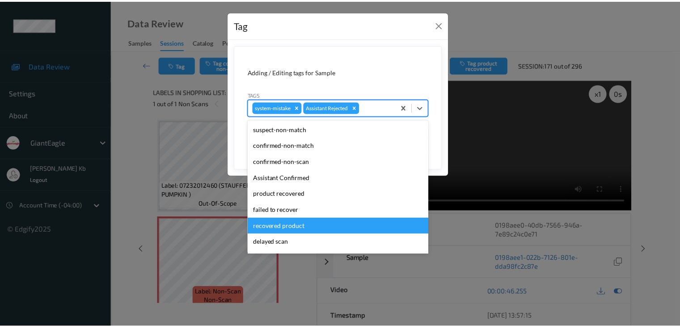
scroll to position [45, 0]
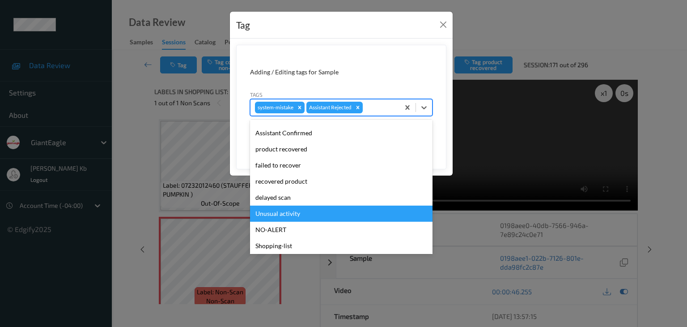
click at [294, 215] on div "Unusual activity" at bounding box center [341, 213] width 183 height 16
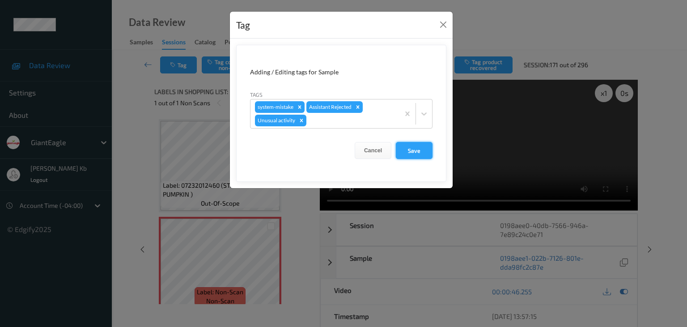
click at [415, 152] on button "Save" at bounding box center [414, 150] width 37 height 17
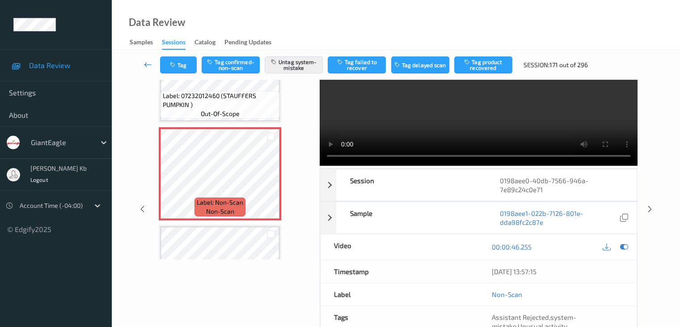
click at [149, 63] on icon at bounding box center [148, 64] width 8 height 9
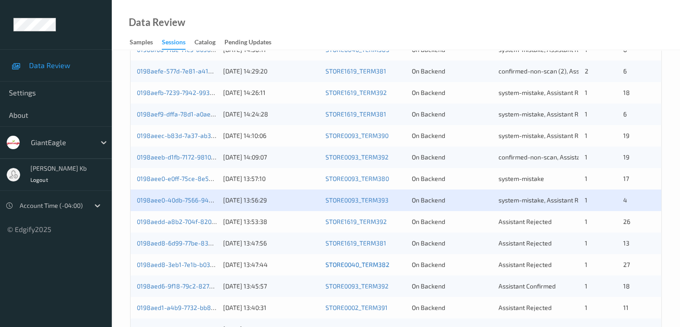
scroll to position [358, 0]
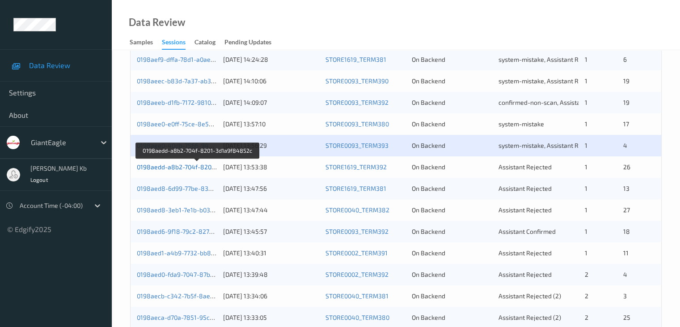
click at [191, 167] on link "0198aedd-a8b2-704f-8201-3d1a9f84852c" at bounding box center [198, 167] width 122 height 8
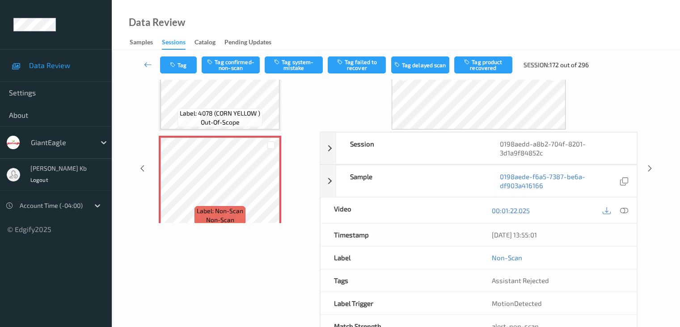
scroll to position [36, 0]
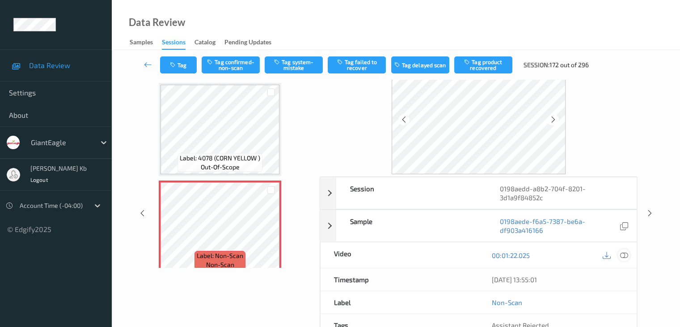
click at [625, 255] on icon at bounding box center [624, 255] width 8 height 8
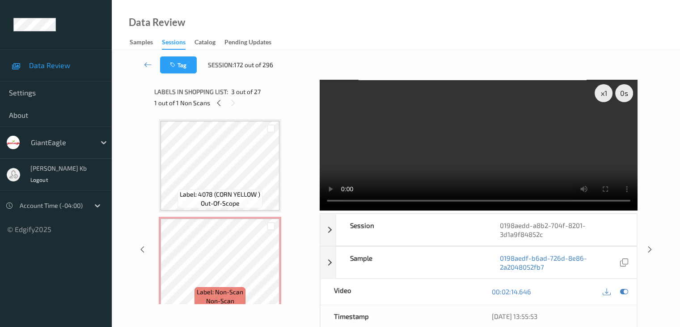
scroll to position [45, 0]
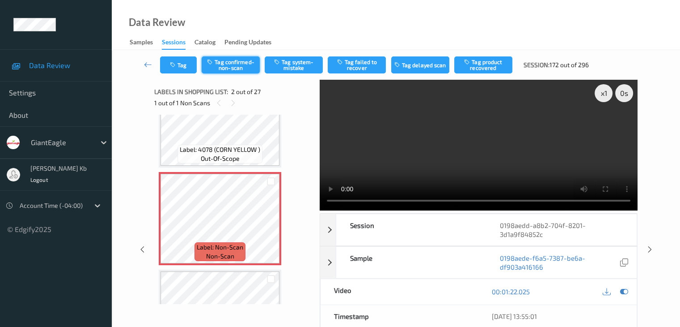
click at [238, 67] on button "Tag confirmed-non-scan" at bounding box center [231, 64] width 58 height 17
click at [360, 67] on button "Tag failed to recover" at bounding box center [357, 64] width 58 height 17
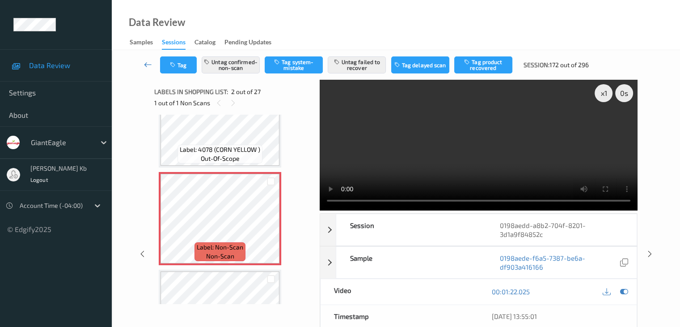
click at [149, 64] on icon at bounding box center [148, 64] width 8 height 9
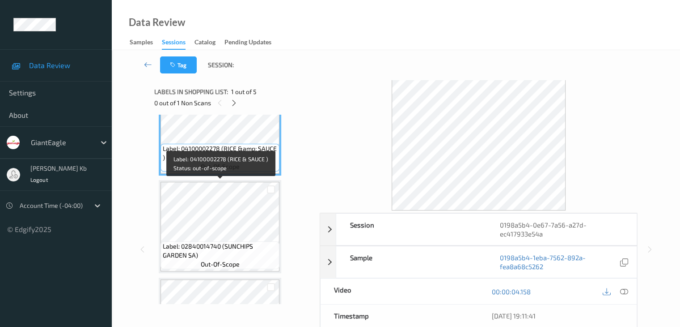
scroll to position [89, 0]
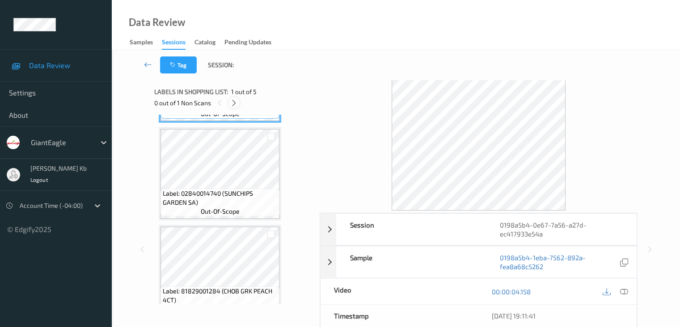
click at [234, 103] on icon at bounding box center [234, 103] width 8 height 8
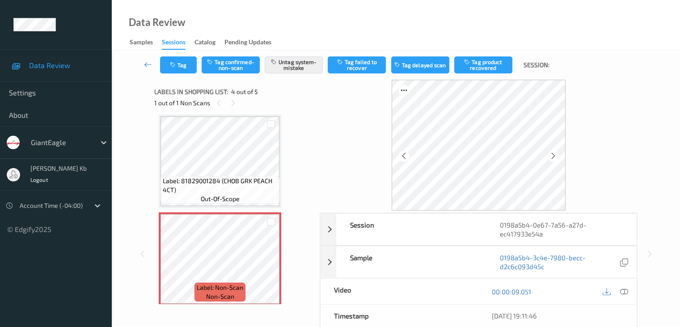
click at [625, 290] on icon at bounding box center [624, 291] width 8 height 8
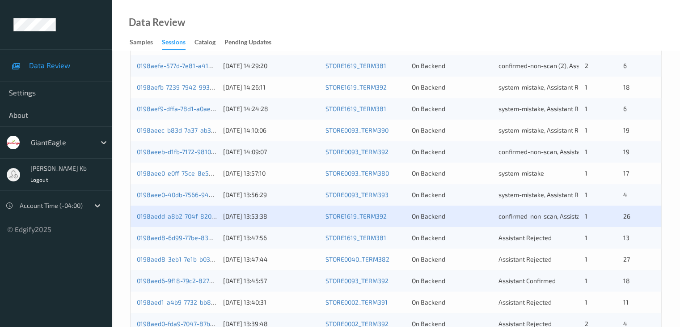
scroll to position [403, 0]
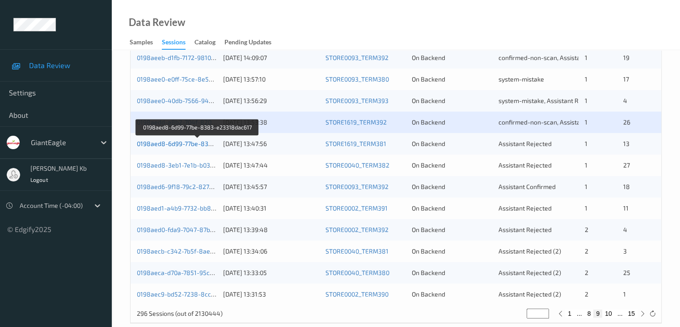
click at [175, 143] on link "0198aed8-6d99-77be-8383-e23318dac617" at bounding box center [198, 144] width 123 height 8
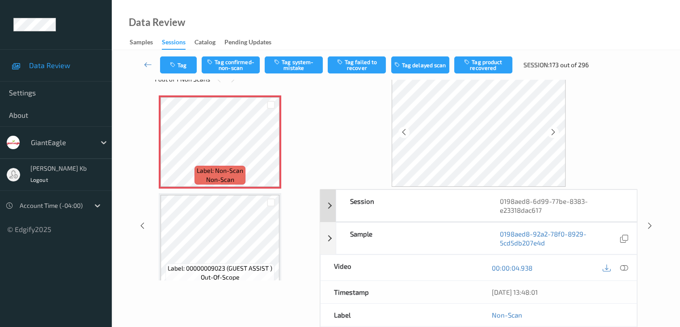
scroll to position [20, 0]
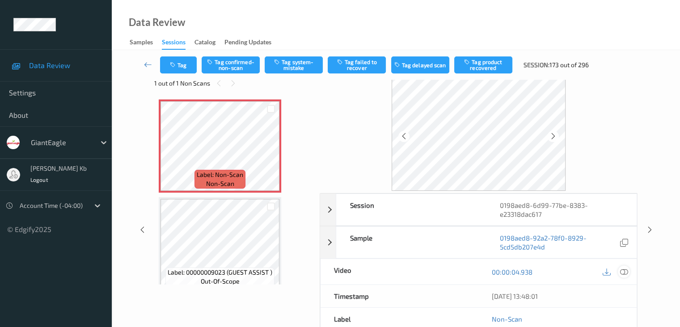
click at [626, 270] on icon at bounding box center [624, 272] width 8 height 8
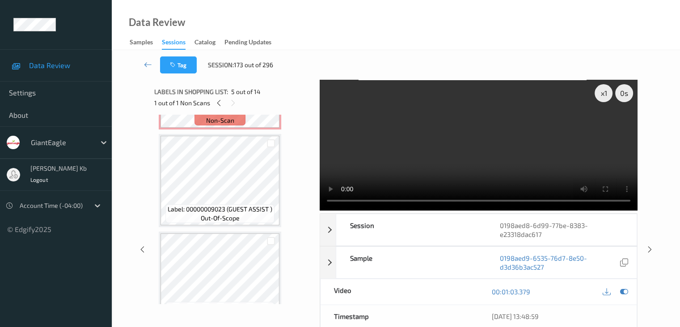
scroll to position [0, 0]
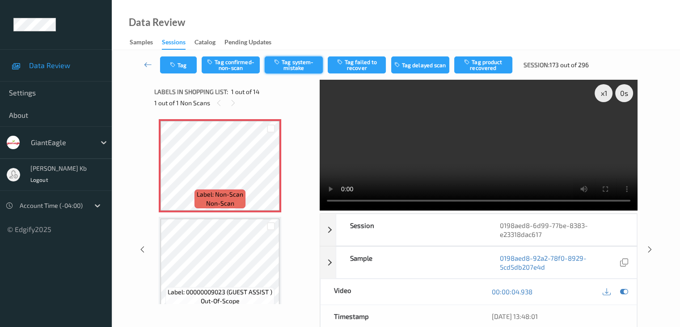
click at [298, 61] on button "Tag system-mistake" at bounding box center [294, 64] width 58 height 17
click at [145, 66] on icon at bounding box center [148, 64] width 8 height 9
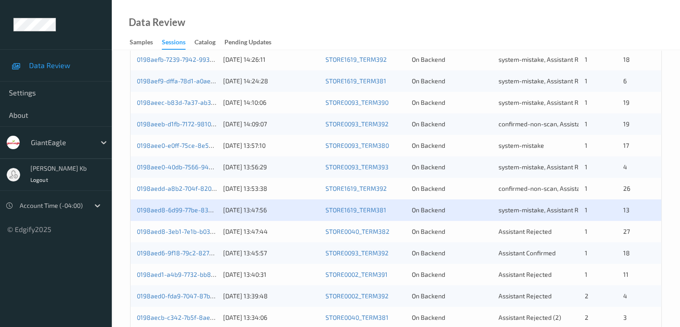
scroll to position [403, 0]
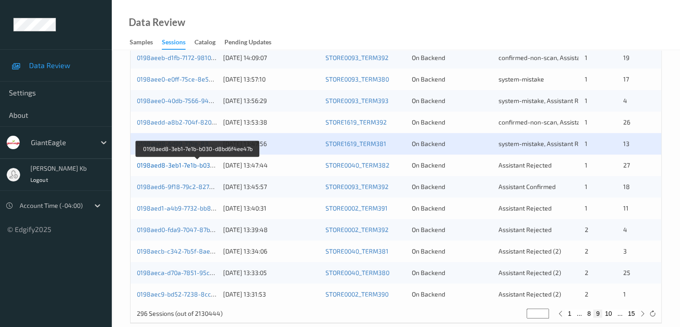
click at [184, 163] on link "0198aed8-3eb1-7e1b-b030-d8bd6f4ee47b" at bounding box center [198, 165] width 122 height 8
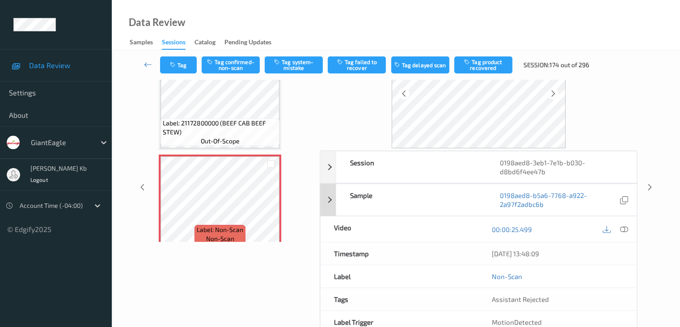
scroll to position [20, 0]
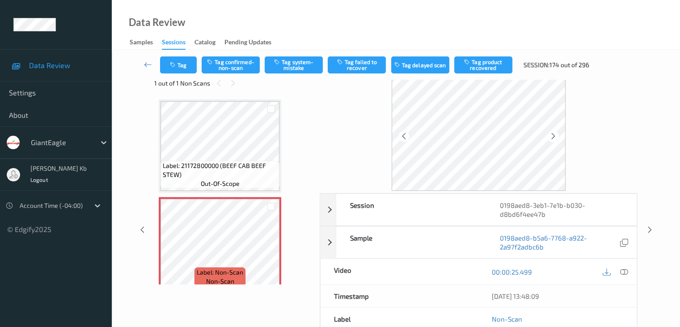
drag, startPoint x: 626, startPoint y: 269, endPoint x: 619, endPoint y: 271, distance: 7.8
click at [626, 269] on icon at bounding box center [624, 272] width 8 height 8
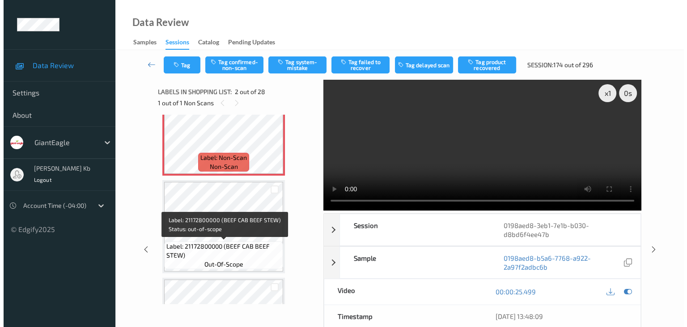
scroll to position [89, 0]
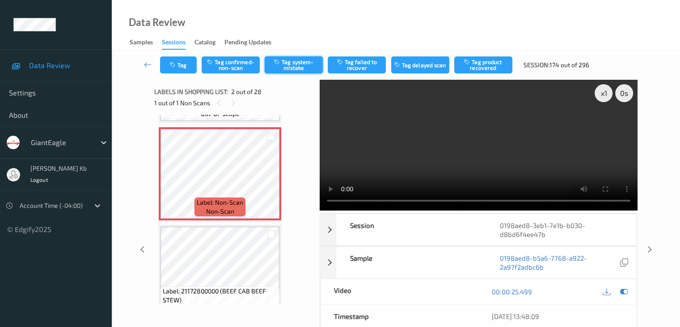
click at [292, 64] on button "Tag system-mistake" at bounding box center [294, 64] width 58 height 17
click at [186, 65] on button "Tag" at bounding box center [178, 64] width 37 height 17
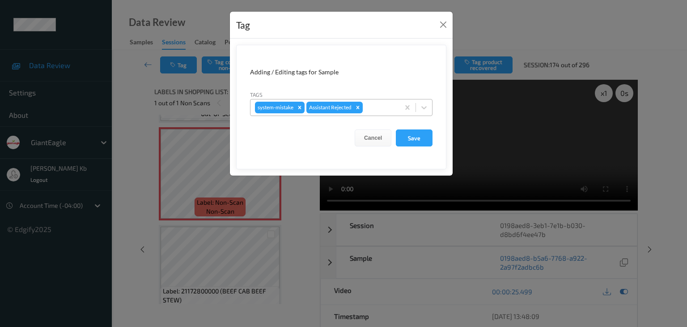
click at [375, 108] on div at bounding box center [380, 107] width 30 height 11
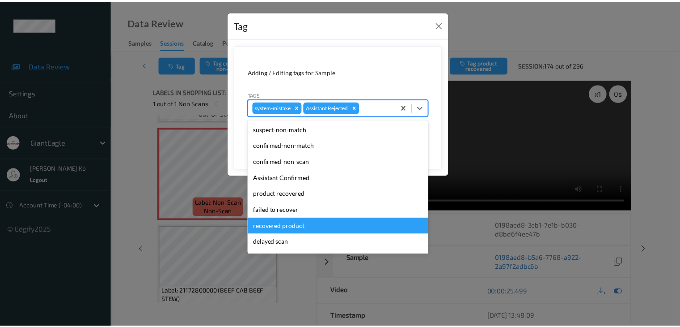
scroll to position [79, 0]
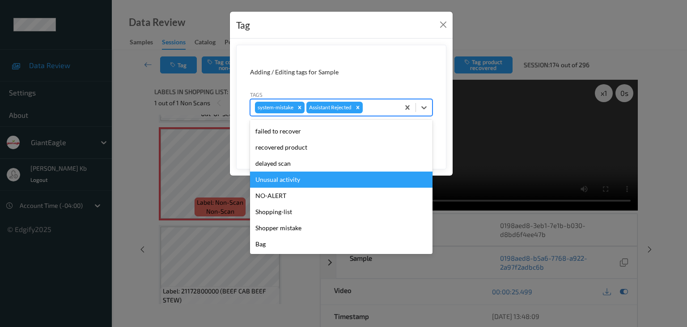
click at [281, 178] on div "Unusual activity" at bounding box center [341, 179] width 183 height 16
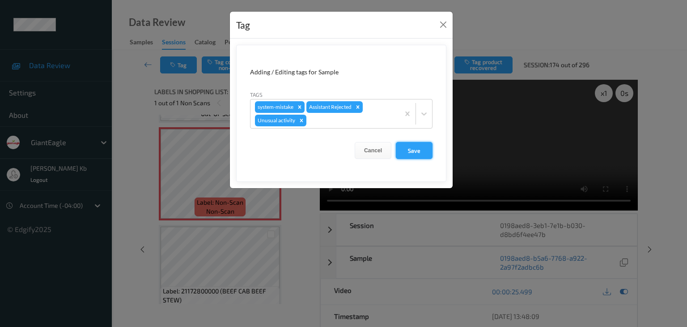
click at [422, 153] on button "Save" at bounding box center [414, 150] width 37 height 17
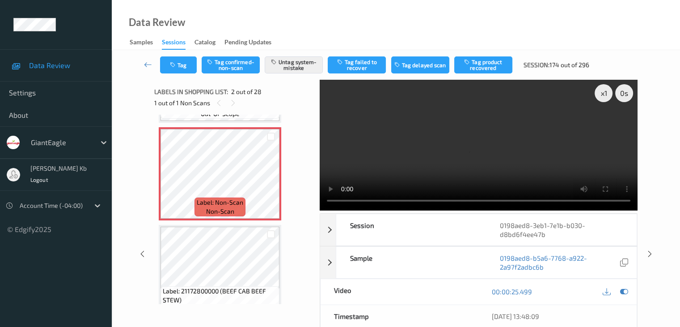
drag, startPoint x: 149, startPoint y: 61, endPoint x: 156, endPoint y: 51, distance: 12.9
click at [149, 61] on icon at bounding box center [148, 64] width 8 height 9
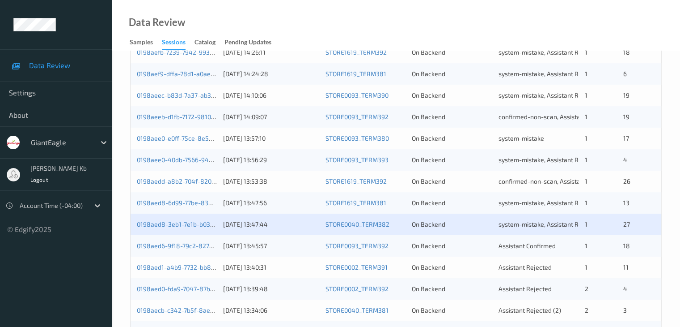
scroll to position [358, 0]
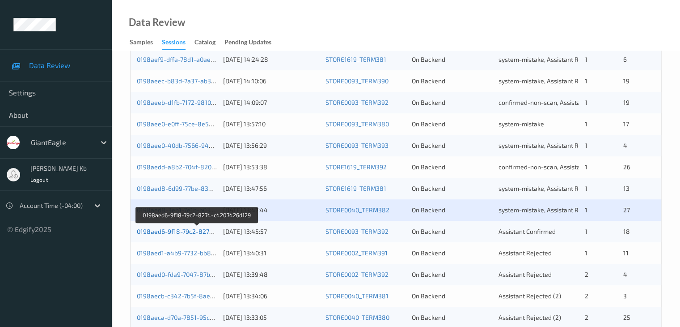
click at [190, 232] on link "0198aed6-9f18-79c2-8274-c4207426d129" at bounding box center [197, 231] width 121 height 8
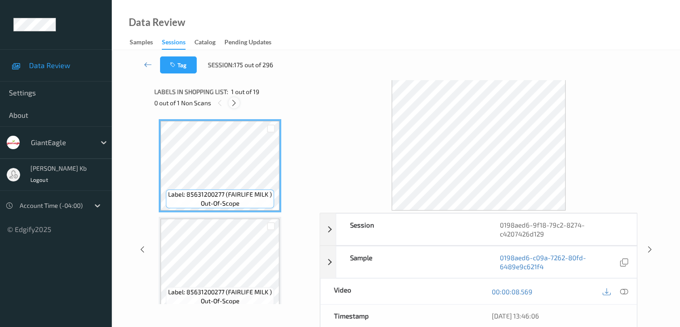
click at [237, 101] on icon at bounding box center [234, 103] width 8 height 8
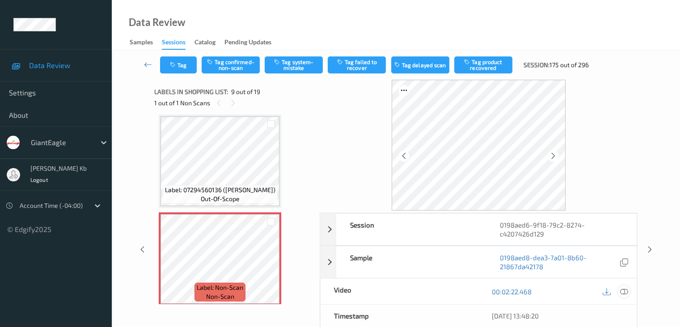
click at [625, 291] on icon at bounding box center [624, 291] width 8 height 8
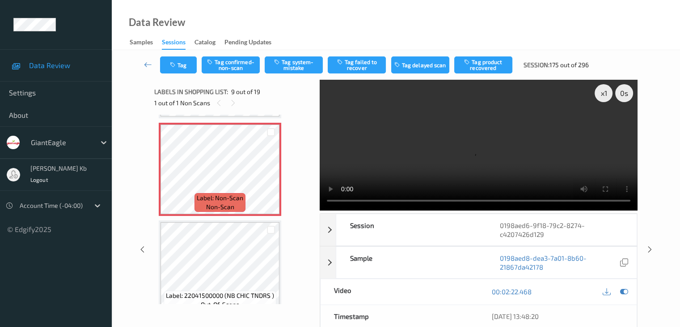
scroll to position [732, 0]
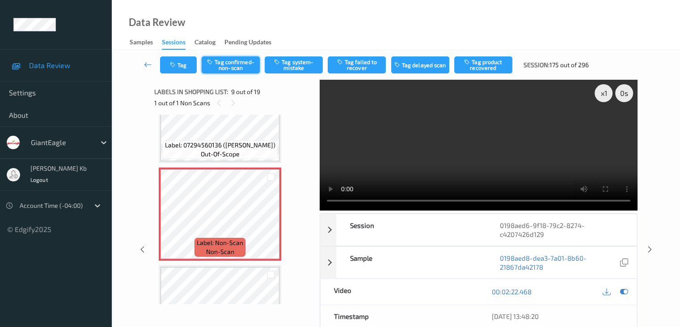
click at [242, 70] on button "Tag confirmed-non-scan" at bounding box center [231, 64] width 58 height 17
click at [485, 66] on button "Tag product recovered" at bounding box center [484, 64] width 58 height 17
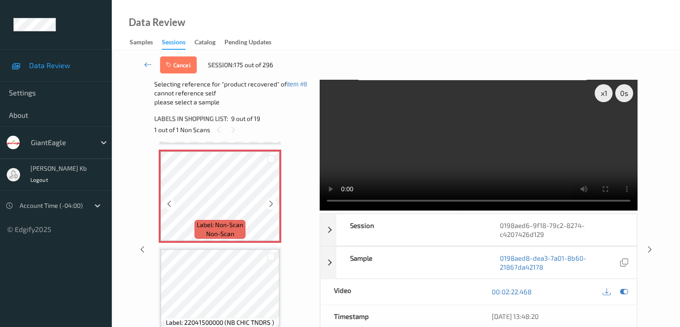
scroll to position [866, 0]
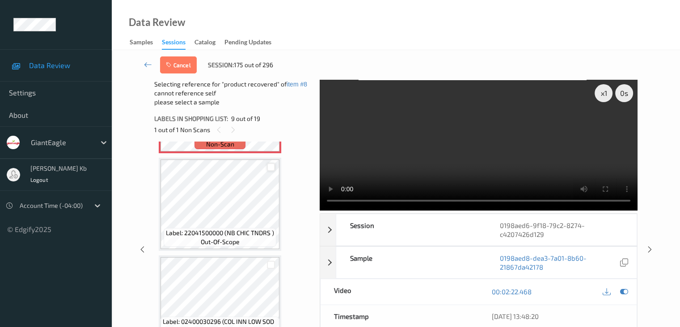
click at [270, 167] on div at bounding box center [271, 167] width 9 height 9
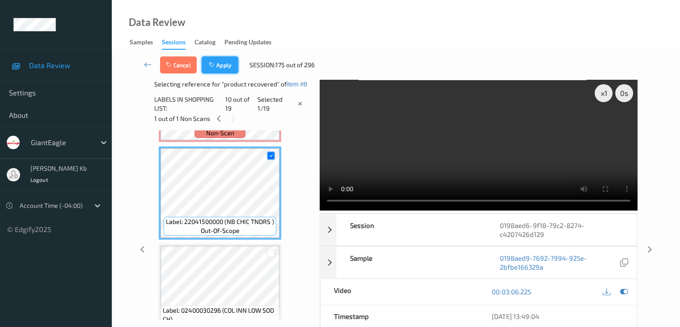
click at [220, 61] on button "Apply" at bounding box center [220, 64] width 37 height 17
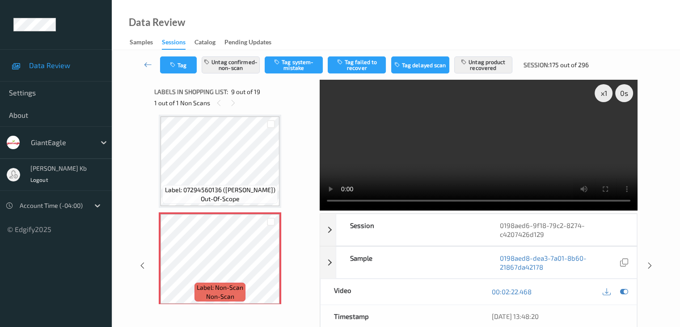
click at [145, 63] on icon at bounding box center [148, 64] width 8 height 9
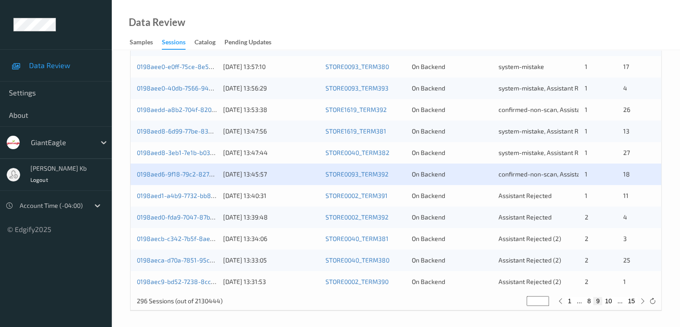
scroll to position [417, 0]
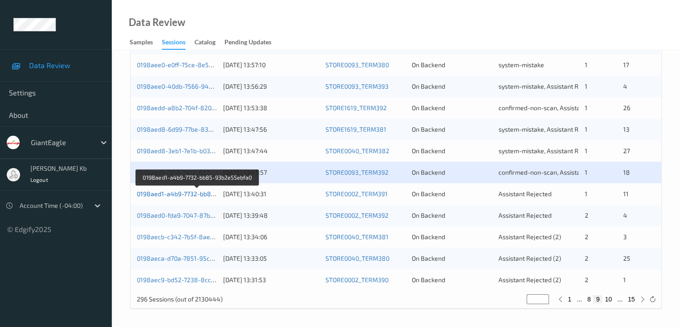
click at [190, 195] on link "0198aed1-a4b9-7732-bb85-93b2e55ebfa0" at bounding box center [198, 194] width 122 height 8
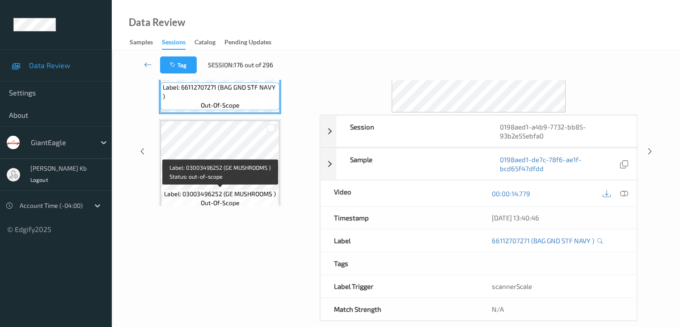
scroll to position [20, 0]
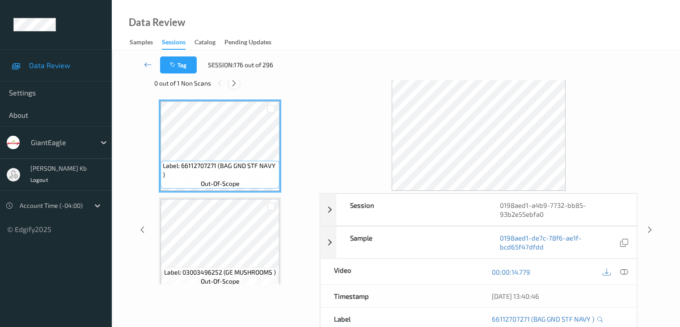
click at [235, 84] on icon at bounding box center [234, 83] width 8 height 8
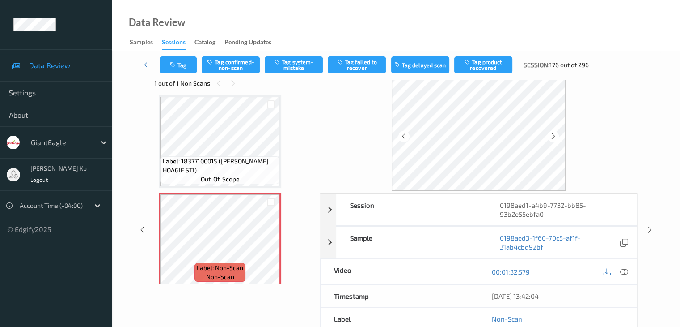
drag, startPoint x: 624, startPoint y: 268, endPoint x: 608, endPoint y: 260, distance: 17.2
click at [624, 268] on icon at bounding box center [624, 272] width 8 height 8
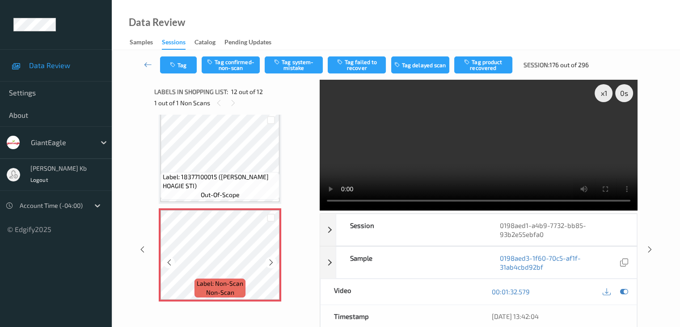
scroll to position [986, 0]
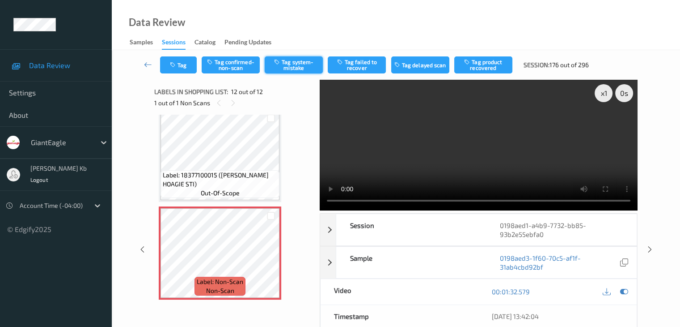
click at [302, 65] on button "Tag system-mistake" at bounding box center [294, 64] width 58 height 17
click at [145, 64] on icon at bounding box center [148, 64] width 8 height 9
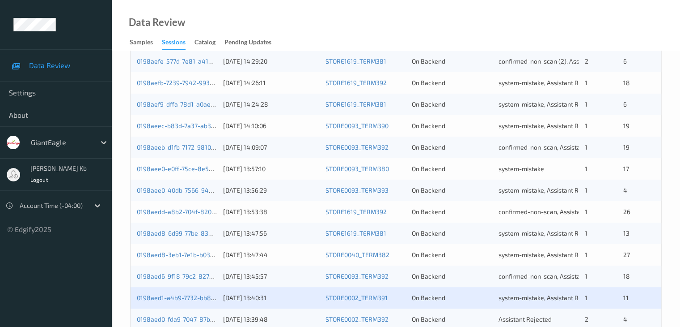
scroll to position [417, 0]
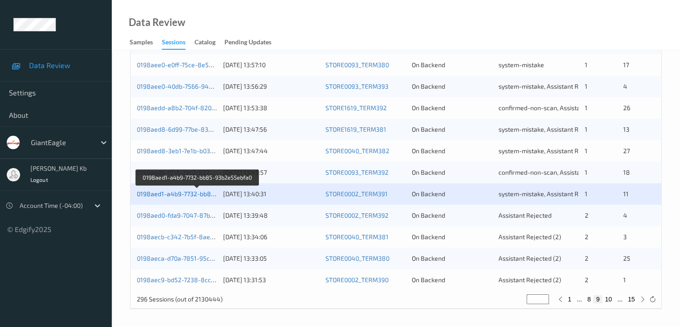
click at [183, 193] on link "0198aed1-a4b9-7732-bb85-93b2e55ebfa0" at bounding box center [198, 194] width 122 height 8
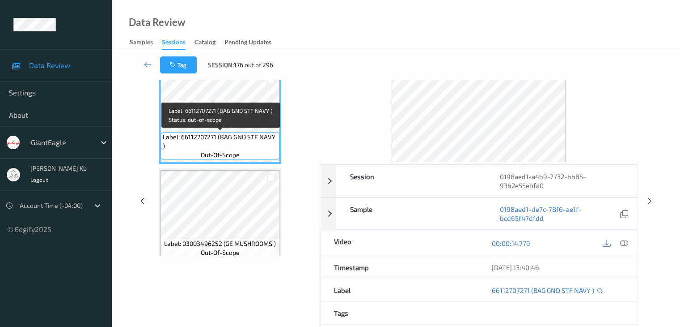
scroll to position [20, 0]
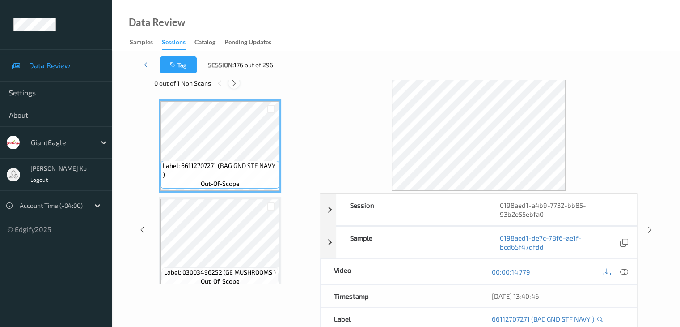
click at [234, 80] on icon at bounding box center [234, 83] width 8 height 8
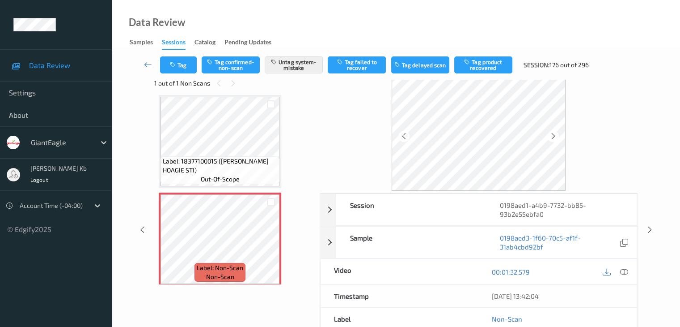
drag, startPoint x: 145, startPoint y: 64, endPoint x: 153, endPoint y: 49, distance: 16.6
click at [145, 63] on icon at bounding box center [148, 64] width 8 height 9
